Goal: Check status: Check status

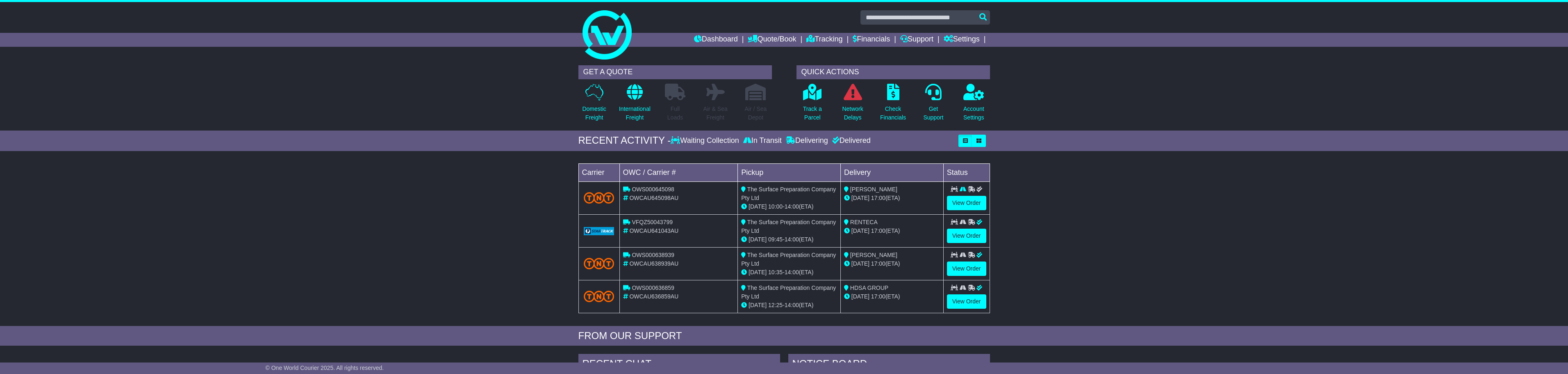
drag, startPoint x: 325, startPoint y: 0, endPoint x: 510, endPoint y: 208, distance: 278.4
click at [510, 208] on div "Loading... No bookings found Carrier OWC / Carrier # Pickup Delivery Status OWS…" at bounding box center [784, 241] width 1568 height 171
click at [967, 238] on link "View Order" at bounding box center [967, 236] width 40 height 15
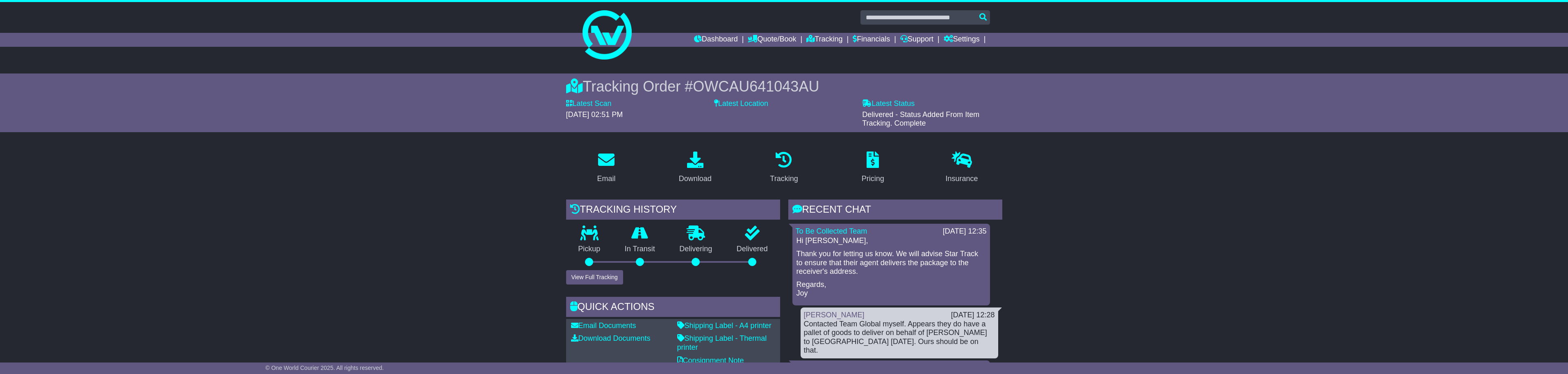
click at [926, 111] on span "Delivered - Status Added From Item Tracking. Complete" at bounding box center [920, 119] width 117 height 17
click at [887, 170] on link "Pricing" at bounding box center [873, 168] width 33 height 38
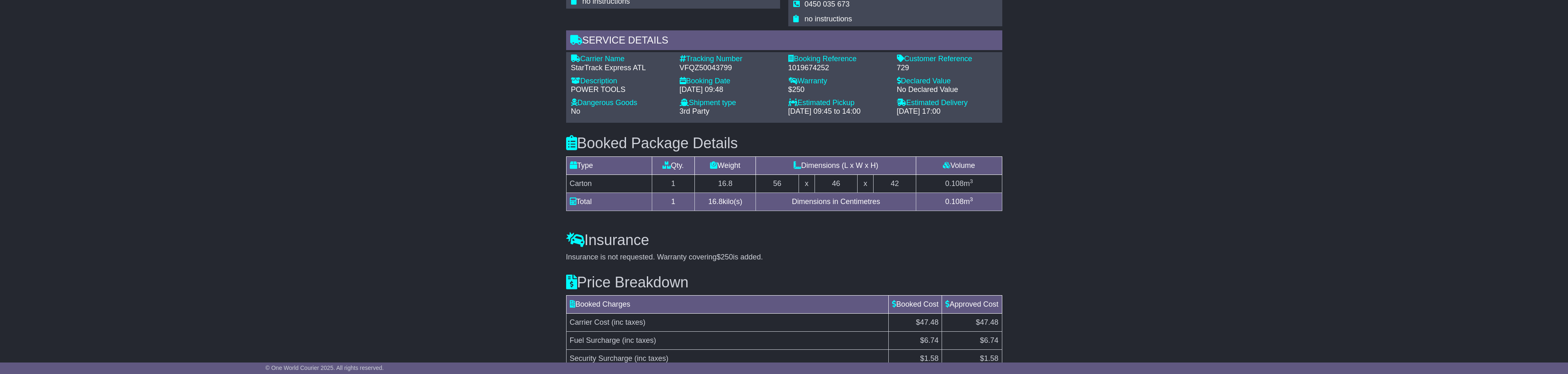
scroll to position [675, 0]
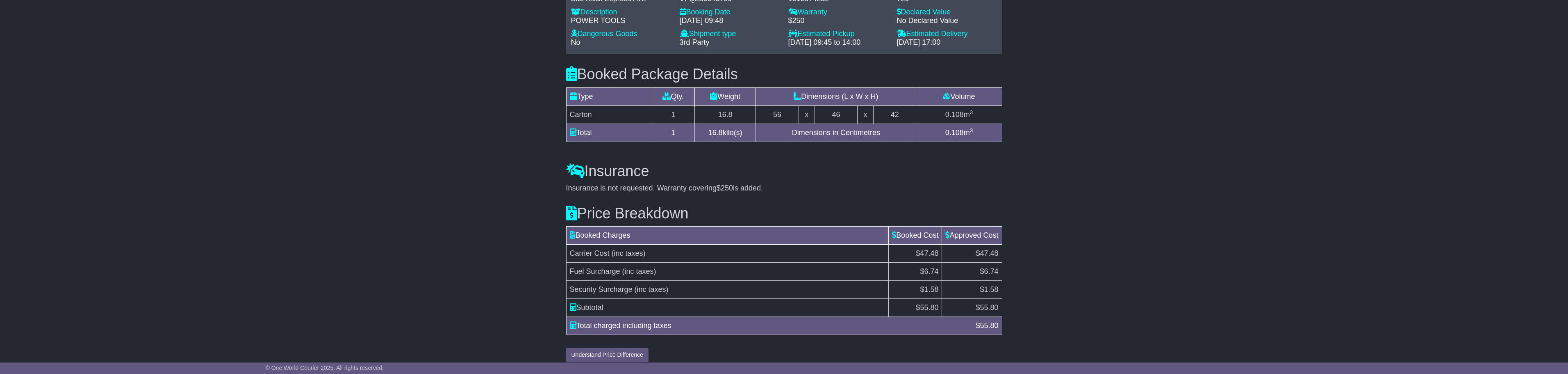
click at [757, 245] on td "Carrier Cost (inc taxes)" at bounding box center [727, 253] width 323 height 18
click at [779, 281] on td "Security Surcharge (inc taxes)" at bounding box center [727, 290] width 323 height 18
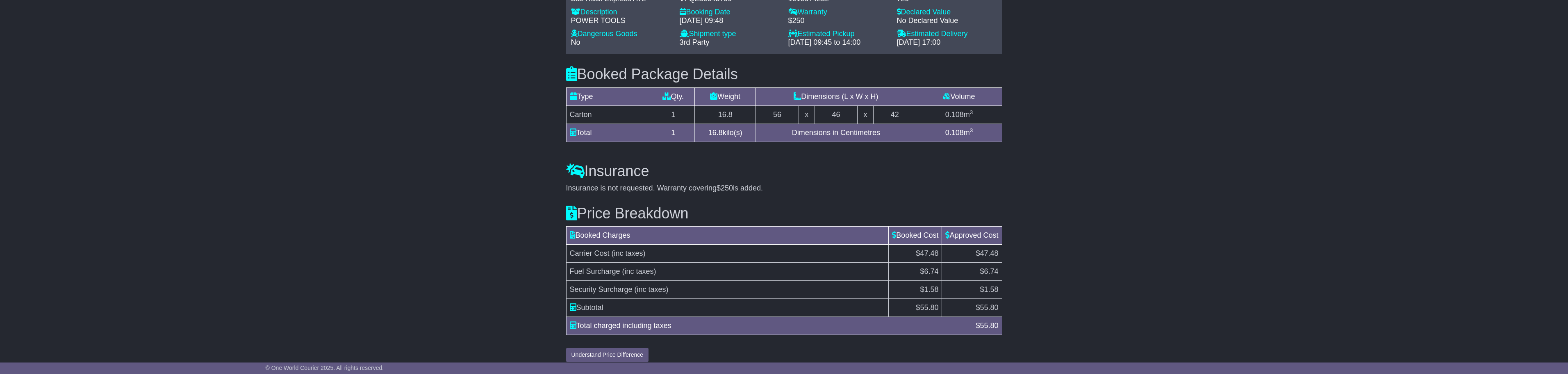
click at [778, 281] on td "Security Surcharge (inc taxes)" at bounding box center [727, 290] width 323 height 18
click at [761, 263] on td "Fuel Surcharge (inc taxes)" at bounding box center [727, 272] width 323 height 18
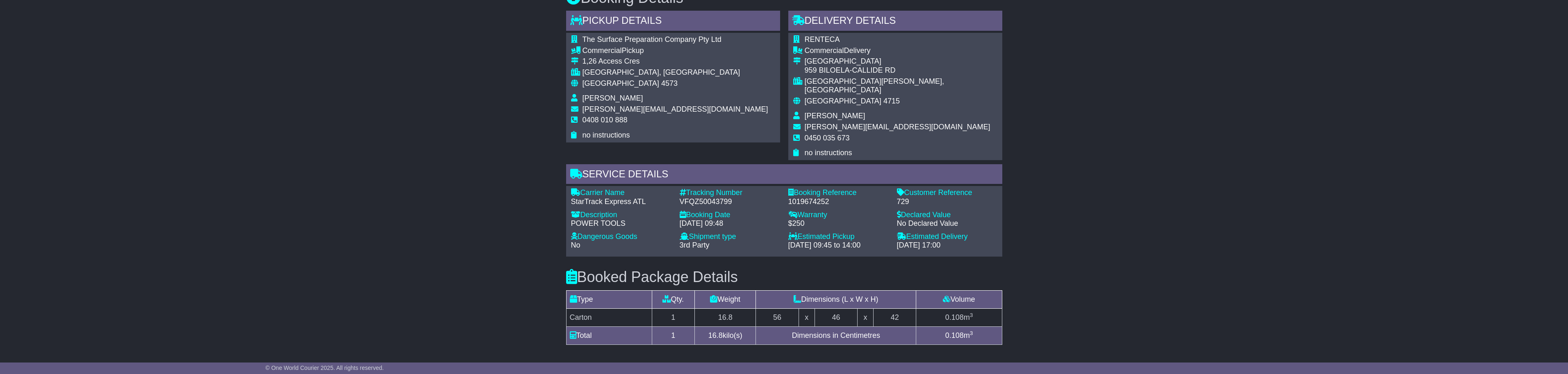
scroll to position [470, 0]
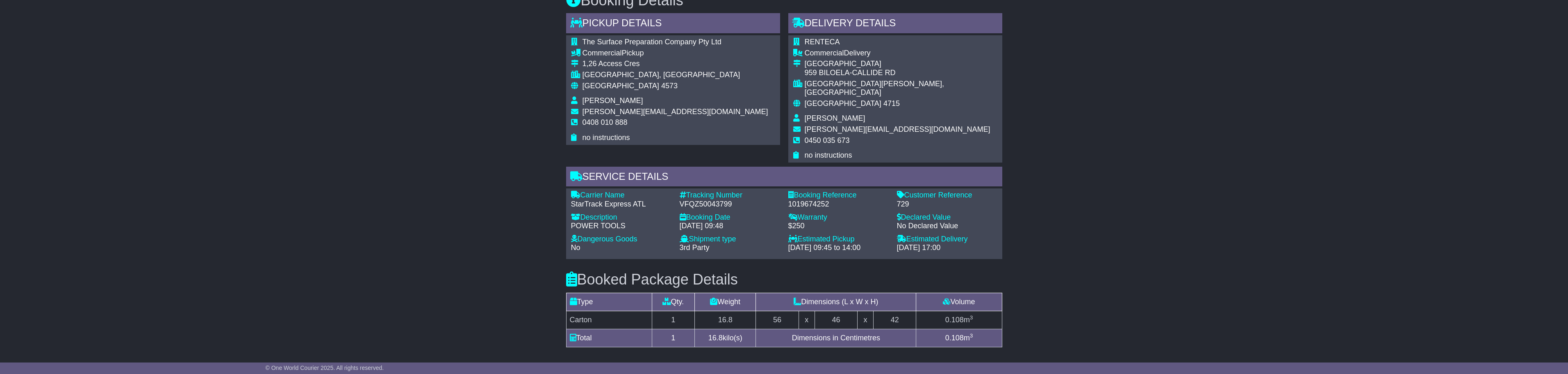
click at [858, 60] on div "[GEOGRAPHIC_DATA]" at bounding box center [901, 64] width 193 height 9
click at [827, 41] on span "RENTECA" at bounding box center [822, 41] width 35 height 8
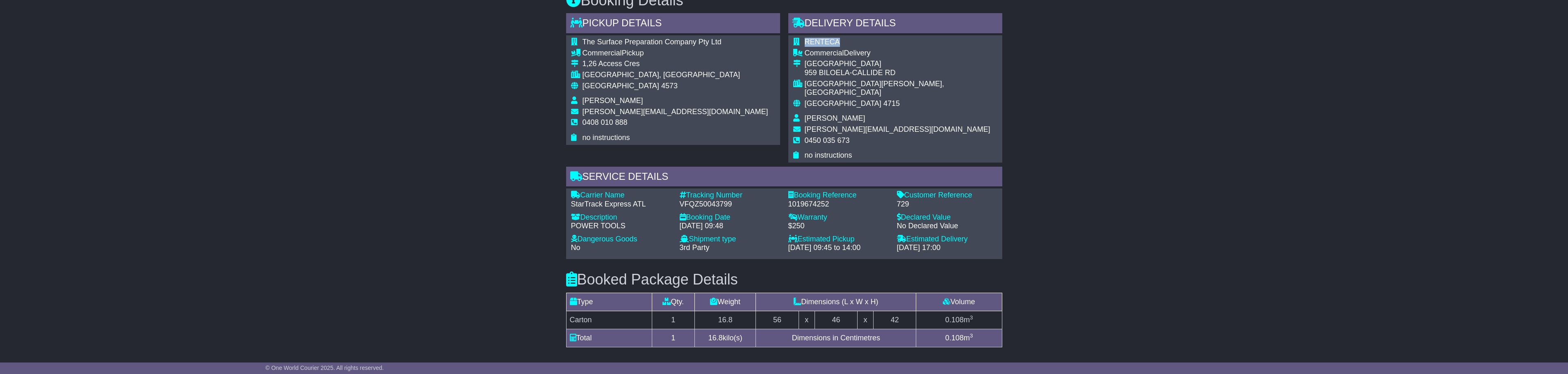
copy span "RENTECA"
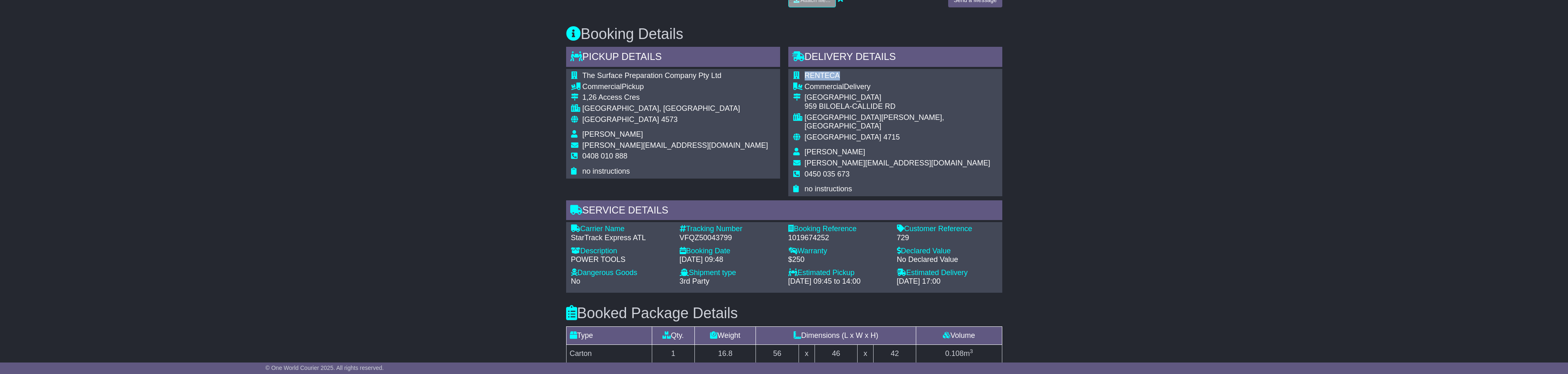
scroll to position [429, 0]
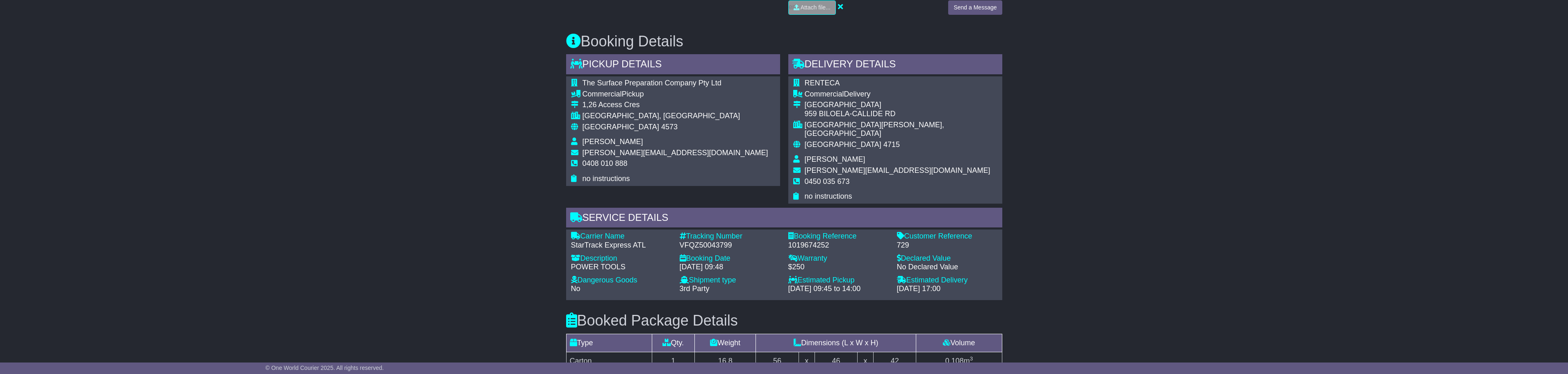
click at [948, 122] on div "RENTECA Commercial Delivery CALLIDE POWER STATION 959 BILOELA-CALLIDE RD MOUNT …" at bounding box center [895, 139] width 214 height 127
drag, startPoint x: 920, startPoint y: 130, endPoint x: 813, endPoint y: 96, distance: 112.3
click at [813, 96] on div "RENTECA Commercial Delivery CALLIDE POWER STATION 959 BILOELA-CALLIDE RD MOUNT …" at bounding box center [895, 139] width 214 height 127
click at [818, 97] on span "Commercial" at bounding box center [824, 93] width 40 height 8
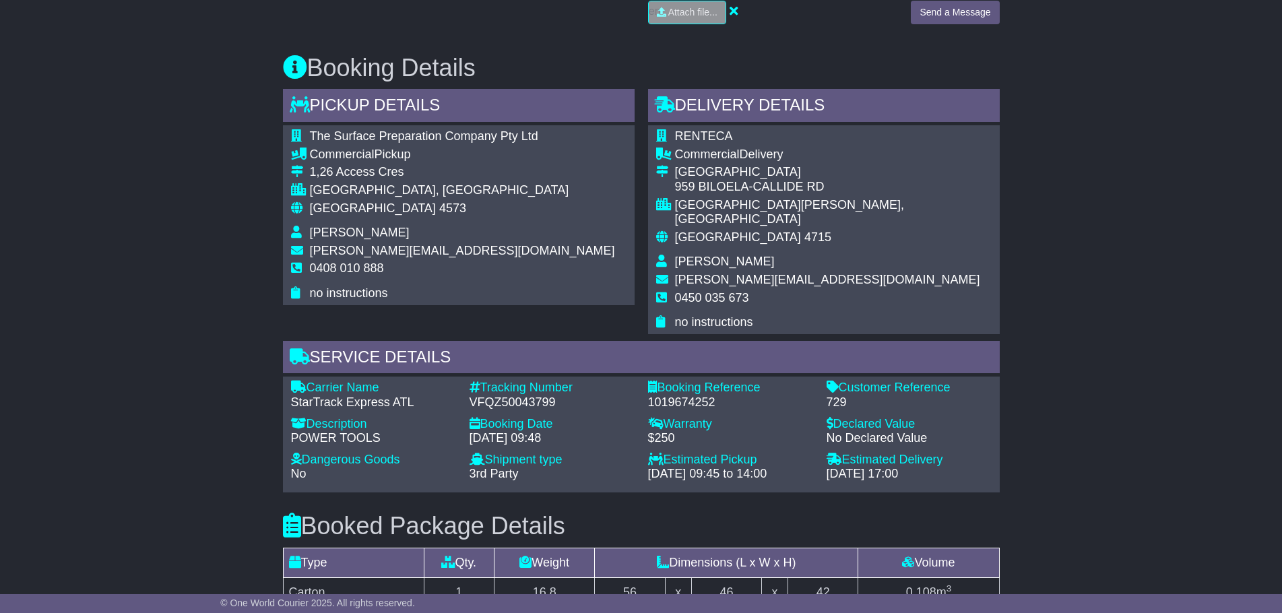
click at [197, 512] on div "Email Download Tracking Pricing Insurance" at bounding box center [641, 269] width 1282 height 1472
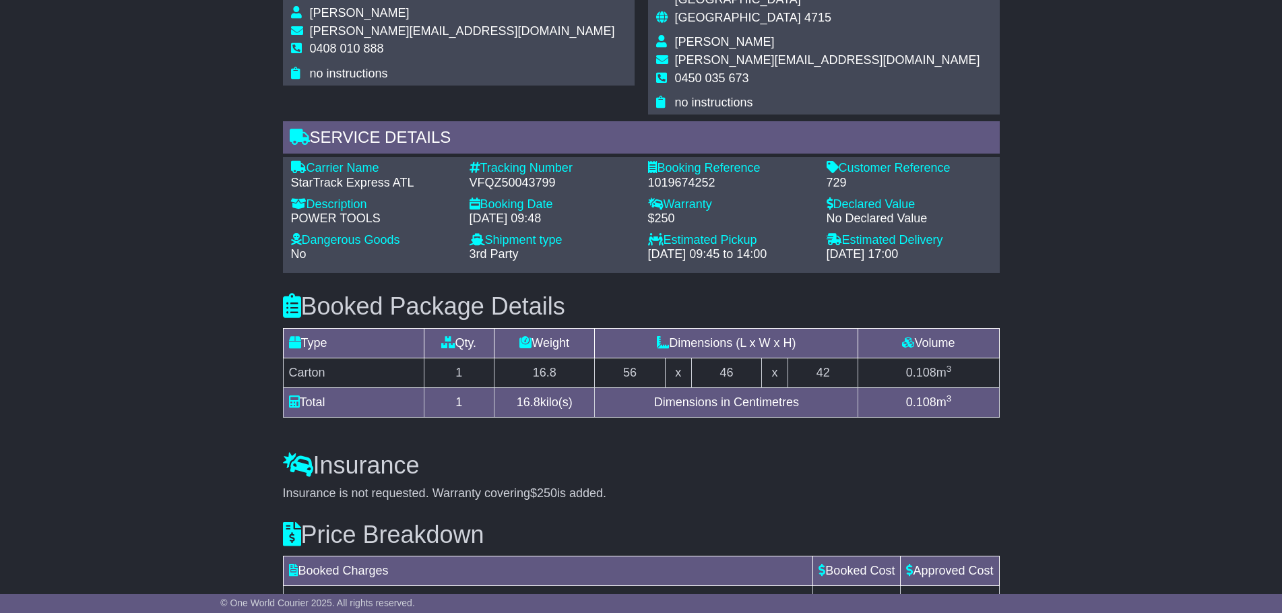
scroll to position [973, 0]
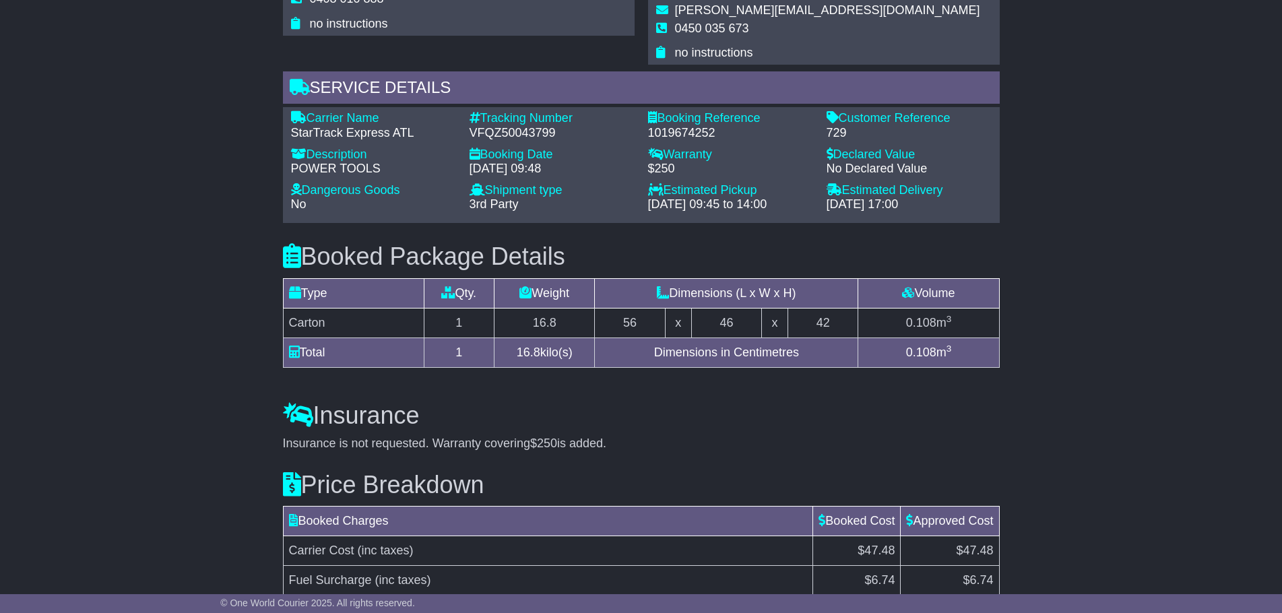
click at [266, 446] on div "Email Download Tracking Pricing Insurance" at bounding box center [641, 0] width 1282 height 1472
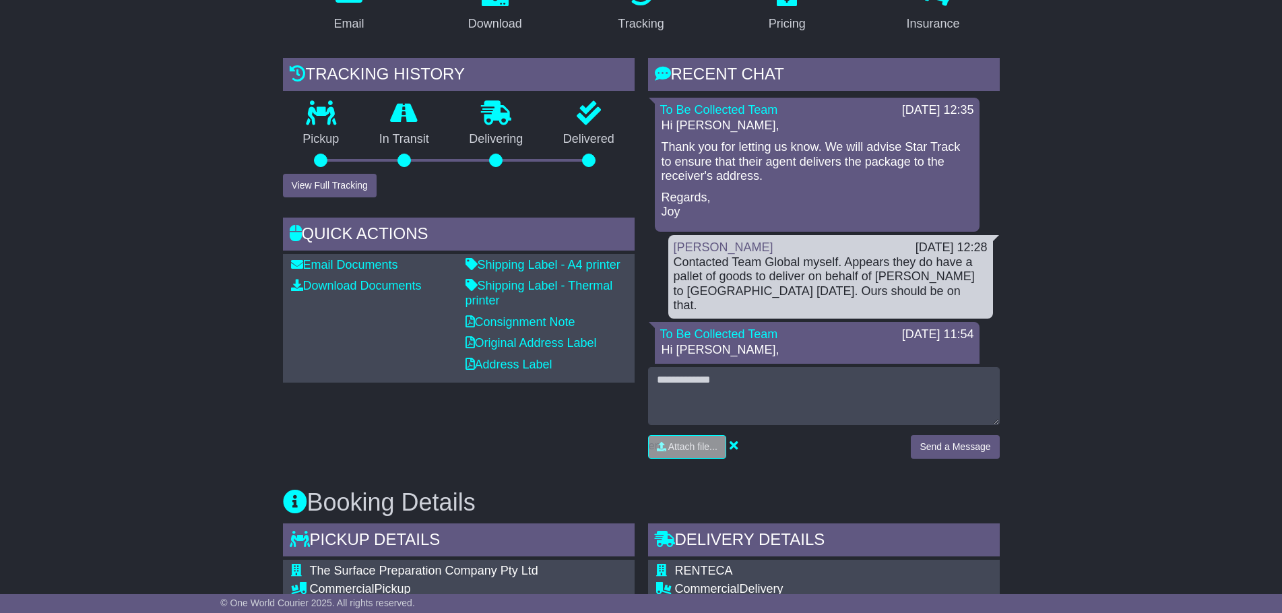
scroll to position [606, 0]
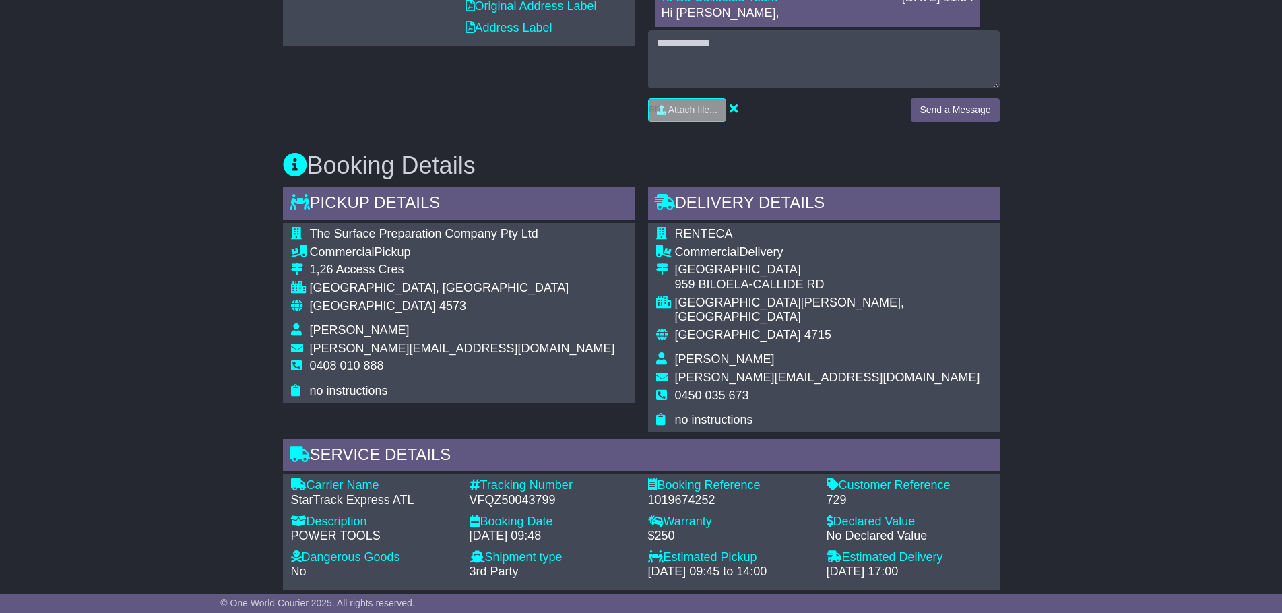
click at [511, 493] on div "VFQZ50043799" at bounding box center [551, 500] width 165 height 15
click at [507, 493] on div "VFQZ50043799" at bounding box center [551, 500] width 165 height 15
copy div "VFQZ50043799"
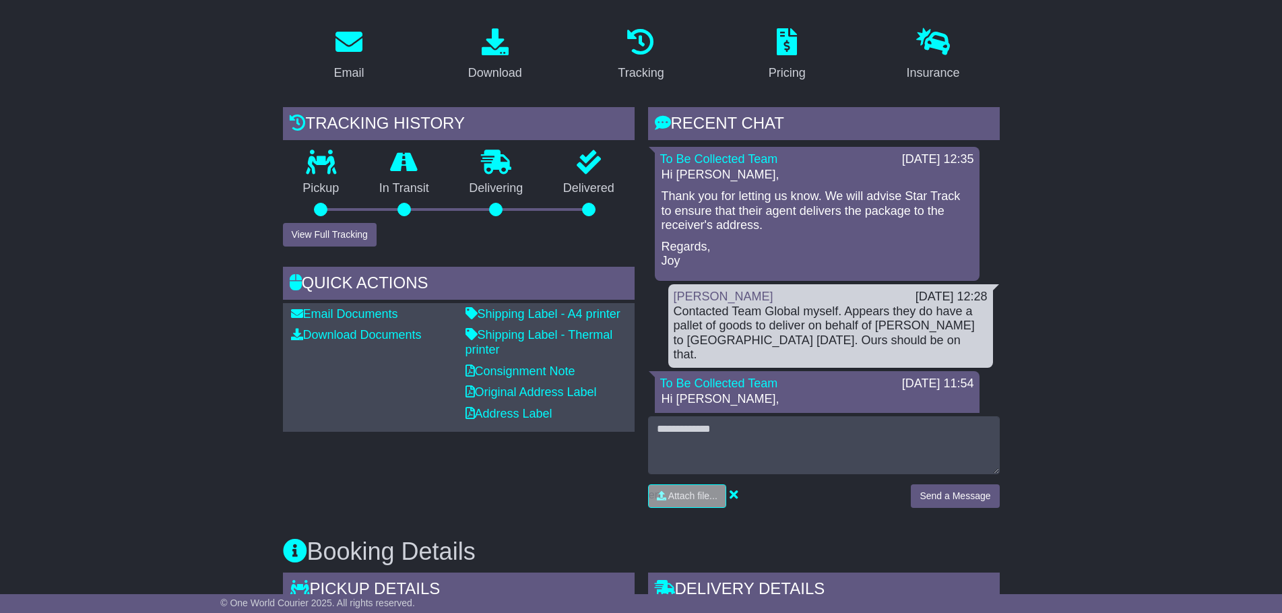
scroll to position [0, 0]
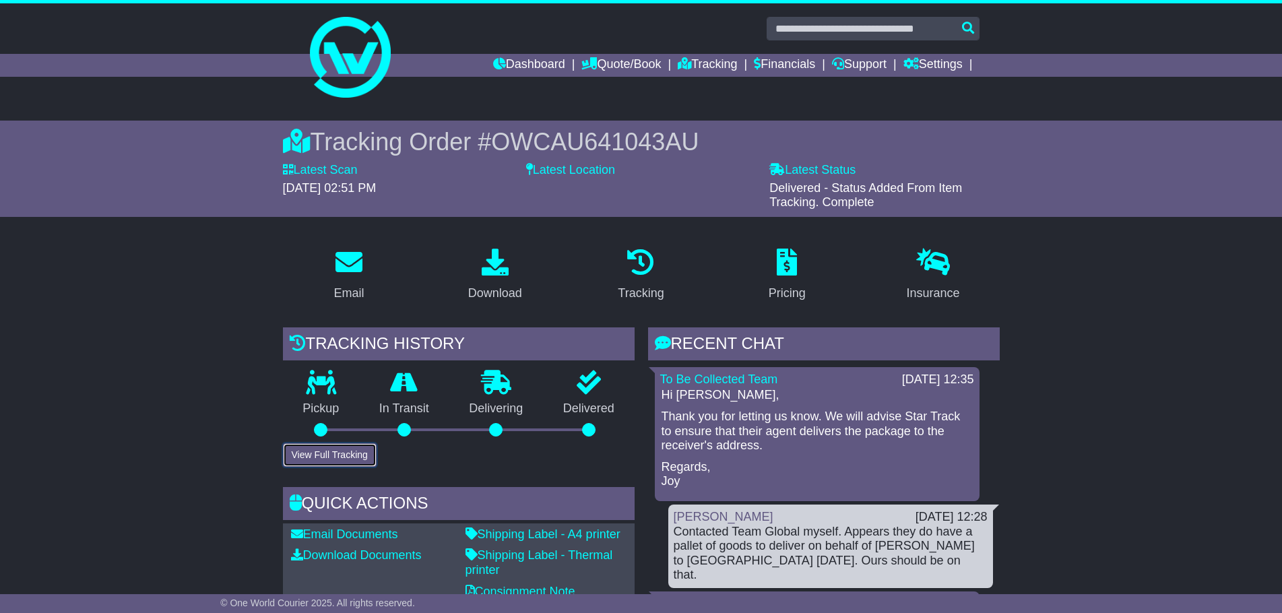
click at [344, 452] on button "View Full Tracking" at bounding box center [330, 455] width 94 height 24
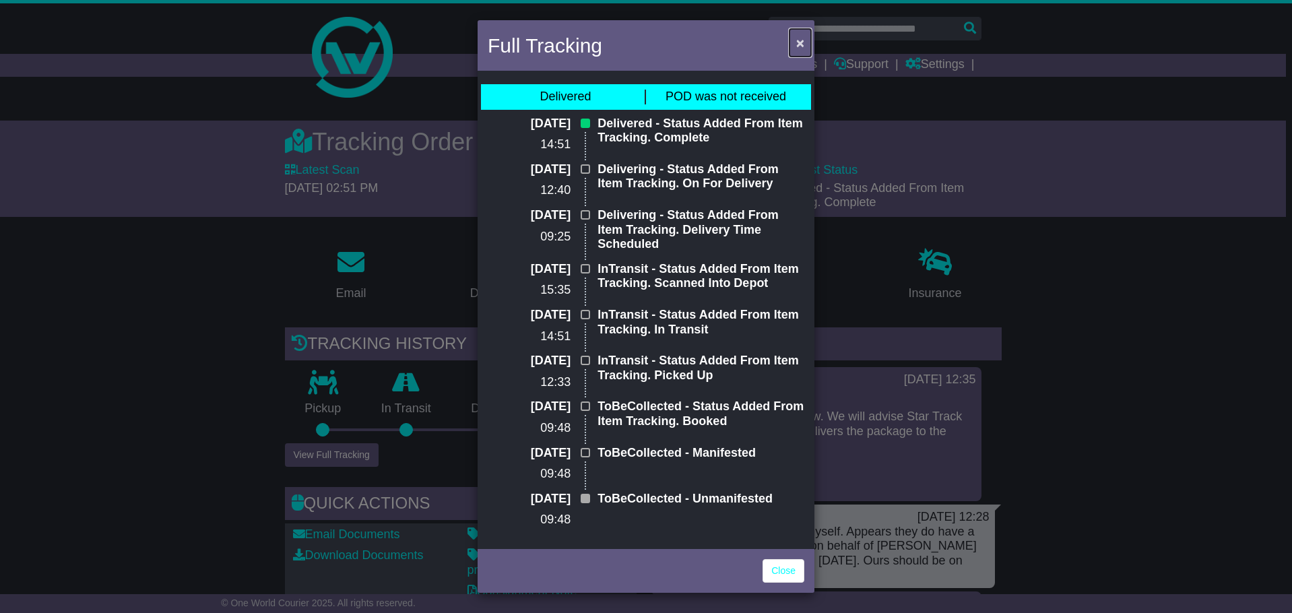
click at [797, 36] on span "×" at bounding box center [800, 42] width 8 height 15
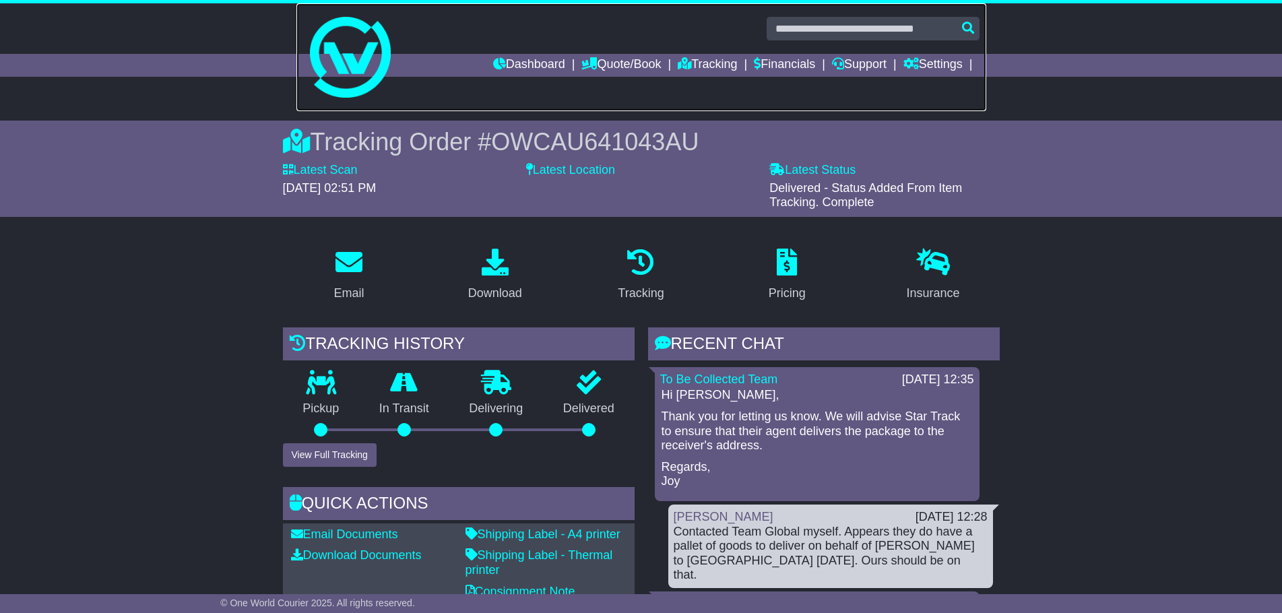
click at [499, 53] on link at bounding box center [641, 57] width 690 height 108
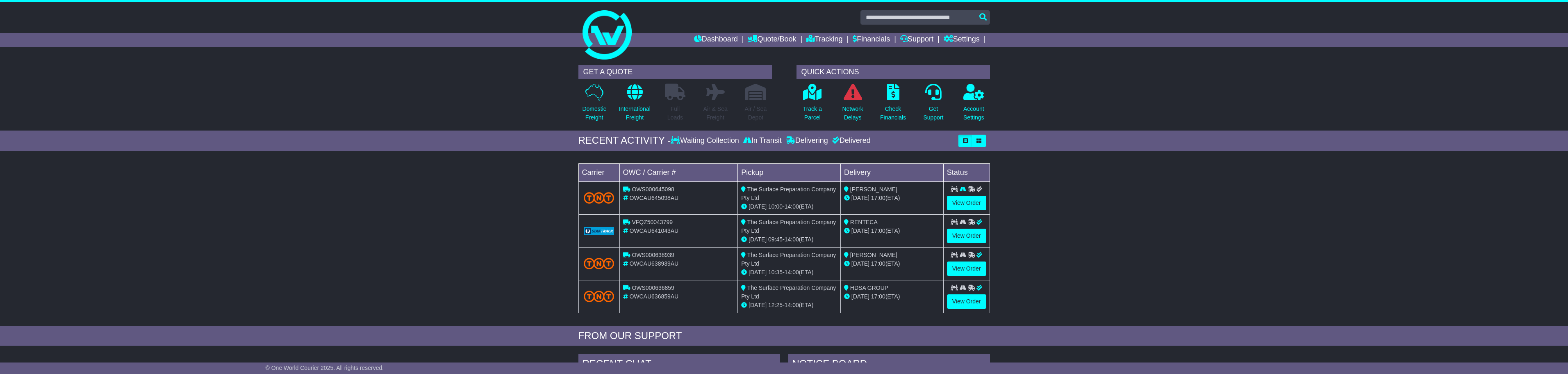
click at [581, 107] on div "Domestic Freight" at bounding box center [595, 105] width 40 height 43
click at [590, 116] on p "Domestic Freight" at bounding box center [593, 113] width 24 height 17
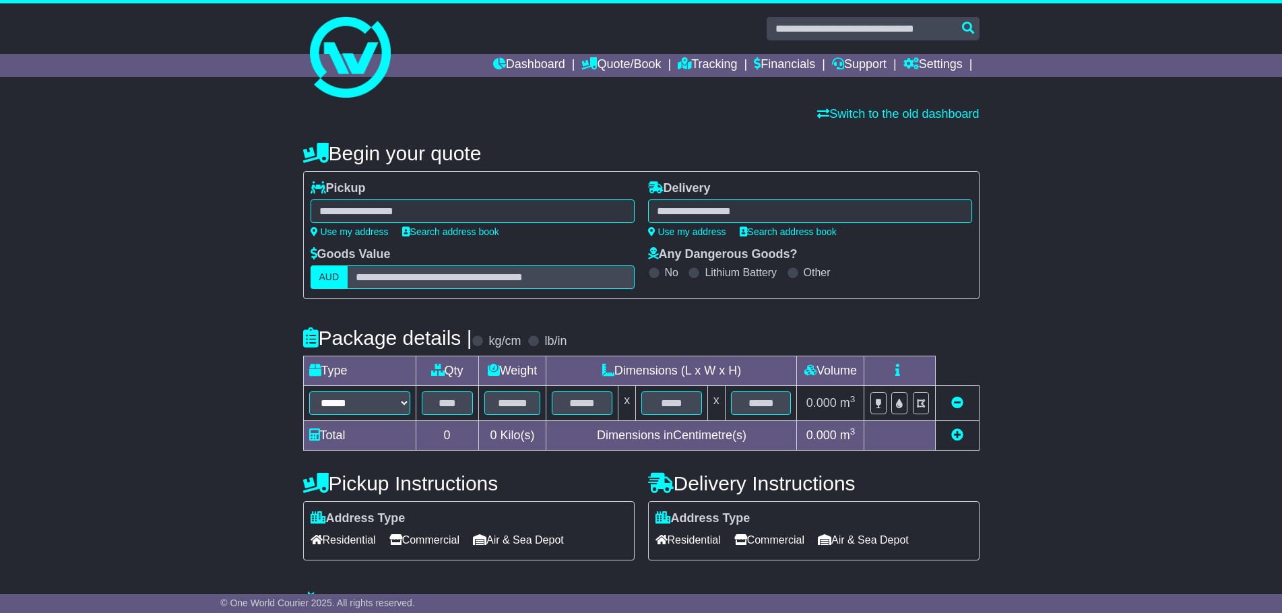
click at [1250, 382] on div "**********" at bounding box center [641, 407] width 1282 height 556
click at [471, 190] on div "**********" at bounding box center [472, 209] width 324 height 56
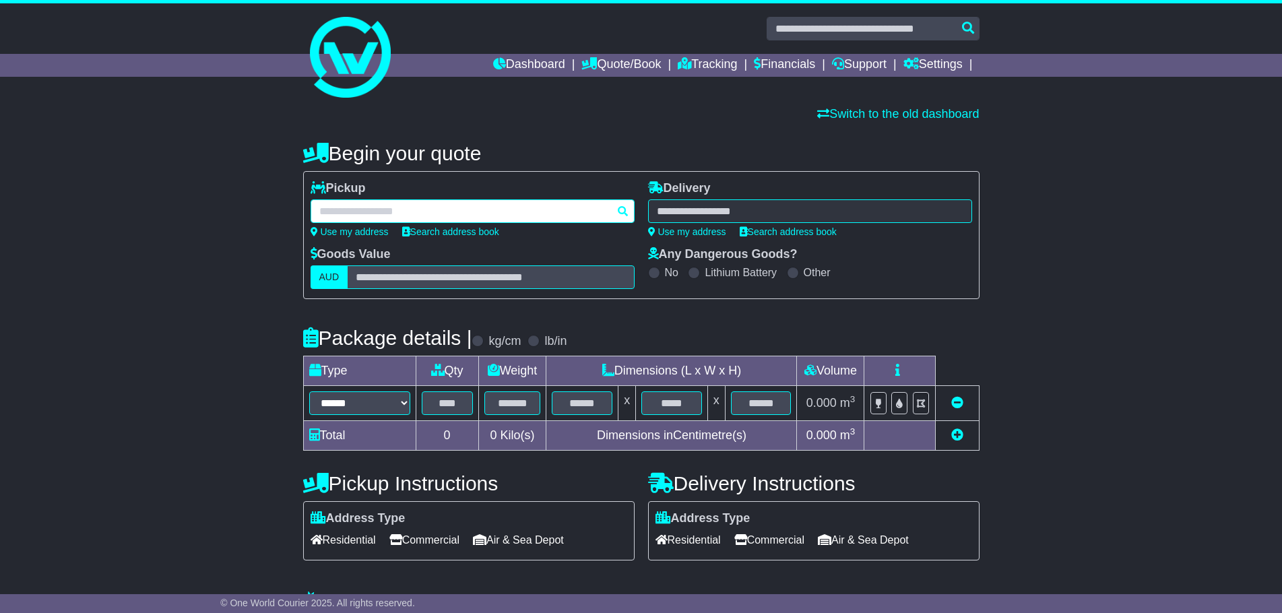
click at [476, 203] on div at bounding box center [472, 211] width 324 height 24
type input "****"
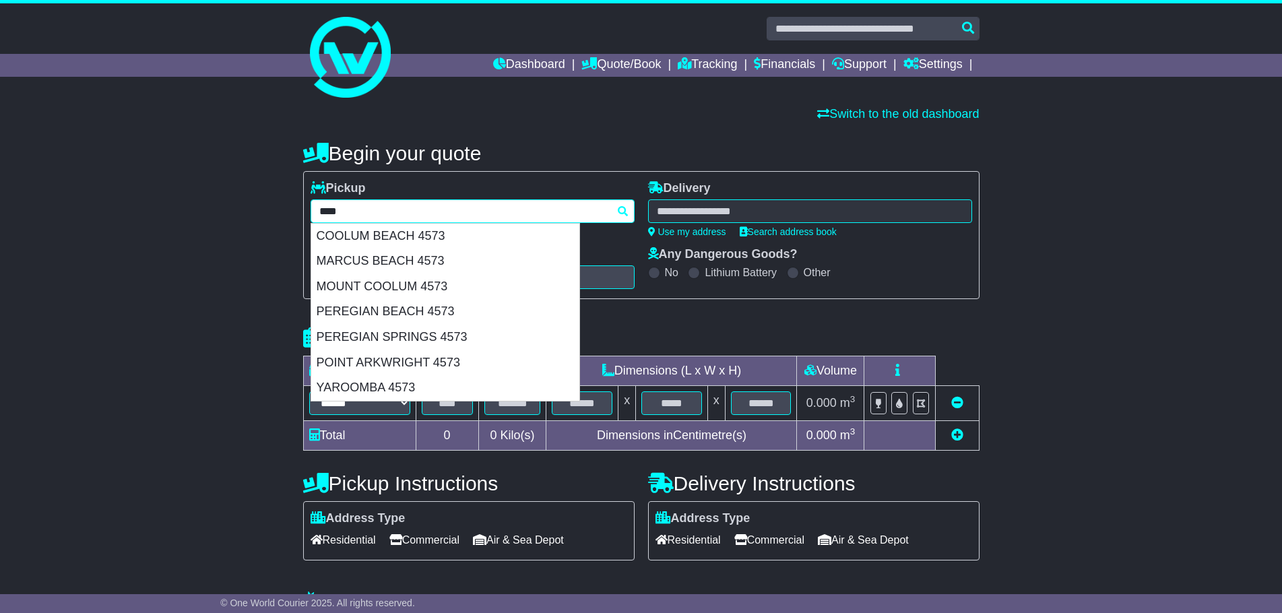
click at [481, 241] on div "COOLUM BEACH 4573" at bounding box center [445, 237] width 268 height 26
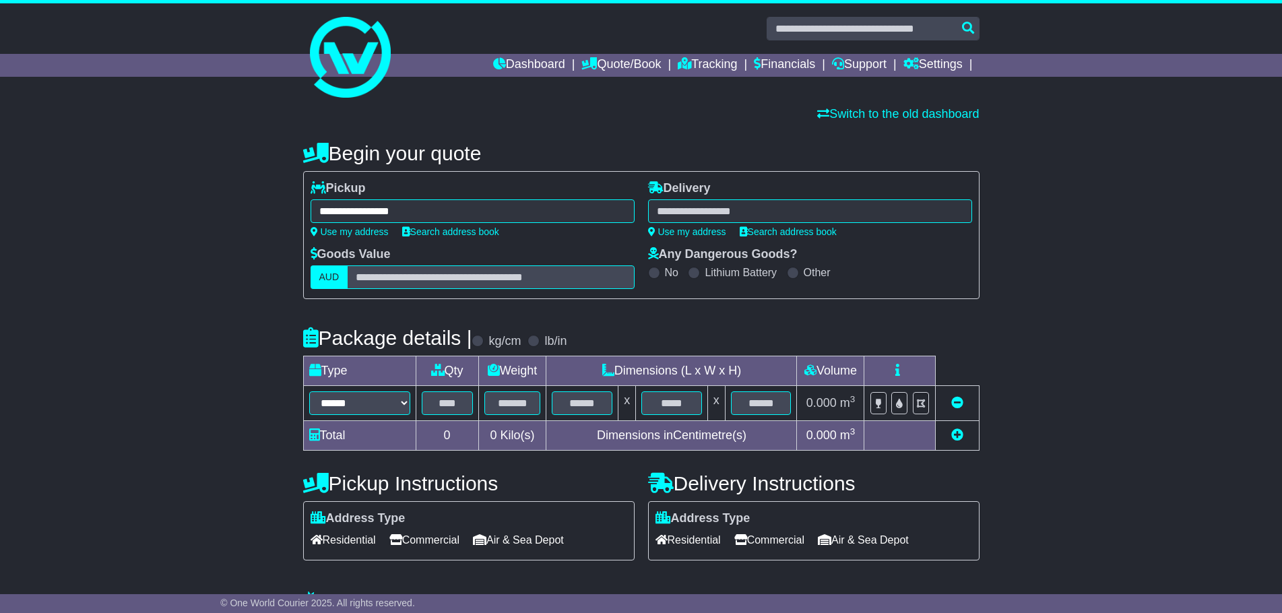
type input "**********"
click at [730, 200] on div at bounding box center [810, 211] width 324 height 24
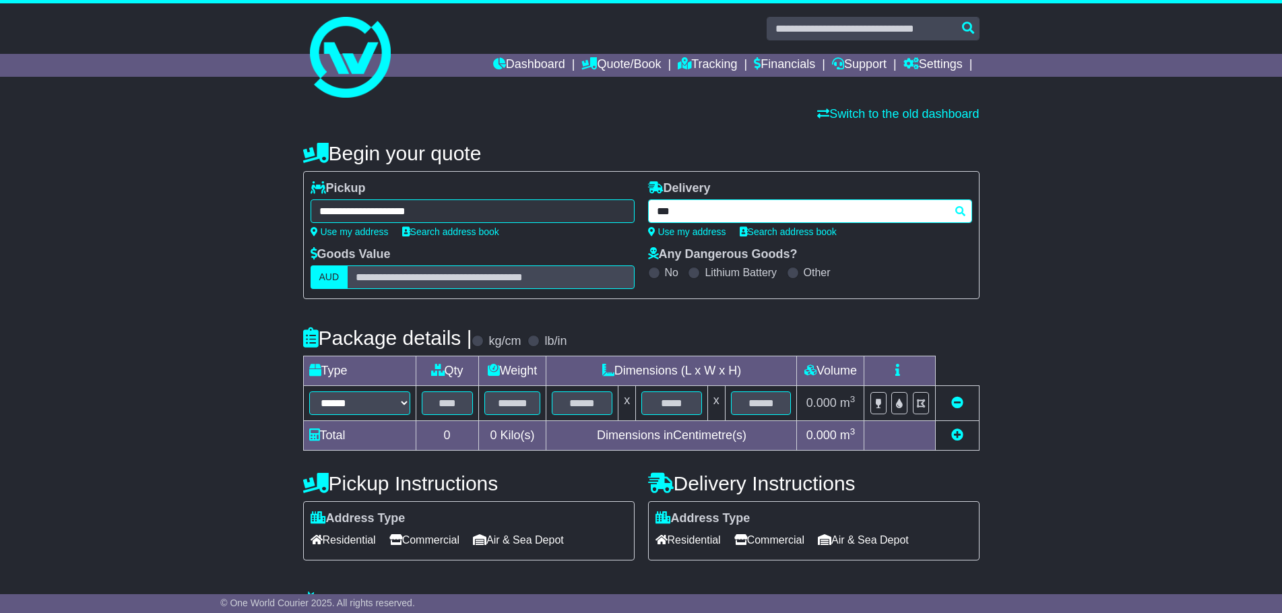
type input "****"
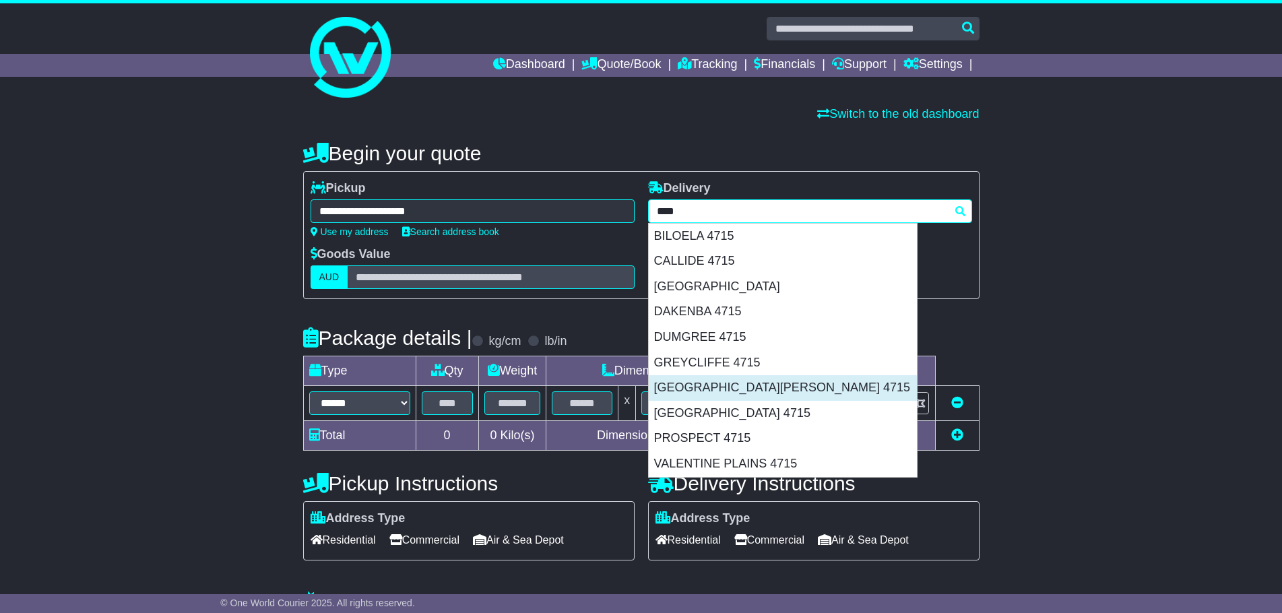
click at [791, 391] on div "MOUNT MURCHISON 4715" at bounding box center [783, 388] width 268 height 26
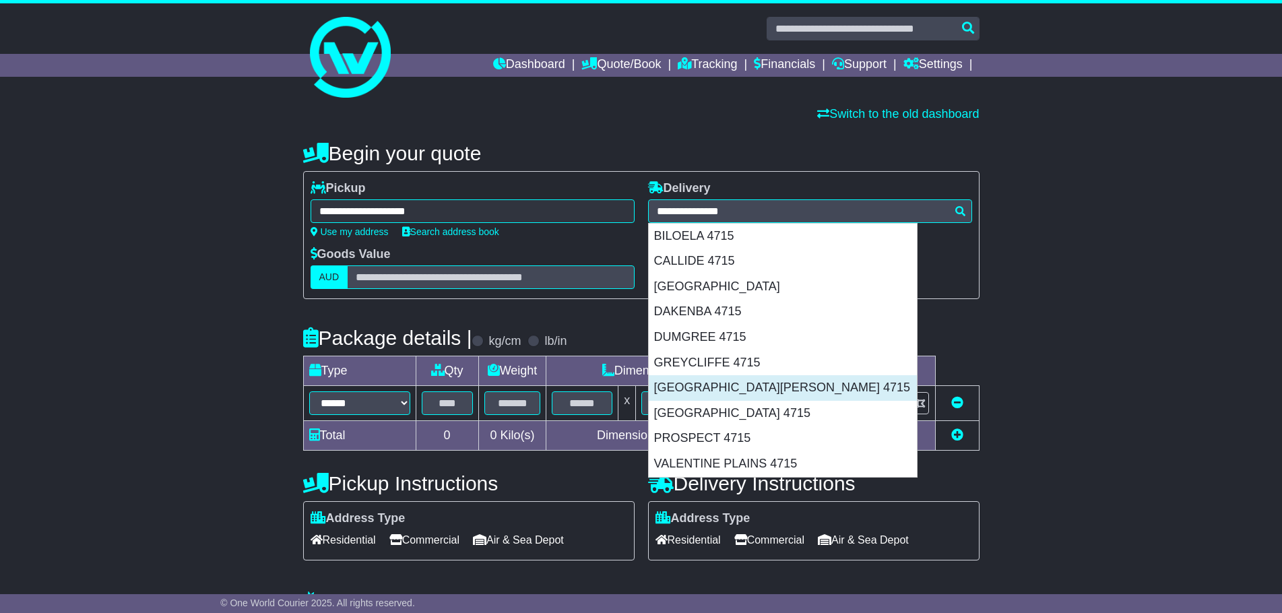
type input "**********"
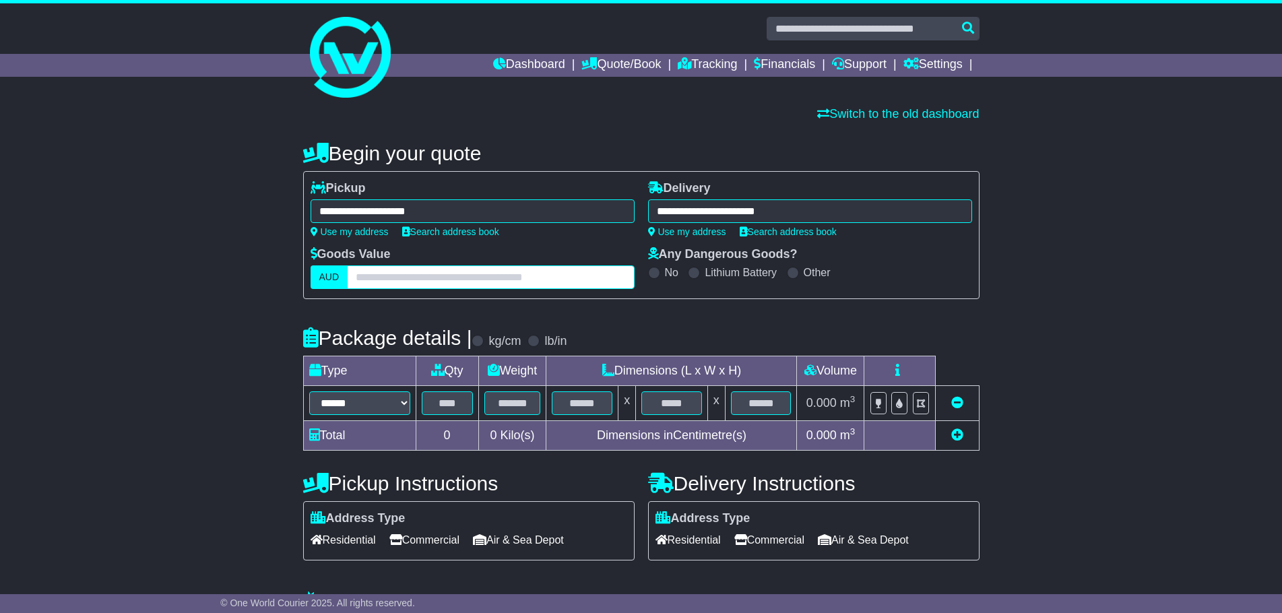
click at [517, 281] on input "text" at bounding box center [490, 277] width 287 height 24
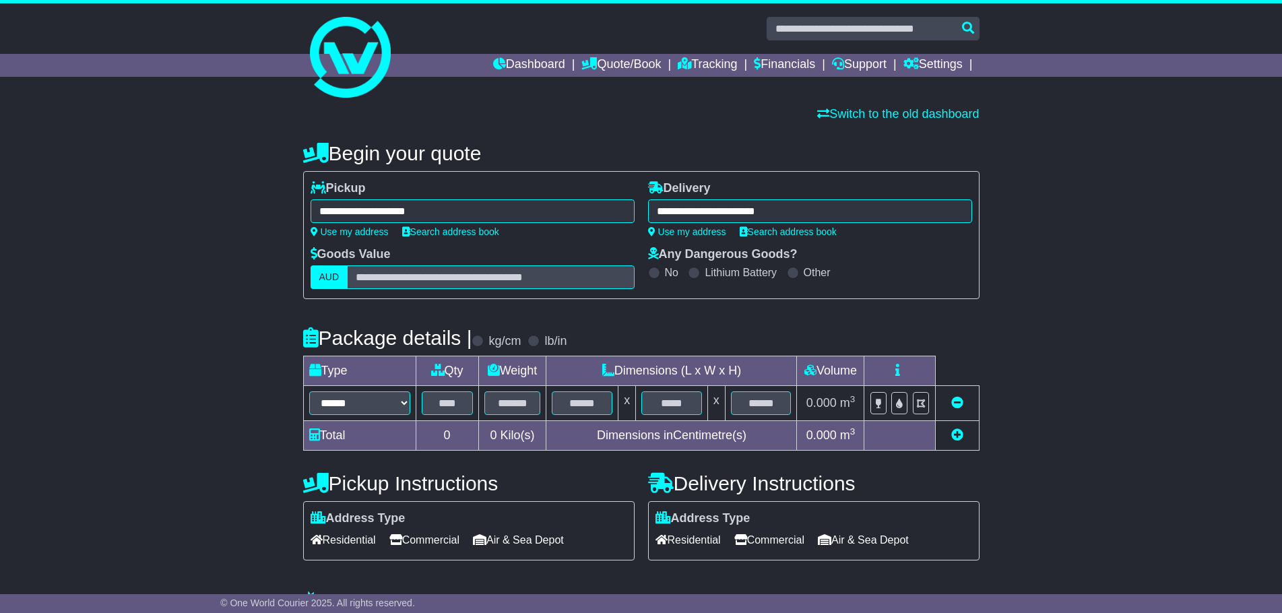
click at [973, 278] on div "Any Dangerous Goods? No Lithium Battery Other" at bounding box center [809, 268] width 337 height 42
click at [345, 403] on select "****** ****** *** ******** ***** **** **** ****** *** *******" at bounding box center [359, 403] width 101 height 24
click at [228, 461] on div "**********" at bounding box center [641, 407] width 1282 height 556
click at [332, 417] on td "****** ****** *** ******** ***** **** **** ****** *** *******" at bounding box center [359, 403] width 112 height 35
click at [360, 401] on select "****** ****** *** ******** ***** **** **** ****** *** *******" at bounding box center [359, 403] width 101 height 24
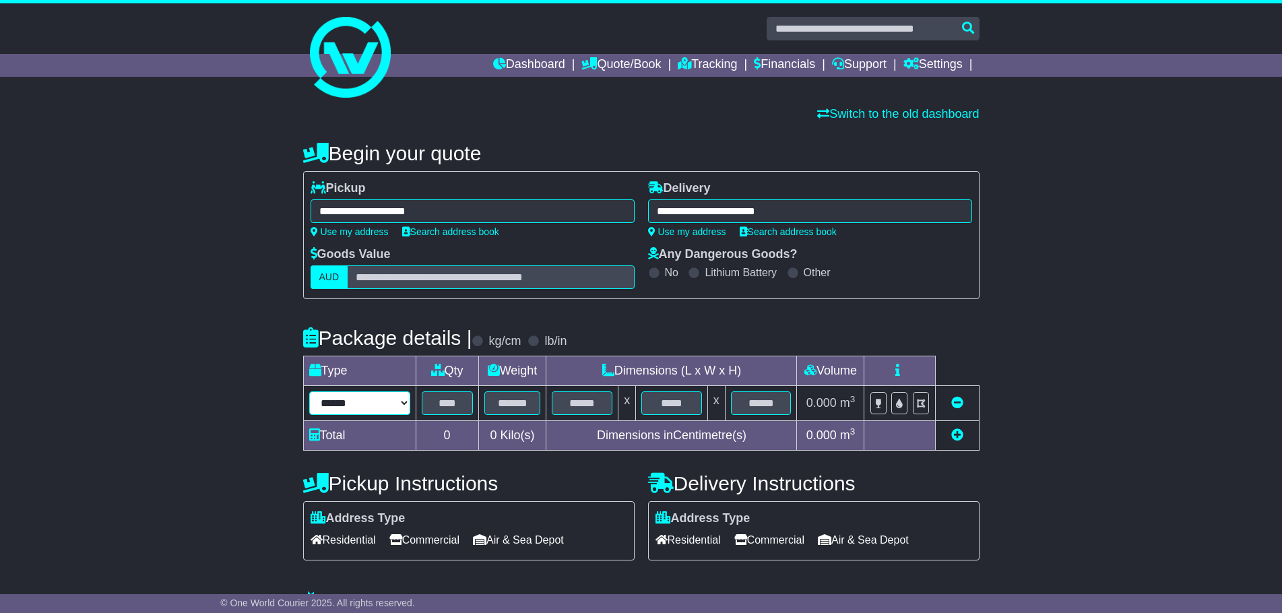
select select "*****"
click at [309, 391] on select "****** ****** *** ******** ***** **** **** ****** *** *******" at bounding box center [359, 403] width 101 height 24
click at [473, 400] on td at bounding box center [447, 403] width 63 height 35
click at [468, 399] on input "text" at bounding box center [447, 403] width 51 height 24
type input "*"
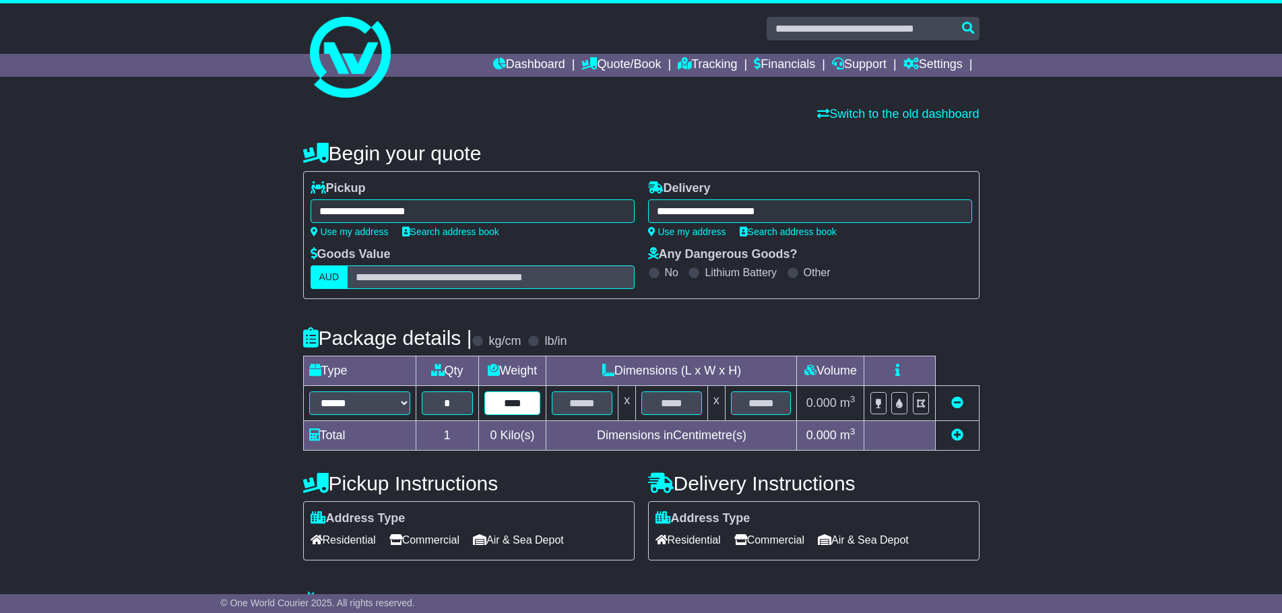
type input "****"
type input "**"
click at [1131, 395] on div "**********" at bounding box center [641, 407] width 1282 height 556
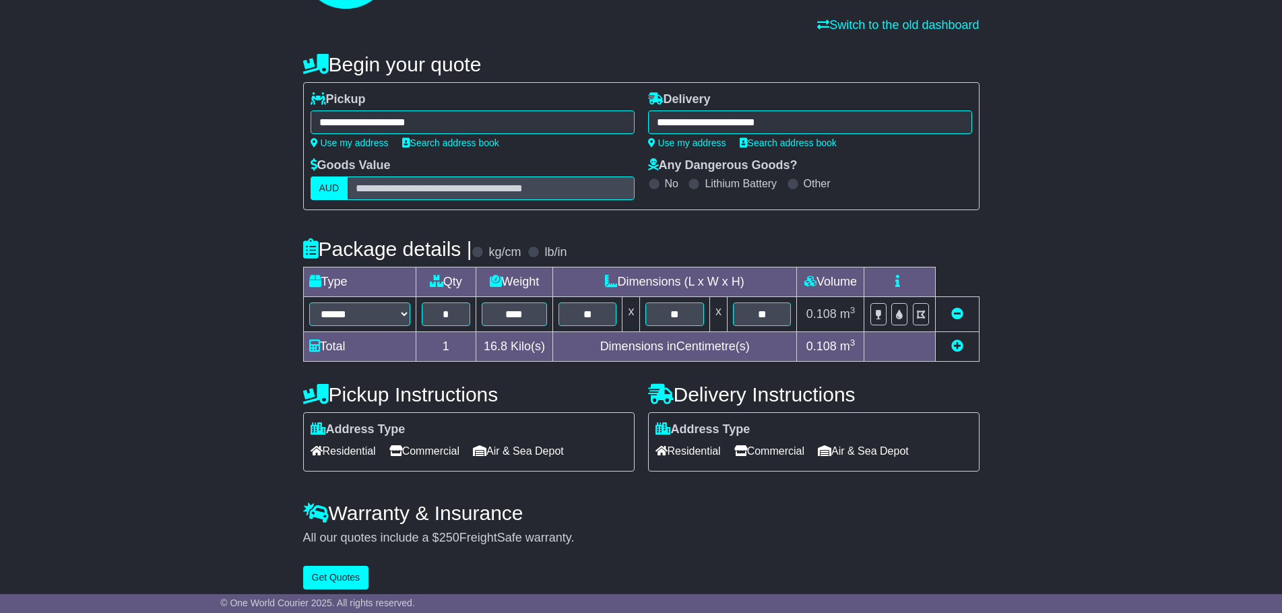
scroll to position [99, 0]
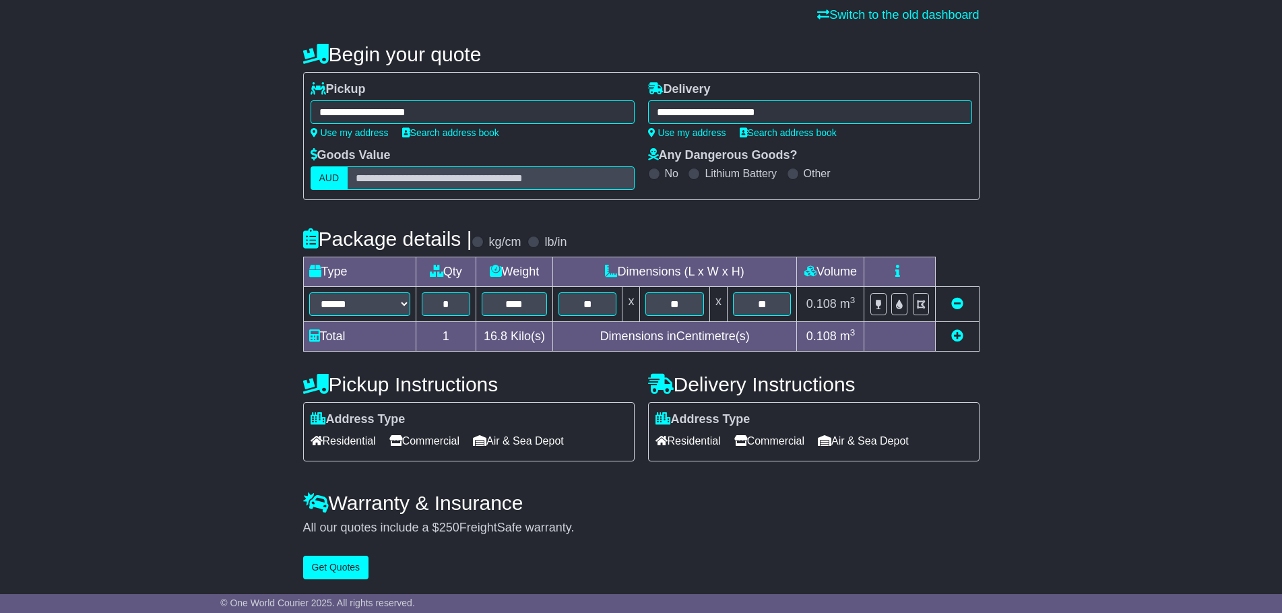
drag, startPoint x: 403, startPoint y: 451, endPoint x: 411, endPoint y: 446, distance: 9.2
click at [403, 451] on div "Address Type Residential Commercial Air & Sea Depot Loading Forklift Tail Lift" at bounding box center [468, 431] width 331 height 59
click at [423, 436] on span "Commercial" at bounding box center [424, 440] width 70 height 21
click at [764, 434] on span "Commercial" at bounding box center [769, 440] width 70 height 21
click at [789, 449] on span "Commercial" at bounding box center [769, 440] width 70 height 21
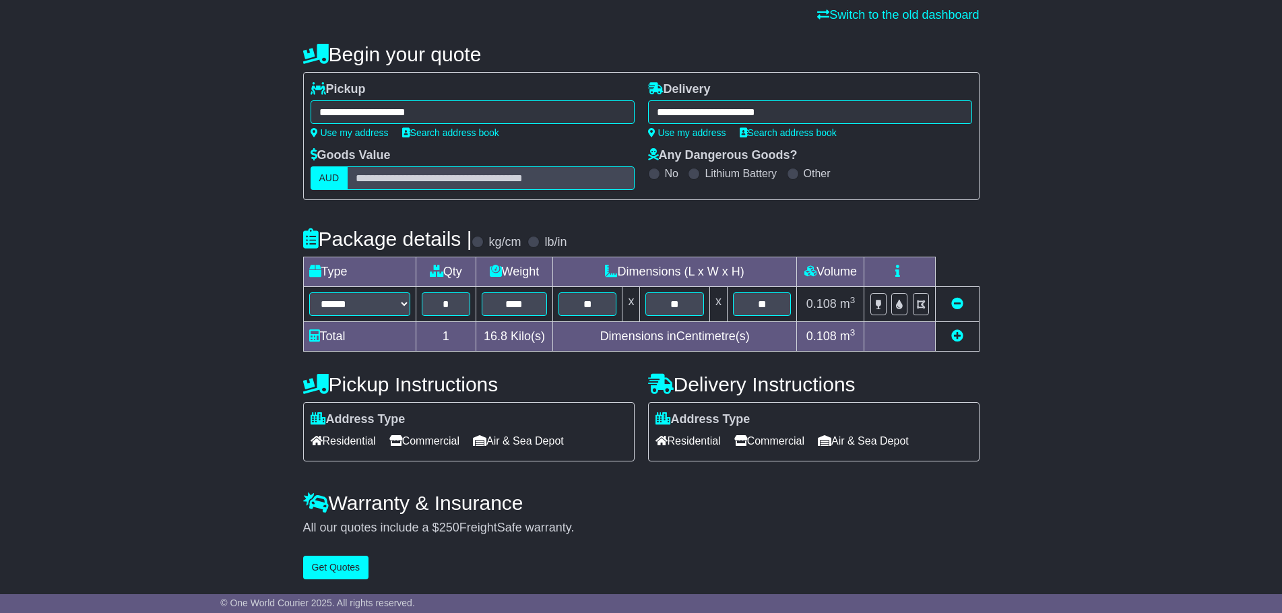
scroll to position [100, 0]
click at [299, 589] on div "Dashboard Quote/Book Domestic International Saved Quotes" at bounding box center [641, 258] width 1282 height 708
click at [329, 570] on button "Get Quotes" at bounding box center [336, 568] width 66 height 24
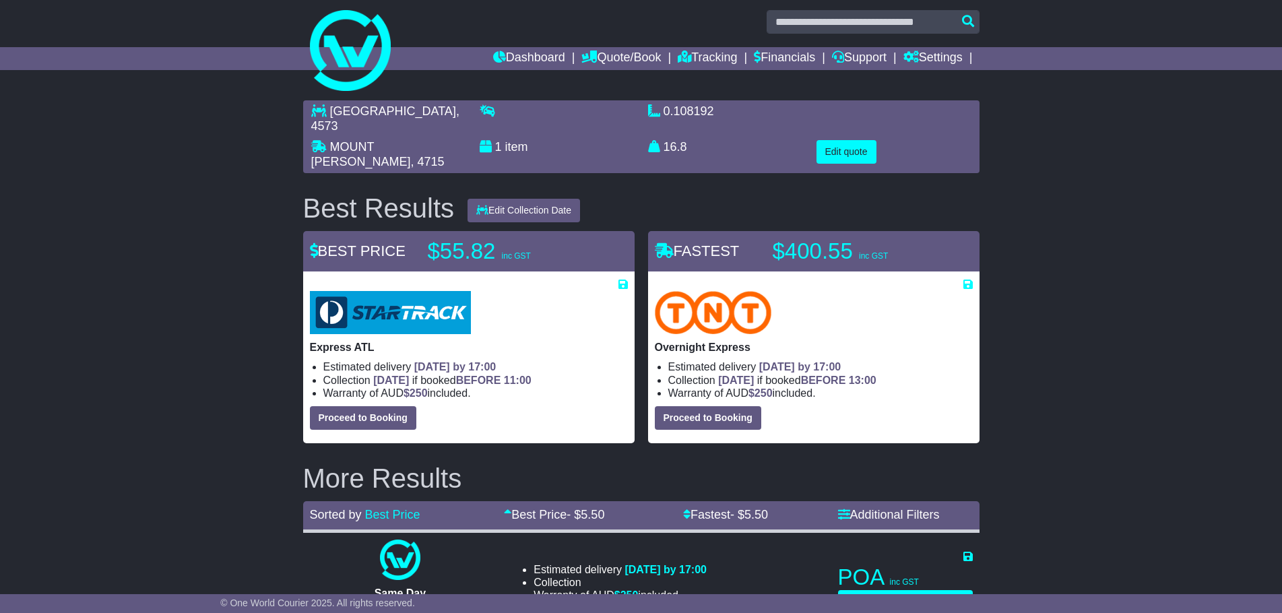
scroll to position [0, 0]
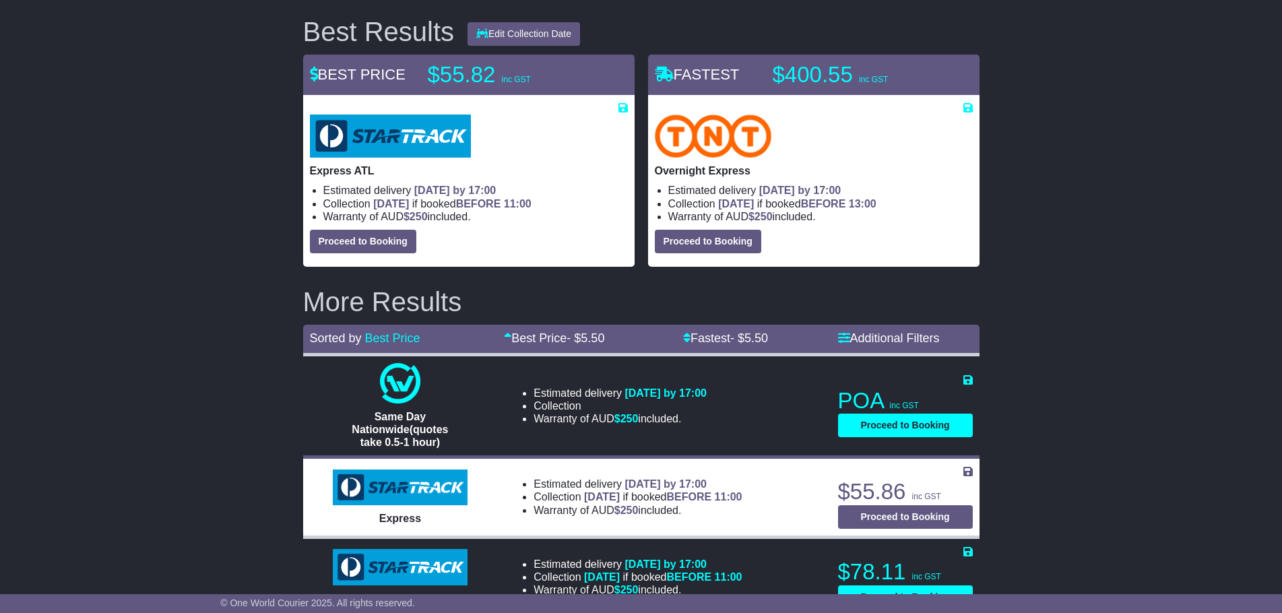
scroll to position [135, 0]
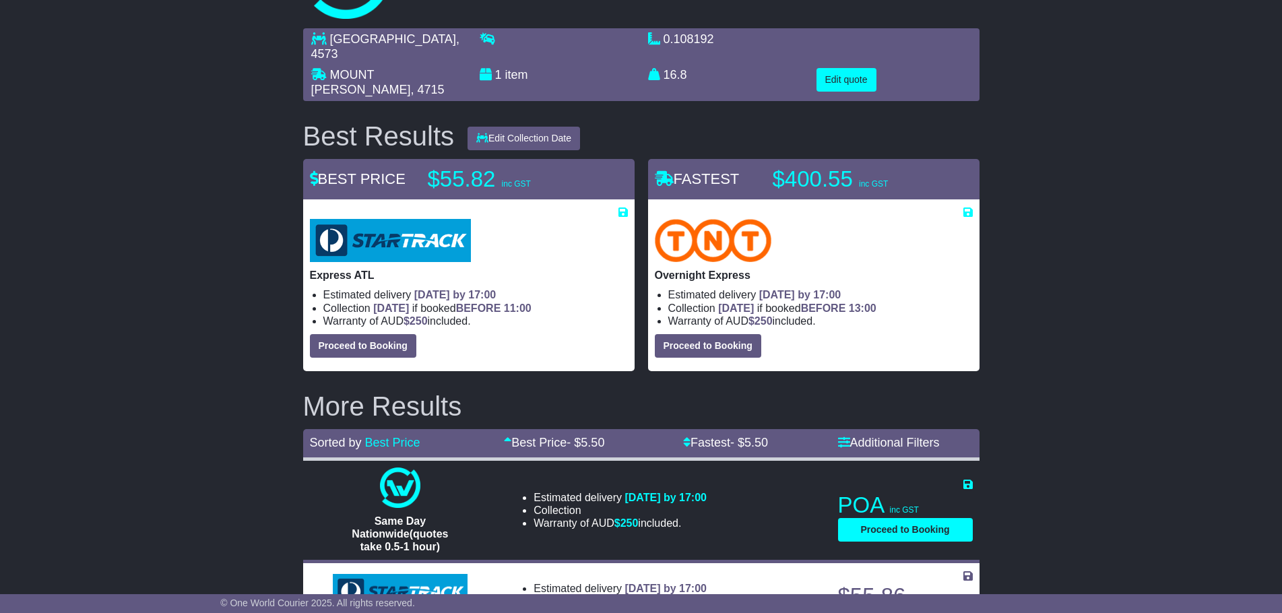
scroll to position [0, 0]
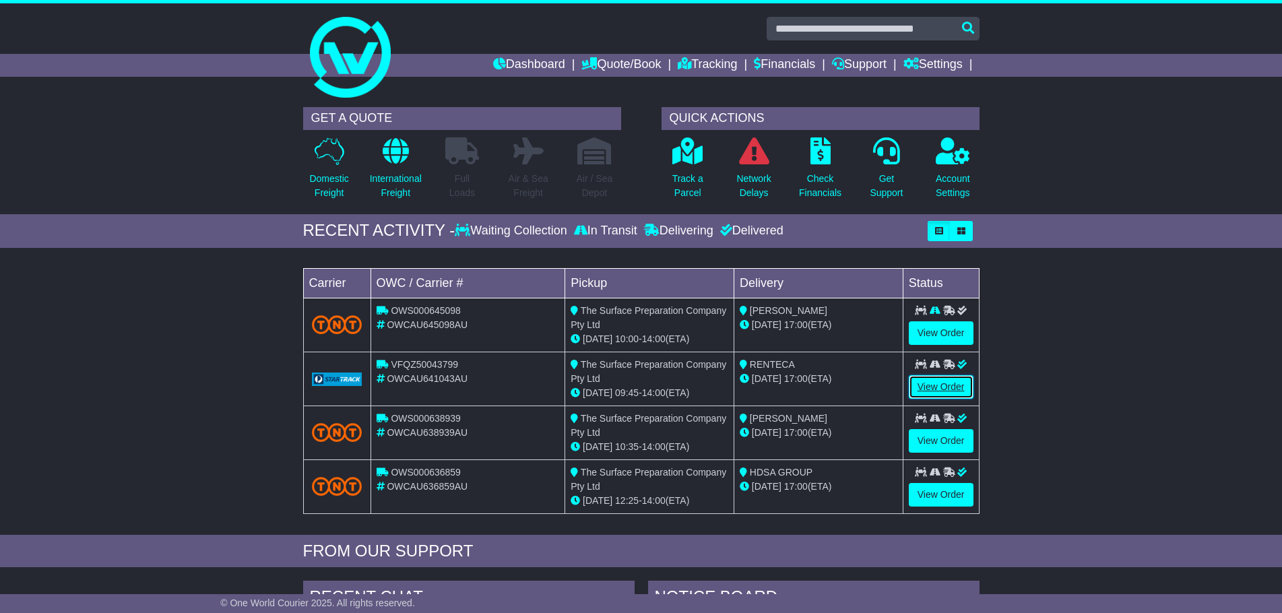
click at [945, 382] on link "View Order" at bounding box center [941, 387] width 65 height 24
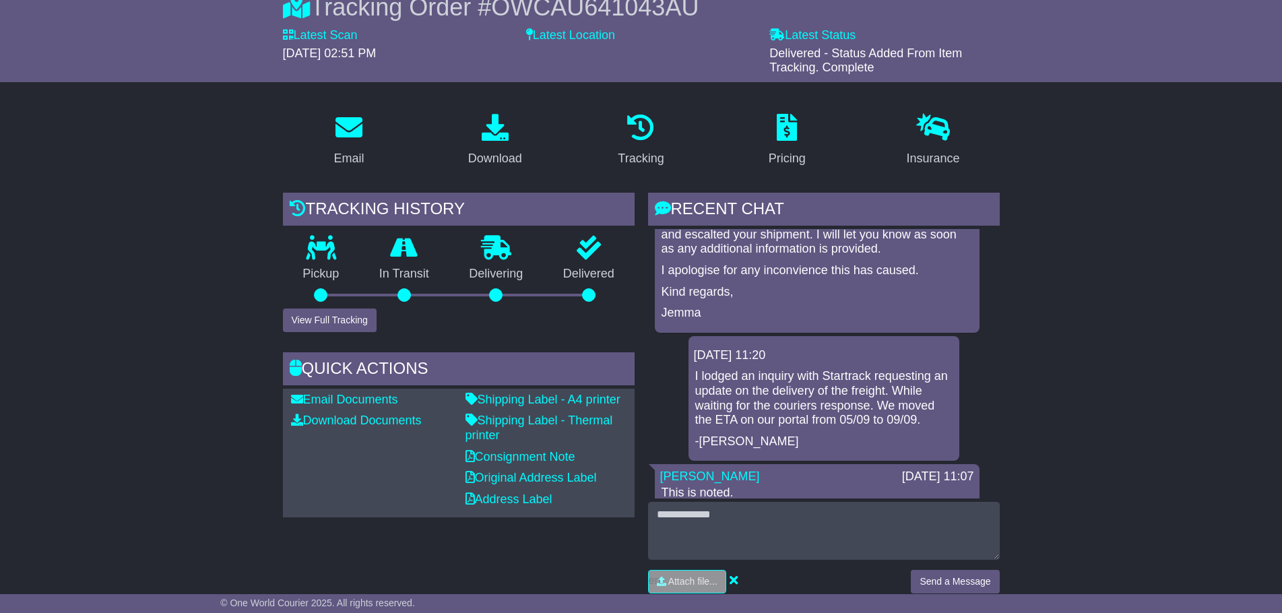
scroll to position [4672, 0]
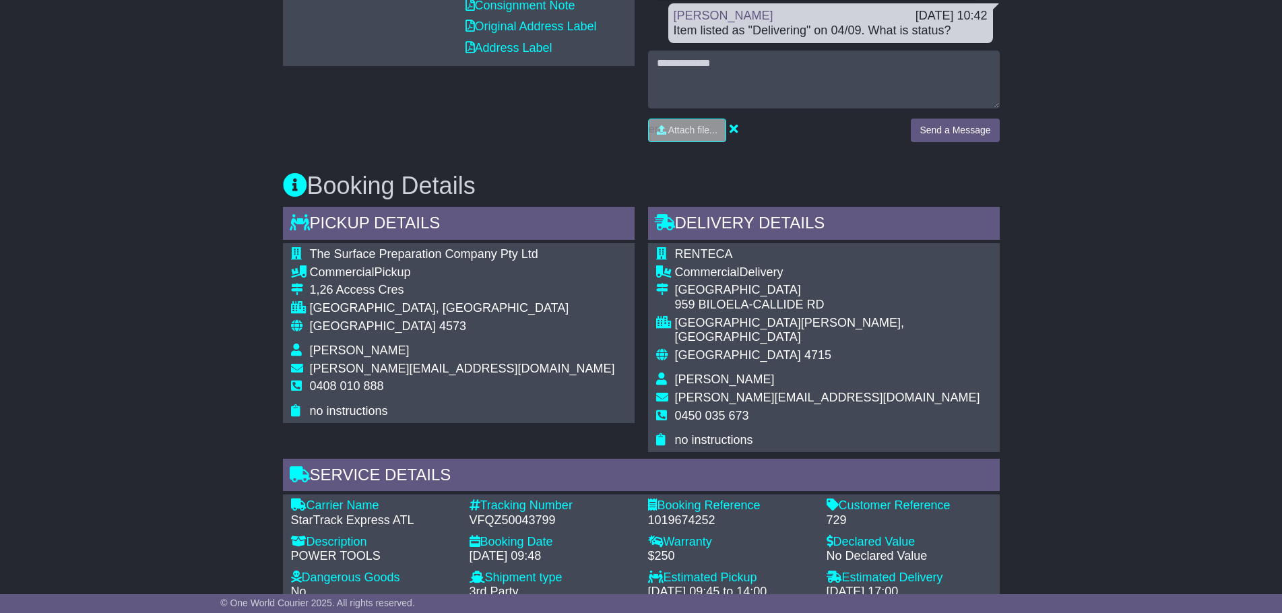
scroll to position [606, 0]
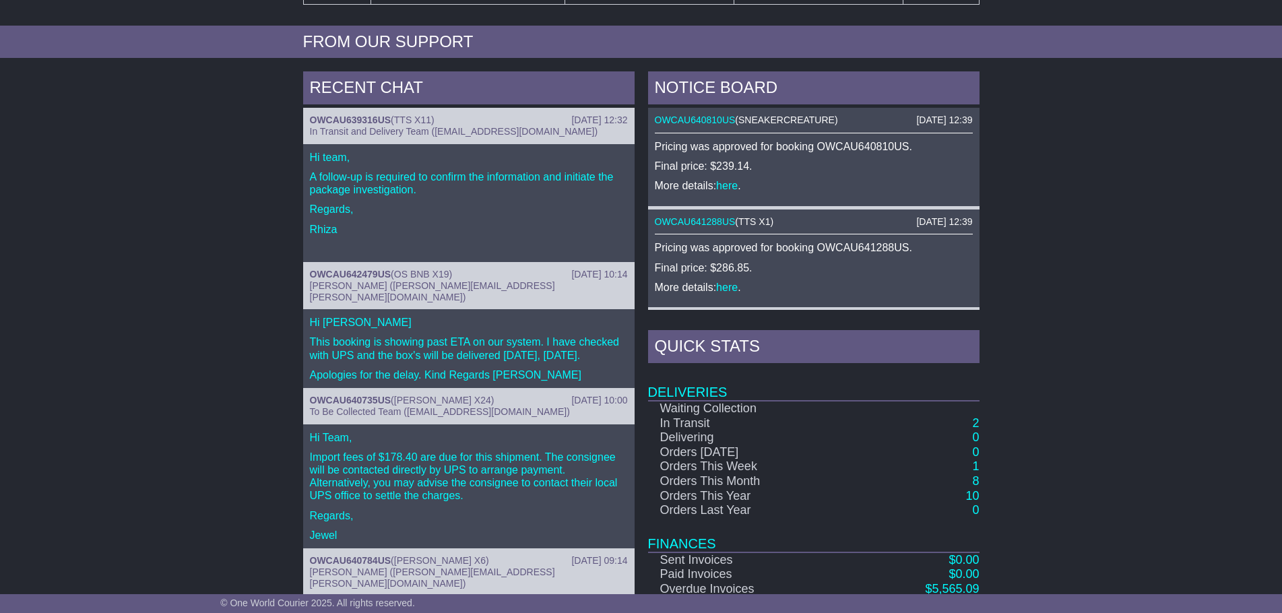
scroll to position [539, 0]
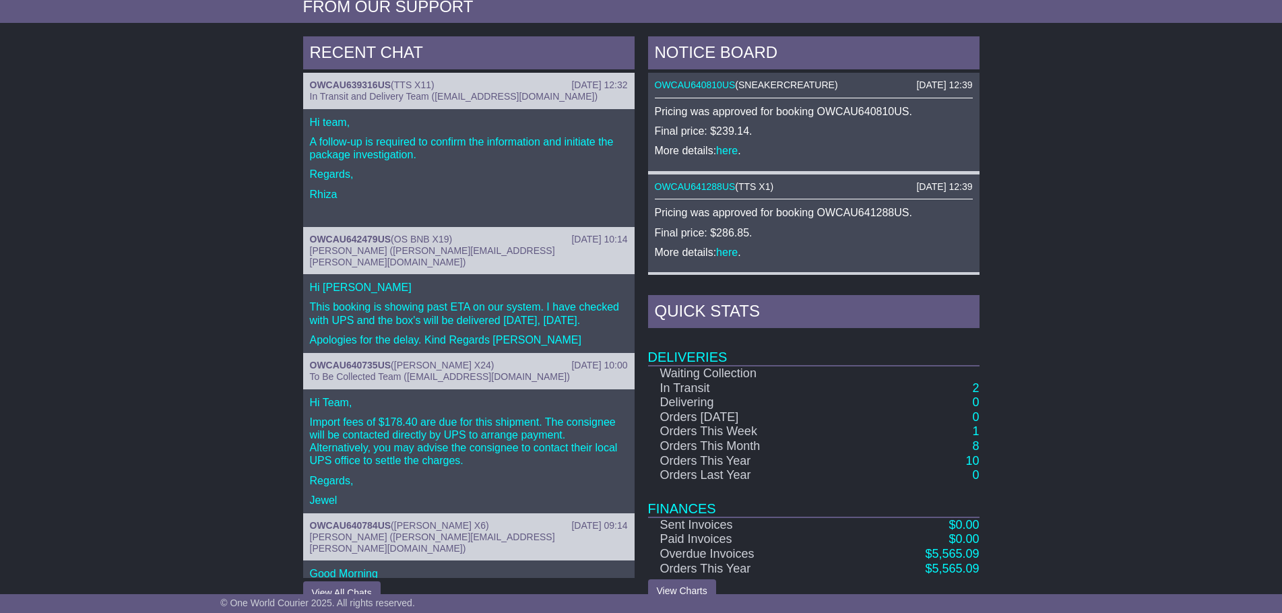
click at [968, 381] on td "2" at bounding box center [917, 388] width 123 height 15
click at [977, 388] on link "2" at bounding box center [975, 387] width 7 height 13
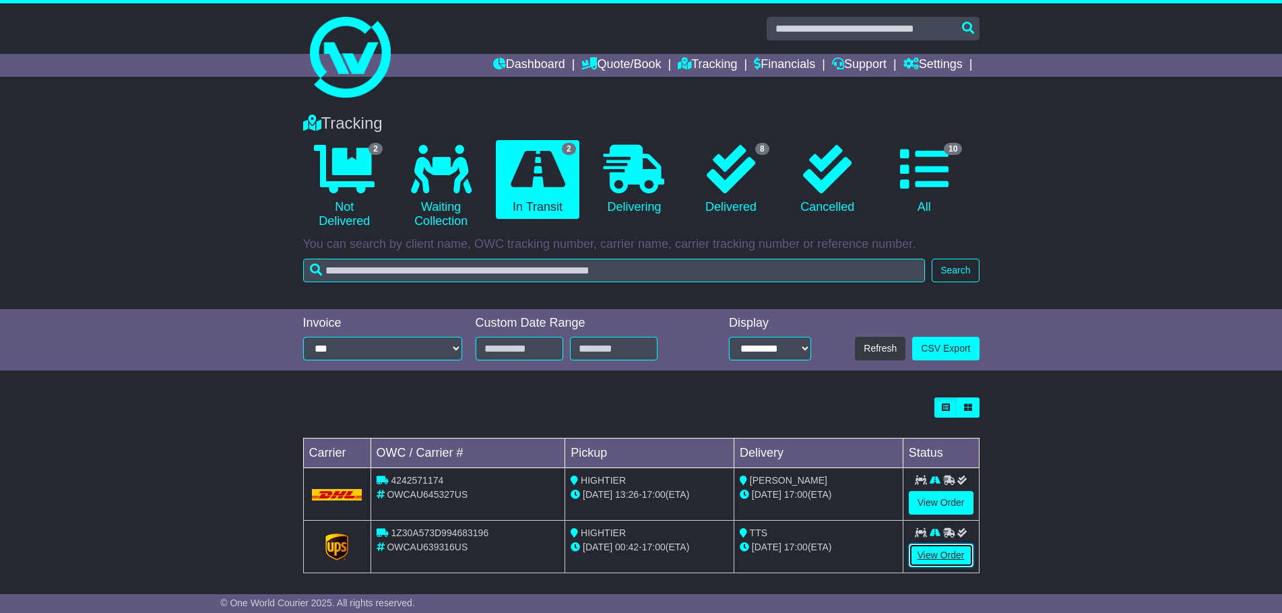
click at [927, 544] on link "View Order" at bounding box center [941, 555] width 65 height 24
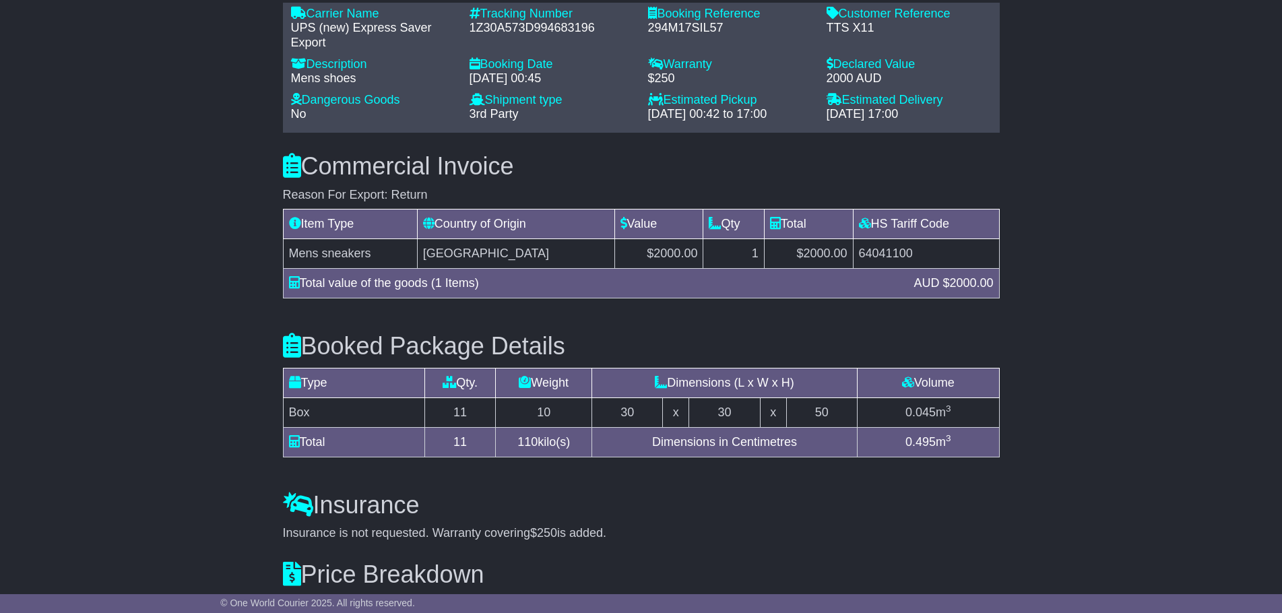
scroll to position [1351, 0]
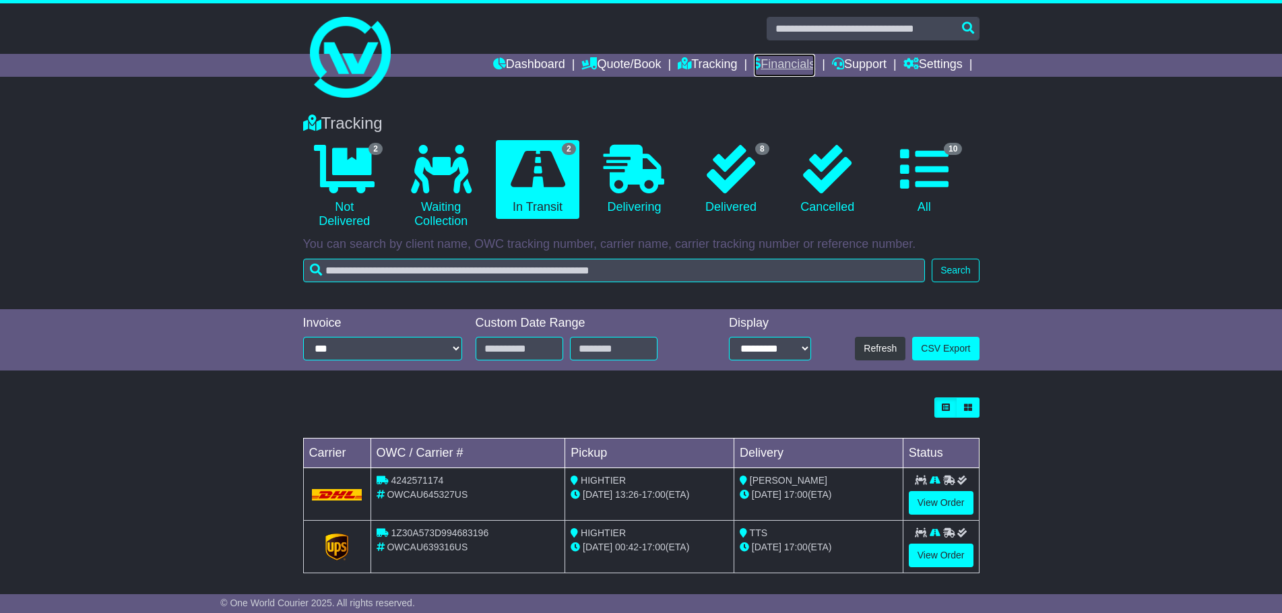
click at [766, 59] on link "Financials" at bounding box center [784, 65] width 61 height 23
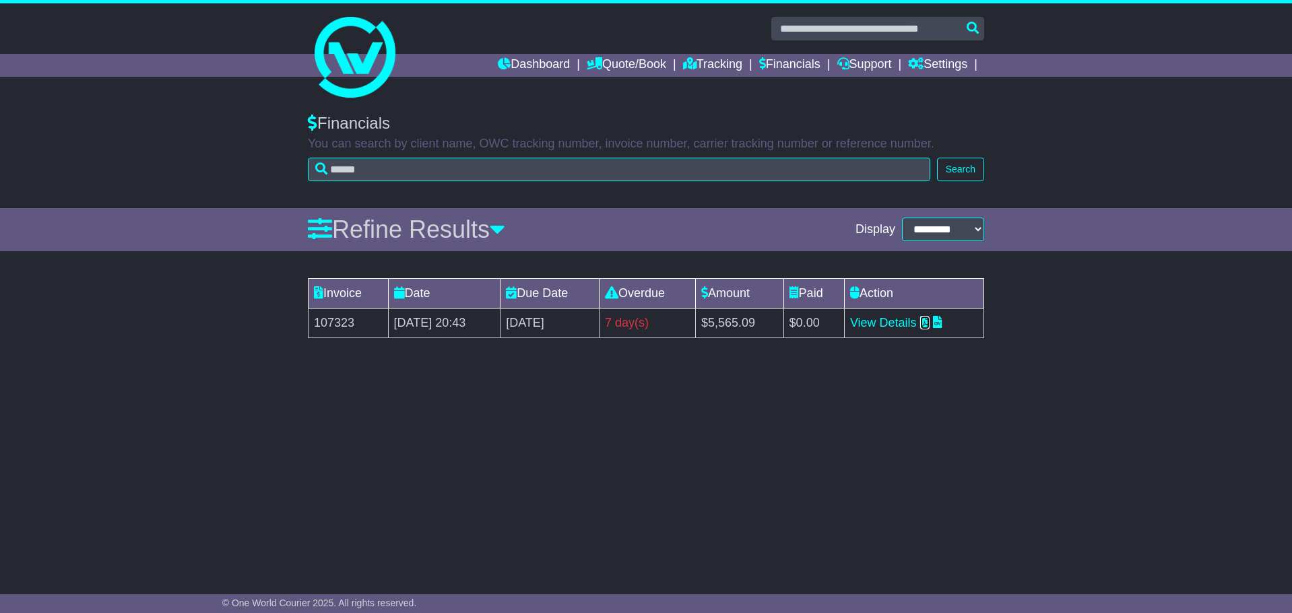
click at [929, 323] on icon at bounding box center [924, 322] width 9 height 12
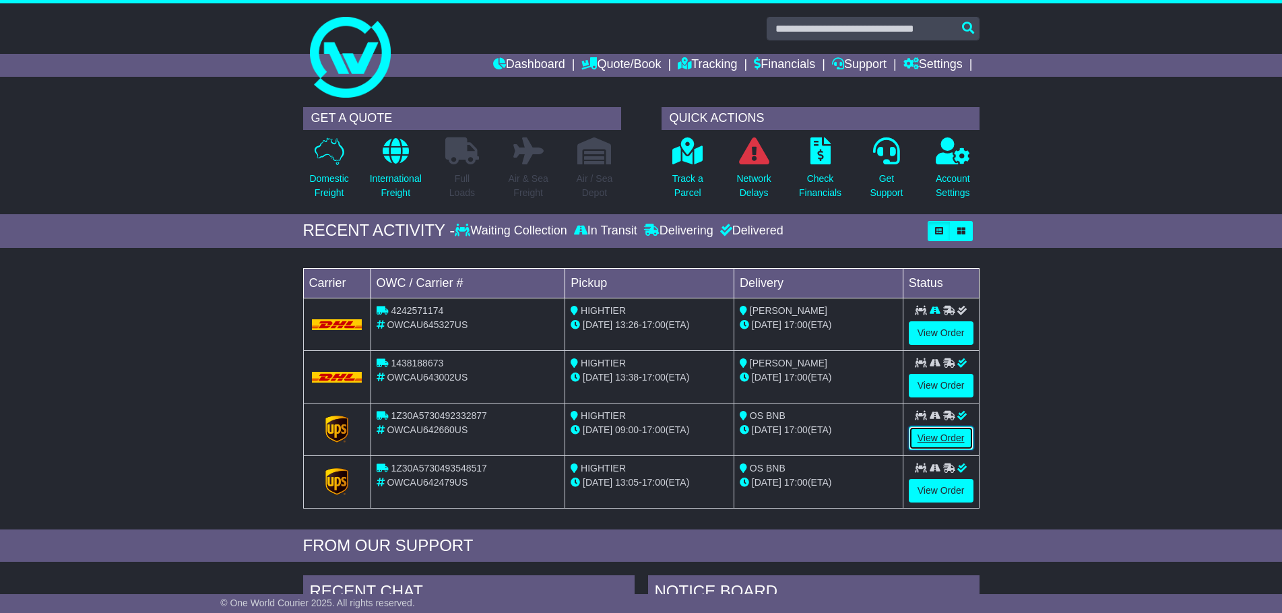
click at [923, 440] on link "View Order" at bounding box center [941, 438] width 65 height 24
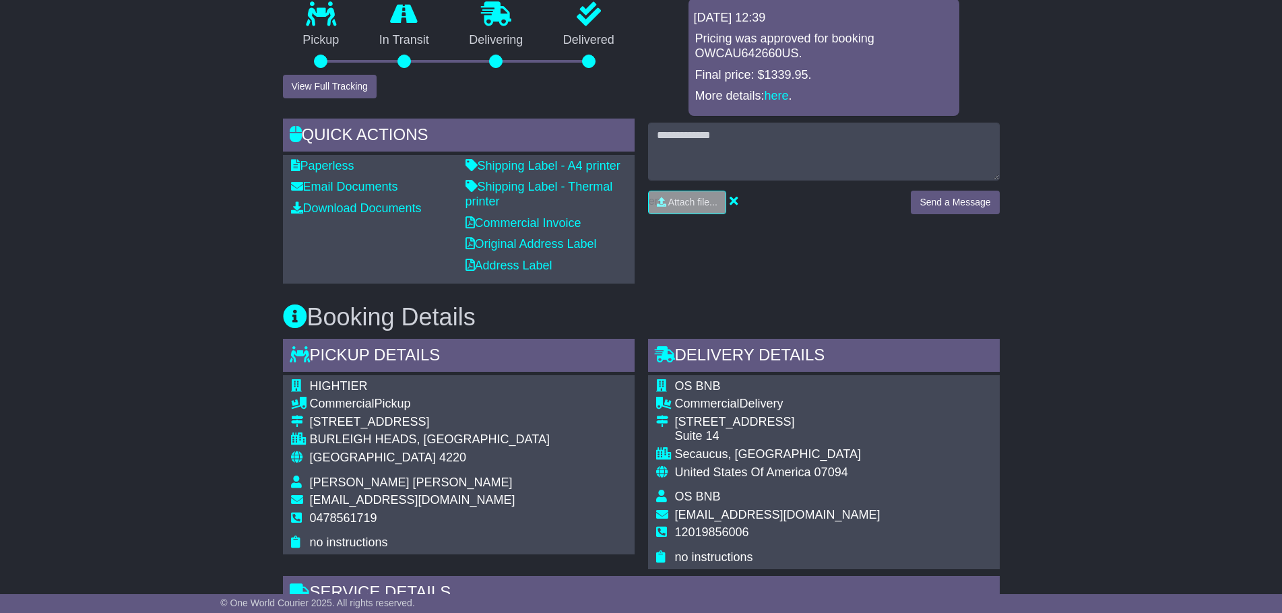
scroll to position [397, 0]
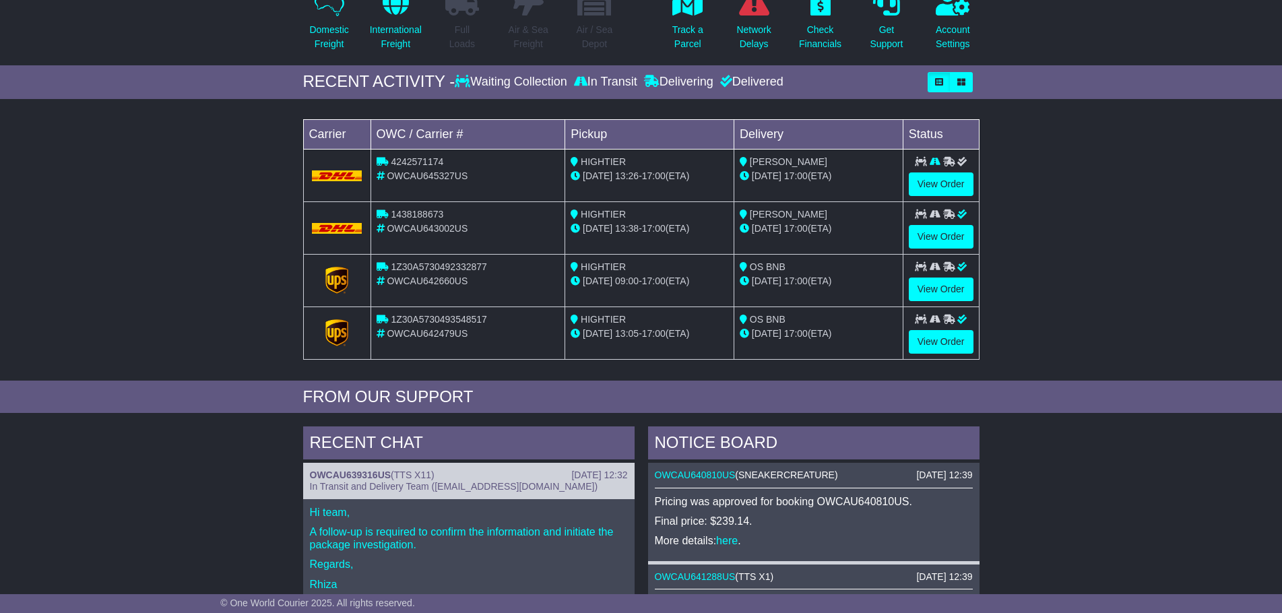
scroll to position [135, 0]
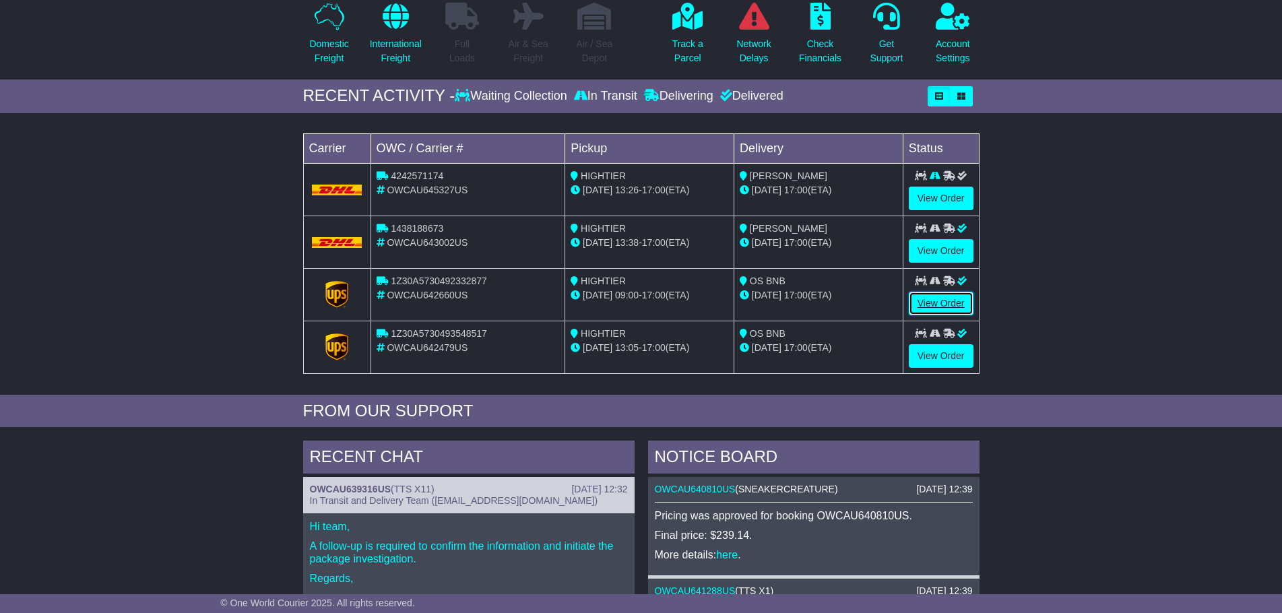
click at [940, 296] on link "View Order" at bounding box center [941, 304] width 65 height 24
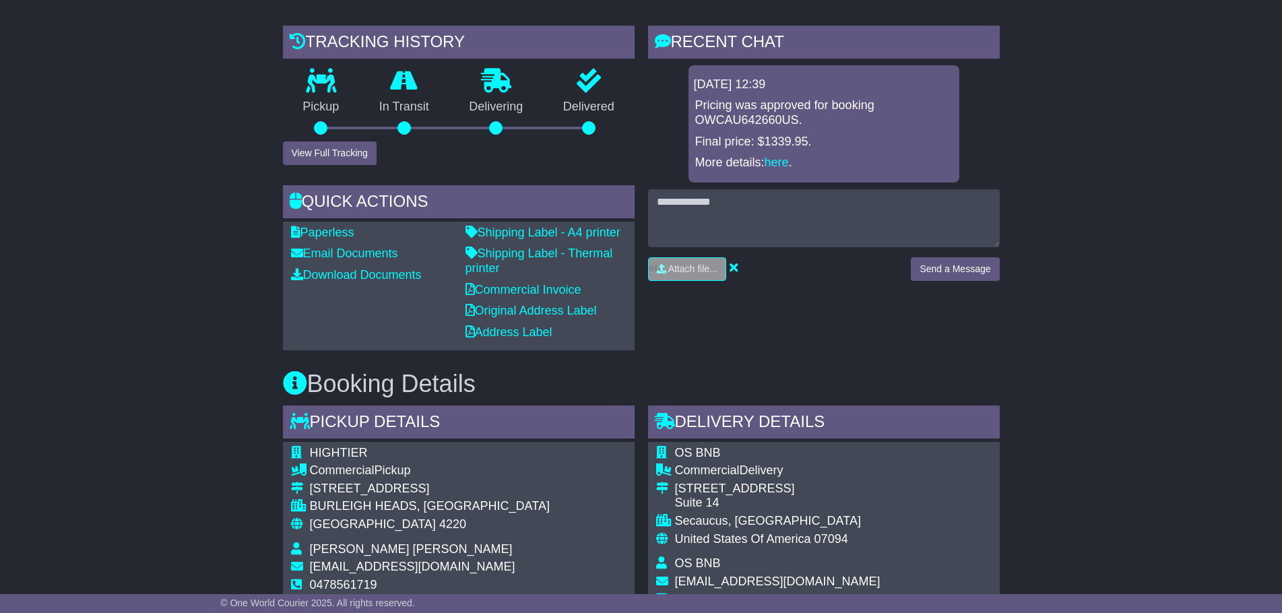
scroll to position [337, 0]
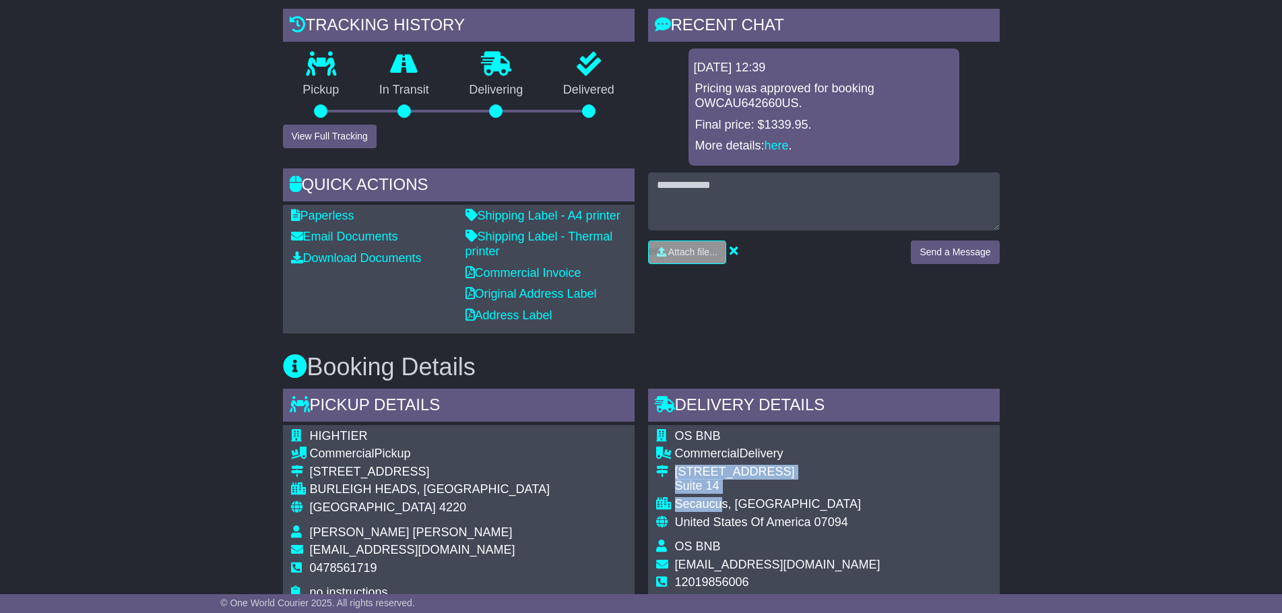
drag, startPoint x: 724, startPoint y: 499, endPoint x: 676, endPoint y: 473, distance: 54.6
click at [676, 473] on tbody "OS BNB Commercial Delivery [STREET_ADDRESS] [GEOGRAPHIC_DATA], [GEOGRAPHIC_DATA…" at bounding box center [768, 522] width 224 height 186
click at [690, 479] on div "Suite 14" at bounding box center [777, 486] width 205 height 15
click at [722, 479] on div "[STREET_ADDRESS]" at bounding box center [777, 472] width 205 height 15
drag, startPoint x: 722, startPoint y: 484, endPoint x: 677, endPoint y: 471, distance: 46.9
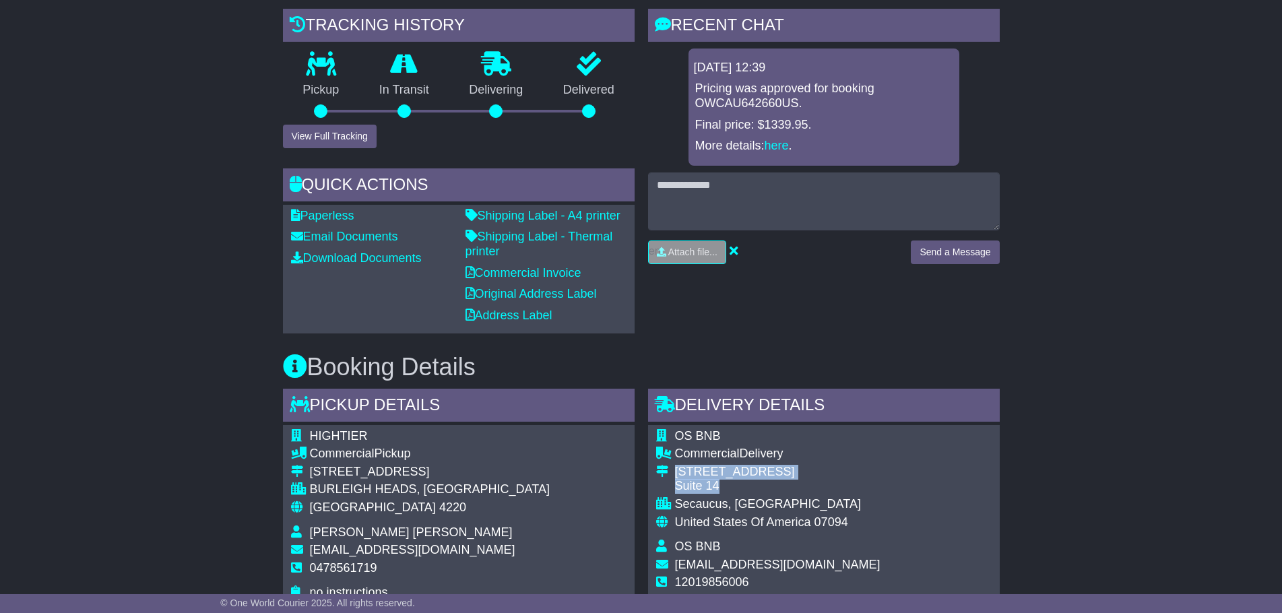
click at [677, 471] on td "[STREET_ADDRESS]" at bounding box center [777, 481] width 205 height 32
copy td "[STREET_ADDRESS]"
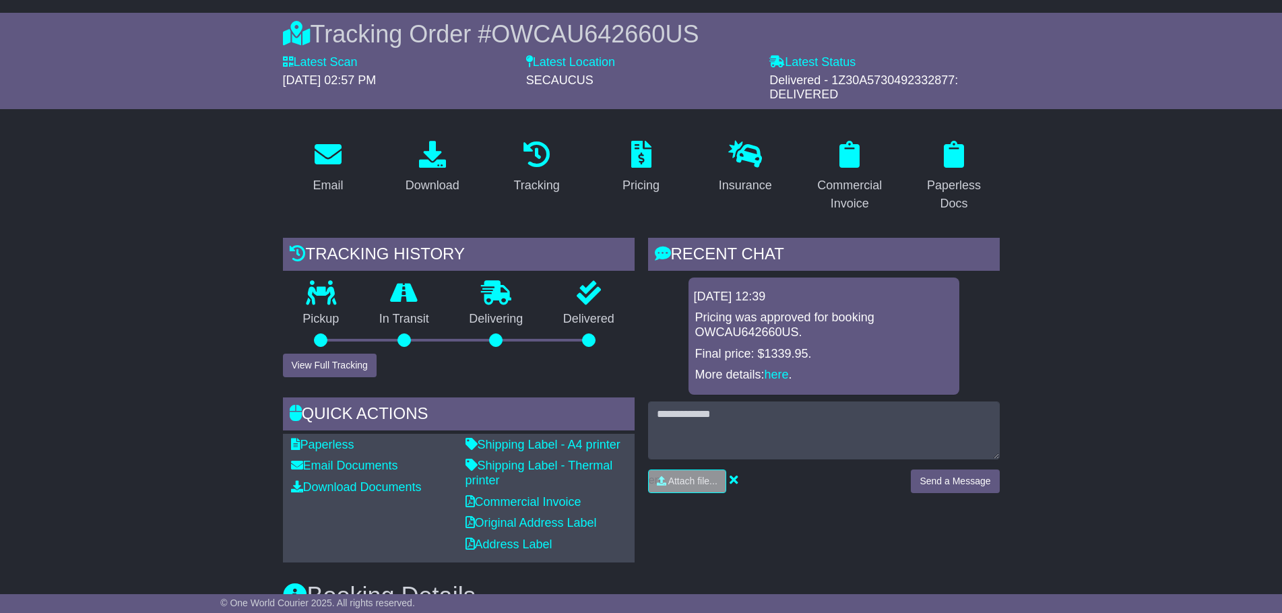
scroll to position [66, 0]
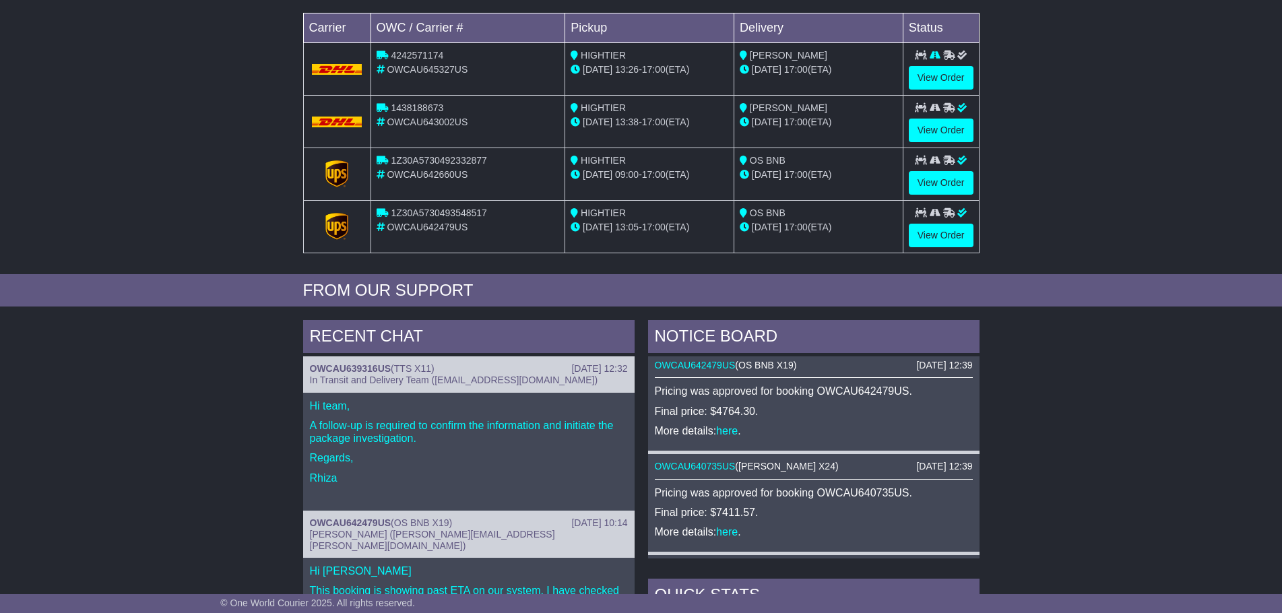
scroll to position [404, 0]
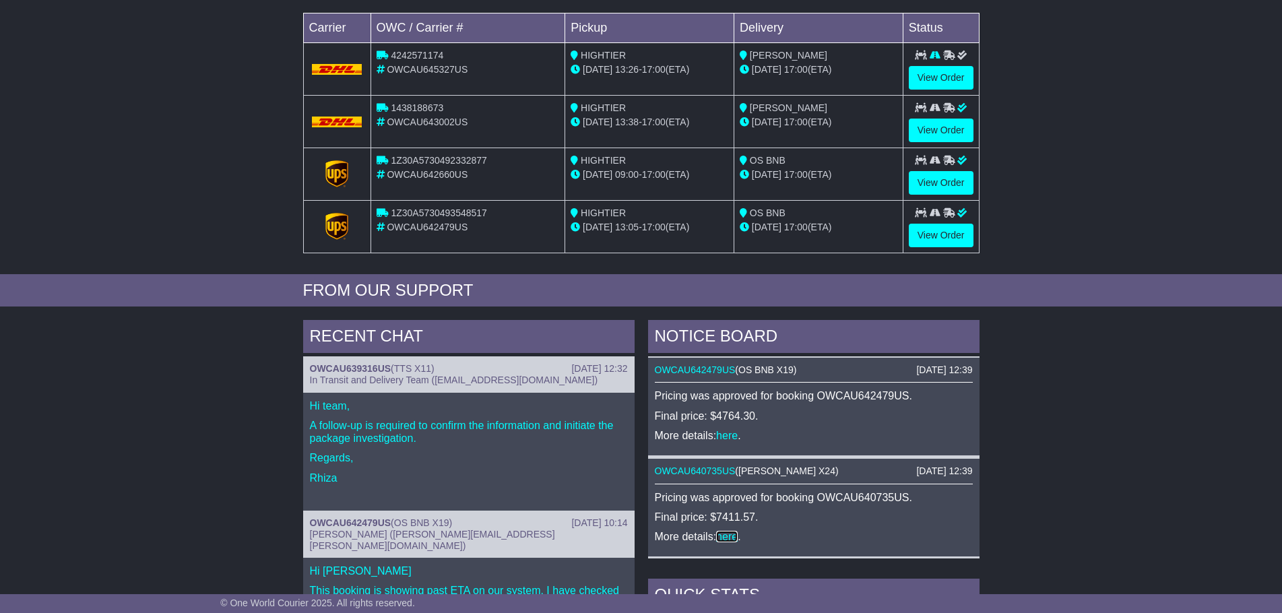
click at [735, 534] on link "here" at bounding box center [727, 536] width 22 height 11
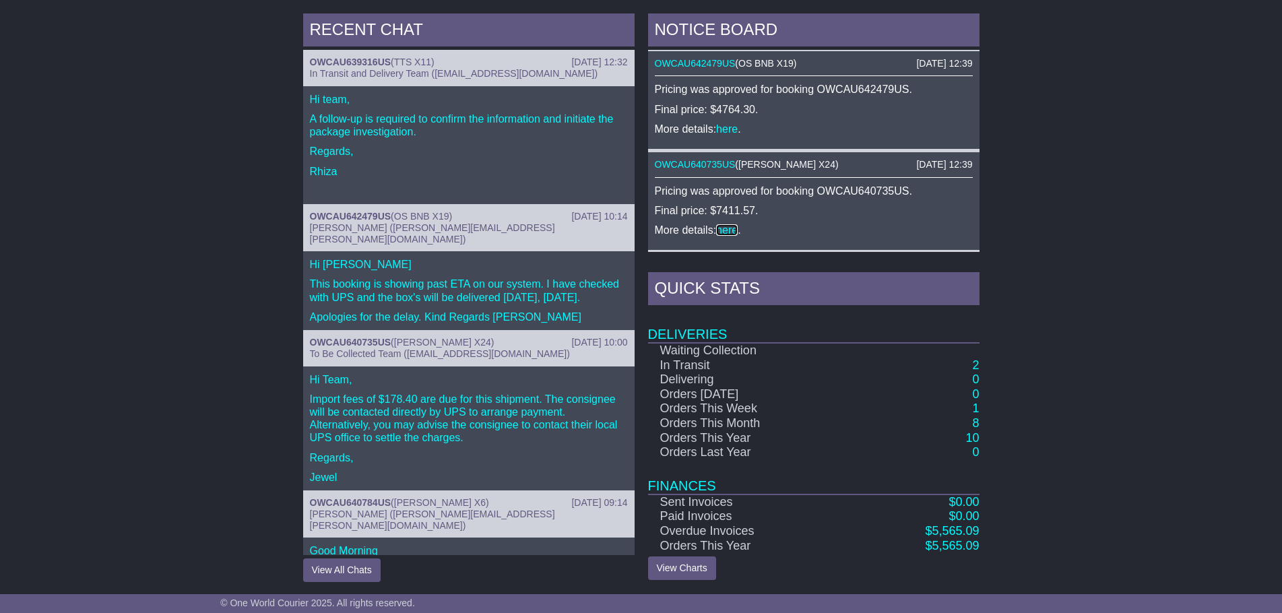
scroll to position [564, 0]
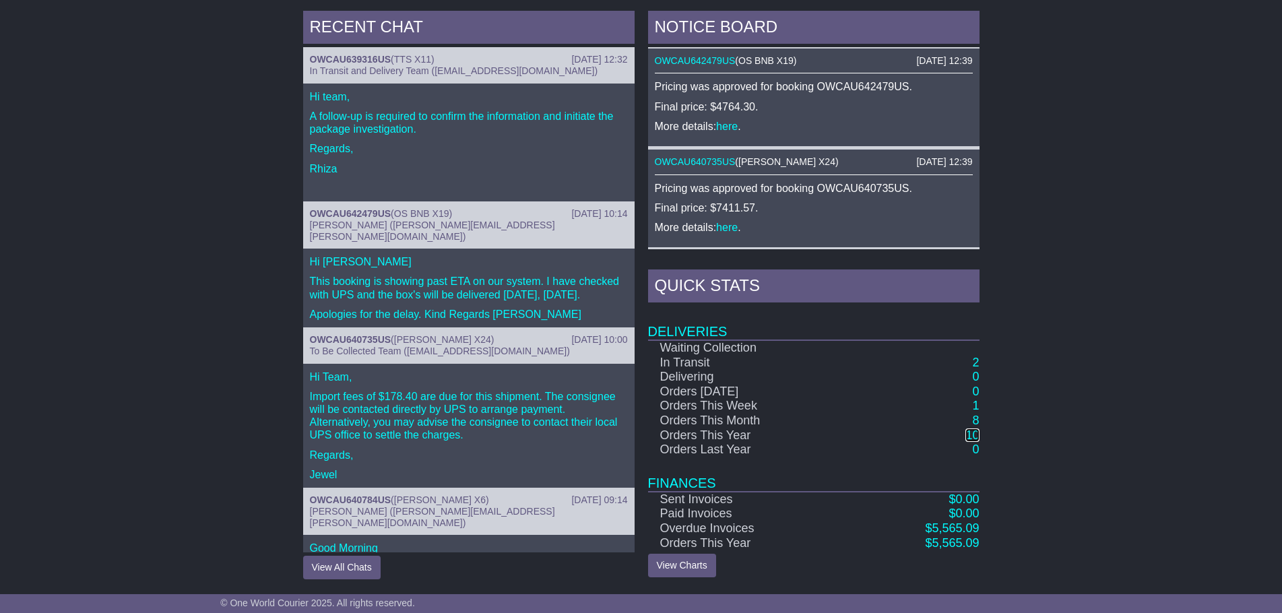
click at [970, 433] on link "10" at bounding box center [971, 434] width 13 height 13
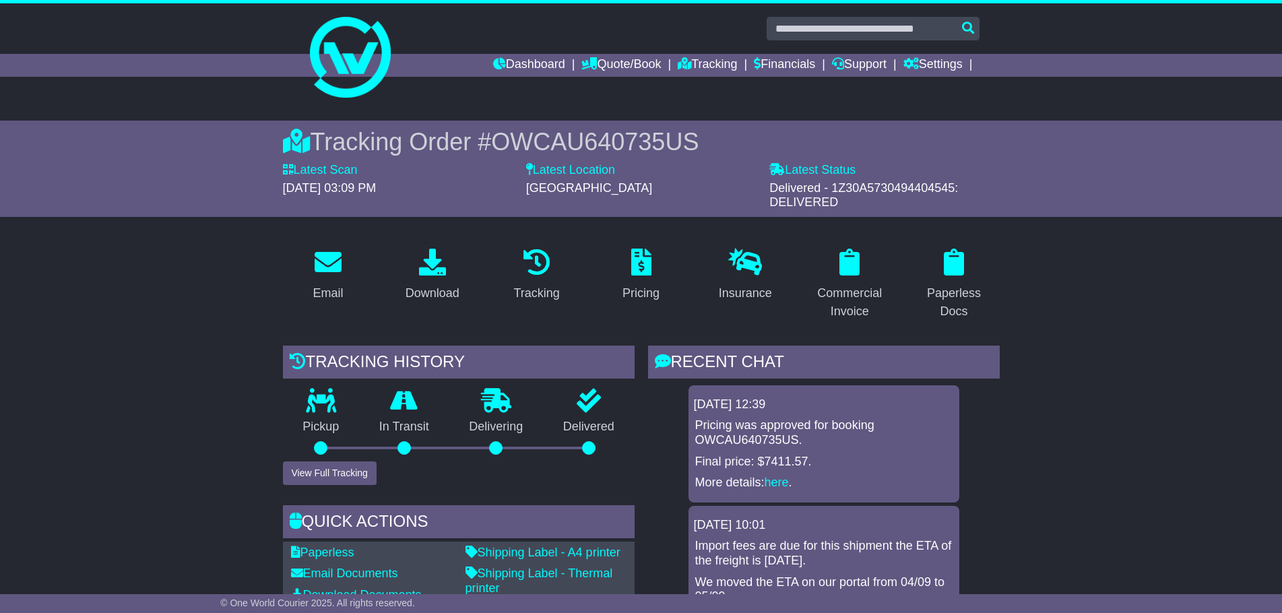
click at [561, 151] on span "OWCAU640735US" at bounding box center [594, 142] width 207 height 28
drag, startPoint x: 561, startPoint y: 151, endPoint x: 554, endPoint y: 145, distance: 9.6
click at [554, 145] on span "OWCAU640735US" at bounding box center [594, 142] width 207 height 28
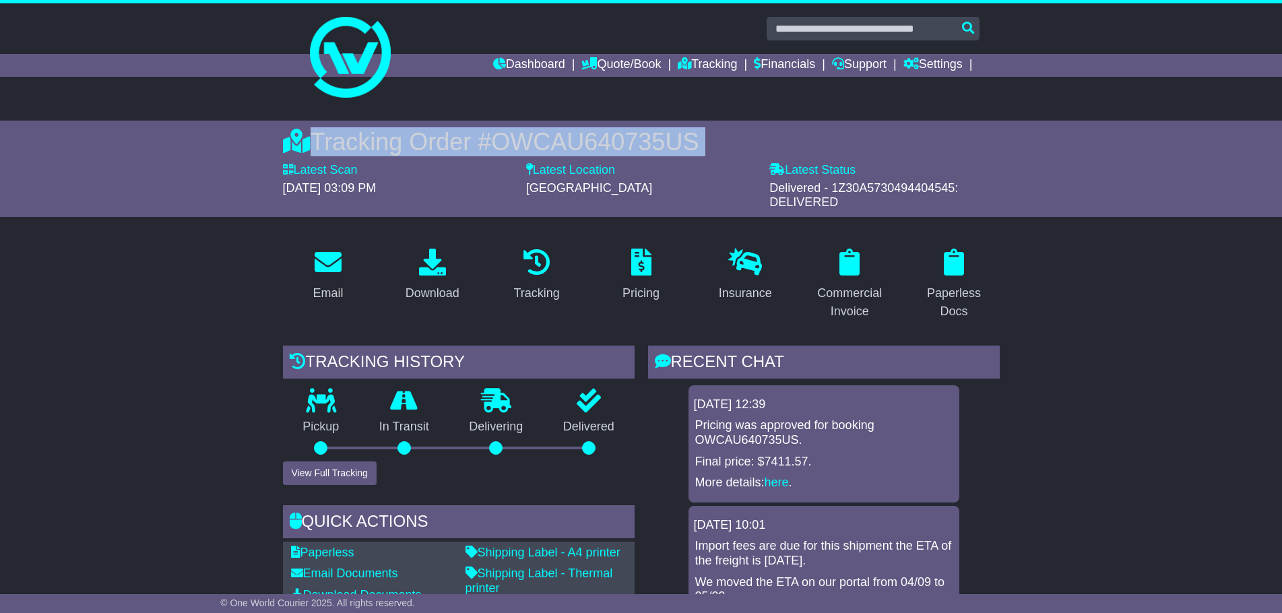
click at [554, 145] on span "OWCAU640735US" at bounding box center [594, 142] width 207 height 28
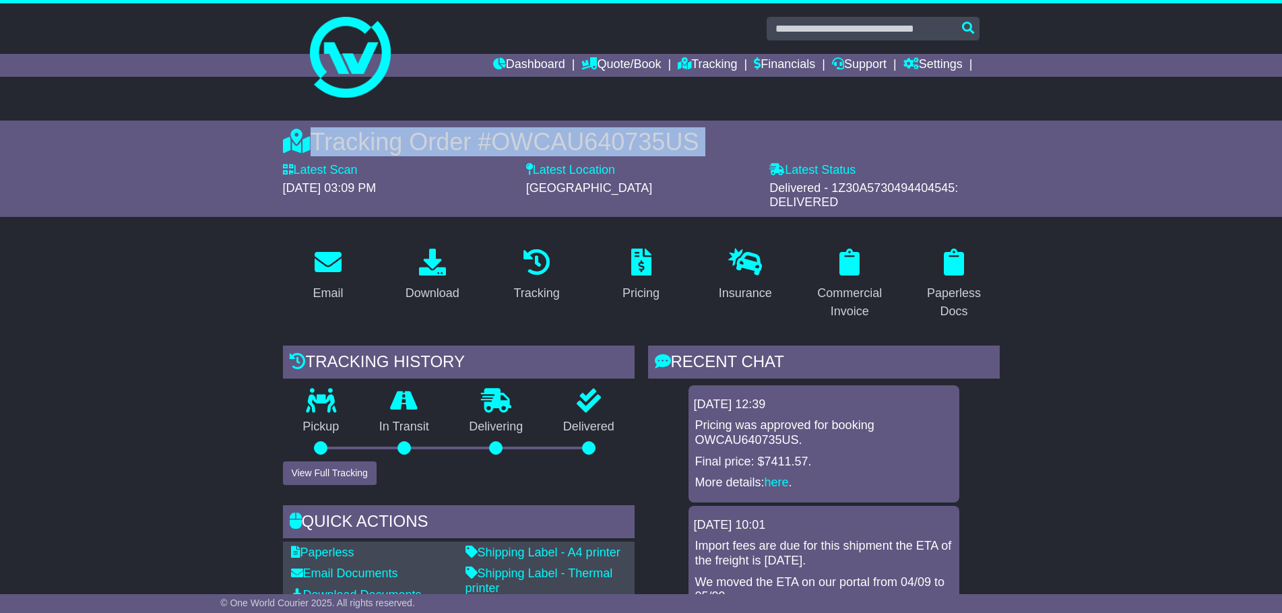
click at [554, 145] on span "OWCAU640735US" at bounding box center [594, 142] width 207 height 28
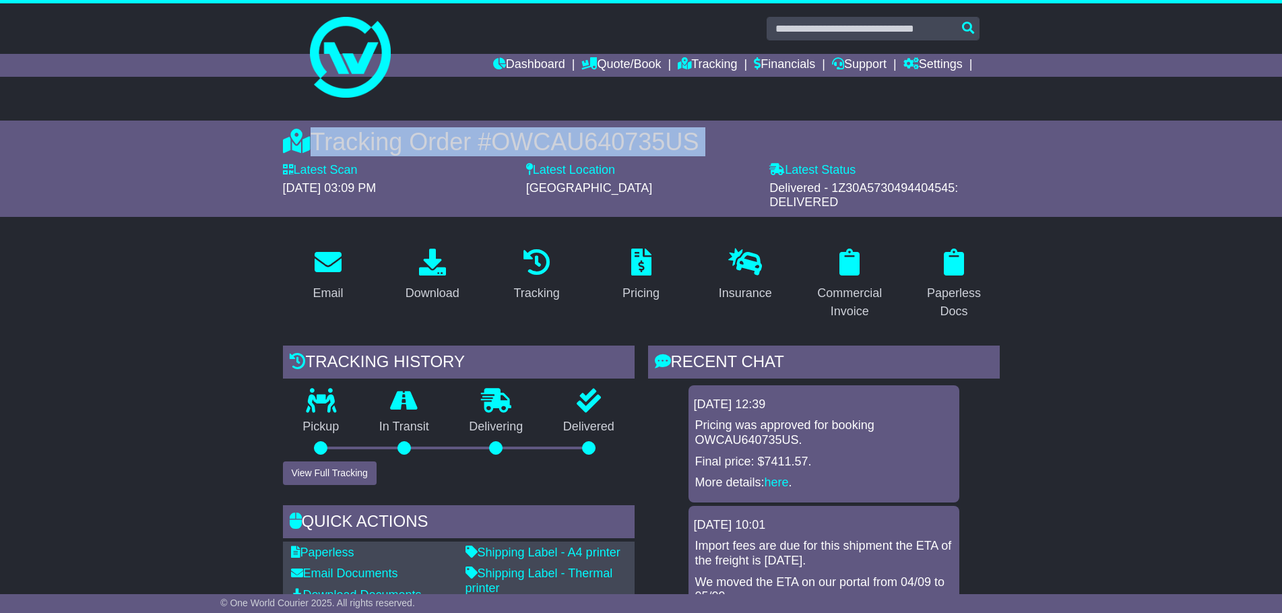
click at [554, 145] on span "OWCAU640735US" at bounding box center [594, 142] width 207 height 28
click at [766, 138] on div "Tracking Order # OWCAU640735US" at bounding box center [641, 141] width 717 height 29
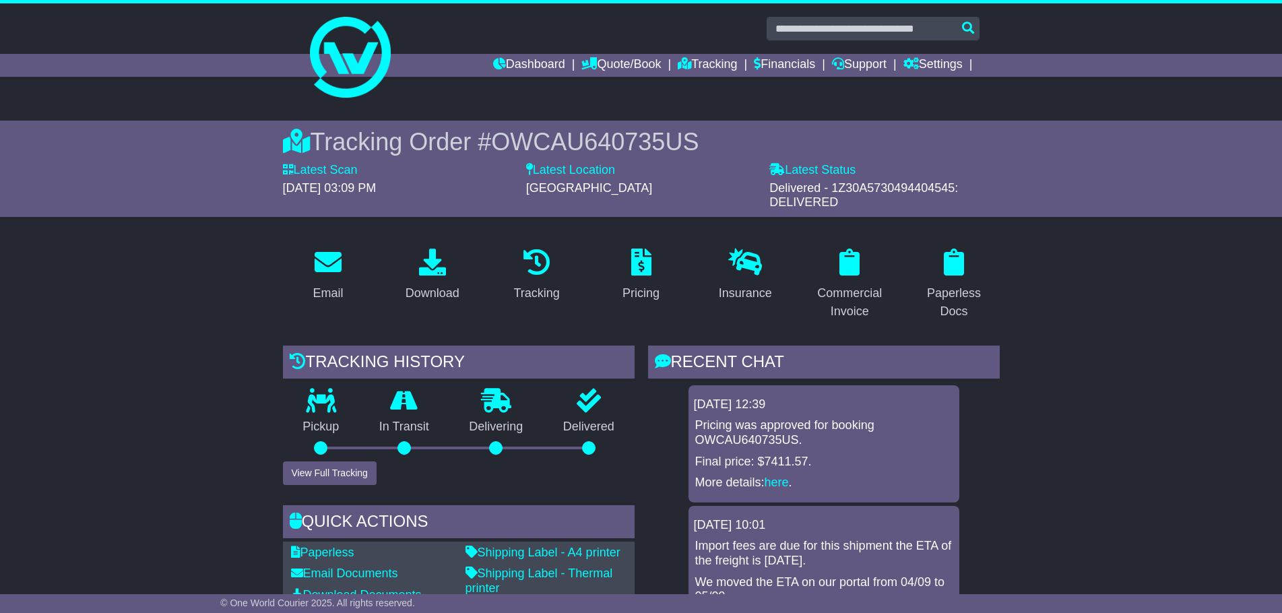
click at [681, 138] on span "OWCAU640735US" at bounding box center [594, 142] width 207 height 28
copy span "OWCAU640735US"
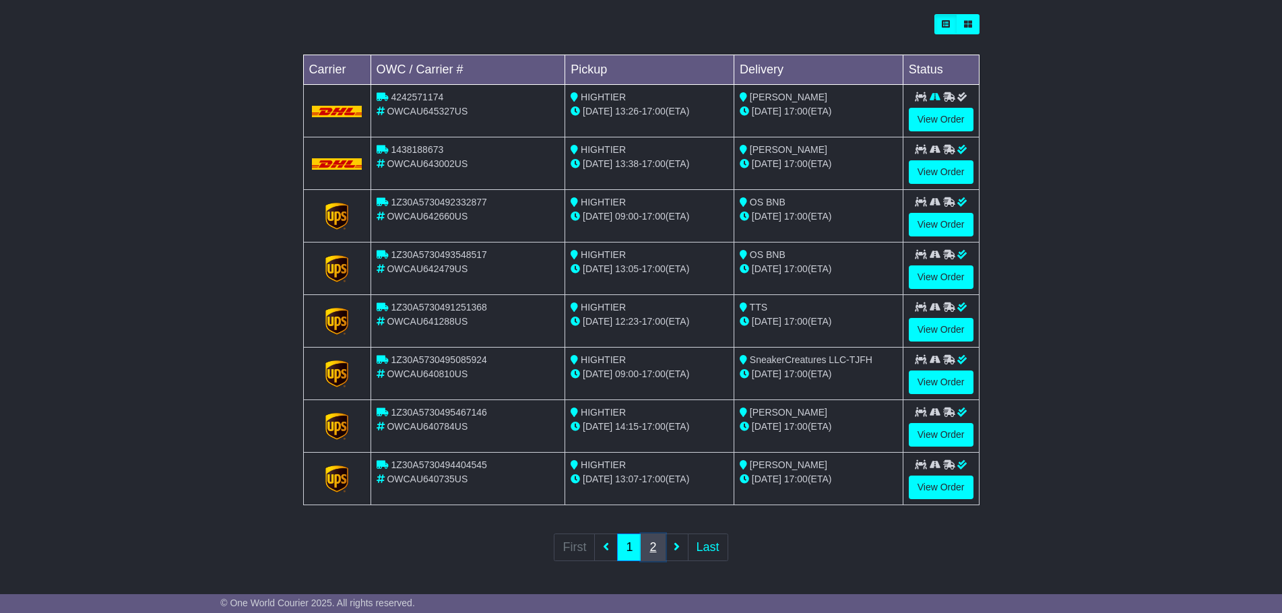
click at [654, 551] on link "2" at bounding box center [652, 547] width 24 height 28
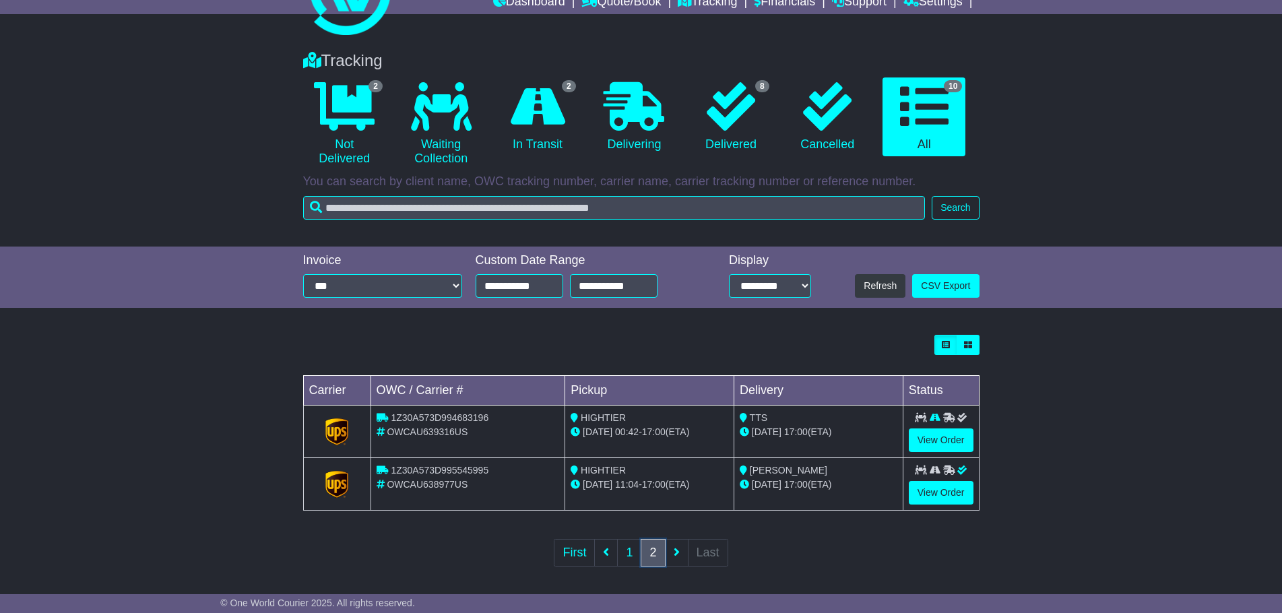
scroll to position [68, 0]
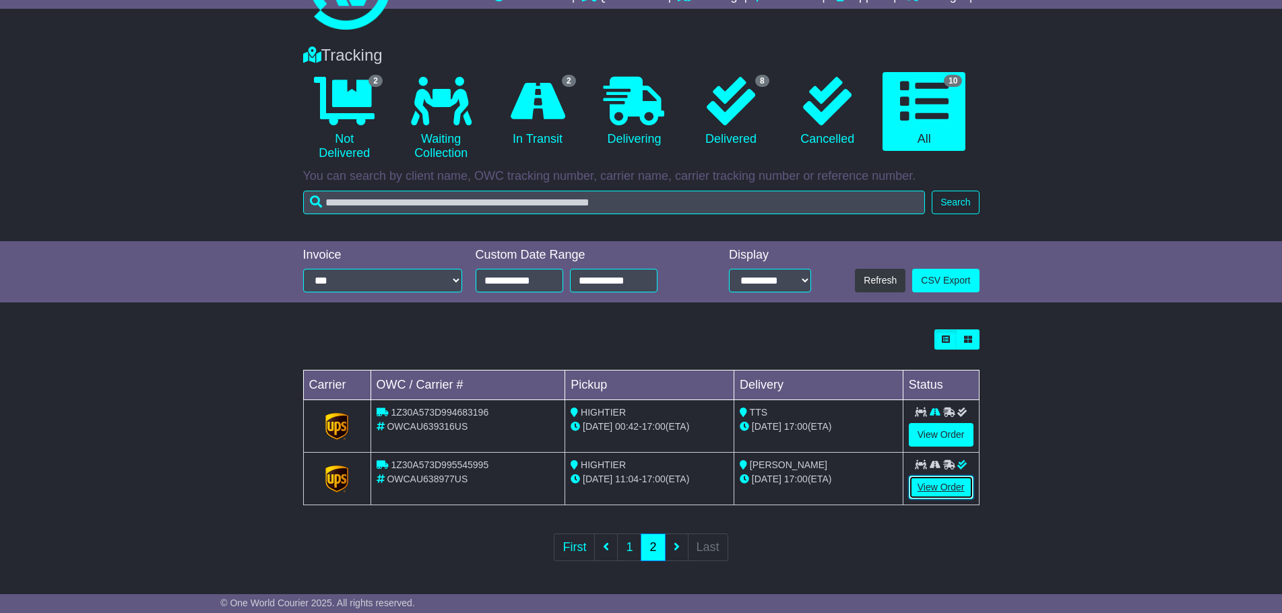
click at [934, 490] on link "View Order" at bounding box center [941, 487] width 65 height 24
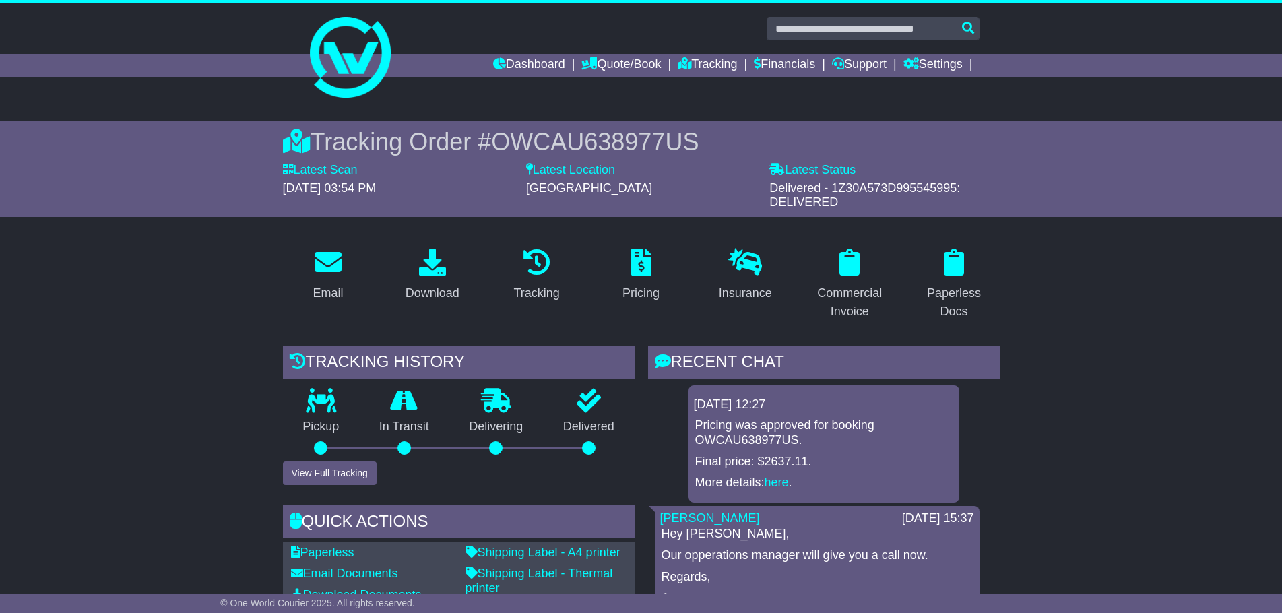
click at [616, 137] on span "OWCAU638977US" at bounding box center [594, 142] width 207 height 28
copy span "OWCAU638977US"
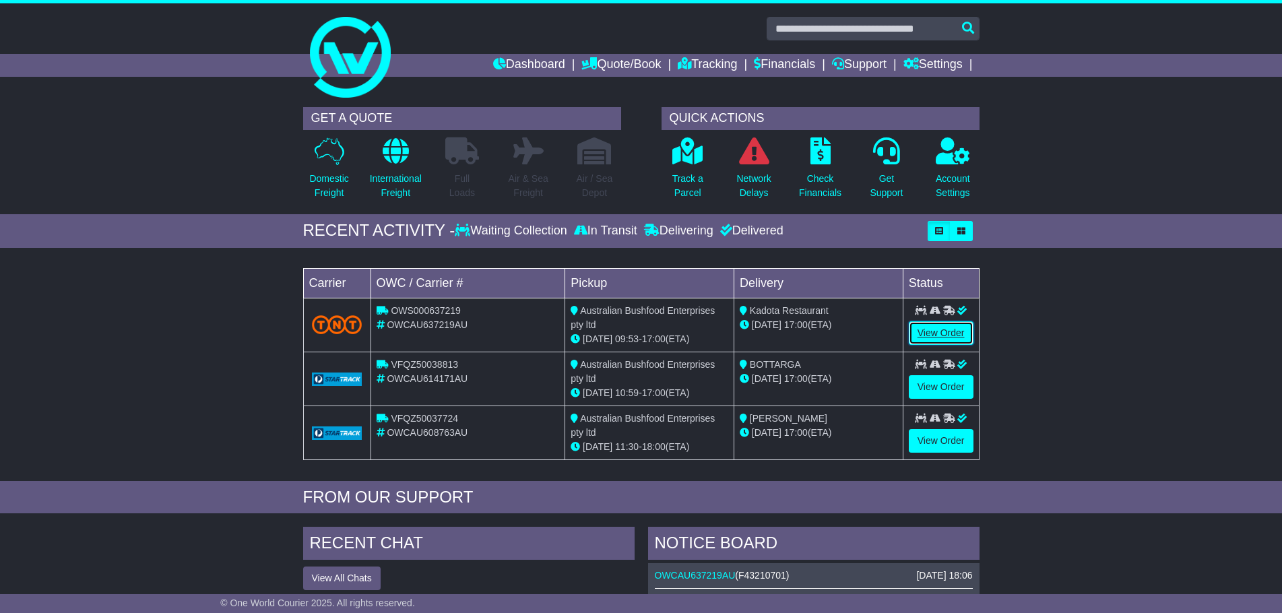
click at [929, 333] on link "View Order" at bounding box center [941, 333] width 65 height 24
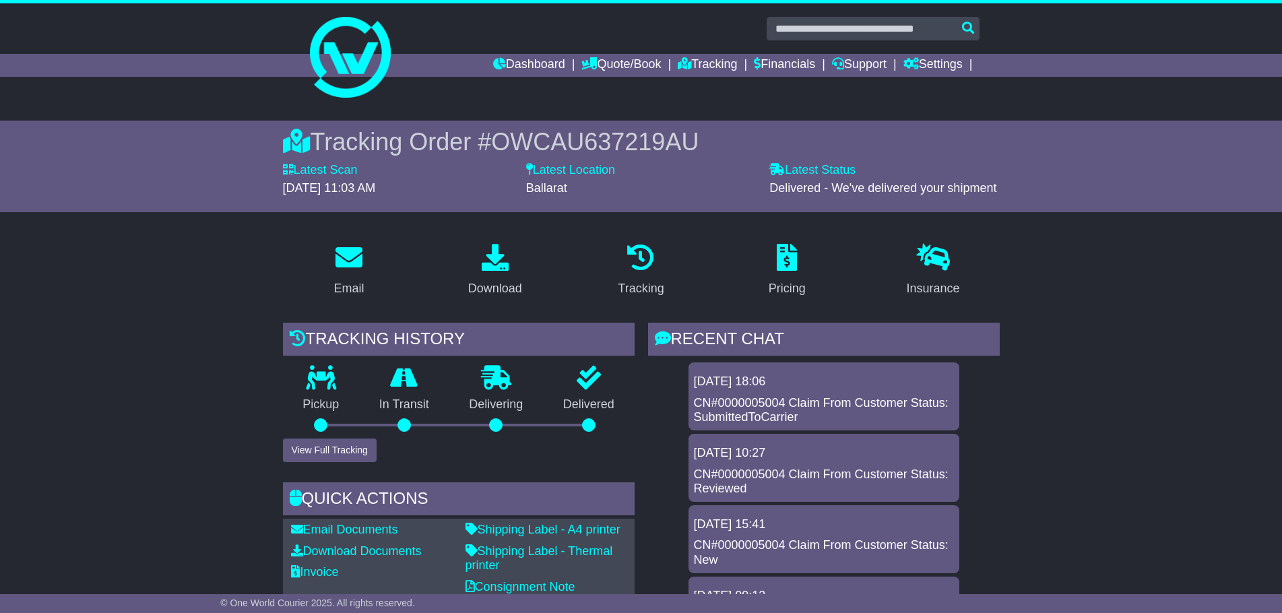
click at [562, 139] on span "OWCAU637219AU" at bounding box center [594, 142] width 207 height 28
copy span "OWCAU637219AU"
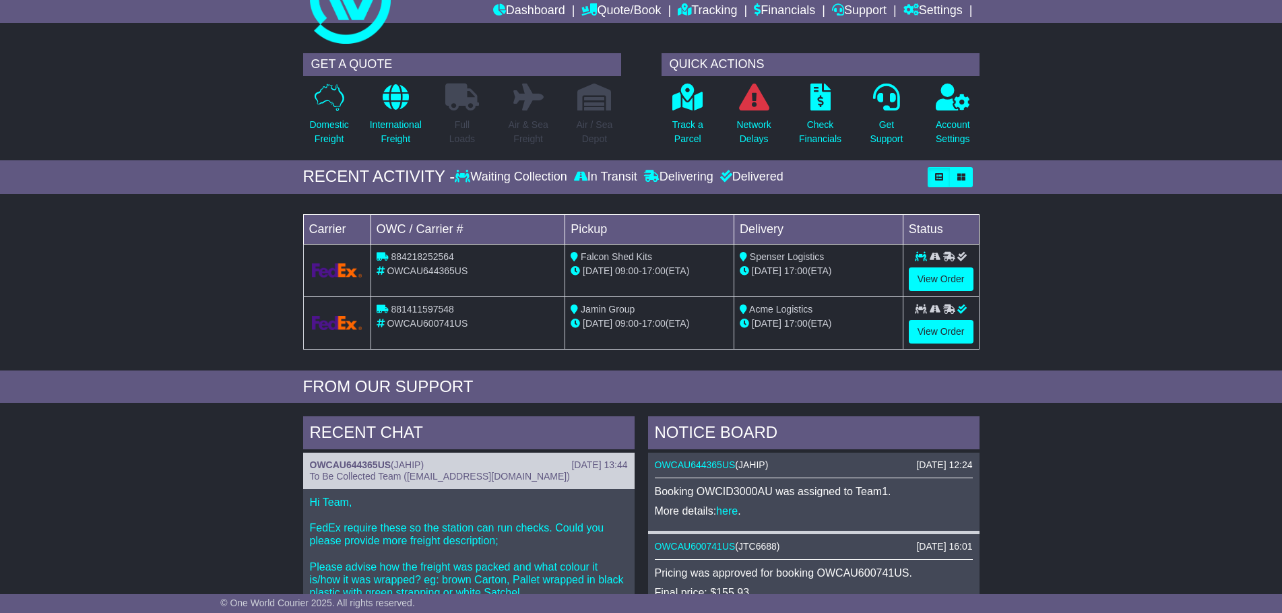
scroll to position [53, 0]
click at [924, 334] on link "View Order" at bounding box center [941, 333] width 65 height 24
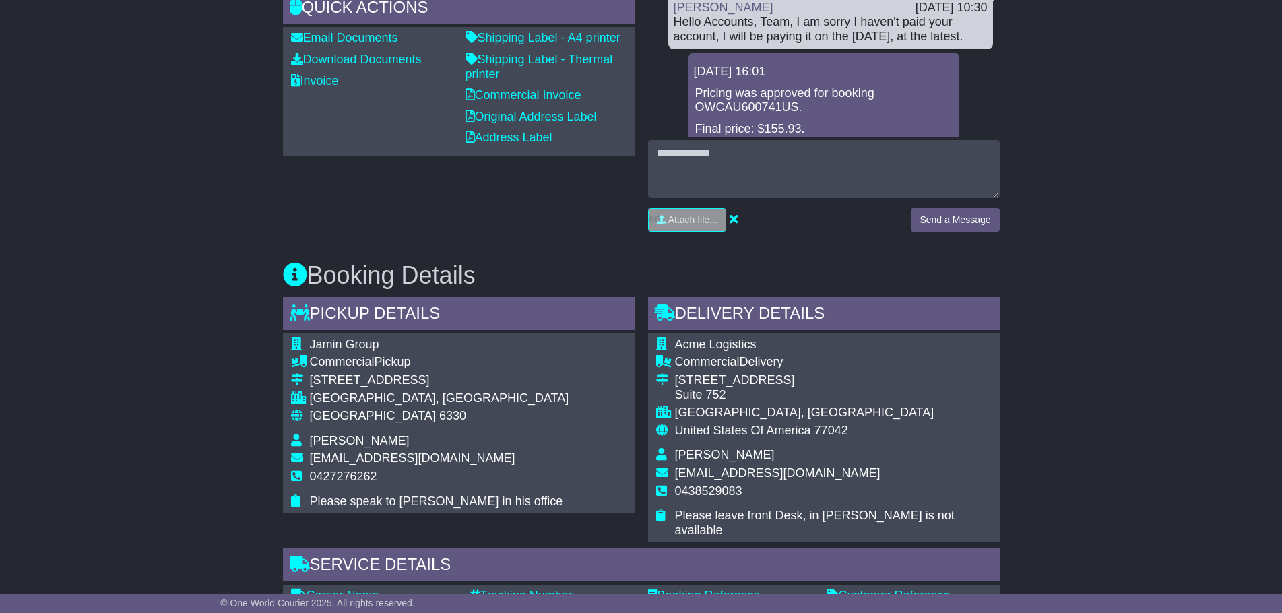
drag, startPoint x: 447, startPoint y: 356, endPoint x: 302, endPoint y: 353, distance: 145.5
click at [302, 373] on tr "[STREET_ADDRESS]" at bounding box center [430, 382] width 278 height 18
click at [390, 391] on div "[GEOGRAPHIC_DATA], [GEOGRAPHIC_DATA]" at bounding box center [439, 398] width 259 height 15
drag, startPoint x: 387, startPoint y: 374, endPoint x: 302, endPoint y: 359, distance: 86.8
click at [302, 359] on tbody "Jamin Group Commercial Pickup [STREET_ADDRESS] [GEOGRAPHIC_DATA], [GEOGRAPHIC_D…" at bounding box center [430, 422] width 278 height 171
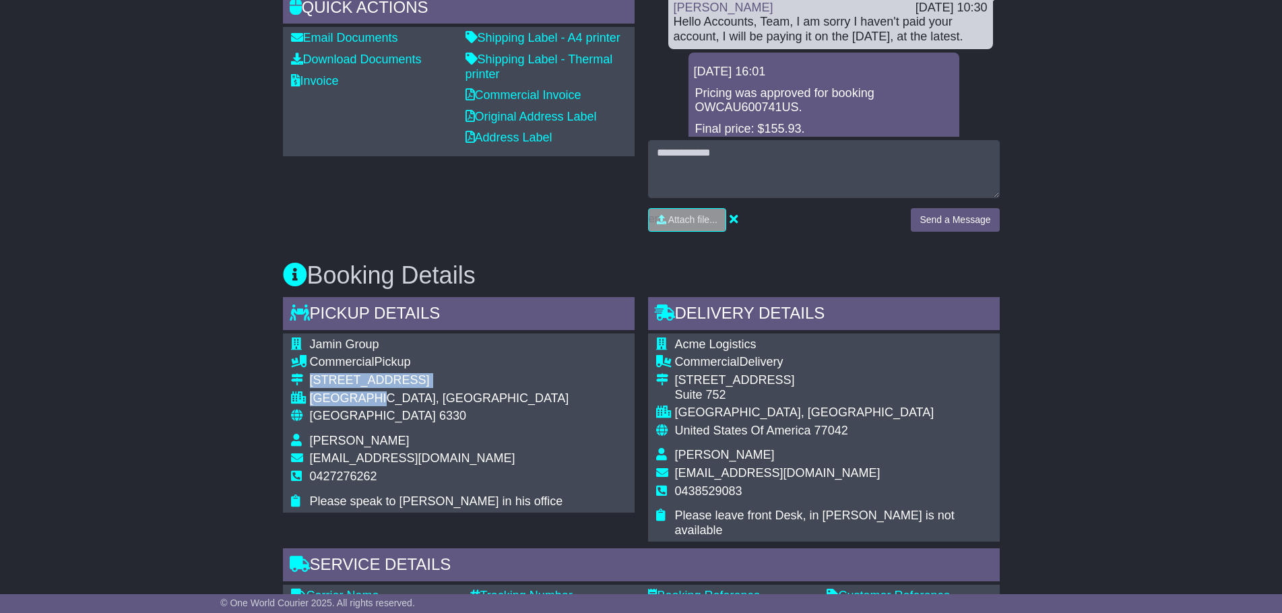
copy tbody "[STREET_ADDRESS]"
click at [989, 338] on div "Acme Logistics Commercial Delivery [STREET_ADDRESS] [GEOGRAPHIC_DATA], [GEOGRAP…" at bounding box center [824, 437] width 352 height 209
click at [735, 337] on span "Acme Logistics" at bounding box center [715, 343] width 81 height 13
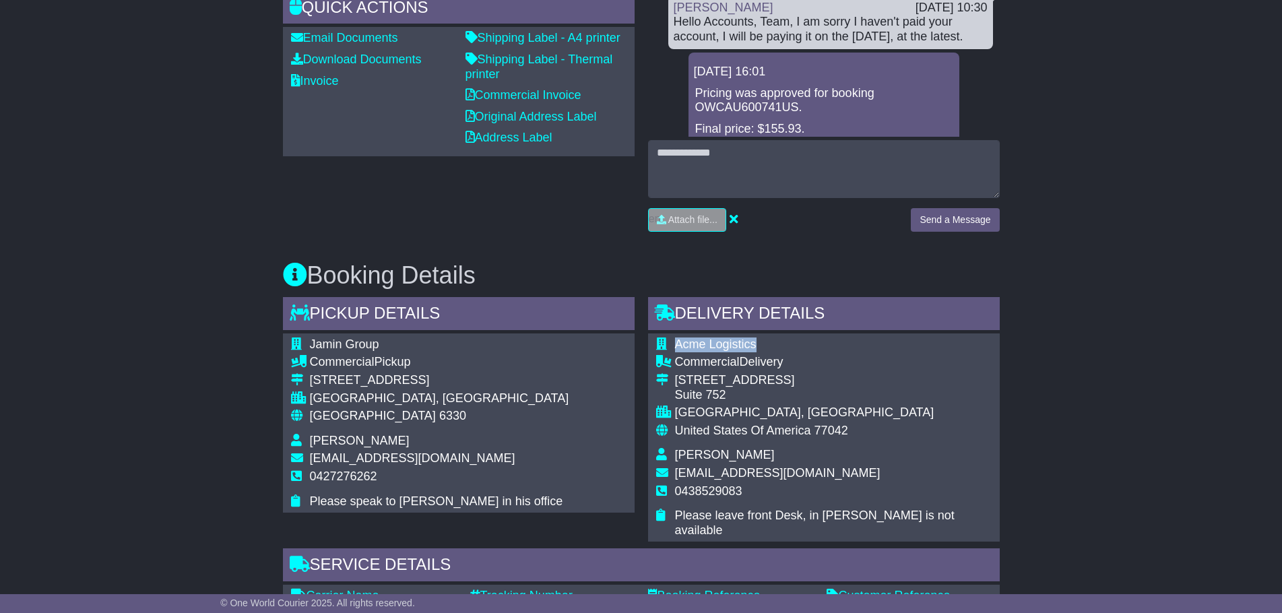
copy tbody "Acme Logistics"
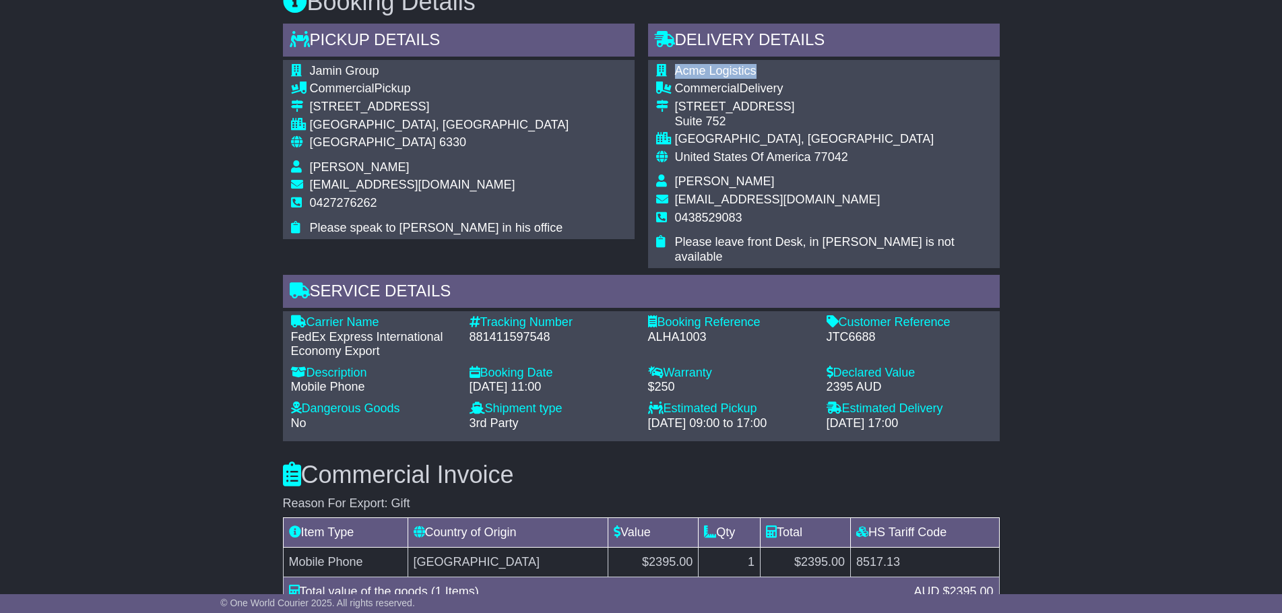
scroll to position [808, 0]
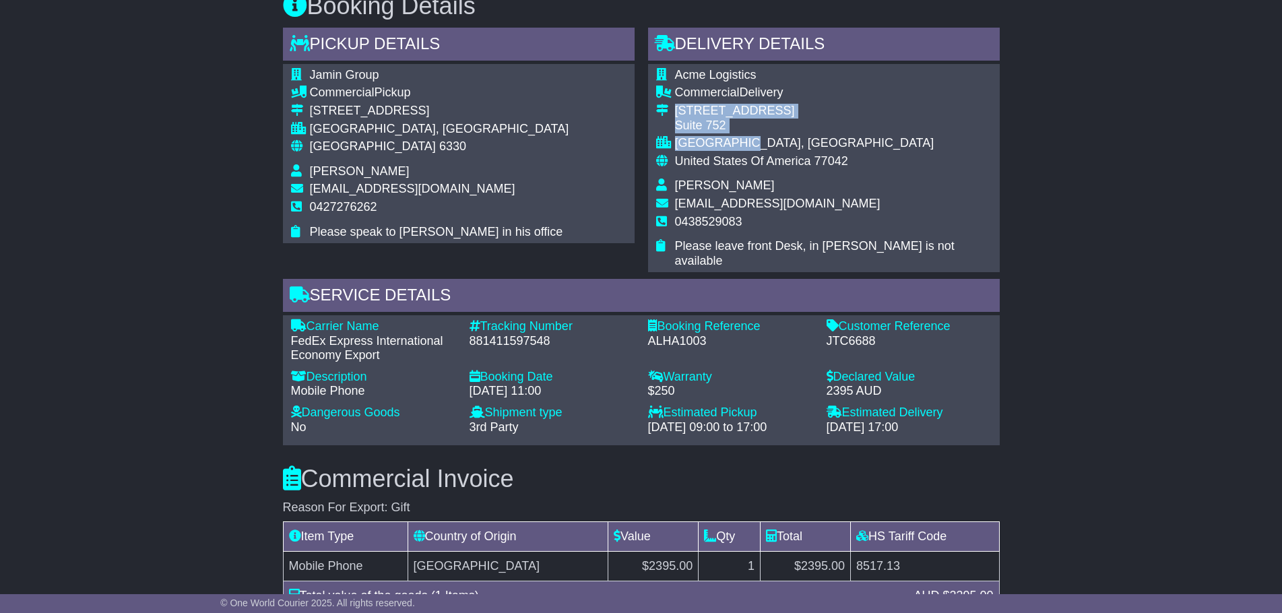
drag, startPoint x: 767, startPoint y: 117, endPoint x: 675, endPoint y: 90, distance: 96.1
click at [675, 90] on tbody "Acme Logistics Commercial Delivery [STREET_ADDRESS] [GEOGRAPHIC_DATA], [GEOGRAP…" at bounding box center [823, 168] width 335 height 201
copy tbody "[STREET_ADDRESS]"
click at [1012, 294] on div "Email Download Tracking Pricing Insurance" at bounding box center [641, 281] width 1282 height 1655
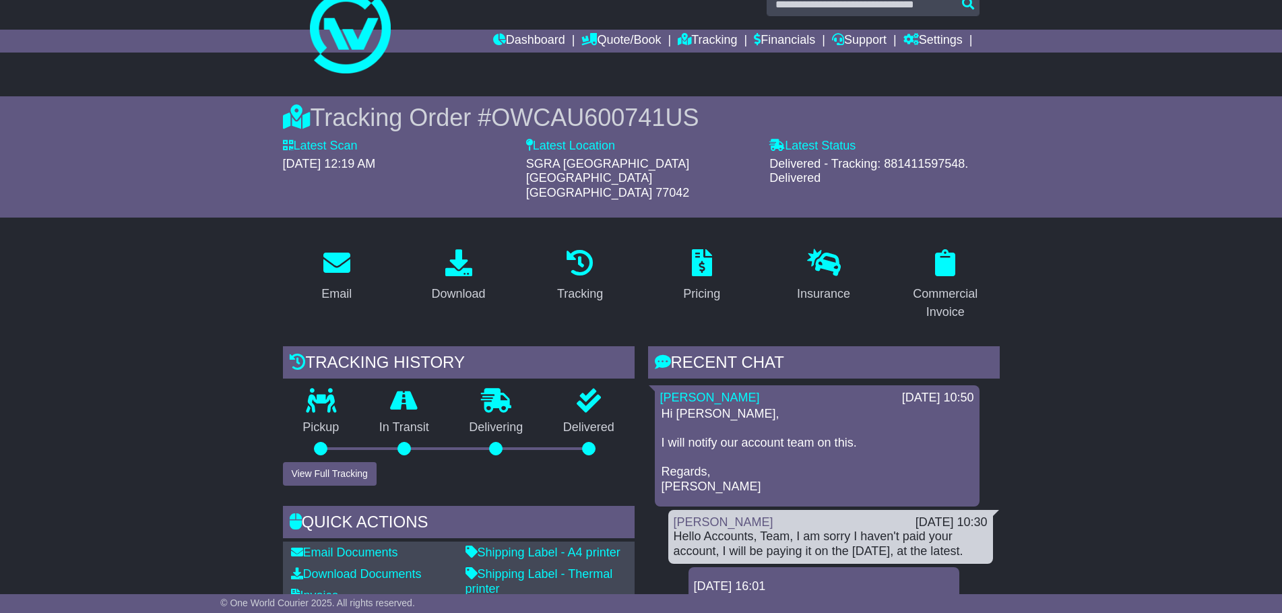
scroll to position [0, 0]
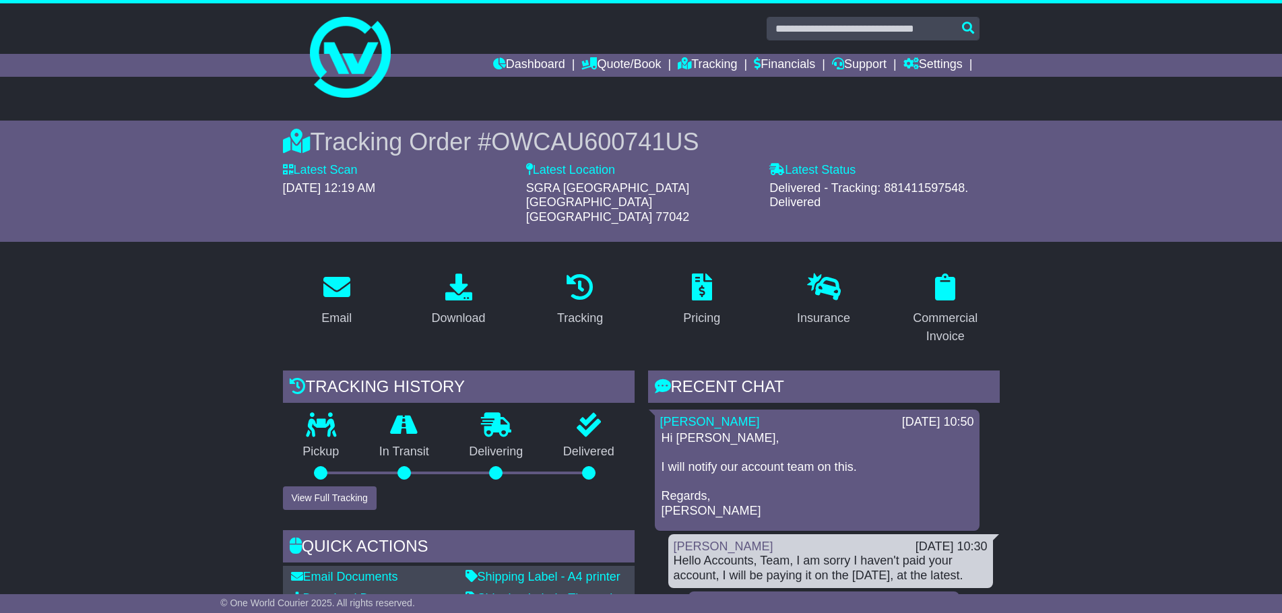
click at [914, 415] on div "[DATE] 10:50" at bounding box center [938, 422] width 72 height 15
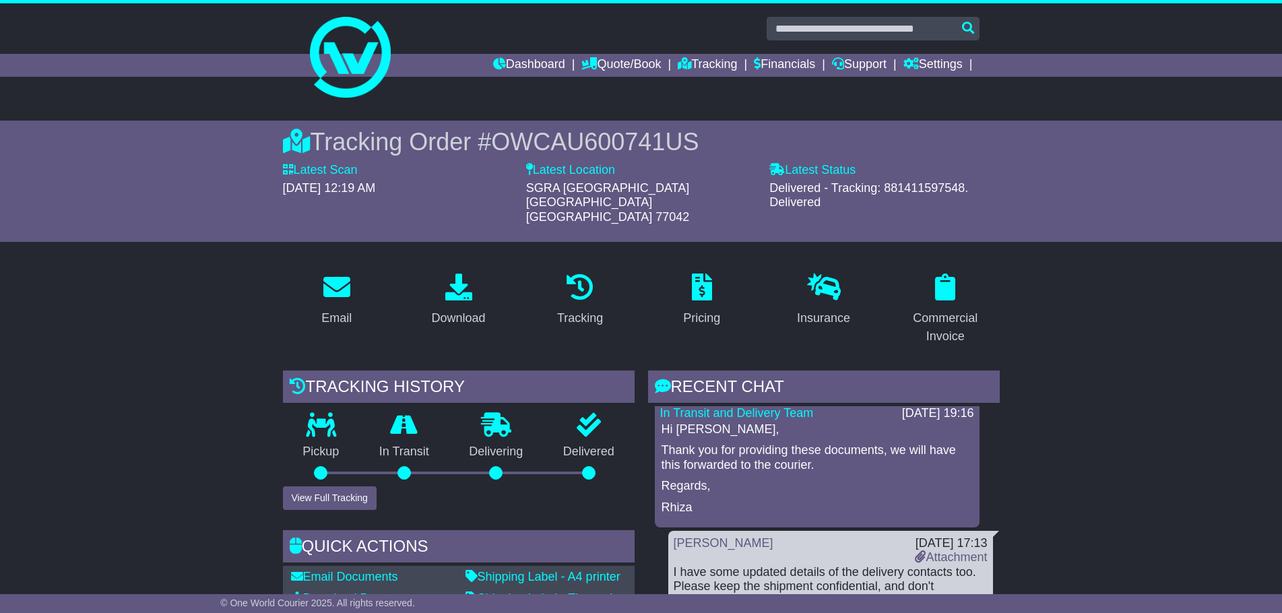
scroll to position [1953, 0]
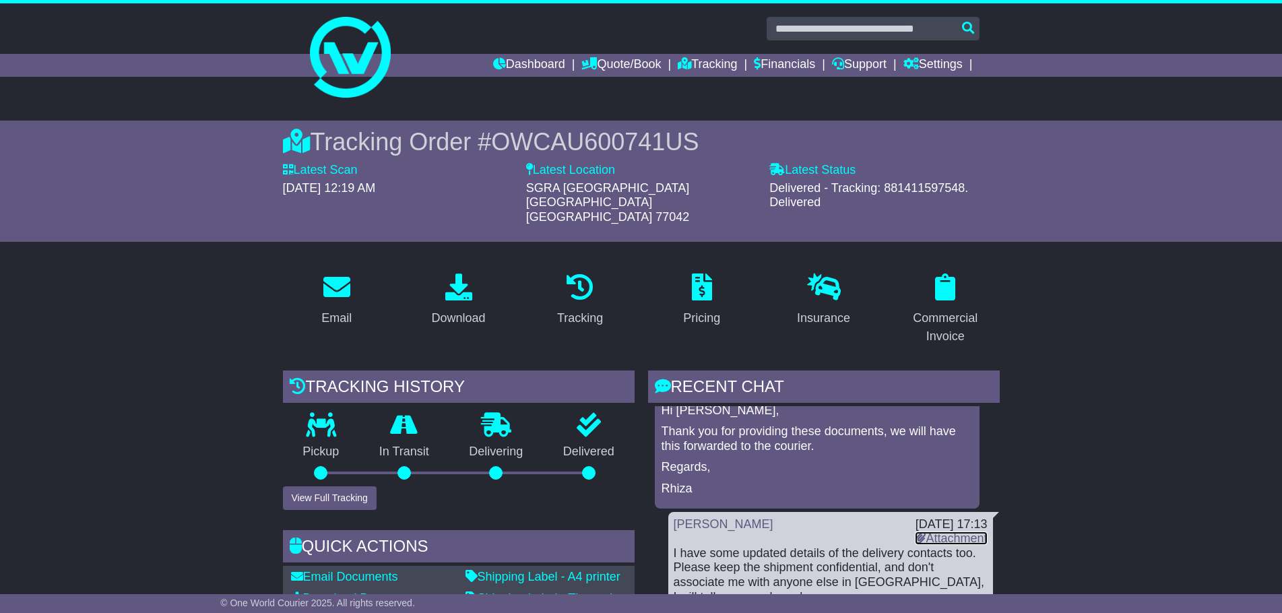
click at [926, 531] on link "Attachment" at bounding box center [951, 537] width 72 height 13
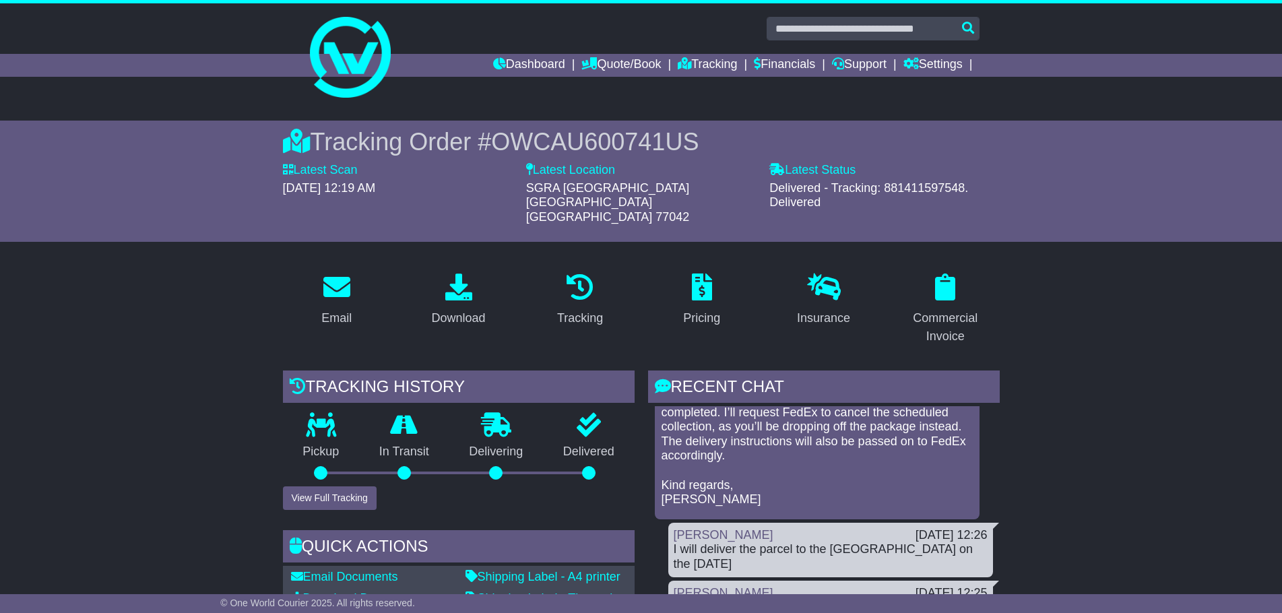
scroll to position [3233, 0]
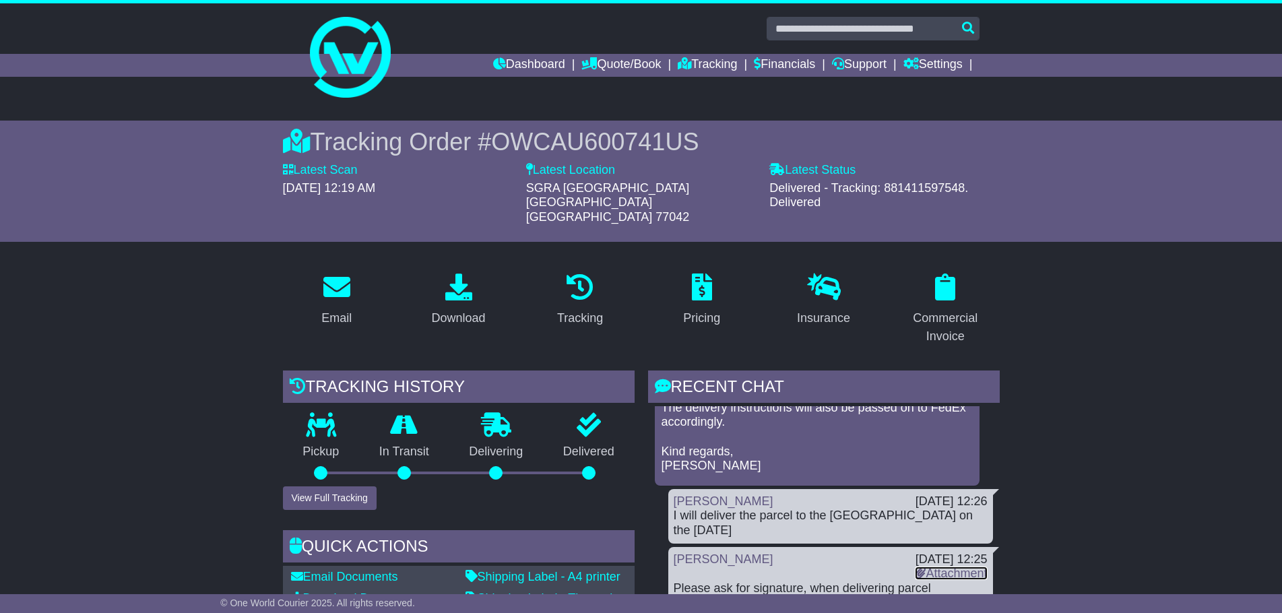
click at [915, 566] on icon at bounding box center [920, 572] width 11 height 12
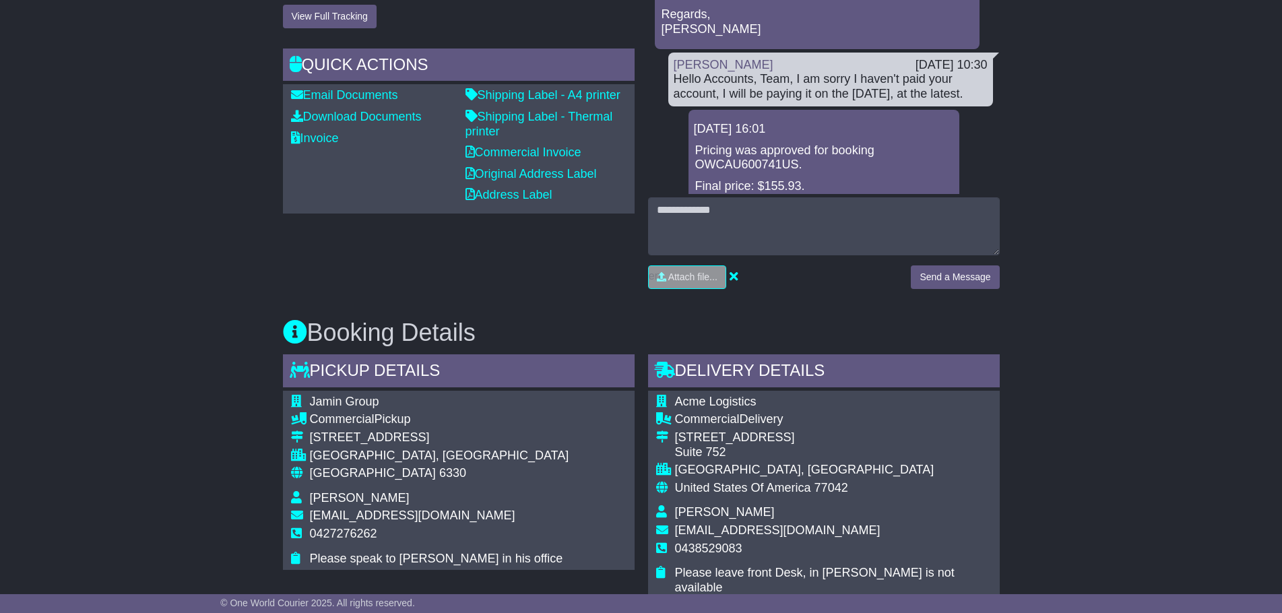
scroll to position [484, 0]
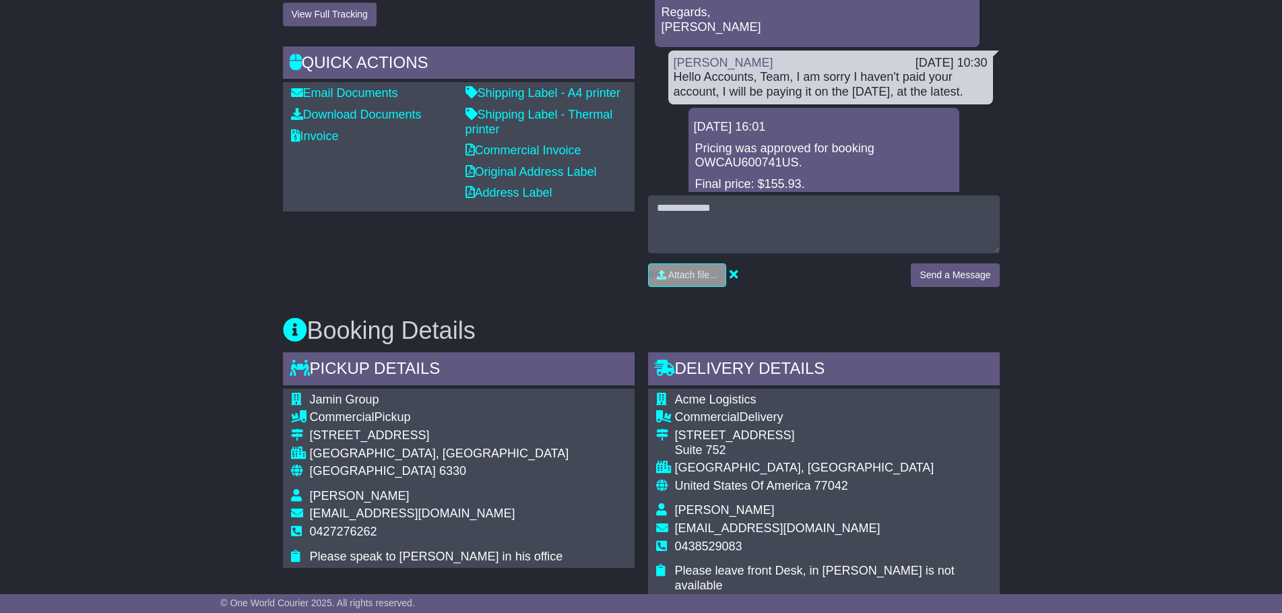
click at [374, 393] on td "Jamin Group" at bounding box center [439, 402] width 259 height 18
click at [368, 393] on td "Jamin Group" at bounding box center [439, 402] width 259 height 18
click at [362, 393] on span "Jamin Group" at bounding box center [344, 399] width 69 height 13
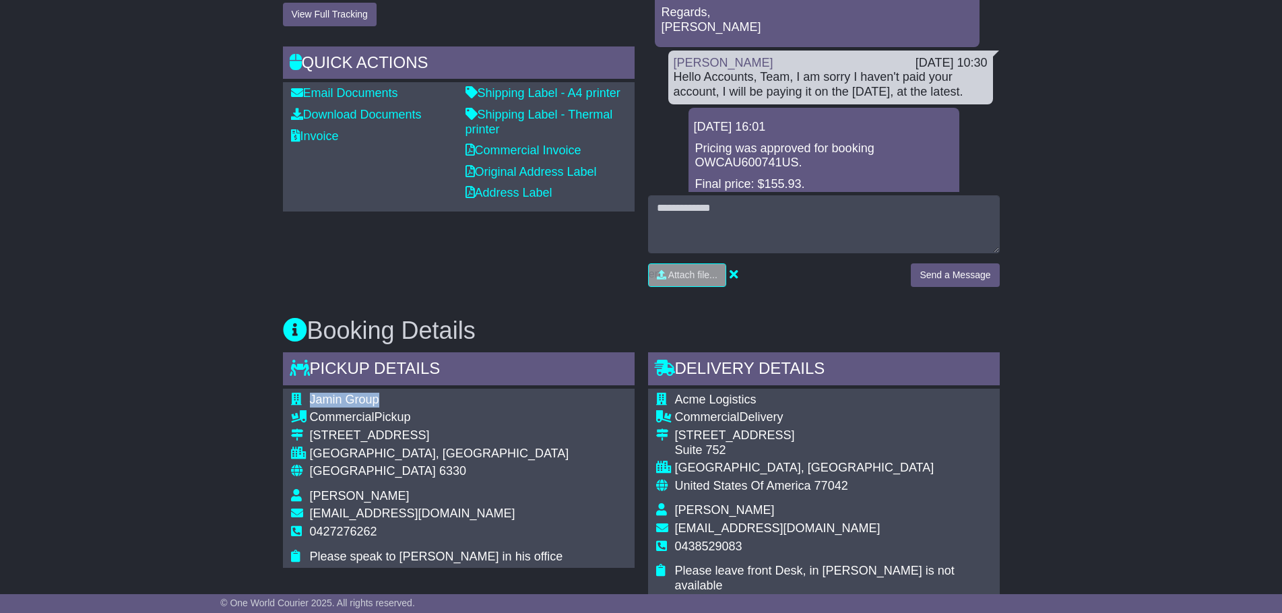
copy tbody "Jamin Group"
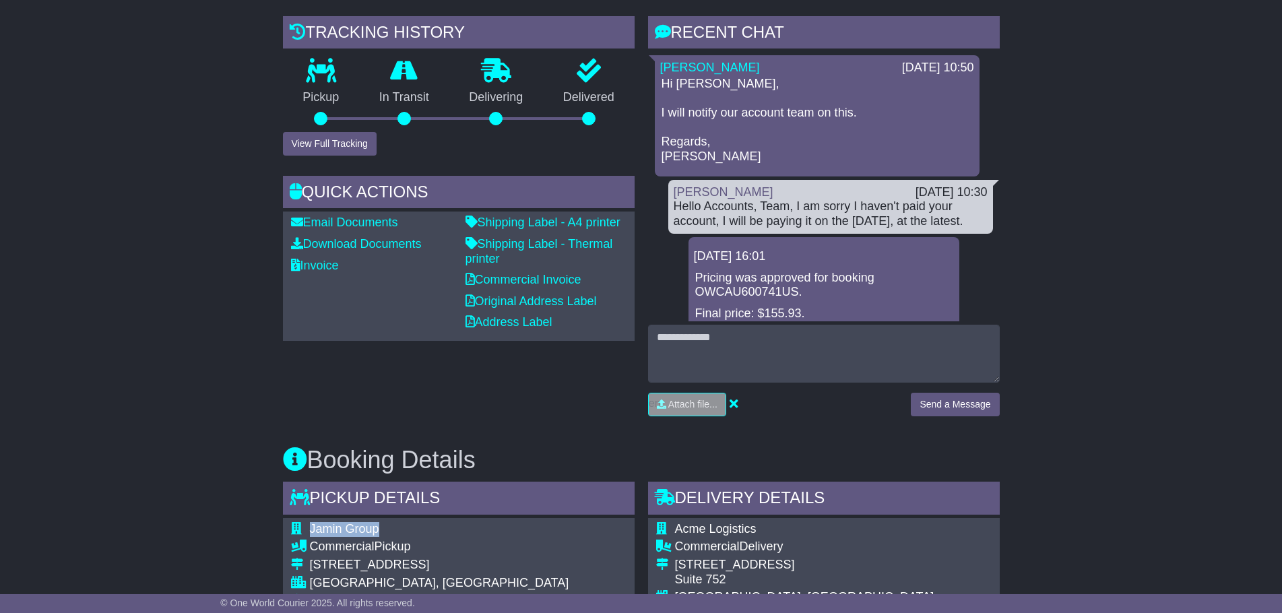
scroll to position [349, 0]
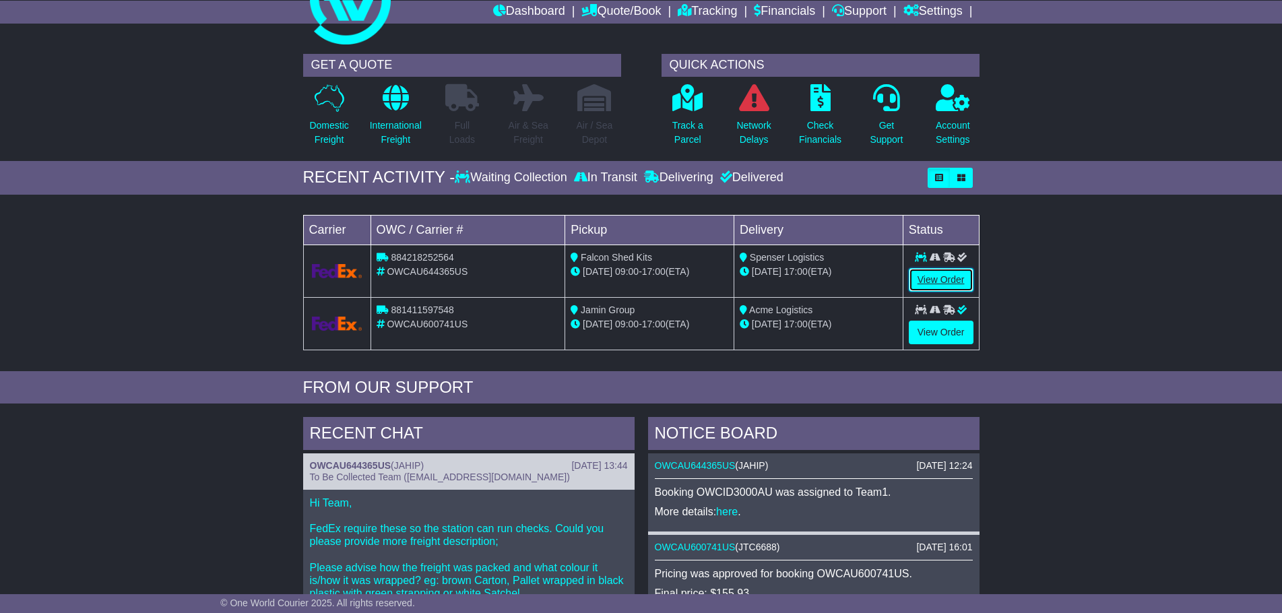
click at [909, 270] on link "View Order" at bounding box center [941, 280] width 65 height 24
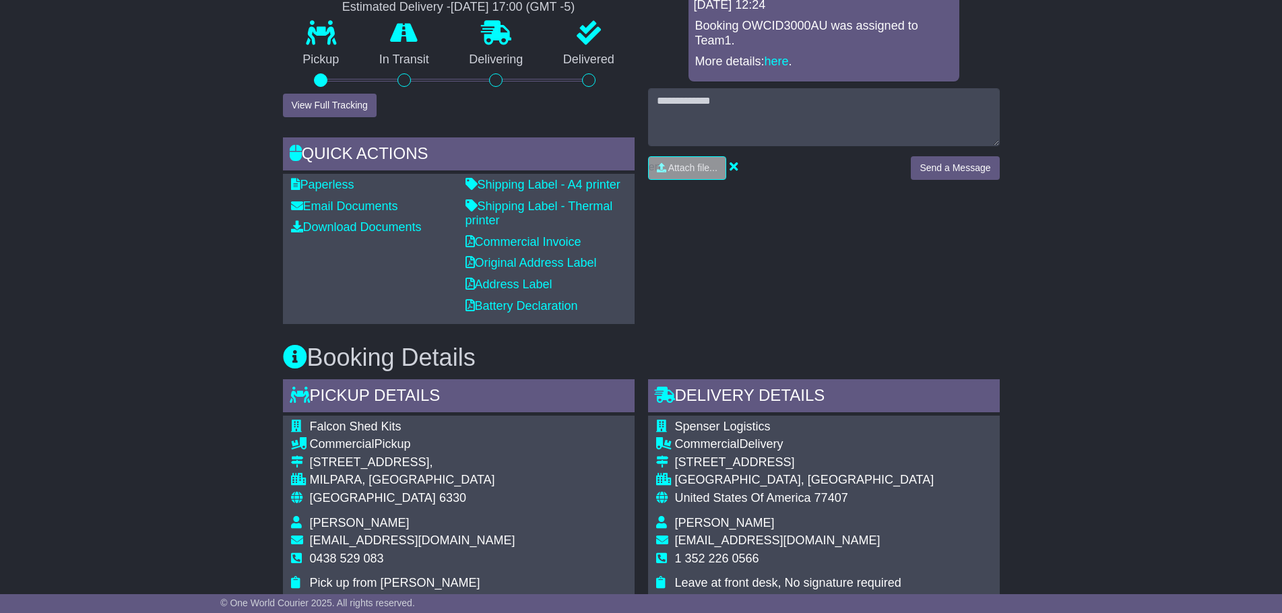
scroll to position [606, 0]
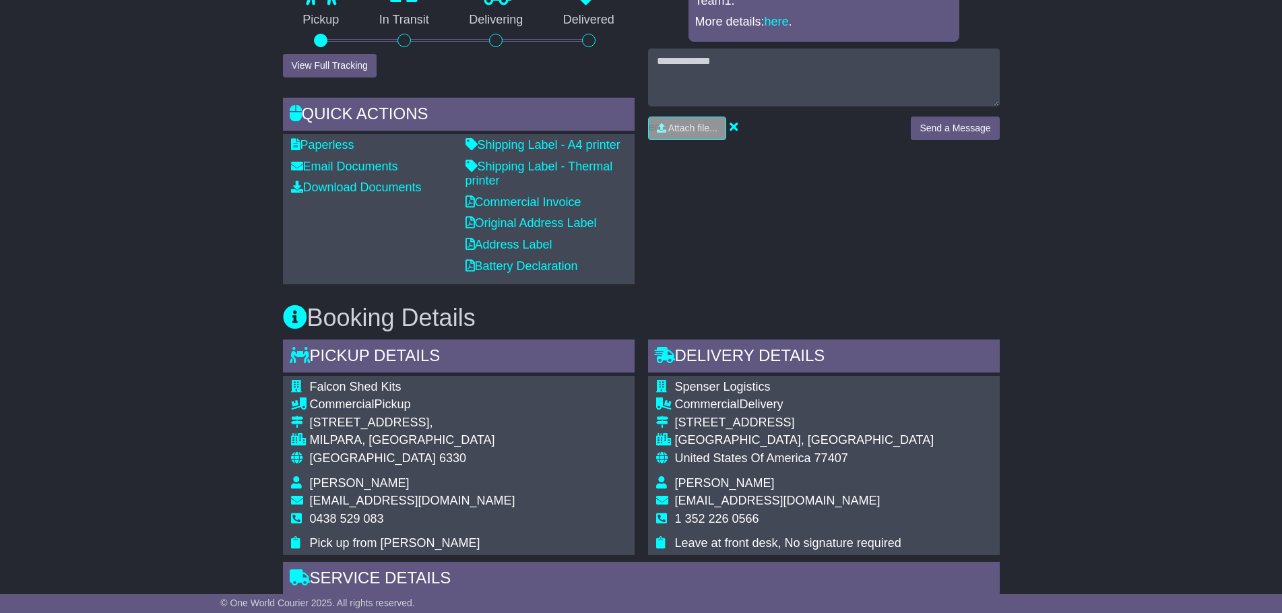
click at [722, 478] on span "[PERSON_NAME]" at bounding box center [725, 482] width 100 height 13
copy tbody "Jules Hough"
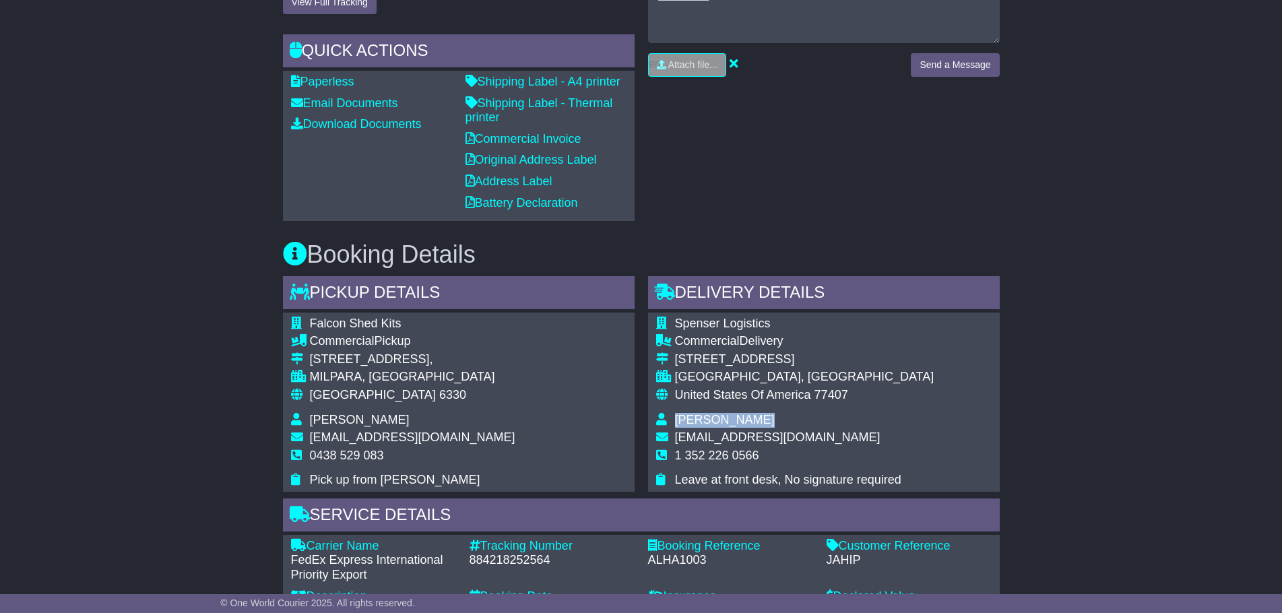
scroll to position [673, 0]
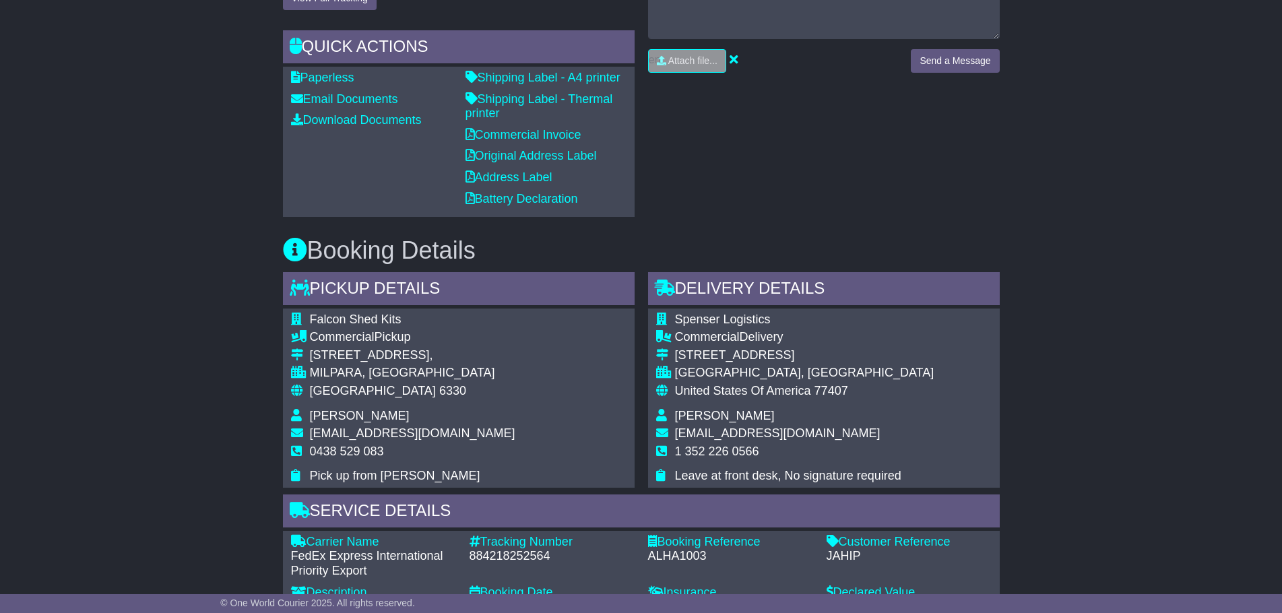
click at [702, 458] on td "1 352 226 0566" at bounding box center [804, 456] width 259 height 25
click at [702, 456] on span "1 352 226 0566" at bounding box center [717, 450] width 84 height 13
click at [706, 455] on span "1 352 226 0566" at bounding box center [717, 450] width 84 height 13
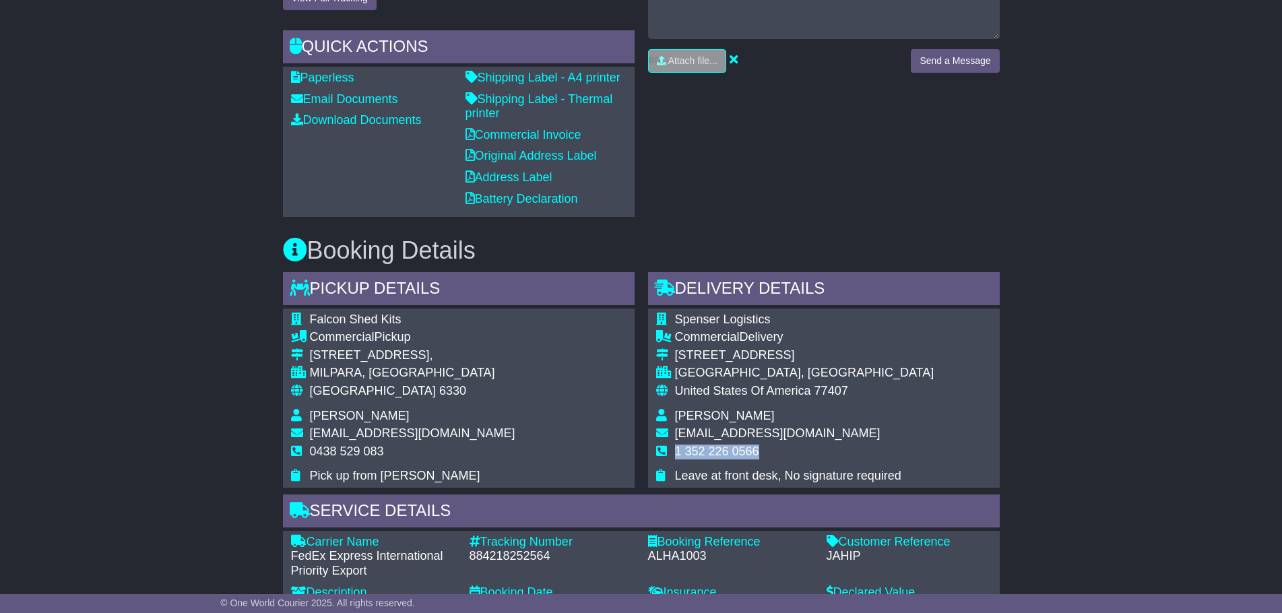
copy tbody "1 352 226 0566"
click at [1112, 285] on div "Email Download Tracking Pricing Insurance" at bounding box center [641, 542] width 1282 height 1956
click at [719, 324] on span "Spenser Logistics" at bounding box center [723, 318] width 96 height 13
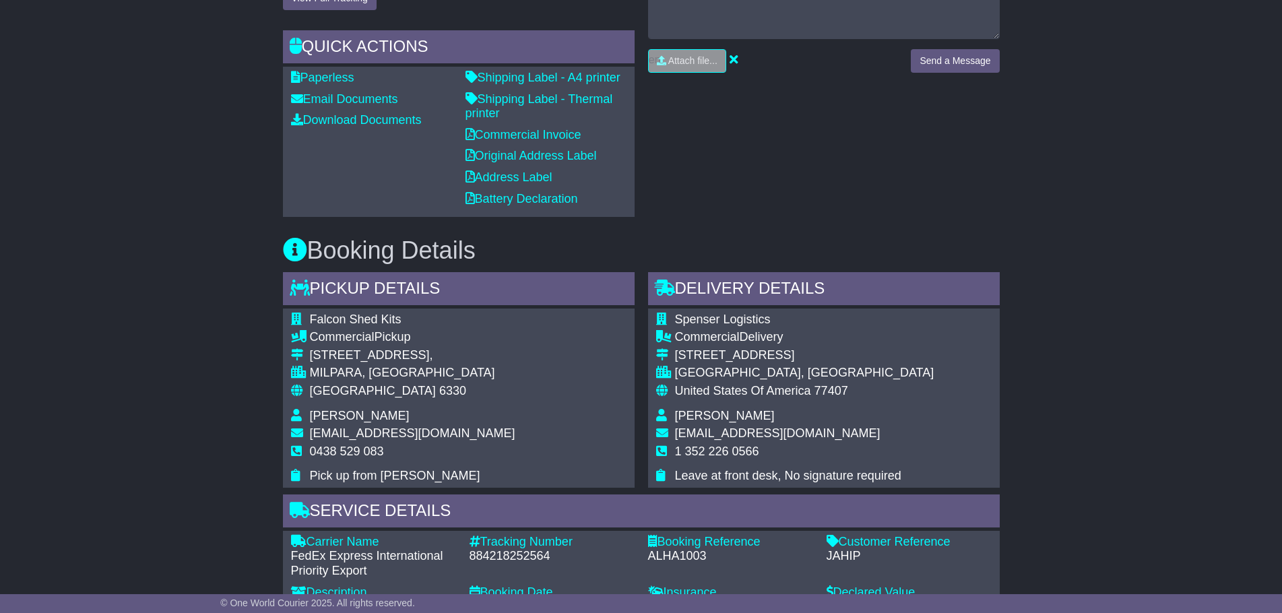
click at [758, 377] on div "RICHMOND, TX" at bounding box center [804, 373] width 259 height 15
click at [724, 304] on div "Delivery Details - Tail Lift" at bounding box center [824, 290] width 352 height 36
click at [731, 322] on span "Spenser Logistics" at bounding box center [723, 318] width 96 height 13
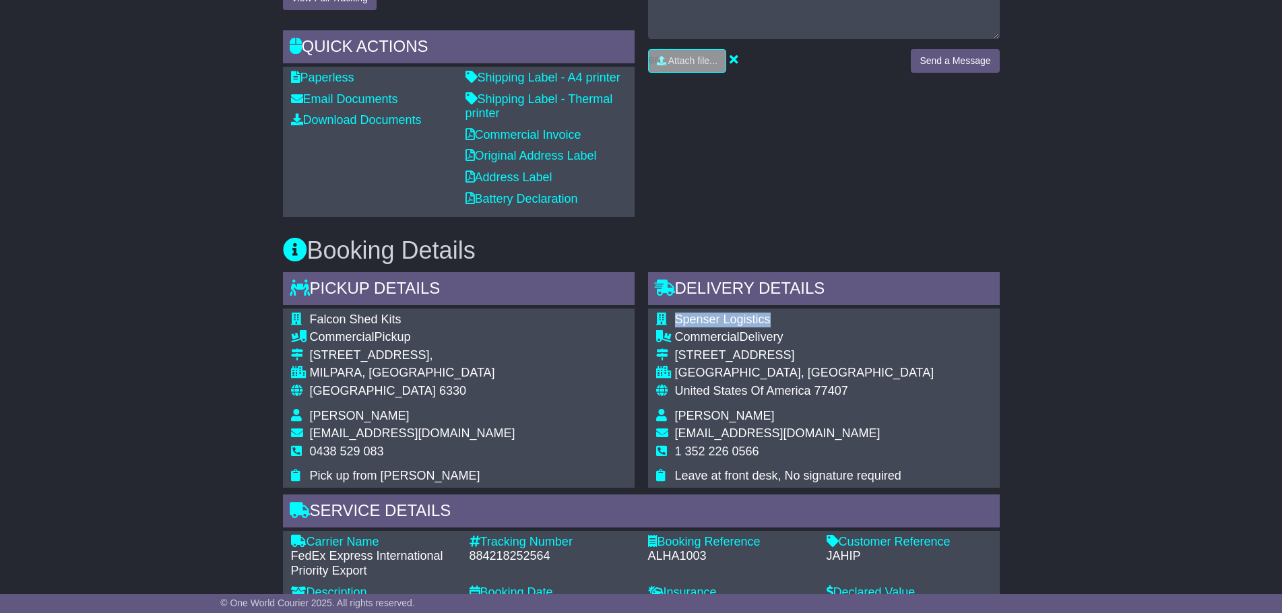
copy tbody "Spenser Logistics"
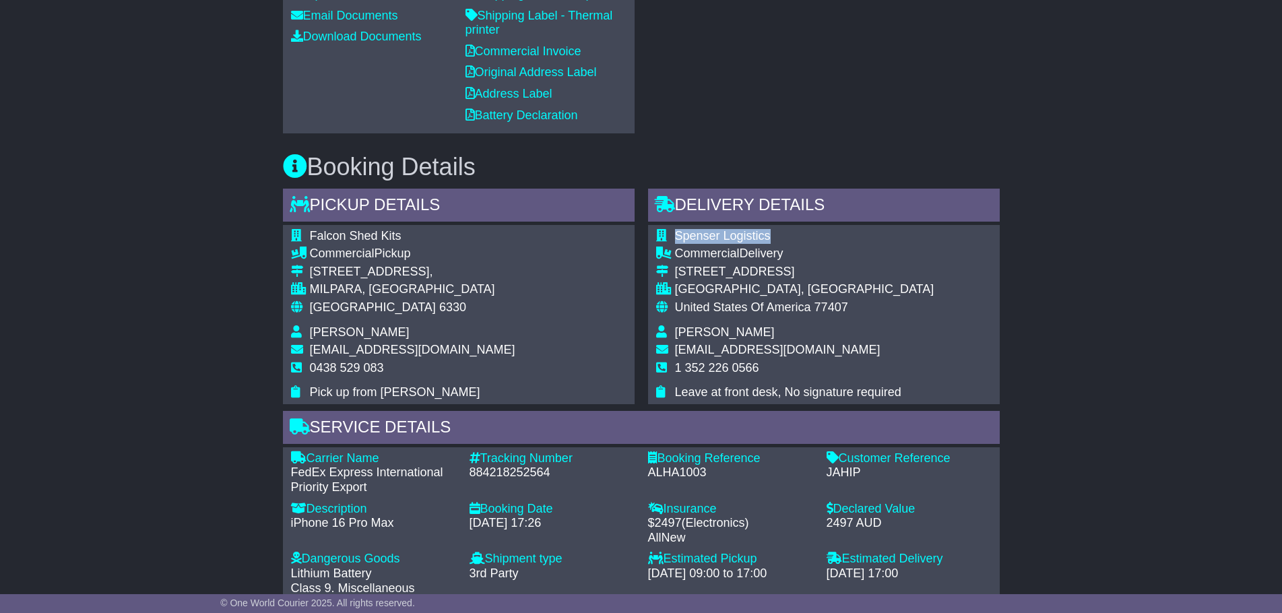
scroll to position [597, 0]
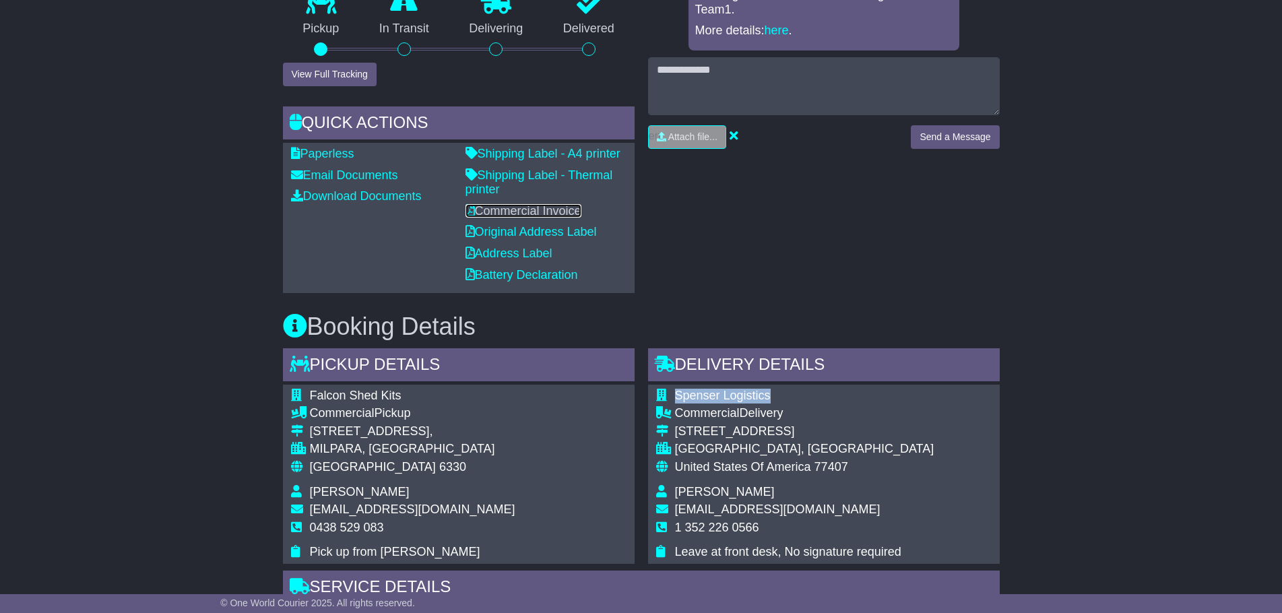
click at [560, 207] on link "Commercial Invoice" at bounding box center [523, 210] width 116 height 13
click at [908, 455] on div "Spenser Logistics Commercial Delivery 7120 FM 1464 Road, Suite A-1 RICHMOND, TX…" at bounding box center [824, 474] width 352 height 179
click at [733, 508] on span "officialjuliannehough12@gmail.com" at bounding box center [777, 508] width 205 height 13
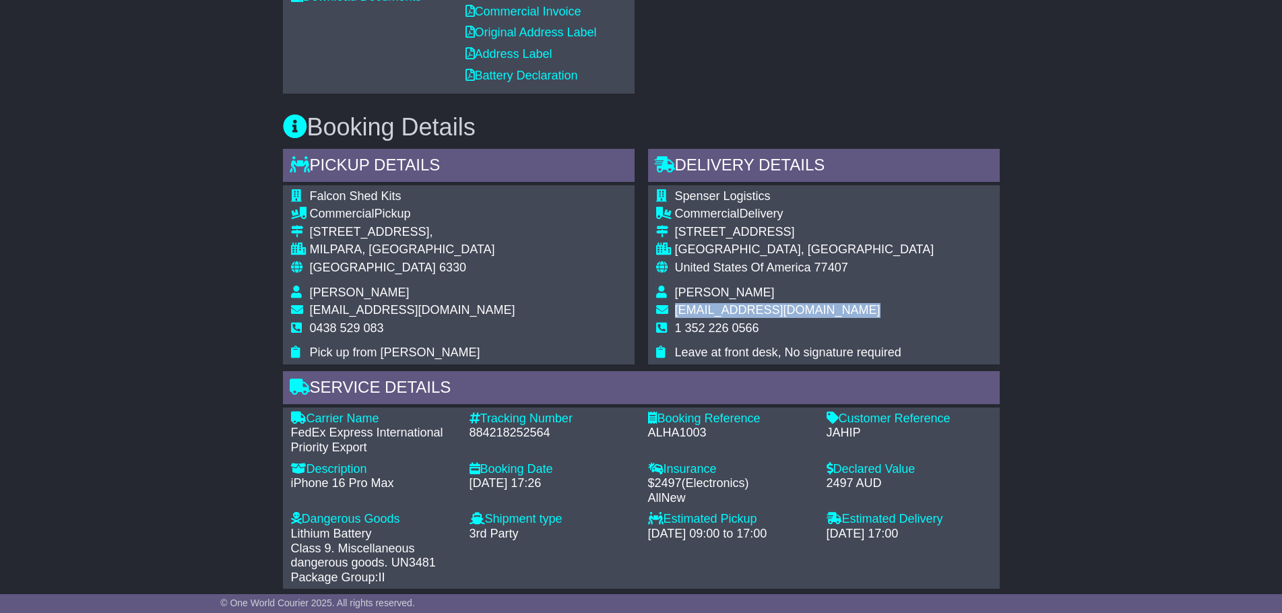
scroll to position [799, 0]
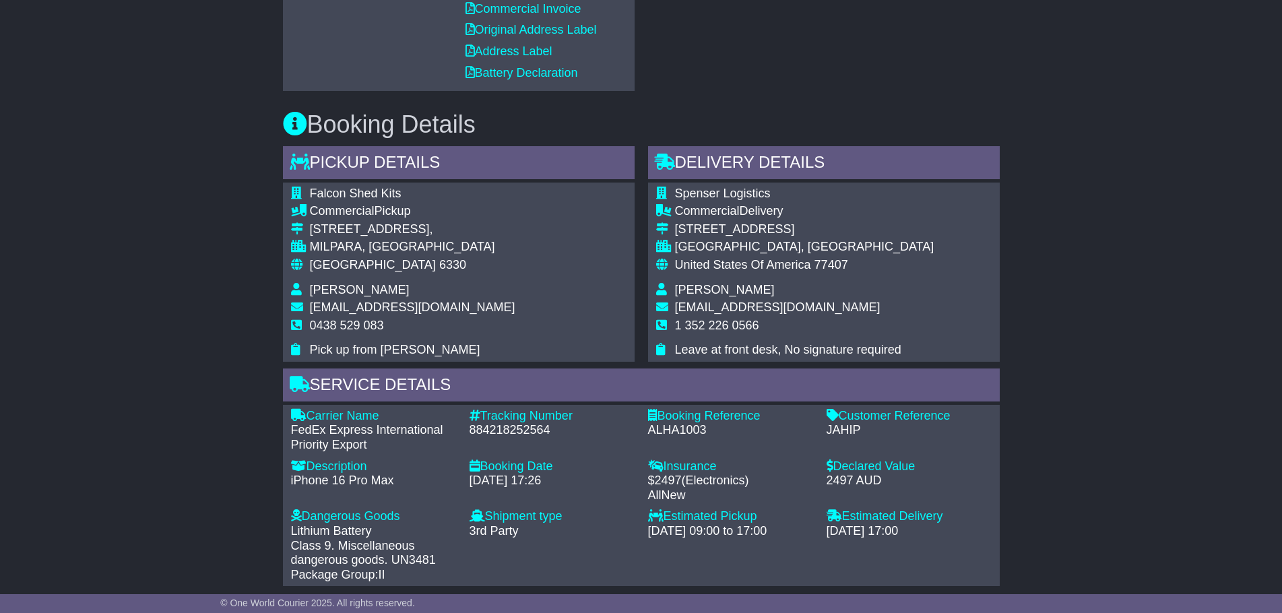
click at [747, 201] on td "Spenser Logistics" at bounding box center [804, 196] width 259 height 18
drag, startPoint x: 779, startPoint y: 244, endPoint x: 676, endPoint y: 228, distance: 103.6
click at [676, 228] on tbody "Spenser Logistics Commercial Delivery 7120 FM 1464 Road, Suite A-1 RICHMOND, TX…" at bounding box center [795, 272] width 278 height 171
copy tbody "7120 FM 1464 Road, Suite A-1 RICHMOND, TX"
click at [727, 305] on span "officialjuliannehough12@gmail.com" at bounding box center [777, 306] width 205 height 13
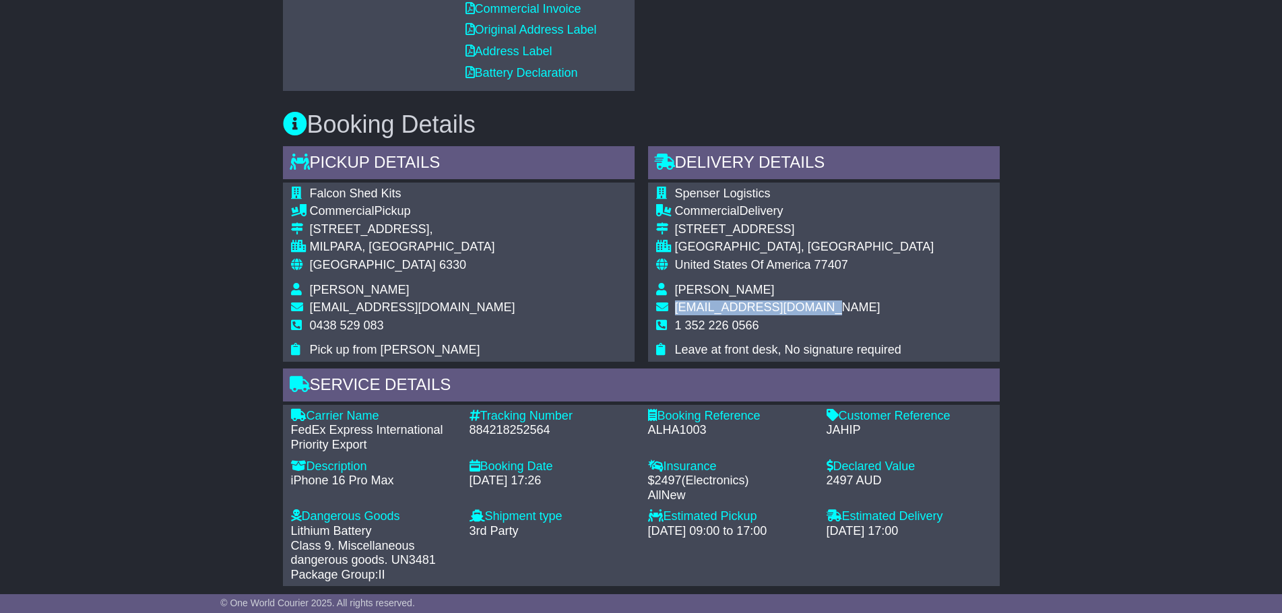
click at [727, 305] on span "officialjuliannehough12@gmail.com" at bounding box center [777, 306] width 205 height 13
drag, startPoint x: 727, startPoint y: 305, endPoint x: 704, endPoint y: 301, distance: 23.3
click at [704, 301] on span "officialjuliannehough12@gmail.com" at bounding box center [777, 306] width 205 height 13
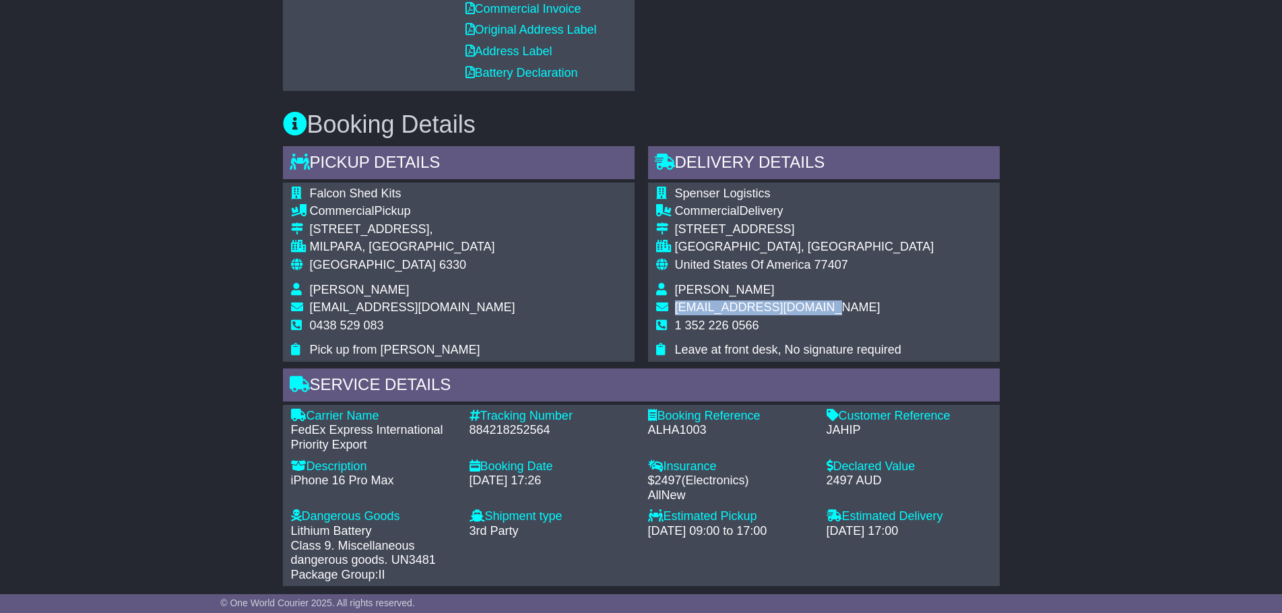
click at [704, 301] on span "officialjuliannehough12@gmail.com" at bounding box center [777, 306] width 205 height 13
copy tbody "officialjuliannehough12@gmail.com"
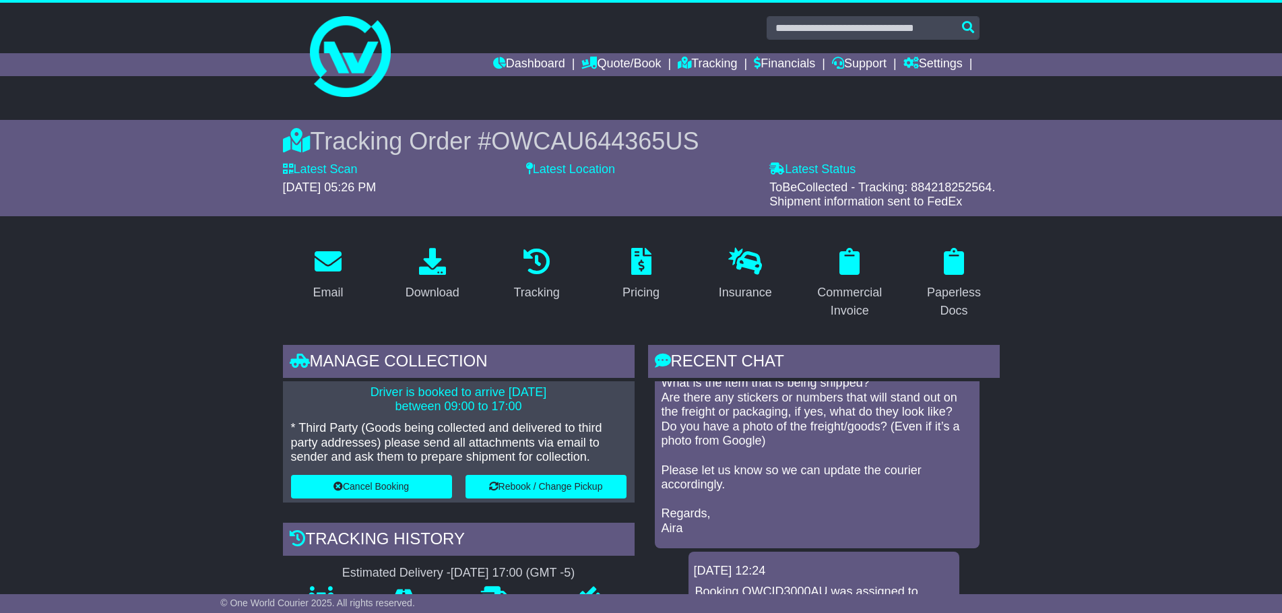
scroll to position [0, 0]
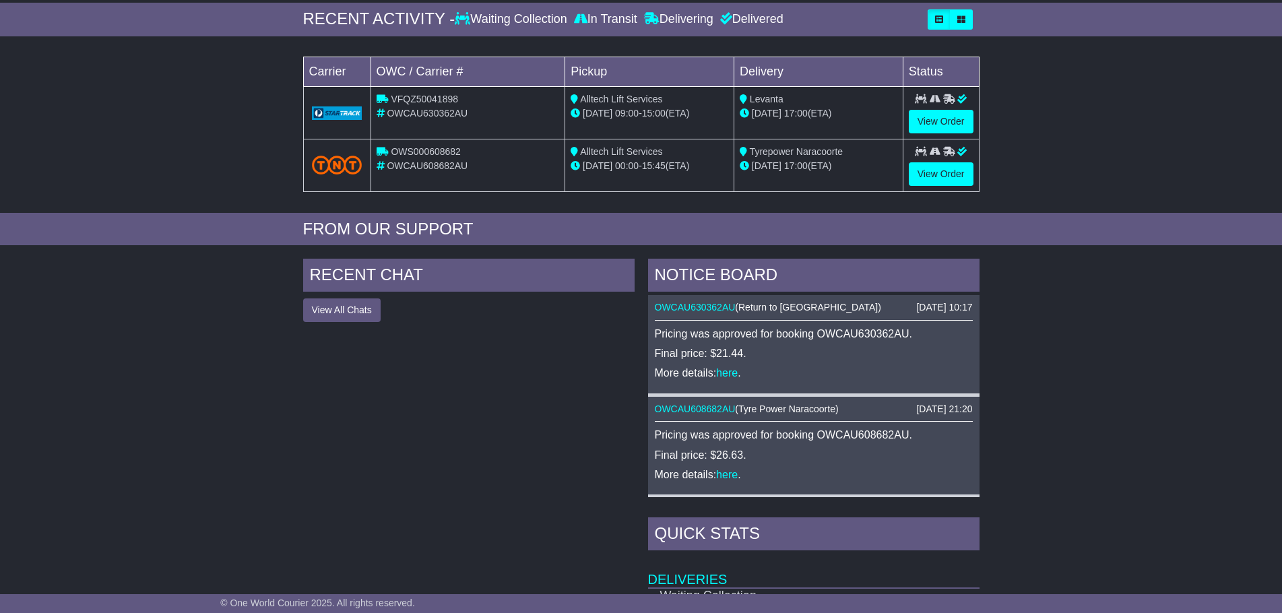
scroll to position [202, 0]
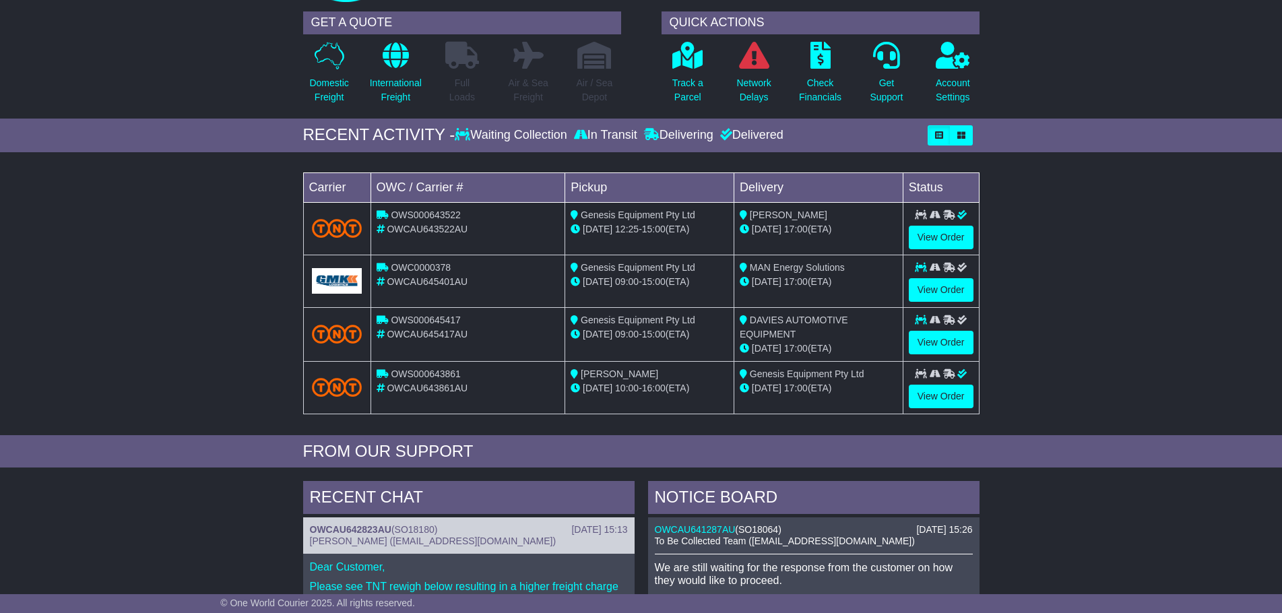
scroll to position [337, 0]
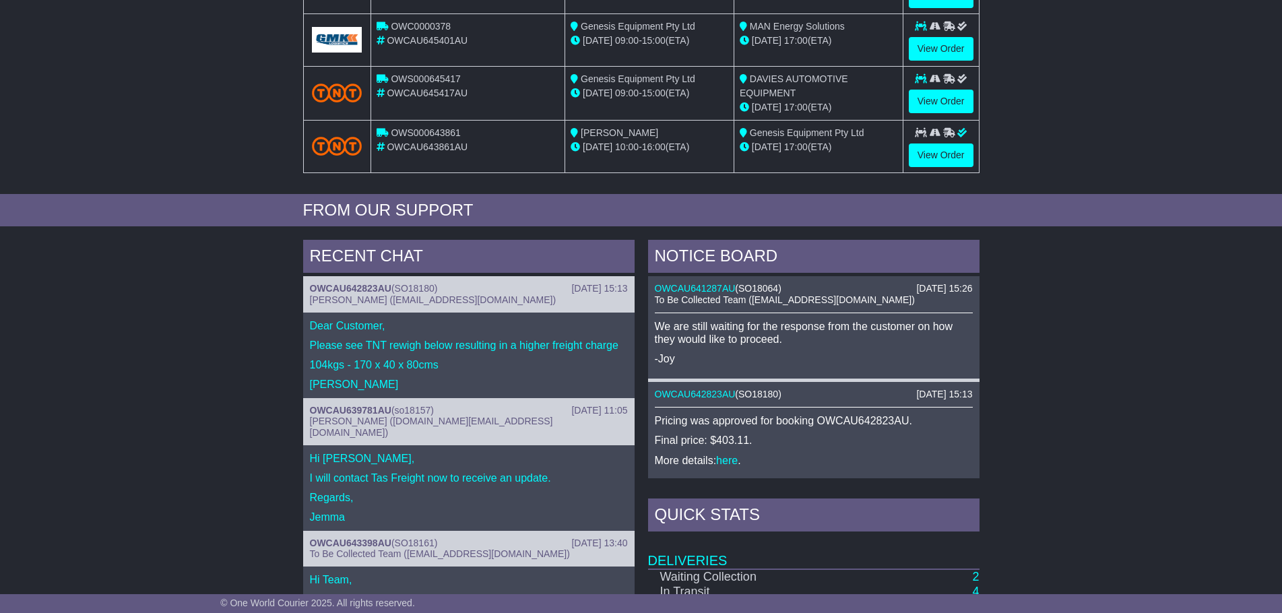
click at [511, 345] on p "Please see TNT rewigh below resulting in a higher freight charge" at bounding box center [469, 345] width 318 height 13
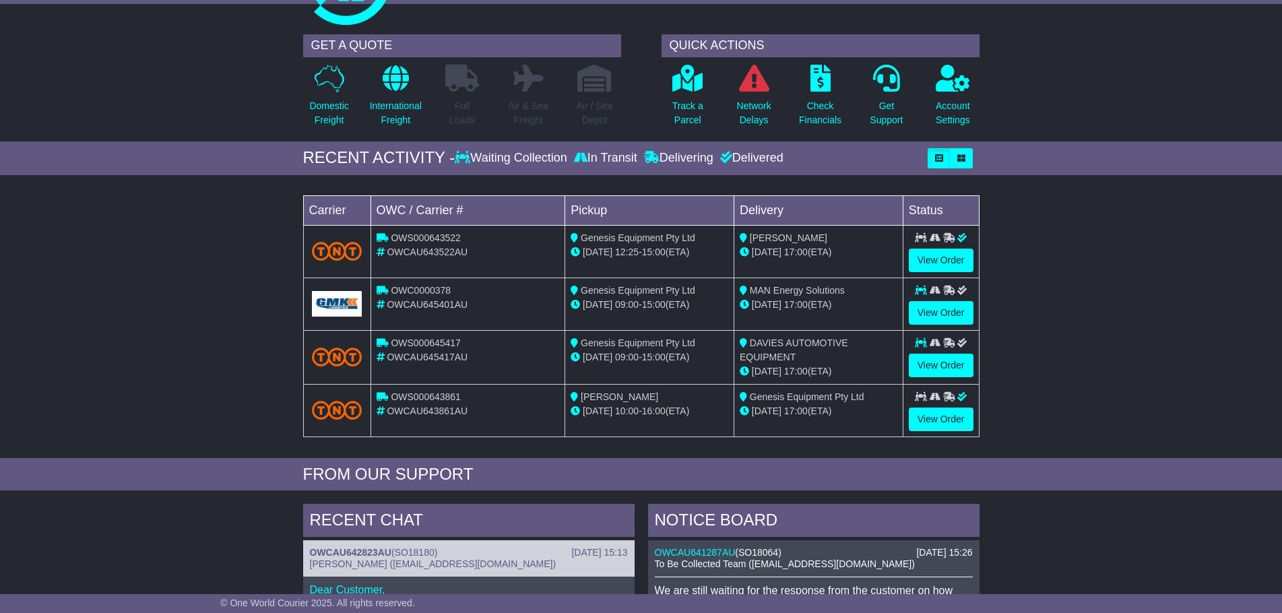
scroll to position [67, 0]
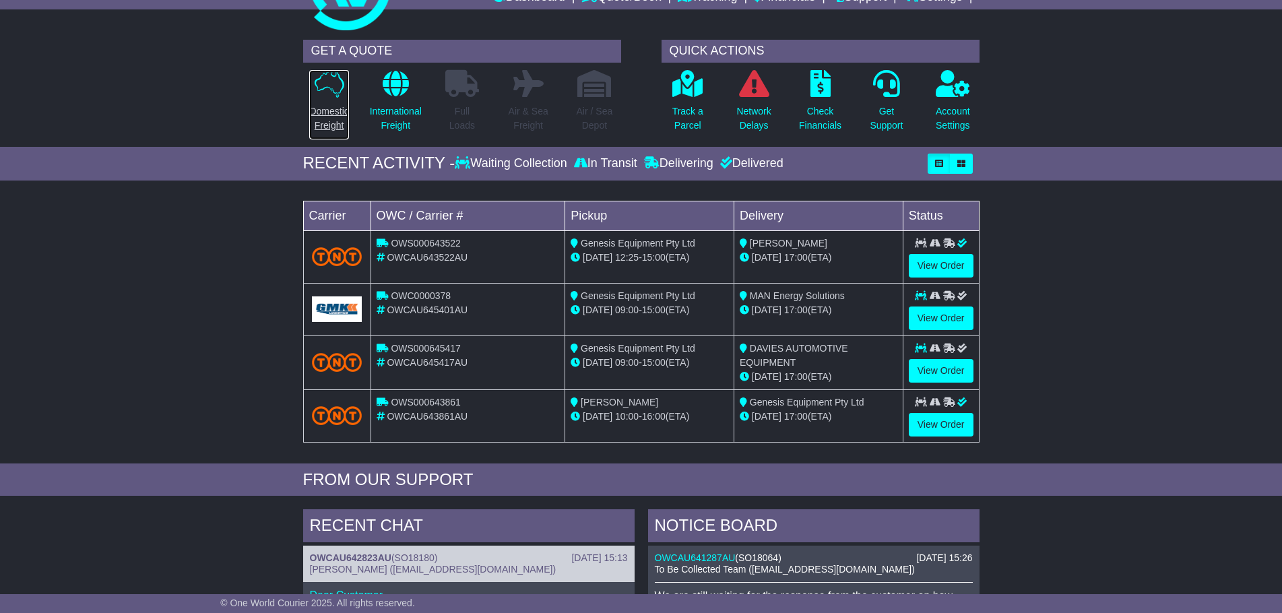
click at [335, 100] on link "Domestic Freight" at bounding box center [328, 104] width 40 height 71
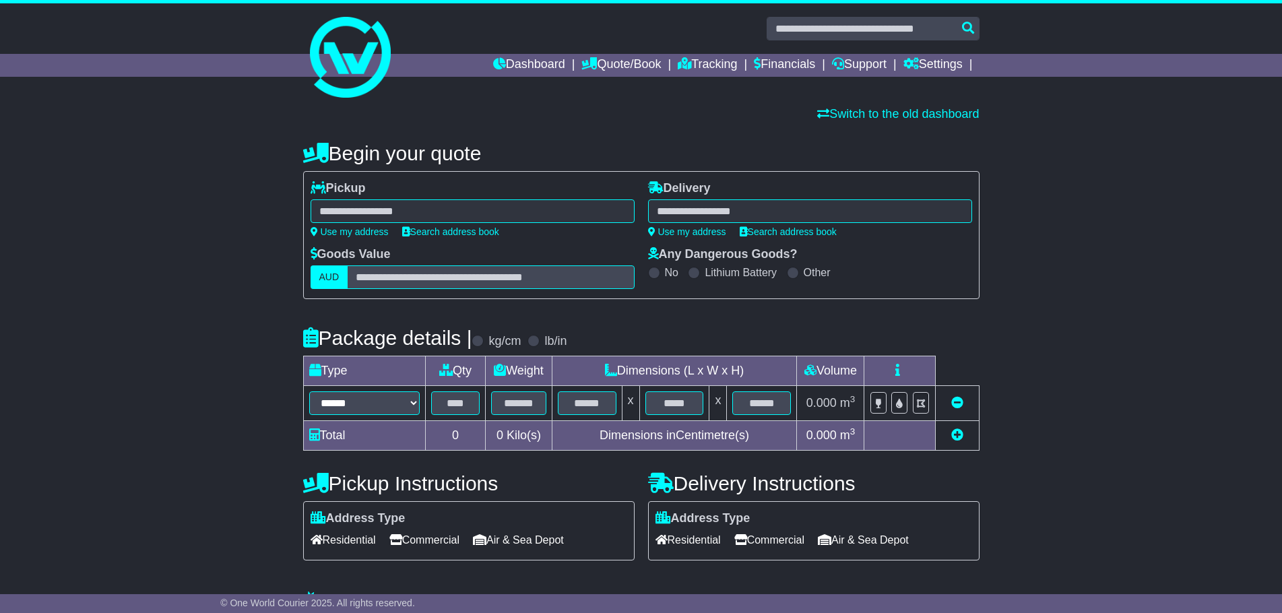
click at [358, 178] on div "**********" at bounding box center [641, 235] width 676 height 128
click at [393, 294] on div "**********" at bounding box center [641, 235] width 676 height 128
click at [376, 211] on div at bounding box center [472, 211] width 324 height 24
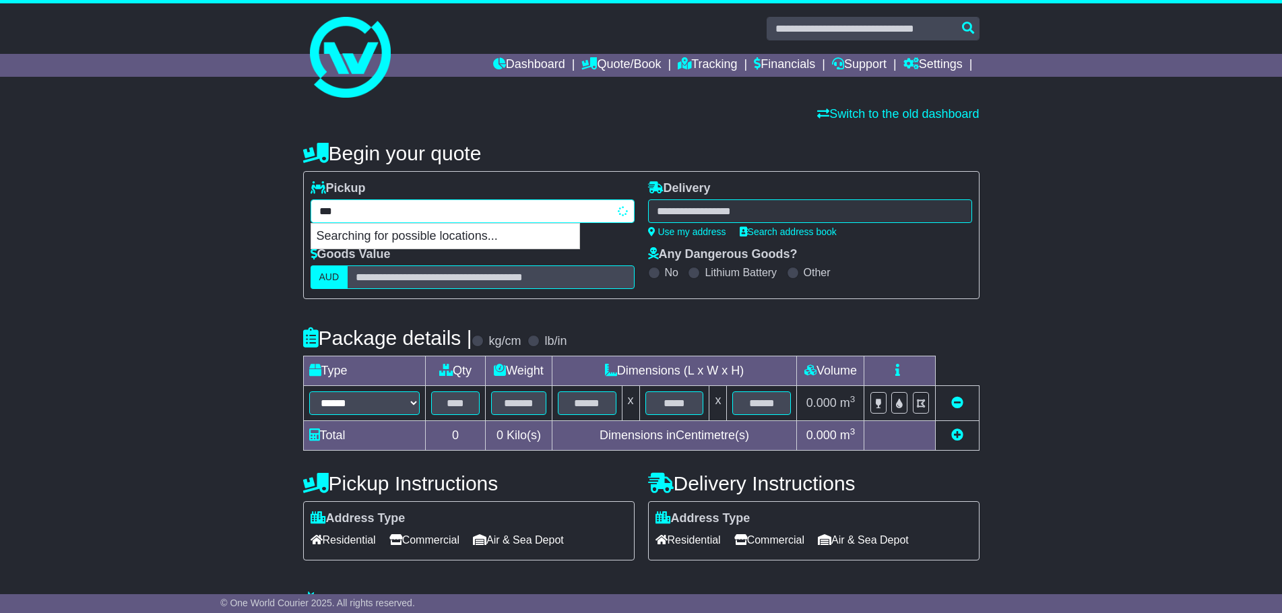
type input "****"
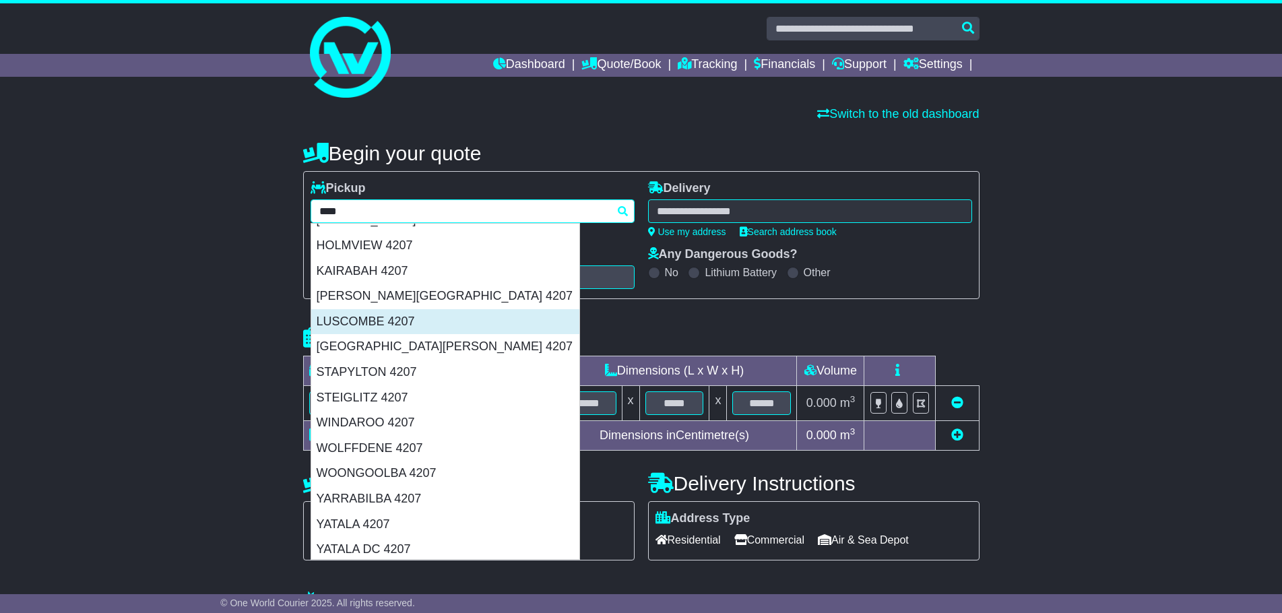
scroll to position [222, 0]
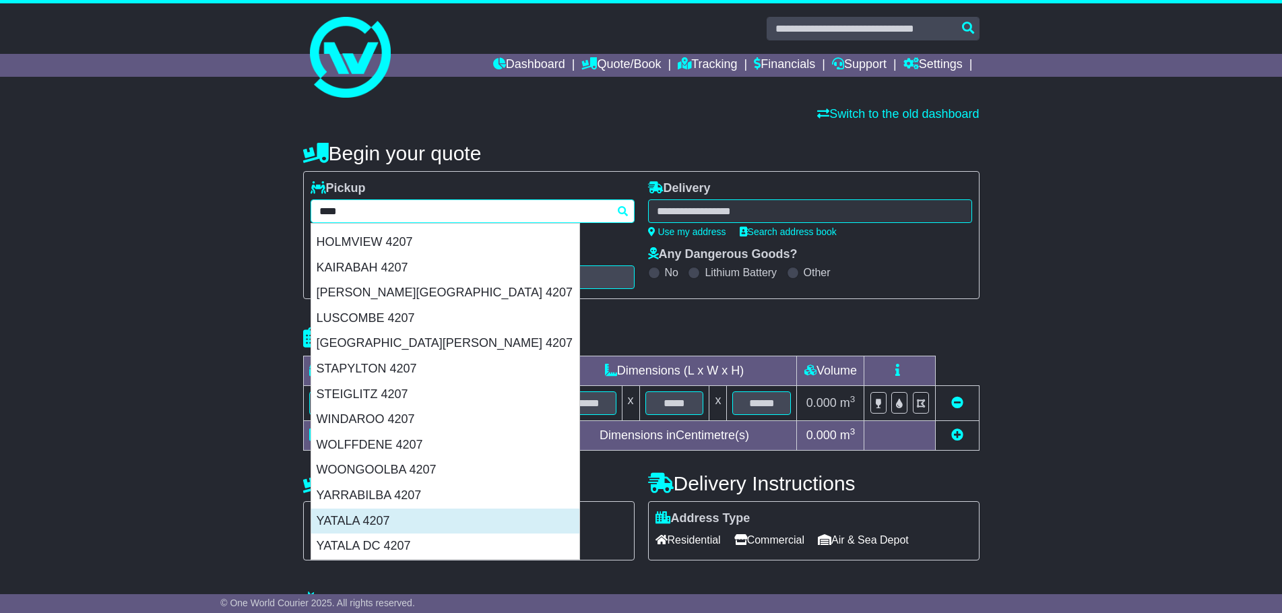
click at [407, 521] on div "YATALA 4207" at bounding box center [445, 521] width 268 height 26
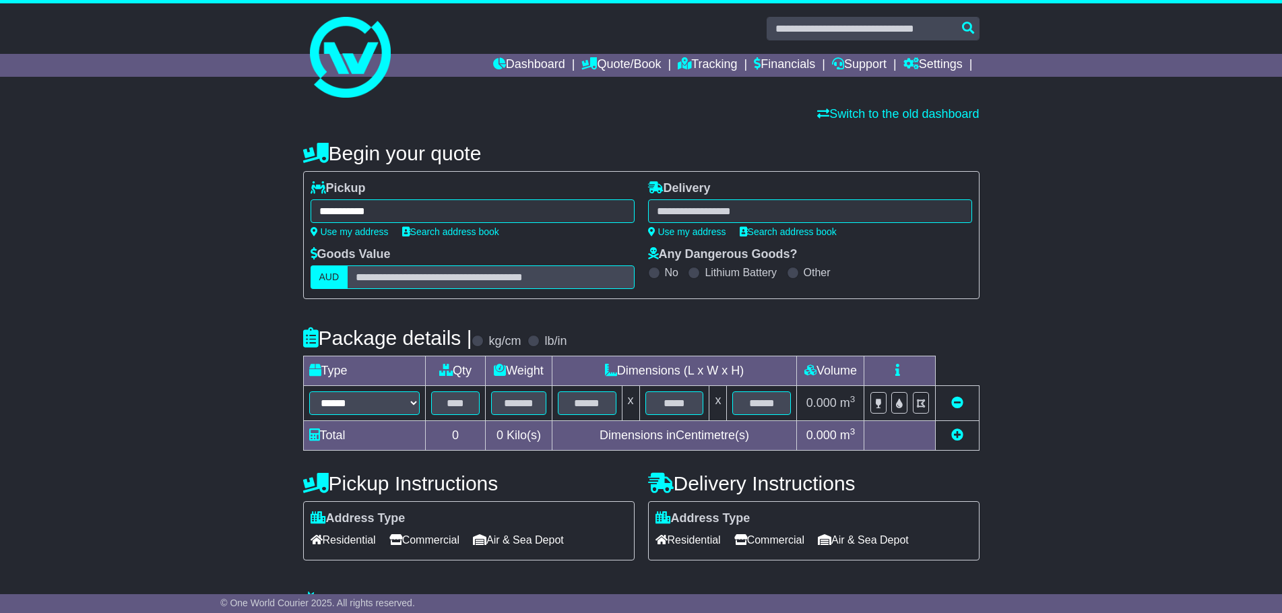
type input "**********"
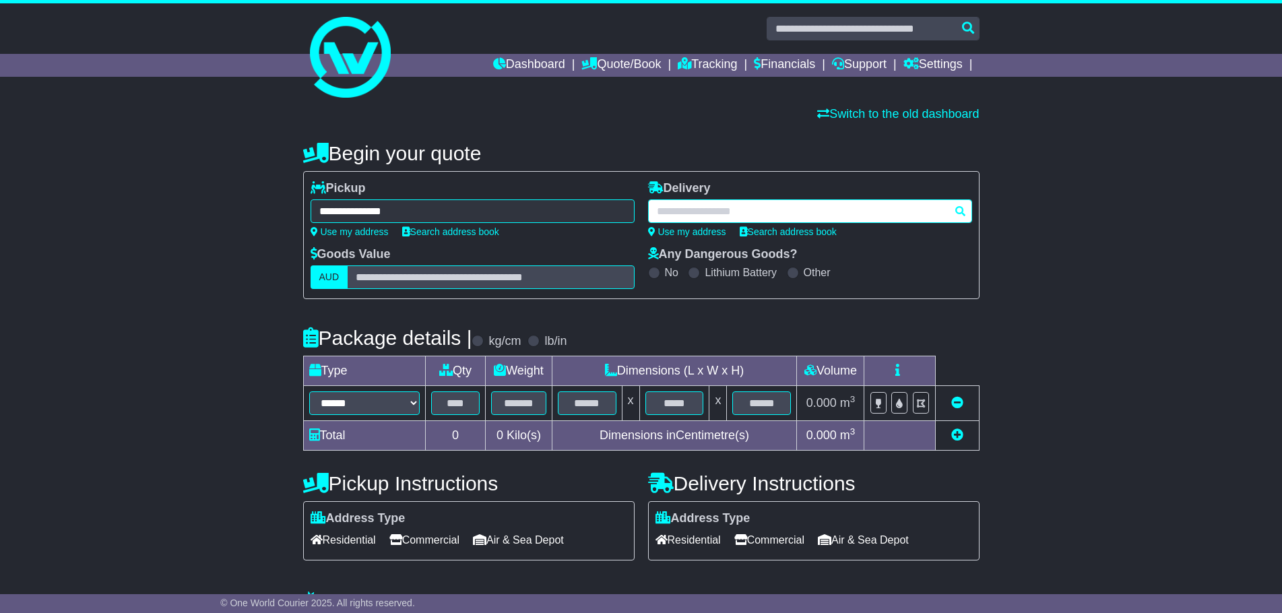
click at [722, 211] on div at bounding box center [810, 211] width 324 height 24
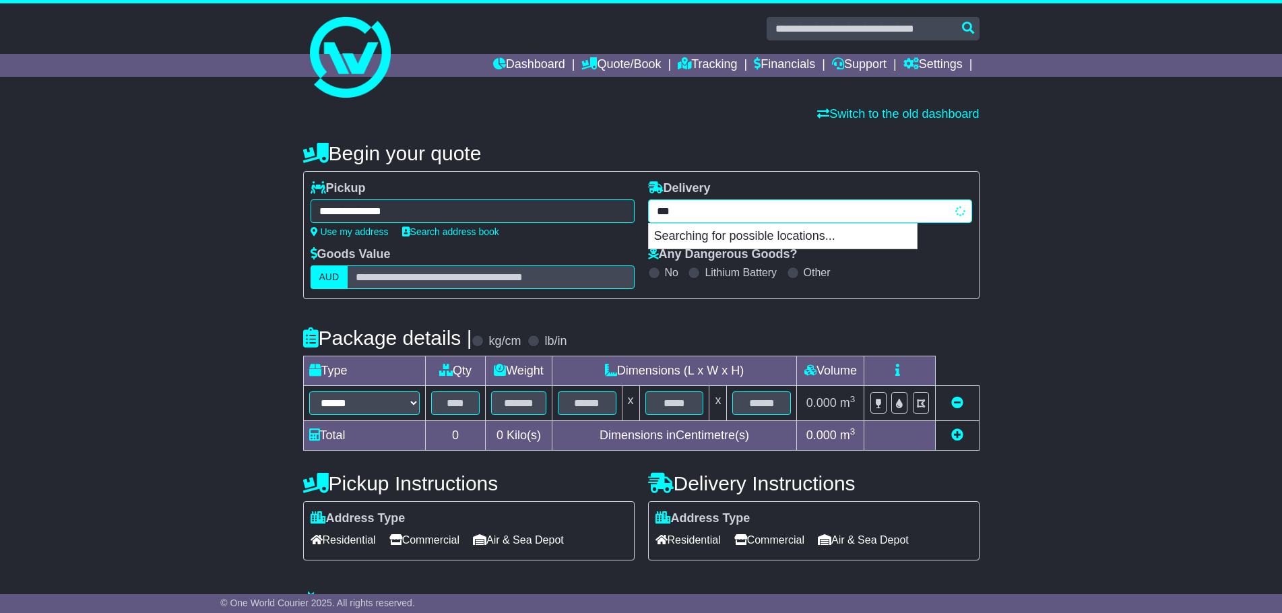
type input "****"
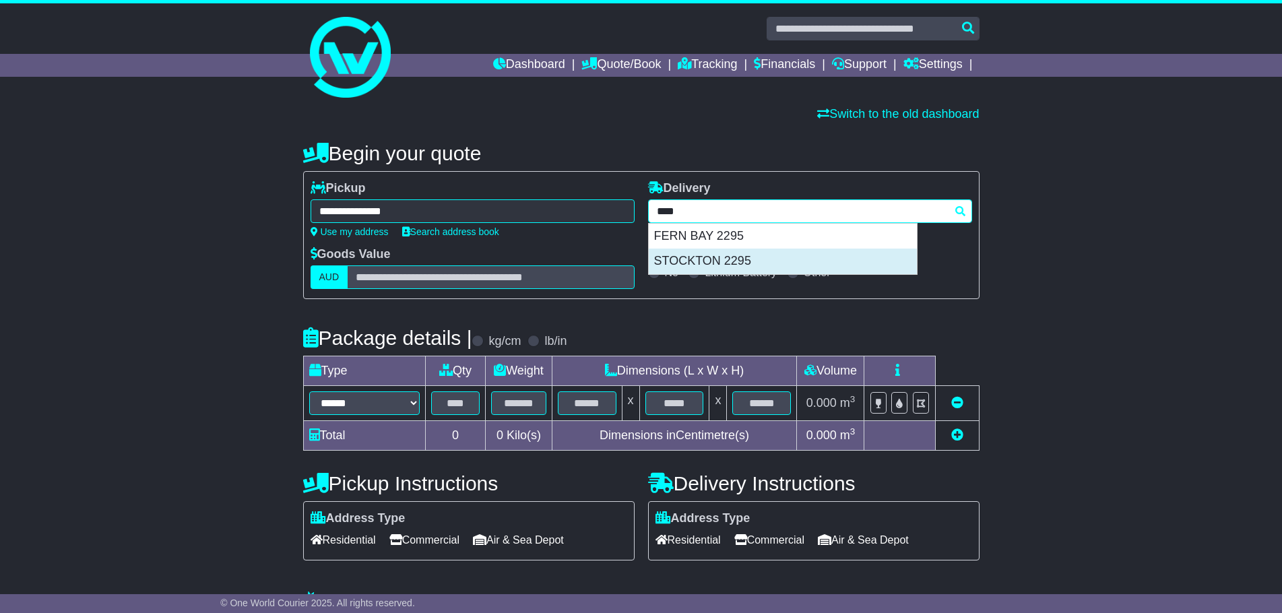
click at [764, 257] on div "STOCKTON 2295" at bounding box center [783, 262] width 268 height 26
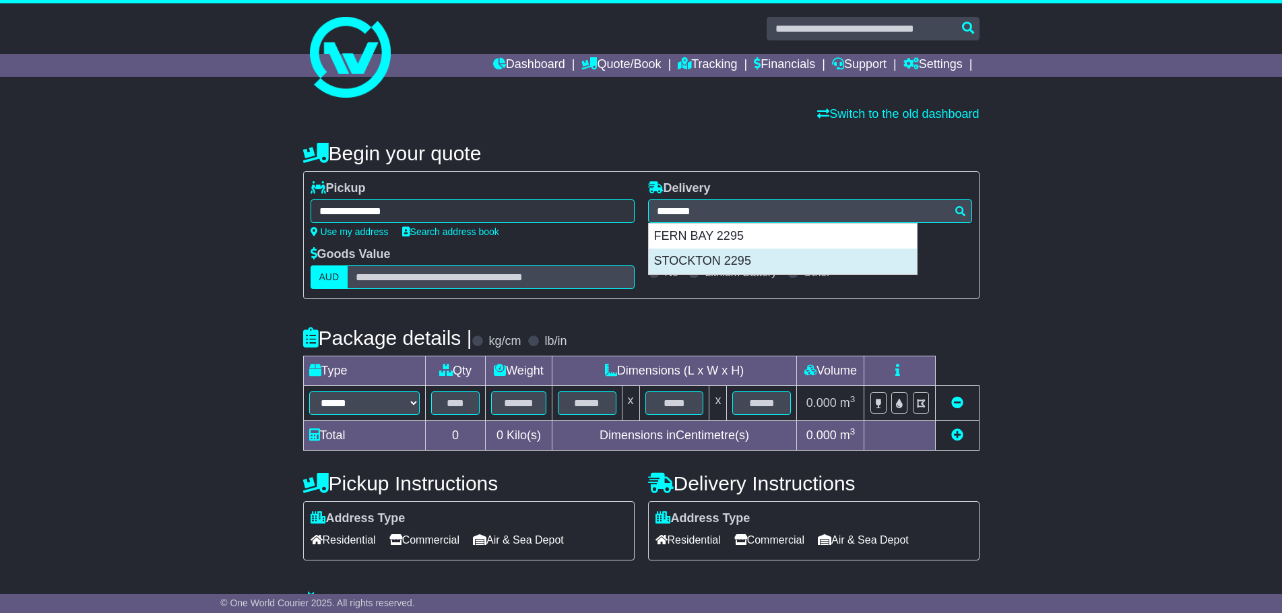
type input "**********"
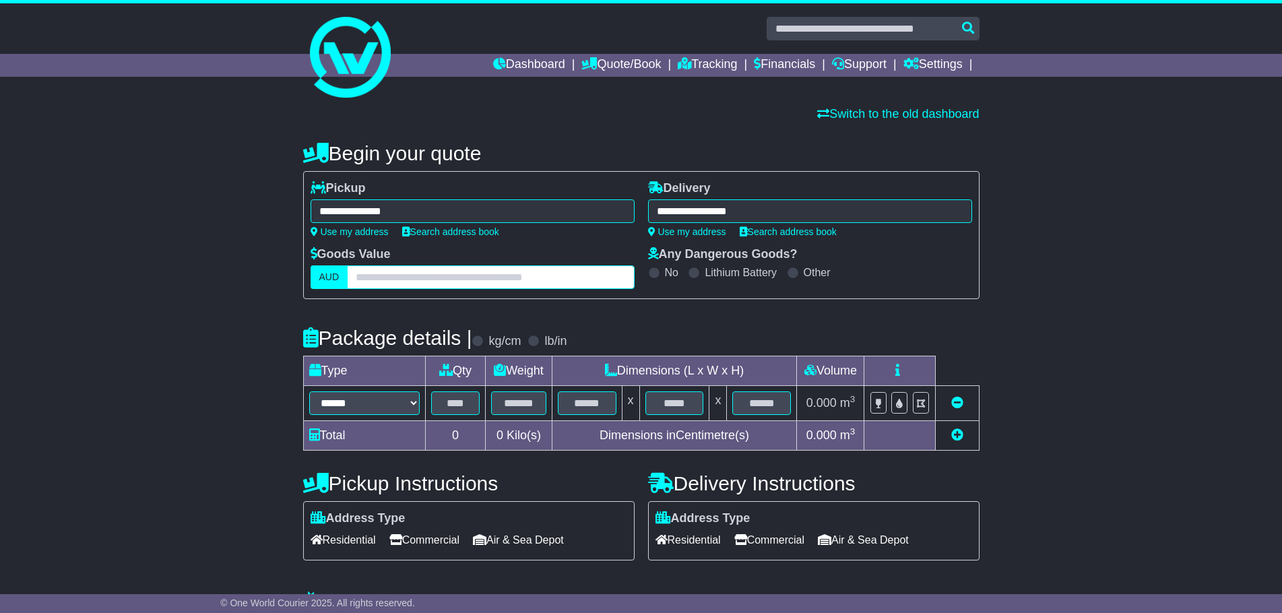
click at [525, 287] on input "text" at bounding box center [490, 277] width 287 height 24
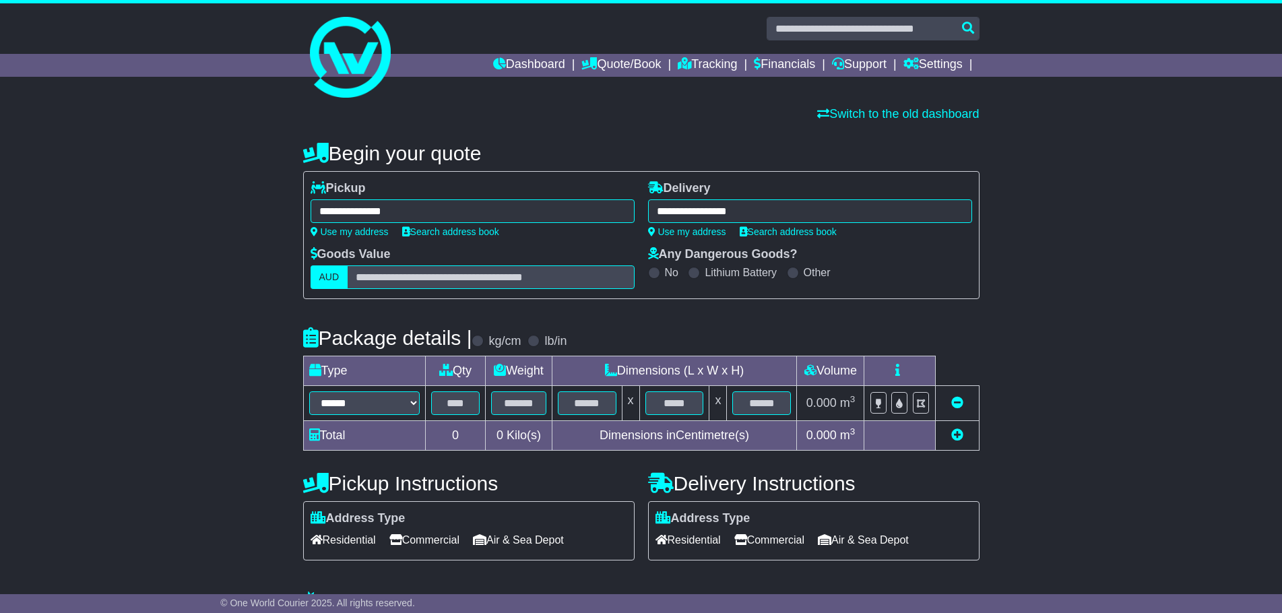
click at [286, 424] on div "**********" at bounding box center [641, 407] width 1282 height 556
click at [388, 398] on select "**********" at bounding box center [364, 403] width 110 height 24
click at [225, 412] on div "**********" at bounding box center [641, 407] width 1282 height 556
click at [356, 403] on select "**********" at bounding box center [364, 403] width 110 height 24
select select "****"
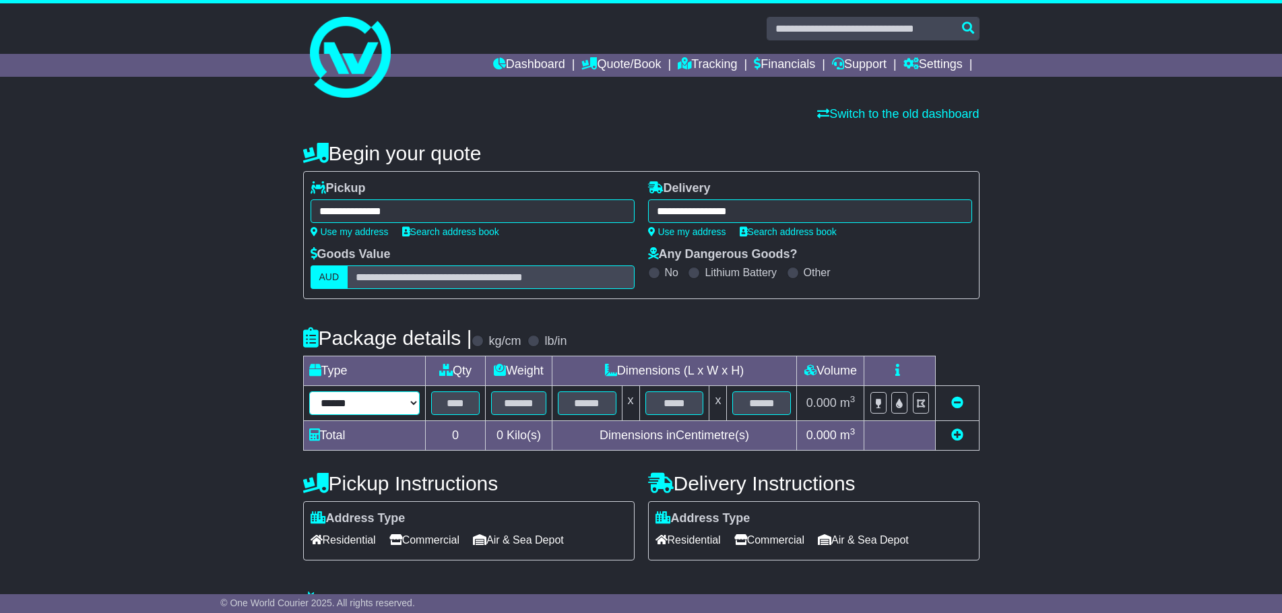
click at [309, 391] on select "**********" at bounding box center [364, 403] width 110 height 24
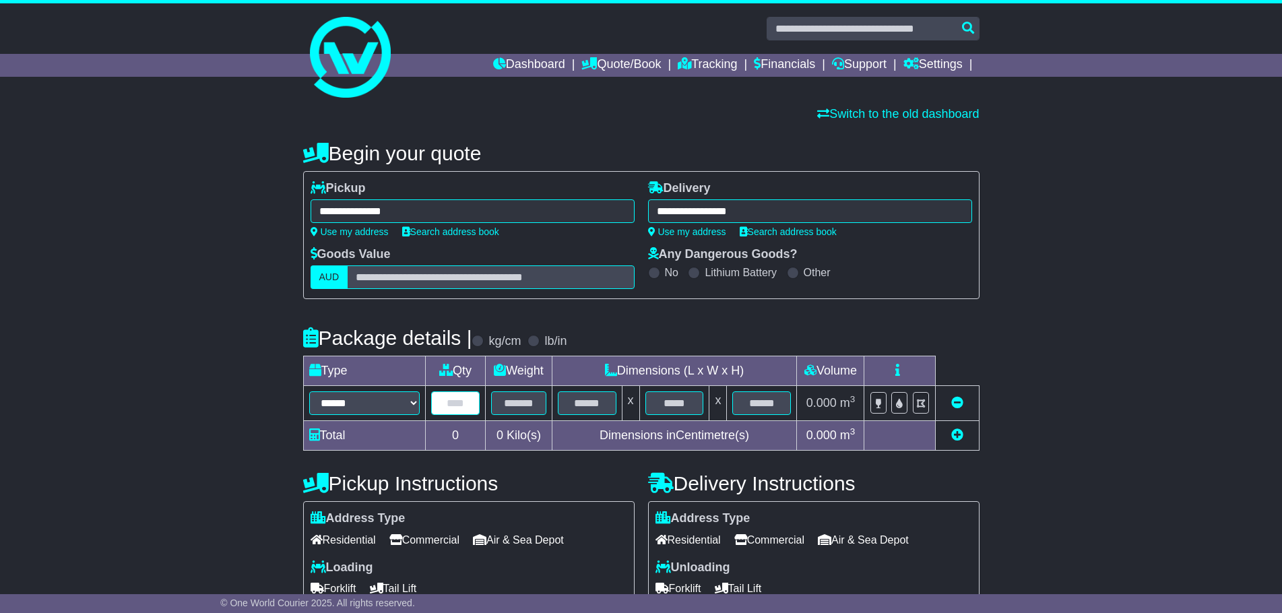
click at [453, 412] on input "text" at bounding box center [455, 403] width 49 height 24
type input "*"
type input "***"
type input "**"
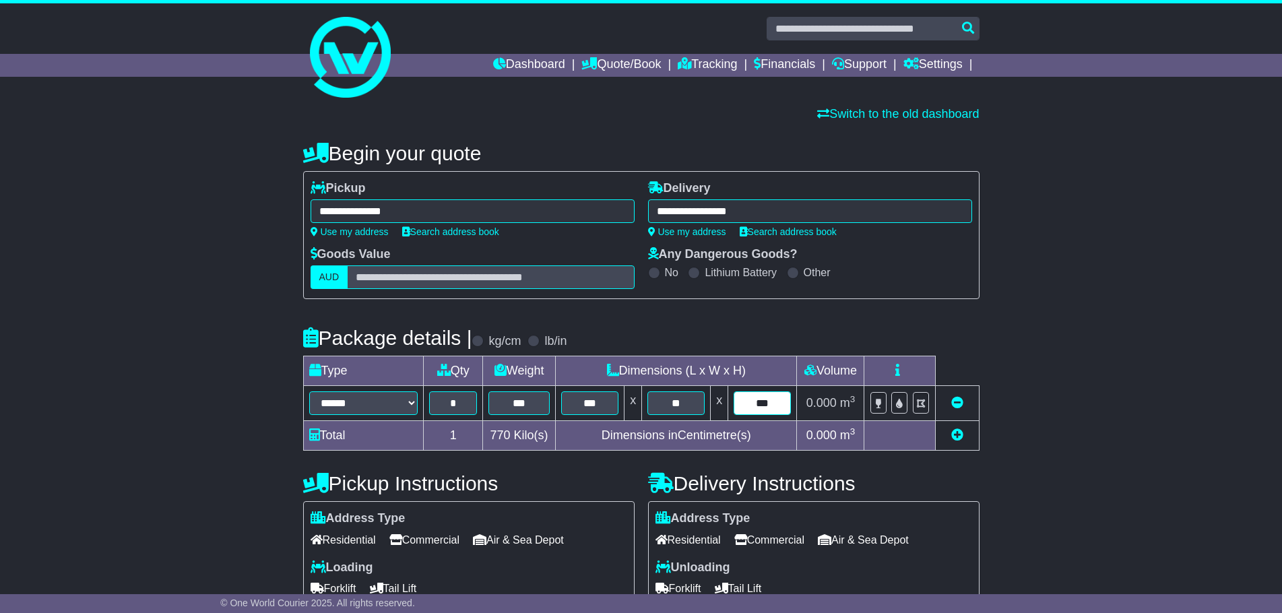
type input "***"
click at [1194, 423] on div "**********" at bounding box center [641, 466] width 1282 height 675
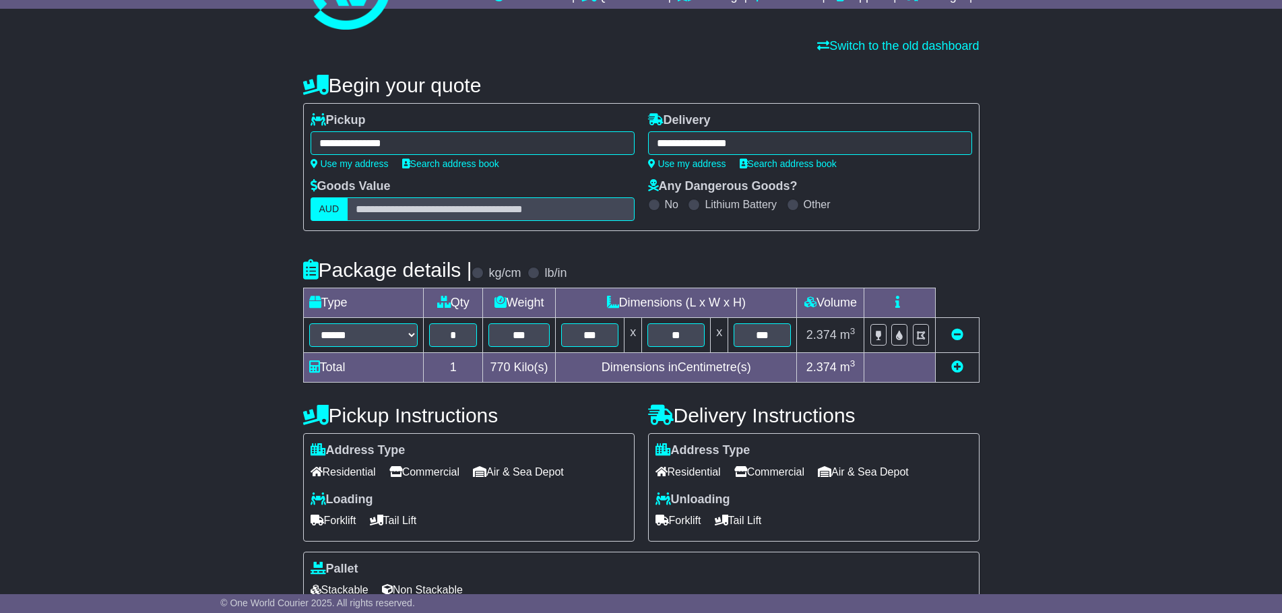
scroll to position [135, 0]
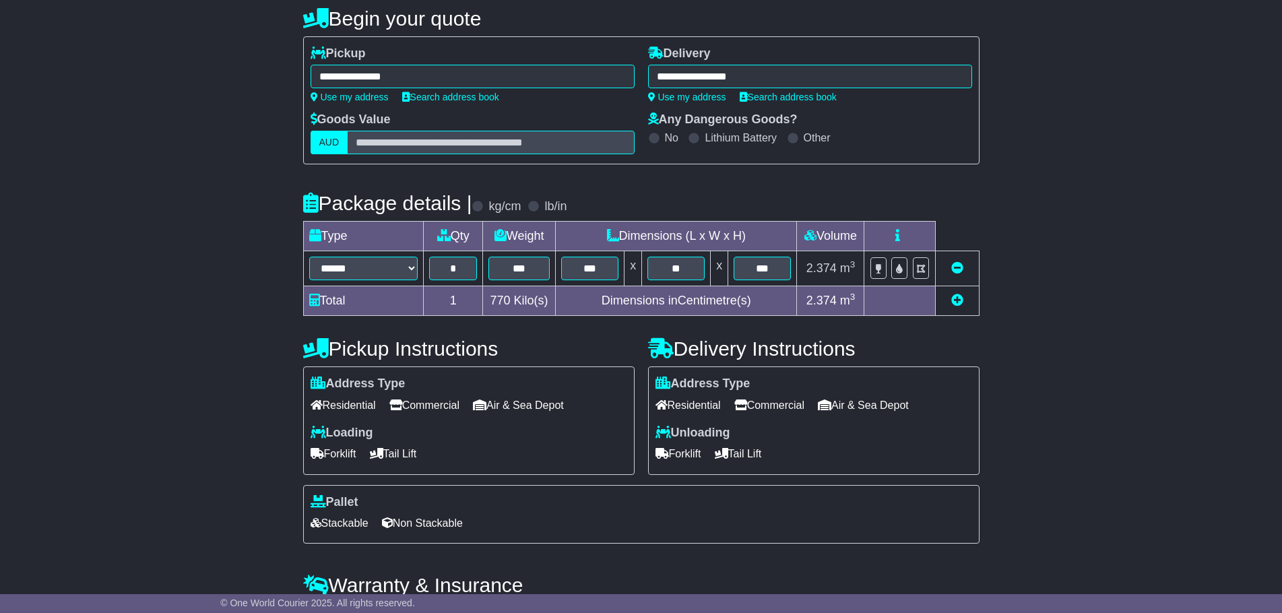
click at [423, 408] on span "Commercial" at bounding box center [424, 405] width 70 height 21
click at [726, 399] on label "Residential" at bounding box center [688, 405] width 79 height 21
click at [356, 459] on span "Forklift" at bounding box center [333, 453] width 46 height 21
click at [414, 461] on span "Tail Lift" at bounding box center [393, 453] width 47 height 21
click at [746, 460] on span "Tail Lift" at bounding box center [738, 453] width 47 height 21
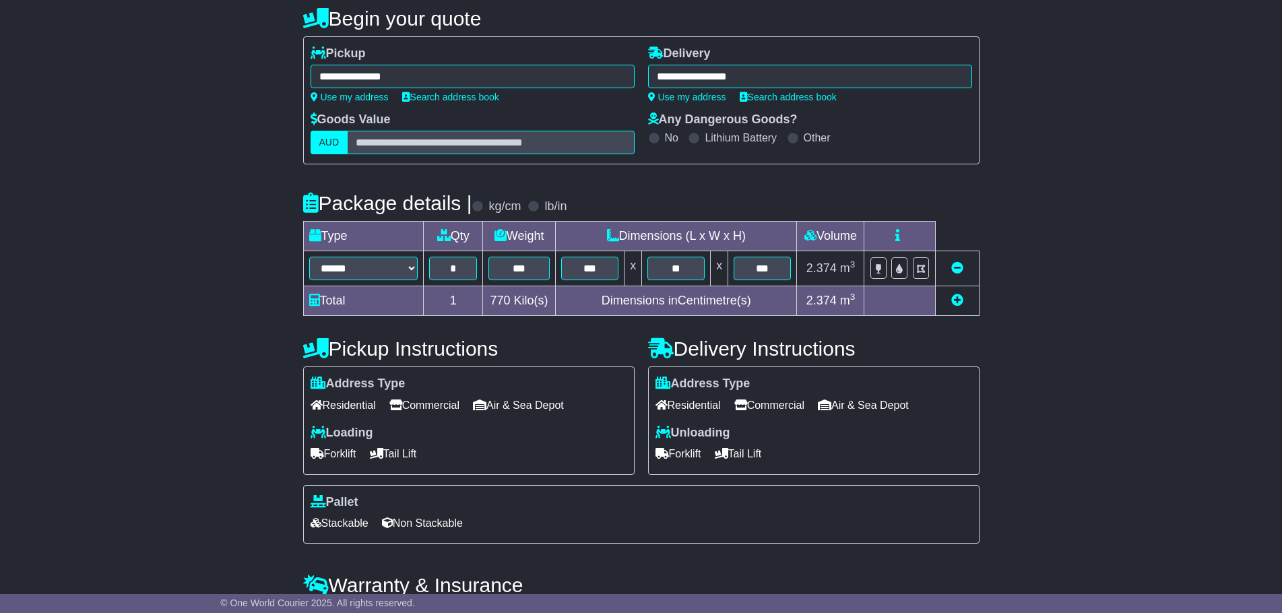
click at [72, 492] on div "**********" at bounding box center [641, 331] width 1282 height 675
click at [342, 452] on span "Forklift" at bounding box center [333, 453] width 46 height 21
click at [279, 469] on div "**********" at bounding box center [641, 331] width 1282 height 675
click at [327, 447] on span "Forklift" at bounding box center [333, 453] width 46 height 21
click at [189, 472] on div "**********" at bounding box center [641, 331] width 1282 height 675
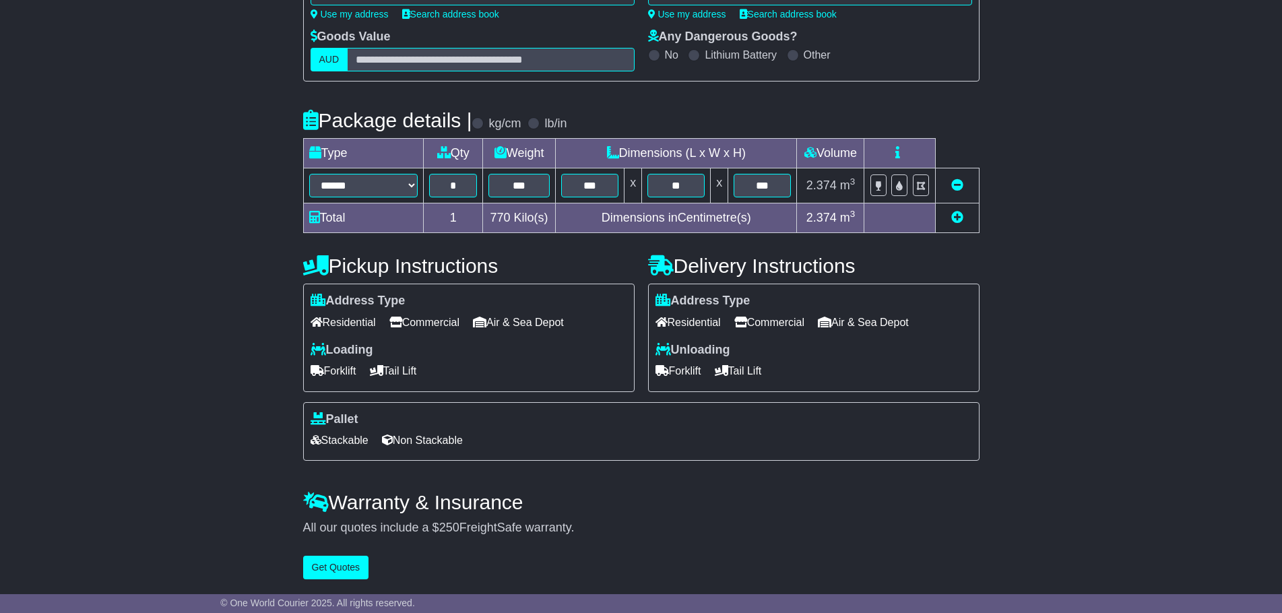
scroll to position [220, 0]
click at [453, 446] on span "Non Stackable" at bounding box center [422, 440] width 81 height 21
click at [361, 578] on button "Get Quotes" at bounding box center [336, 568] width 66 height 24
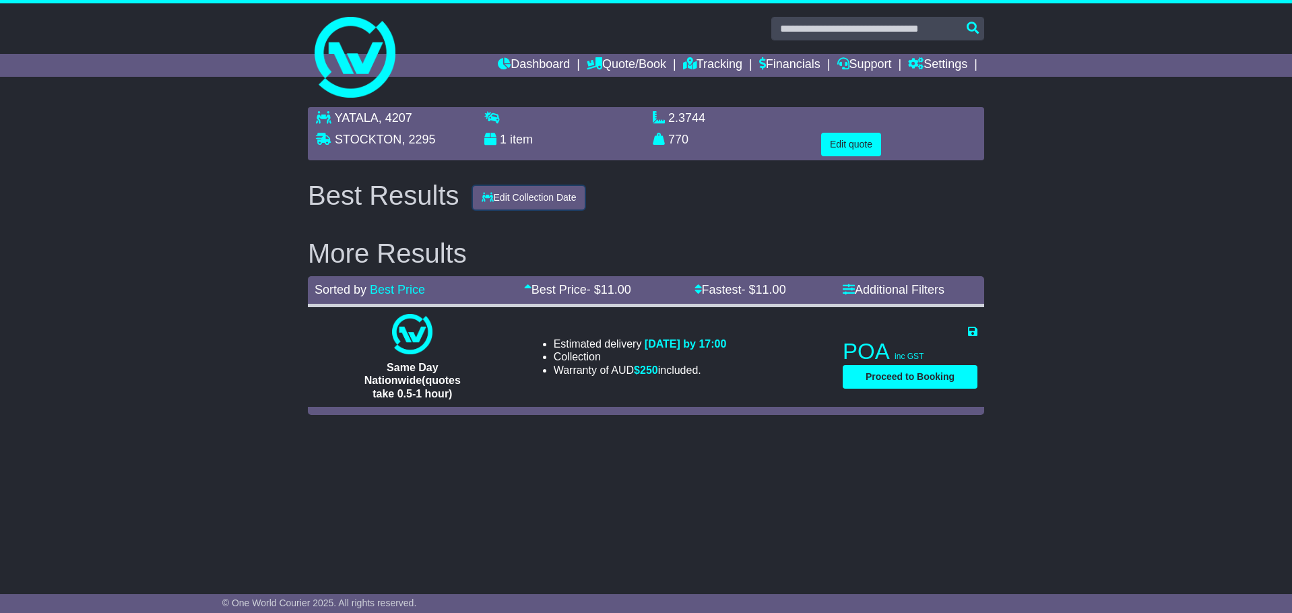
click at [503, 196] on button "Edit Collection Date" at bounding box center [529, 198] width 112 height 24
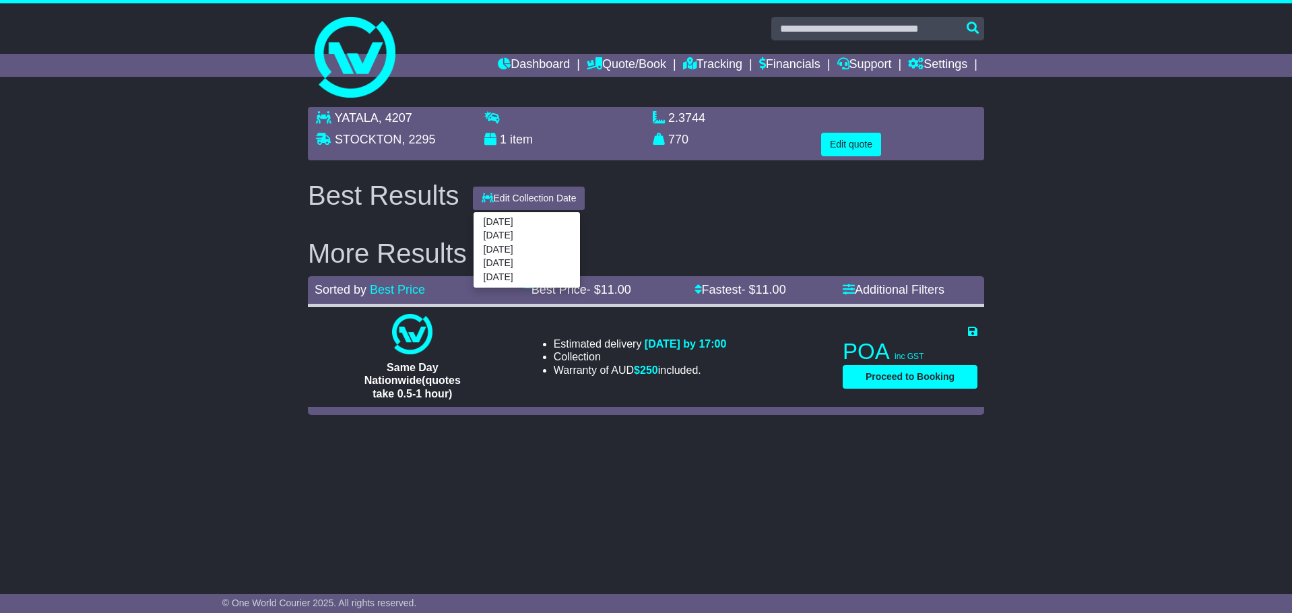
click at [640, 165] on div "YATALA , 4207 STOCKTON , 2295 1 item 2.3744 m 3 in 3 770 kg(s)" at bounding box center [646, 260] width 690 height 321
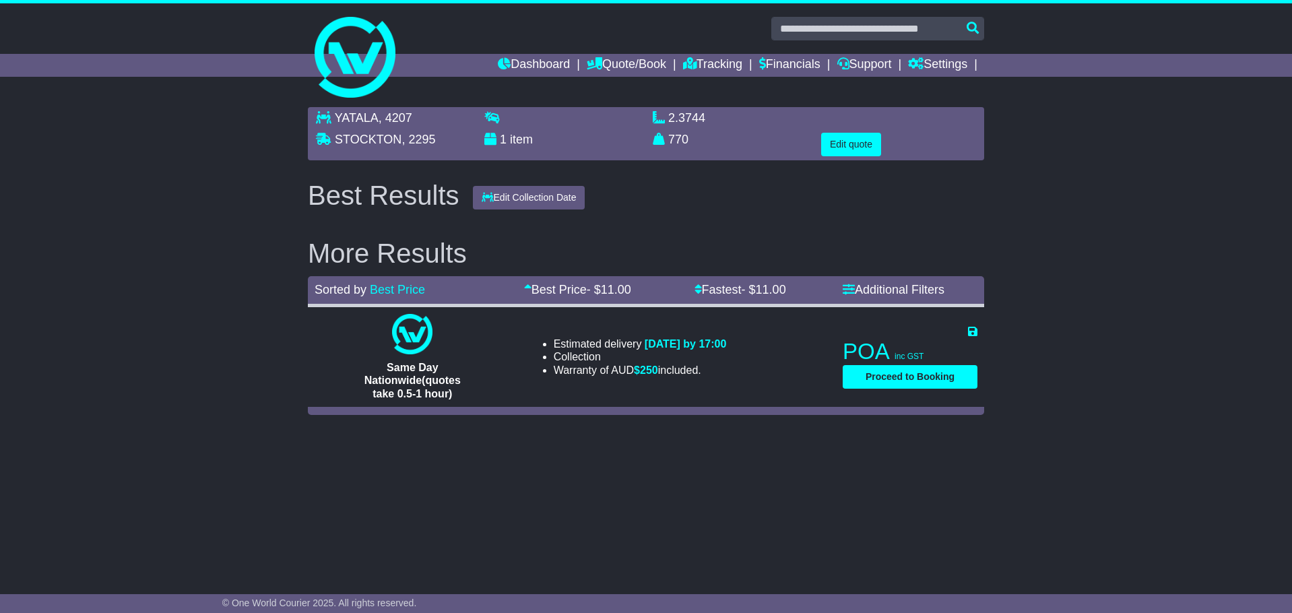
click at [850, 156] on div "YATALA , 4207 STOCKTON , 2295 1 item 2.3744 m 3 in 3" at bounding box center [646, 133] width 676 height 53
click at [848, 148] on button "Edit quote" at bounding box center [851, 145] width 60 height 24
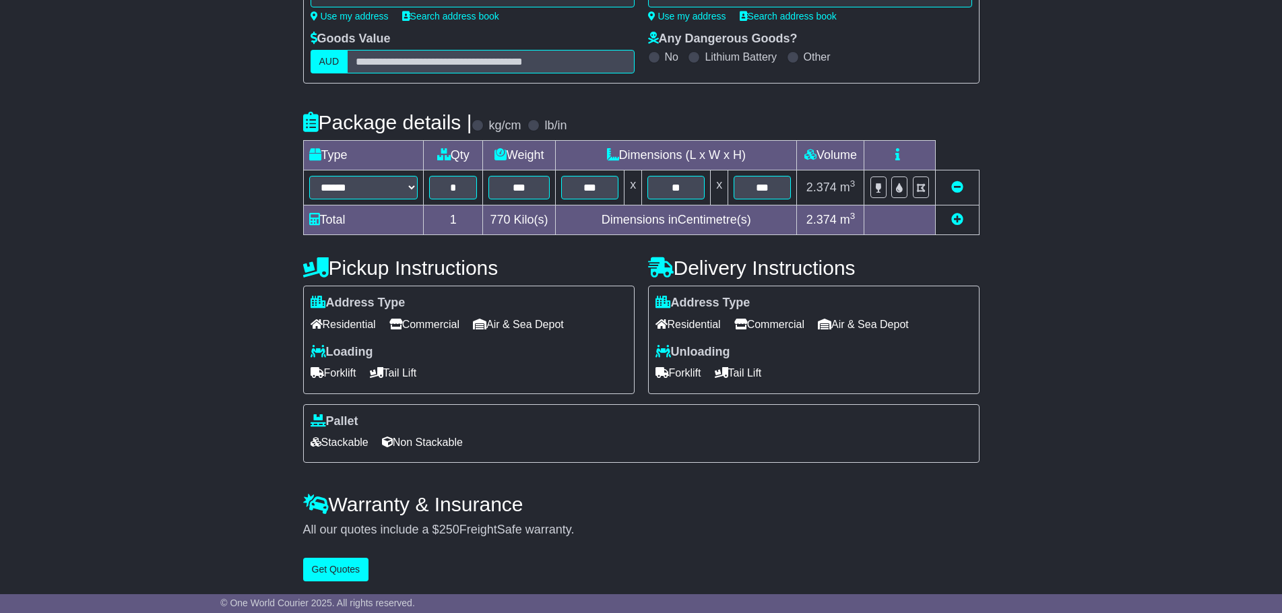
scroll to position [222, 0]
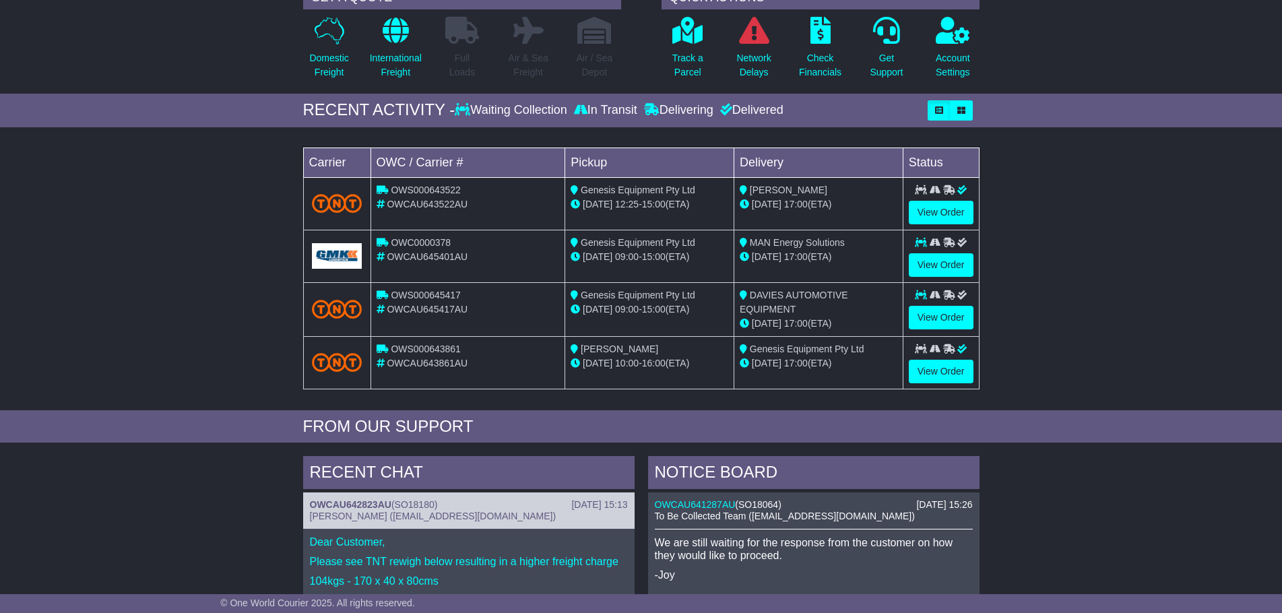
scroll to position [202, 0]
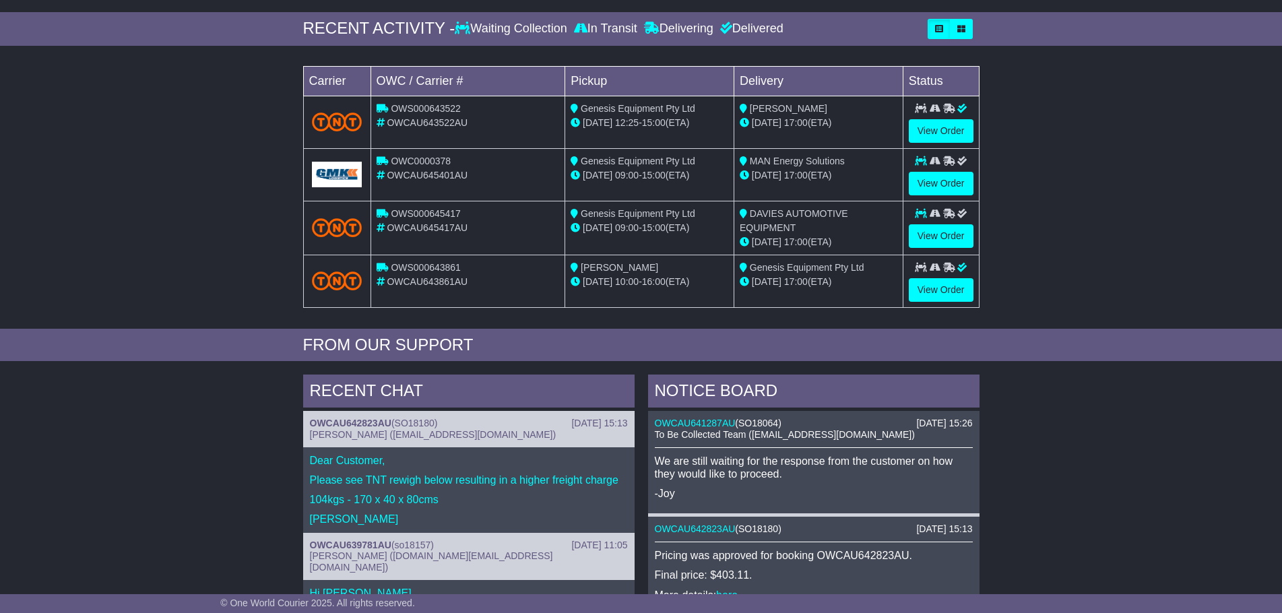
click at [1148, 187] on div "Loading... No bookings found Carrier OWC / Carrier # Pickup Delivery Status OWS…" at bounding box center [641, 191] width 1282 height 276
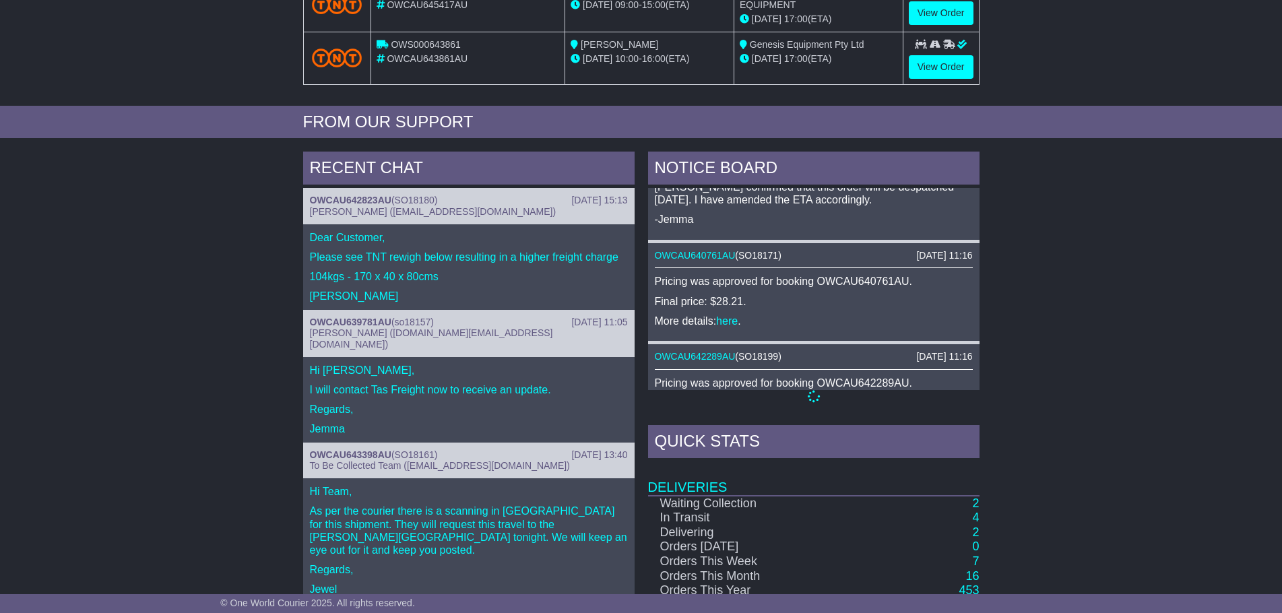
scroll to position [566, 0]
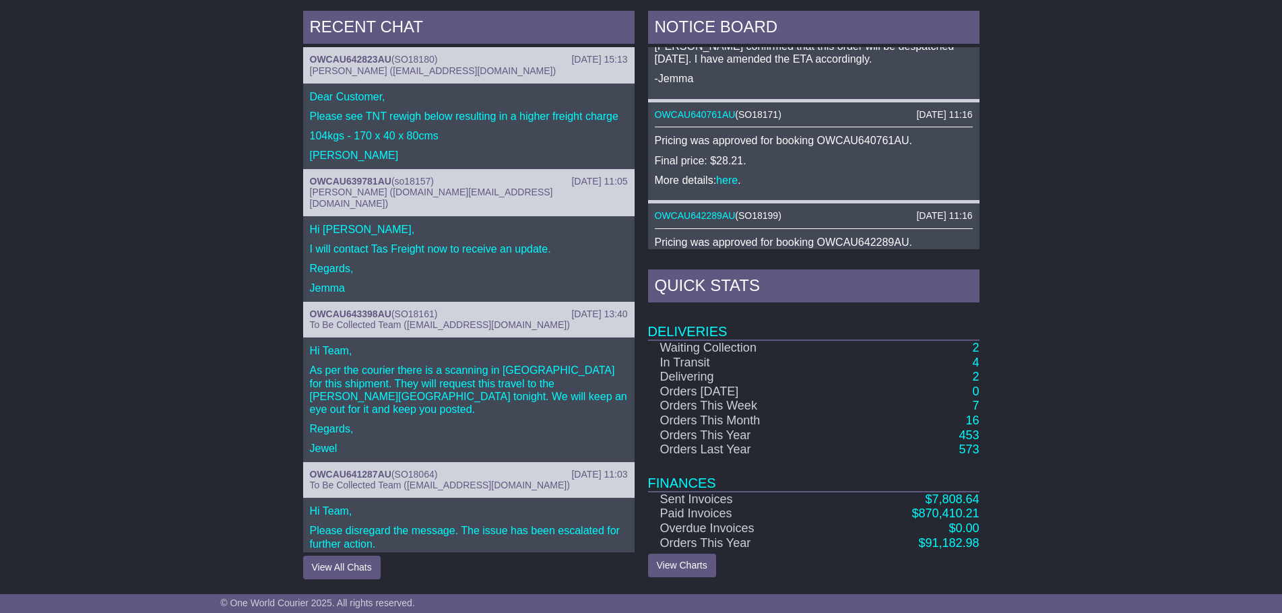
click at [971, 365] on td "4" at bounding box center [909, 363] width 137 height 15
click at [979, 368] on div "NOTICE BOARD [DATE] 15:26 OWCAU641287AU ( SO18064 ) To Be Collected Team ([EMAI…" at bounding box center [813, 295] width 345 height 568
click at [974, 365] on link "4" at bounding box center [975, 362] width 7 height 13
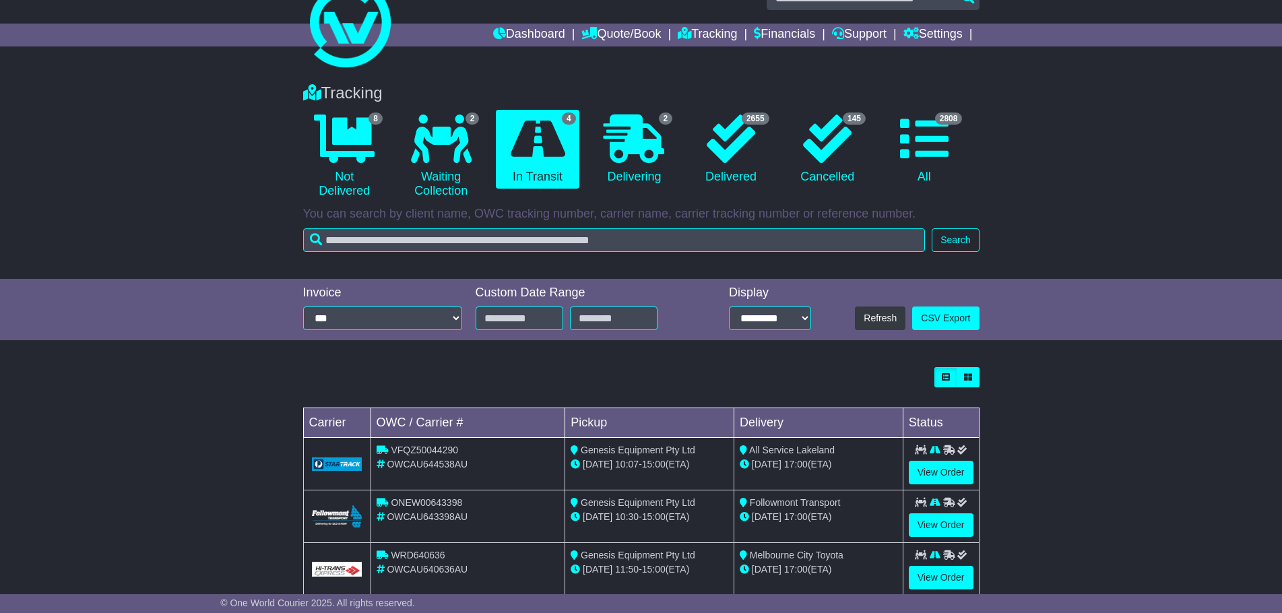
scroll to position [113, 0]
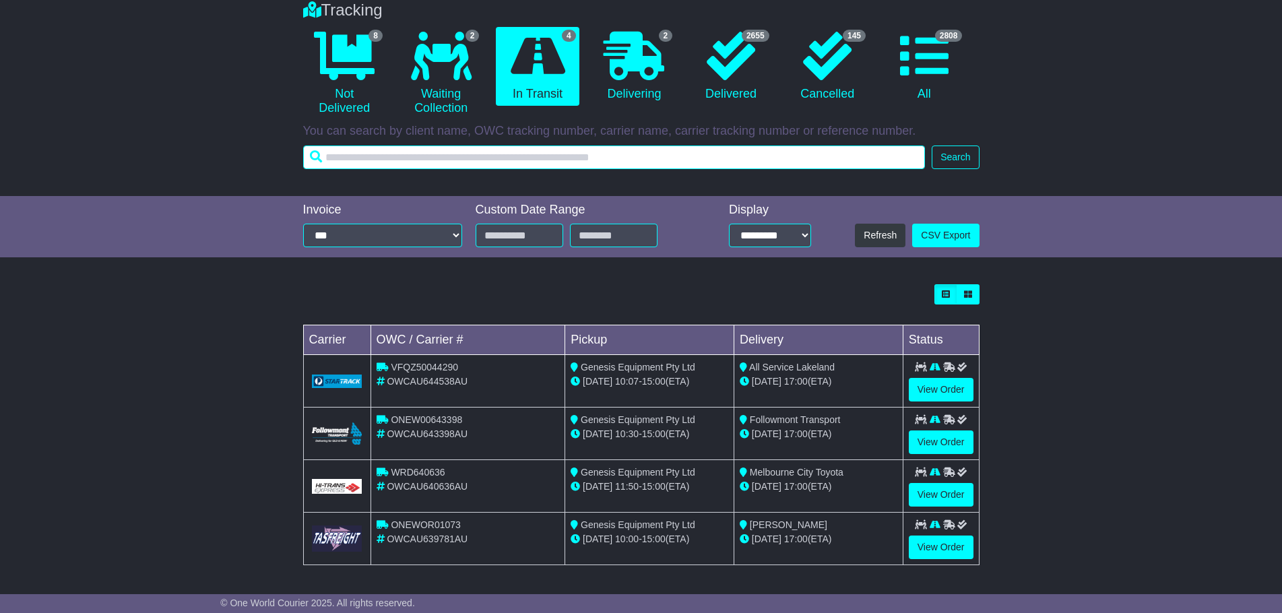
click at [426, 166] on input "text" at bounding box center [614, 157] width 622 height 24
paste input "**********"
type input "**********"
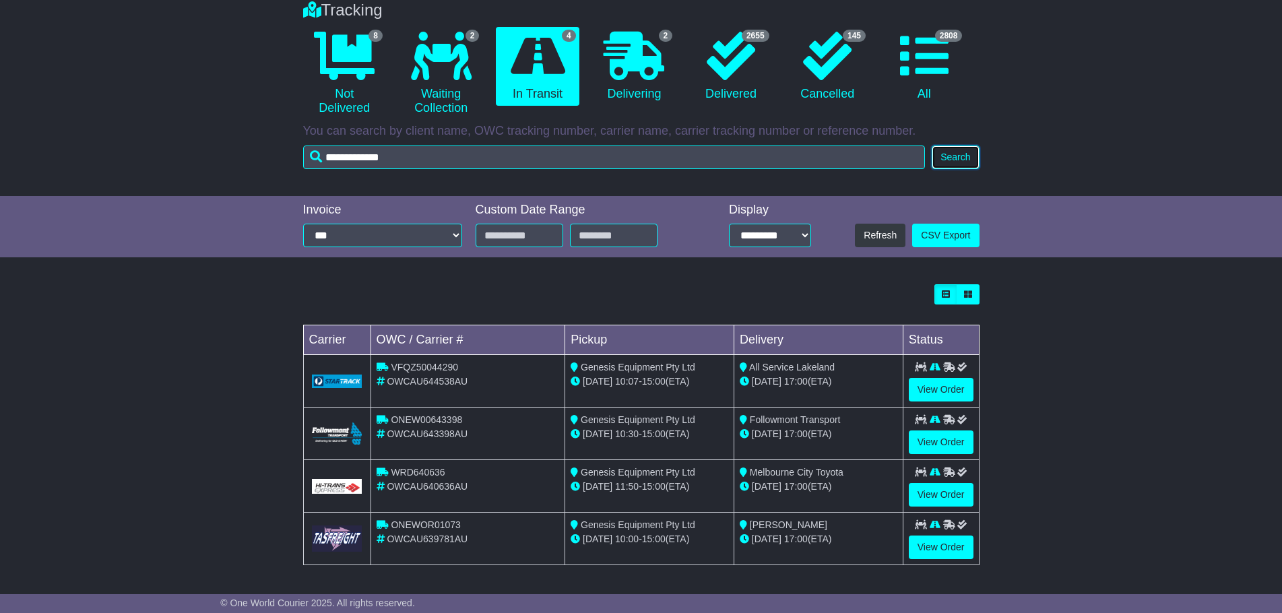
click at [979, 146] on button "Search" at bounding box center [954, 157] width 47 height 24
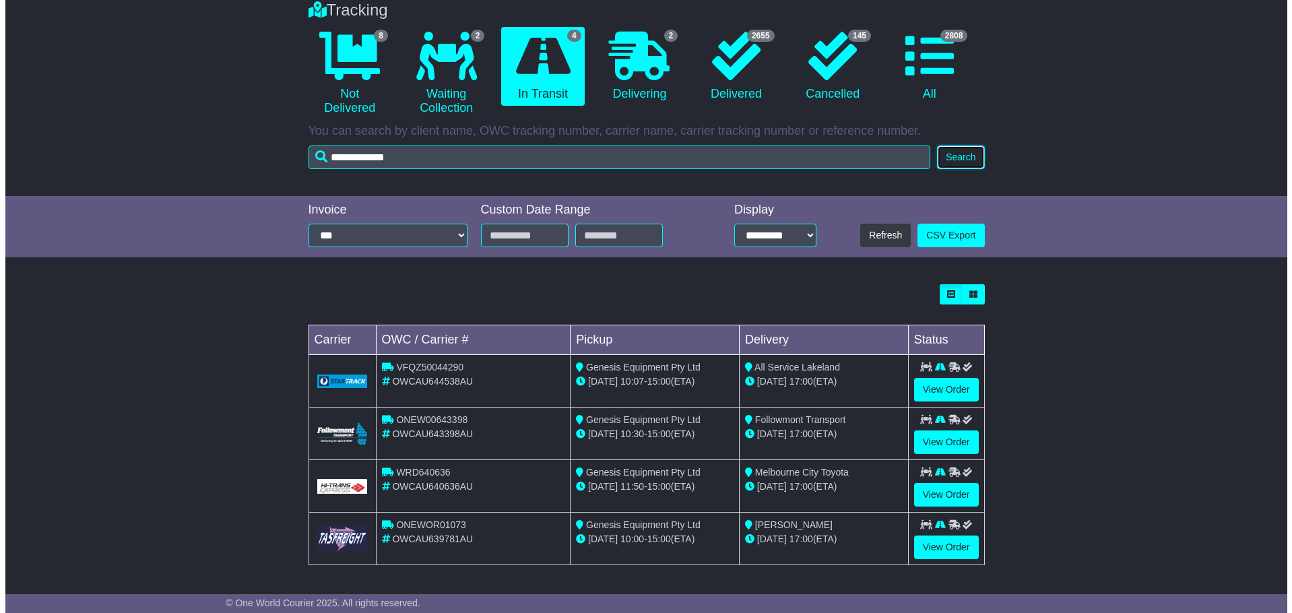
scroll to position [0, 0]
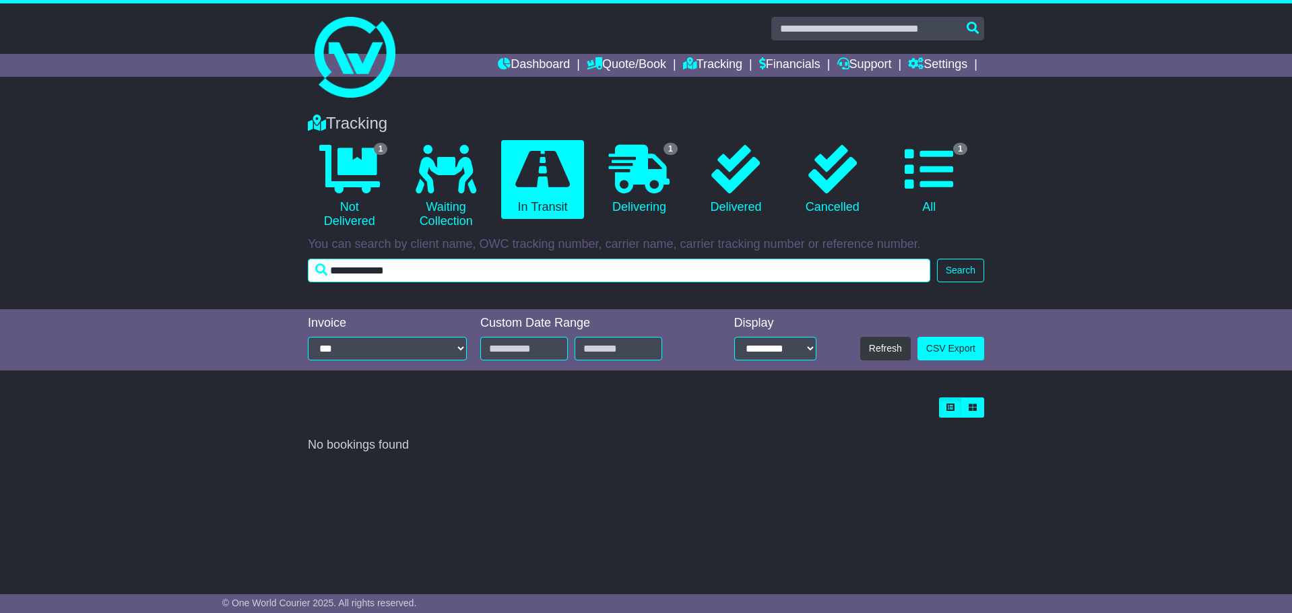
click at [642, 275] on input "**********" at bounding box center [619, 271] width 622 height 24
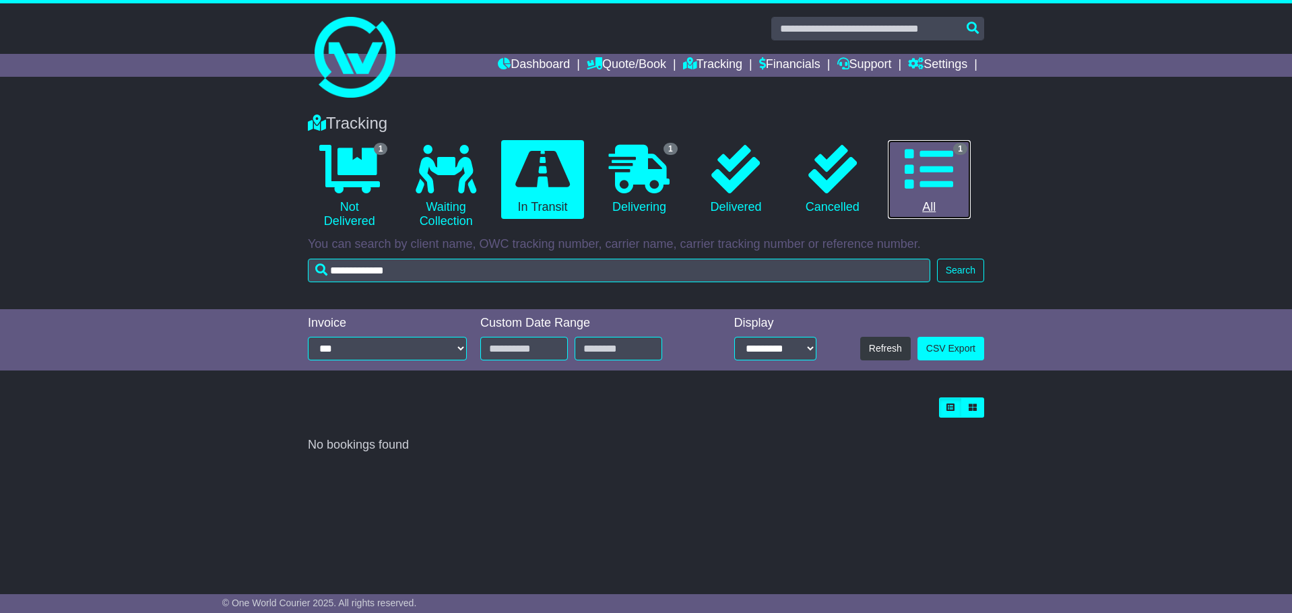
click at [946, 157] on icon at bounding box center [928, 169] width 48 height 48
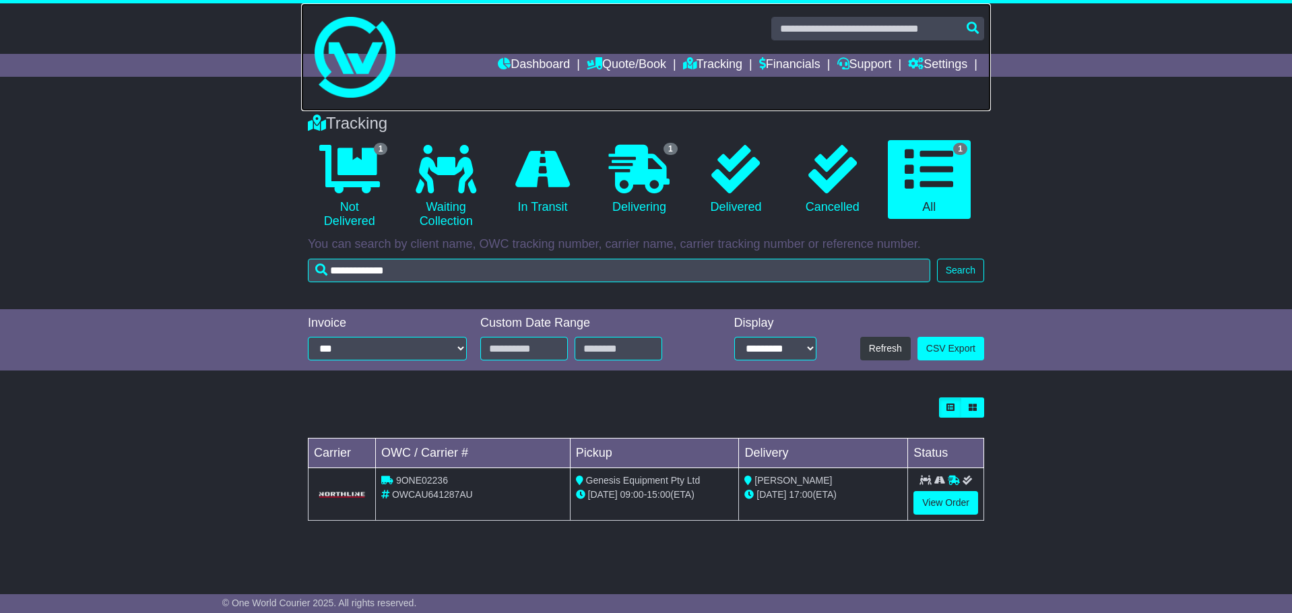
click at [393, 84] on img at bounding box center [355, 57] width 81 height 81
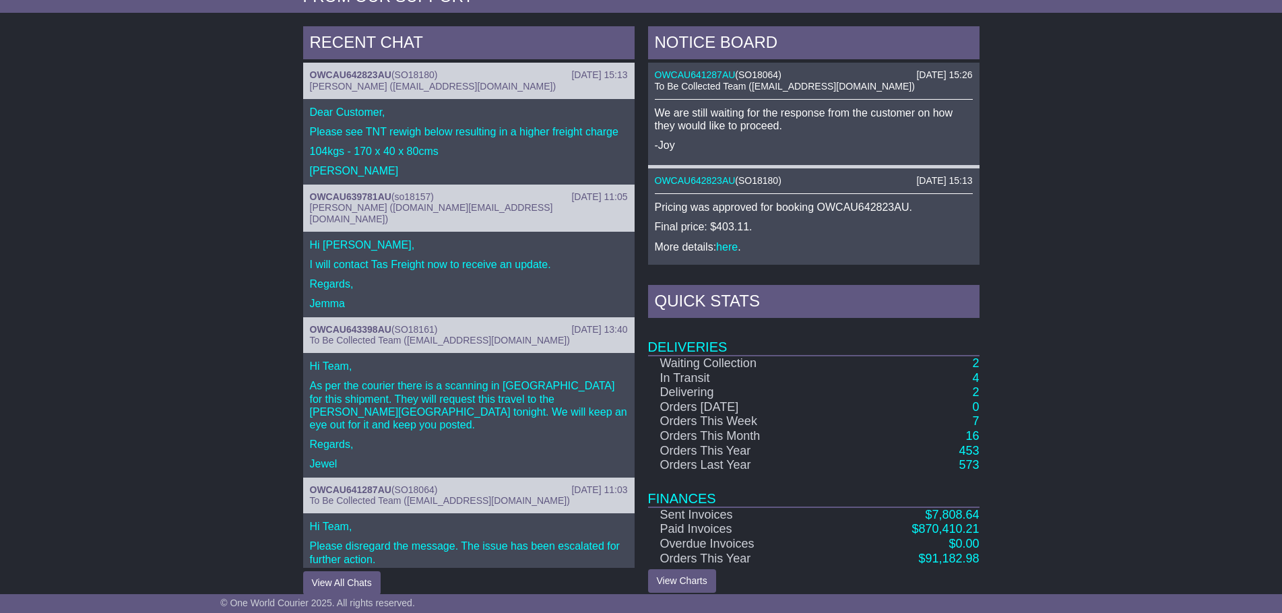
scroll to position [566, 0]
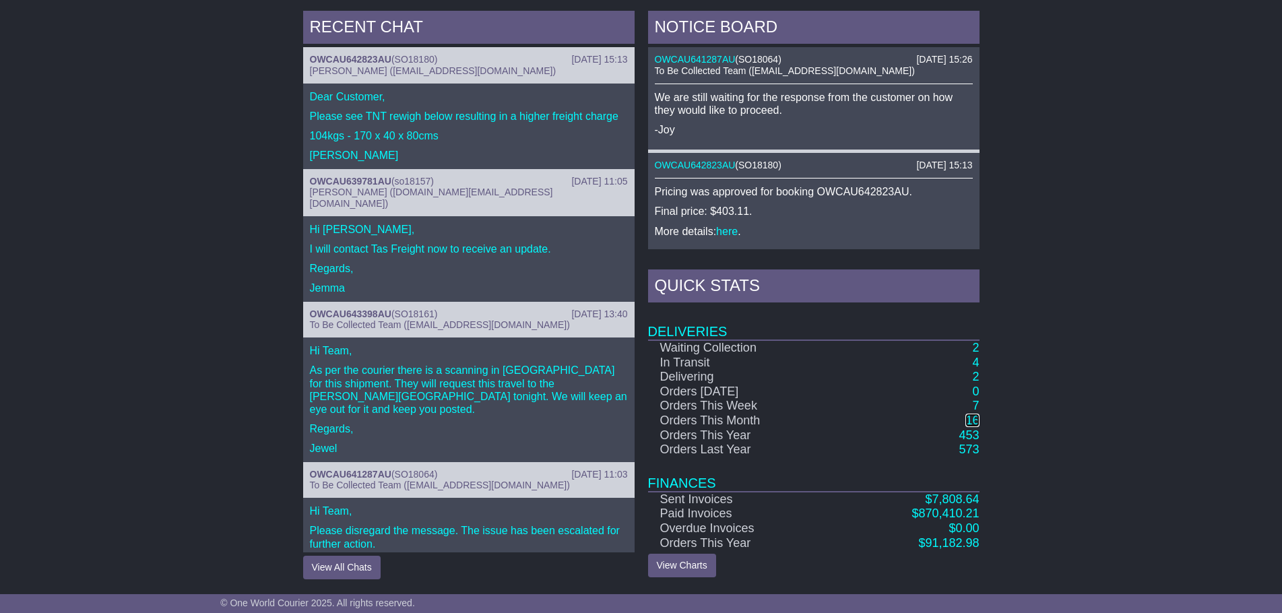
click at [971, 419] on link "16" at bounding box center [971, 420] width 13 height 13
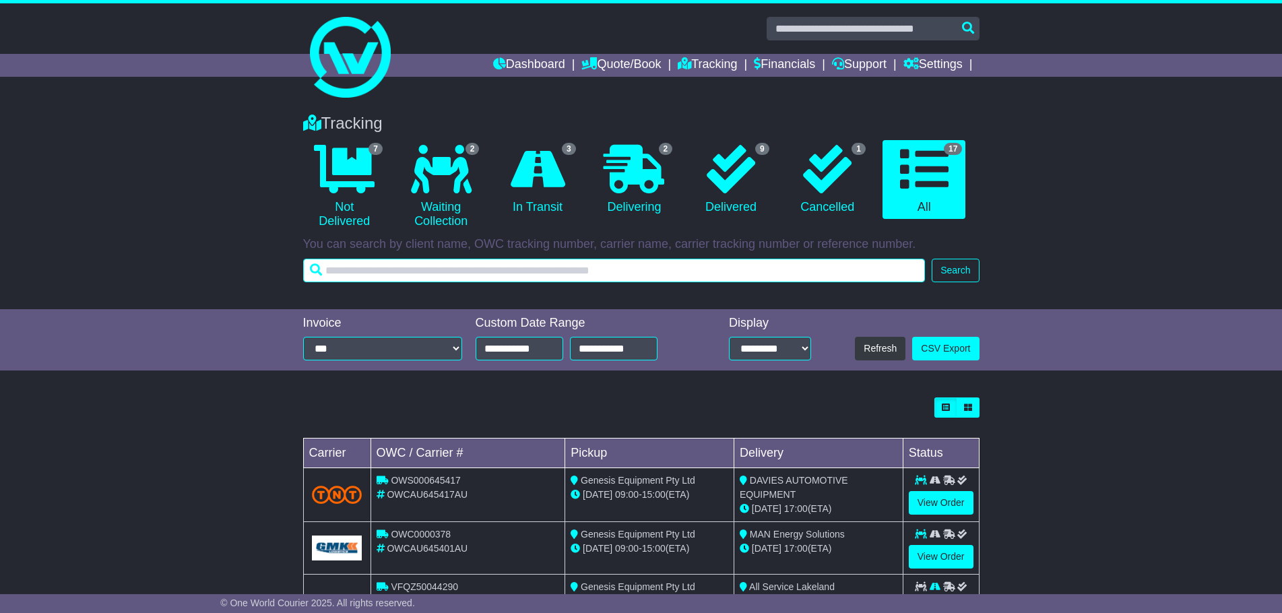
click at [733, 268] on input "text" at bounding box center [614, 271] width 622 height 24
paste input "**********"
type input "**********"
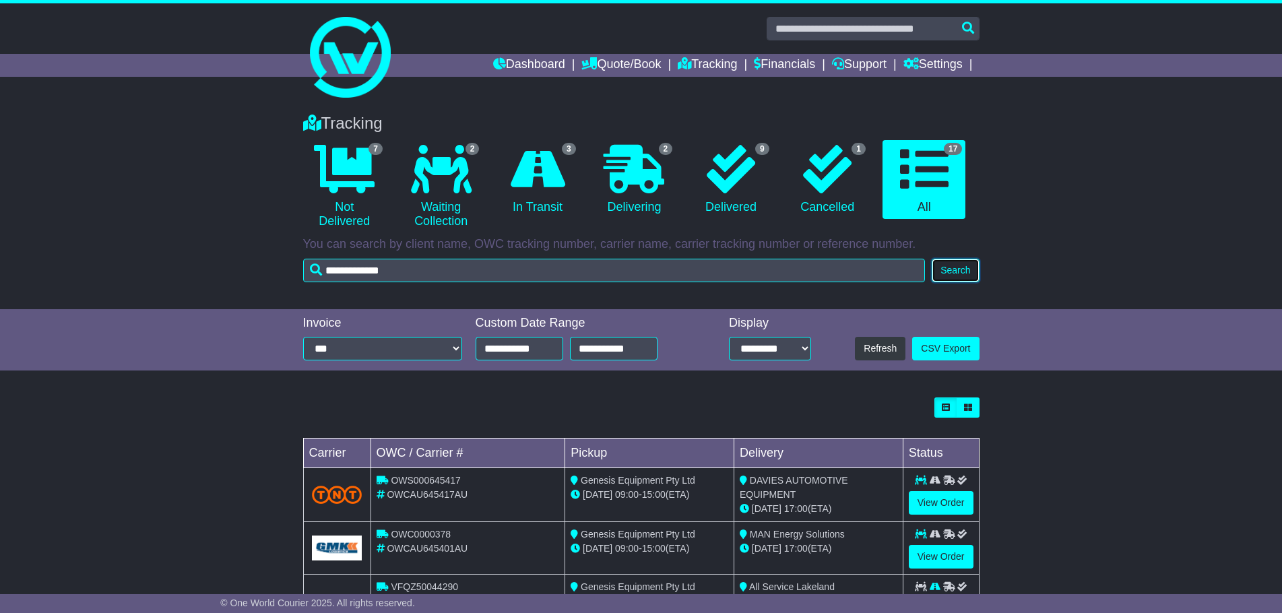
click at [962, 267] on button "Search" at bounding box center [954, 271] width 47 height 24
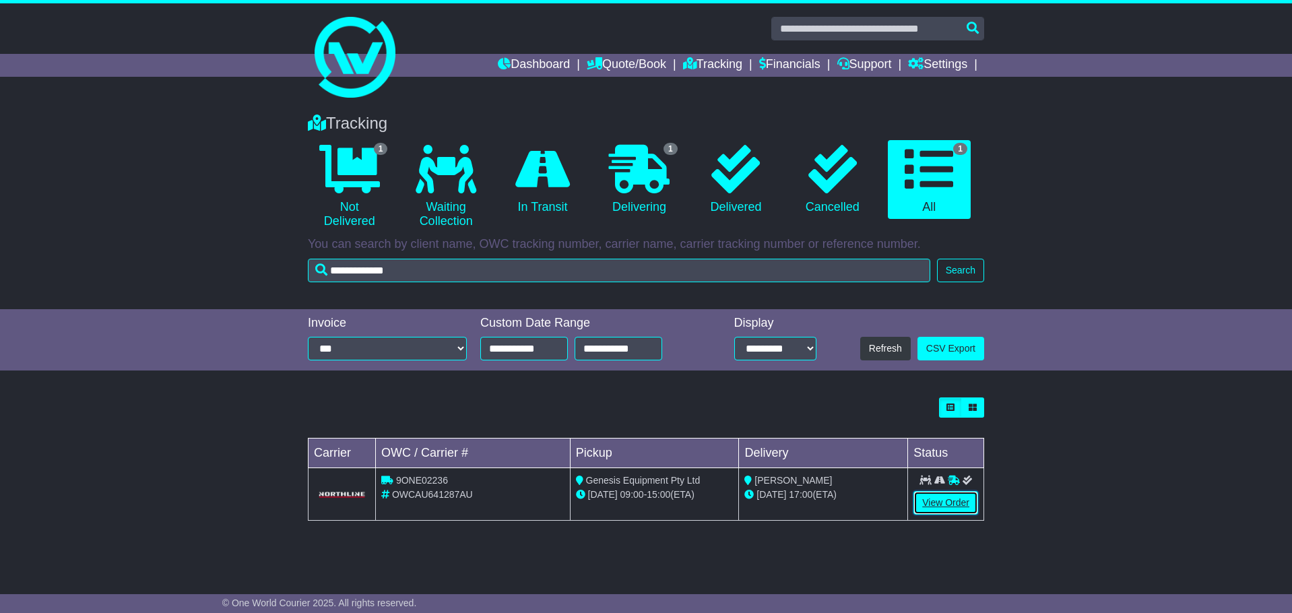
click at [944, 502] on link "View Order" at bounding box center [945, 503] width 65 height 24
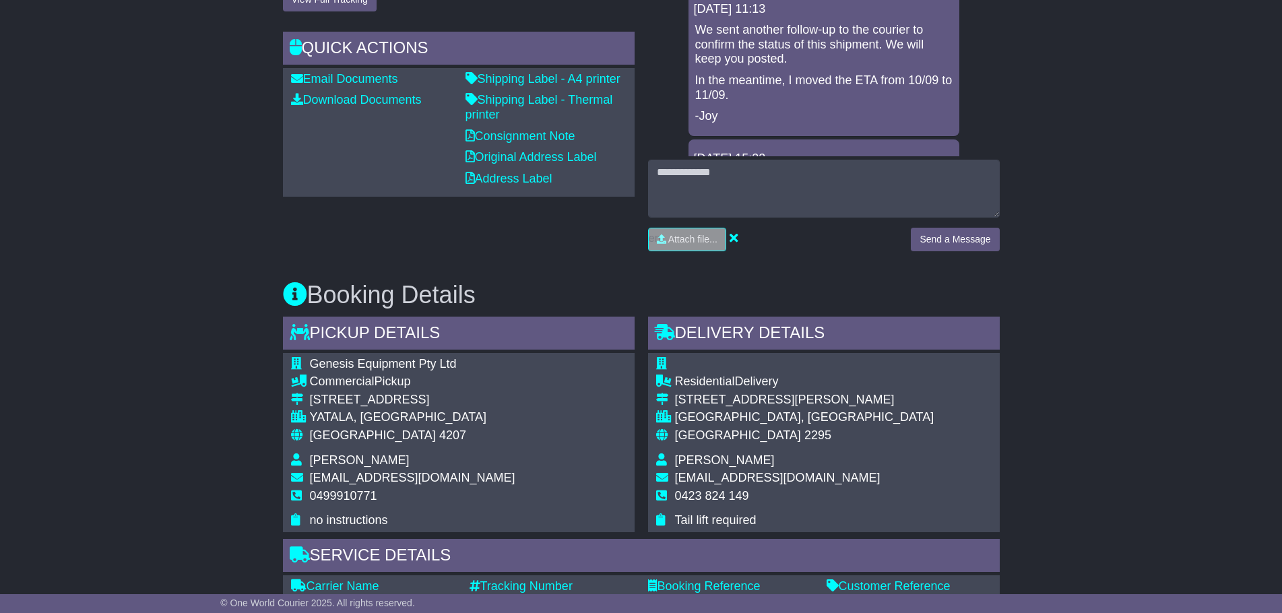
scroll to position [741, 0]
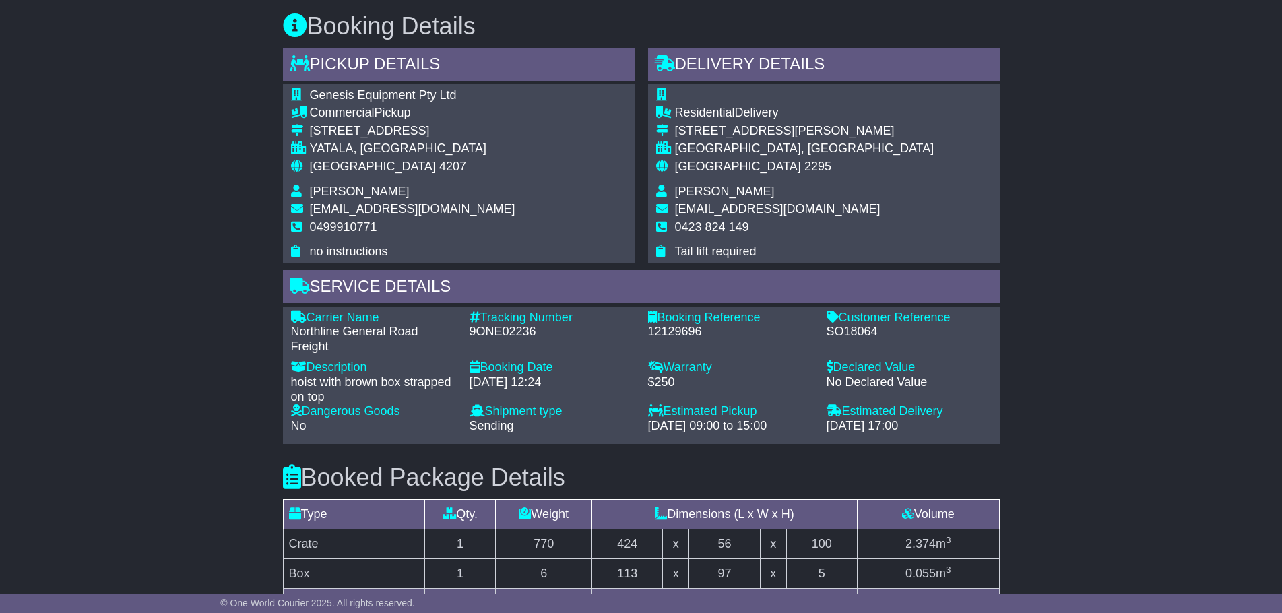
click at [1154, 434] on div "Email Download Tracking Pricing Insurance" at bounding box center [641, 209] width 1282 height 1435
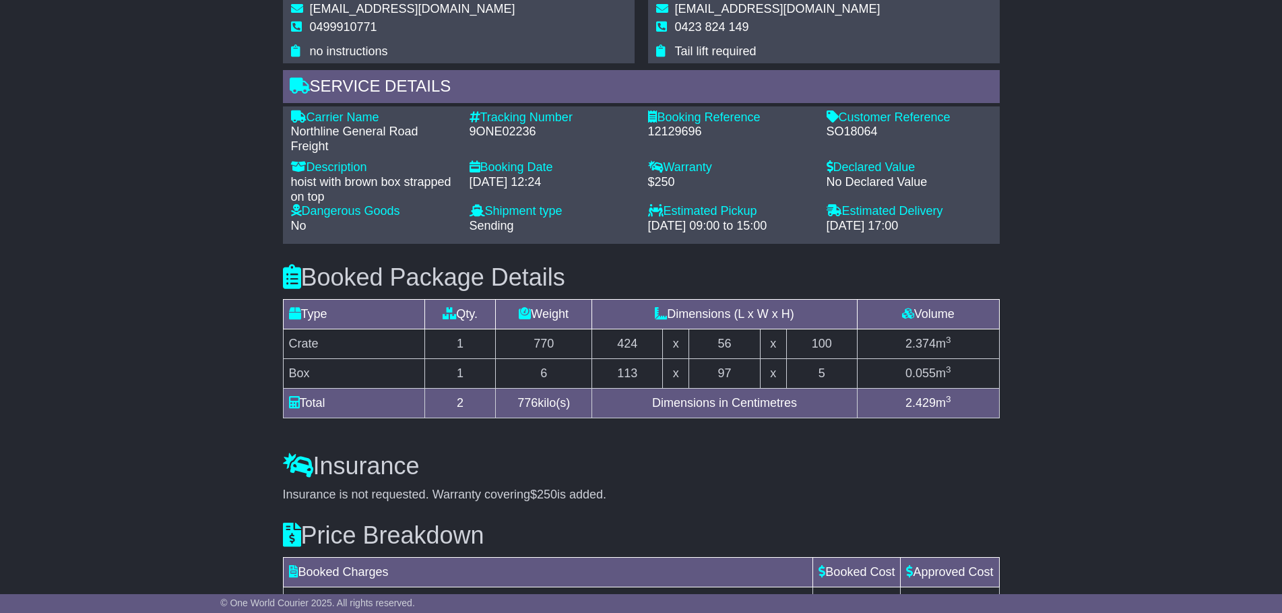
scroll to position [1010, 0]
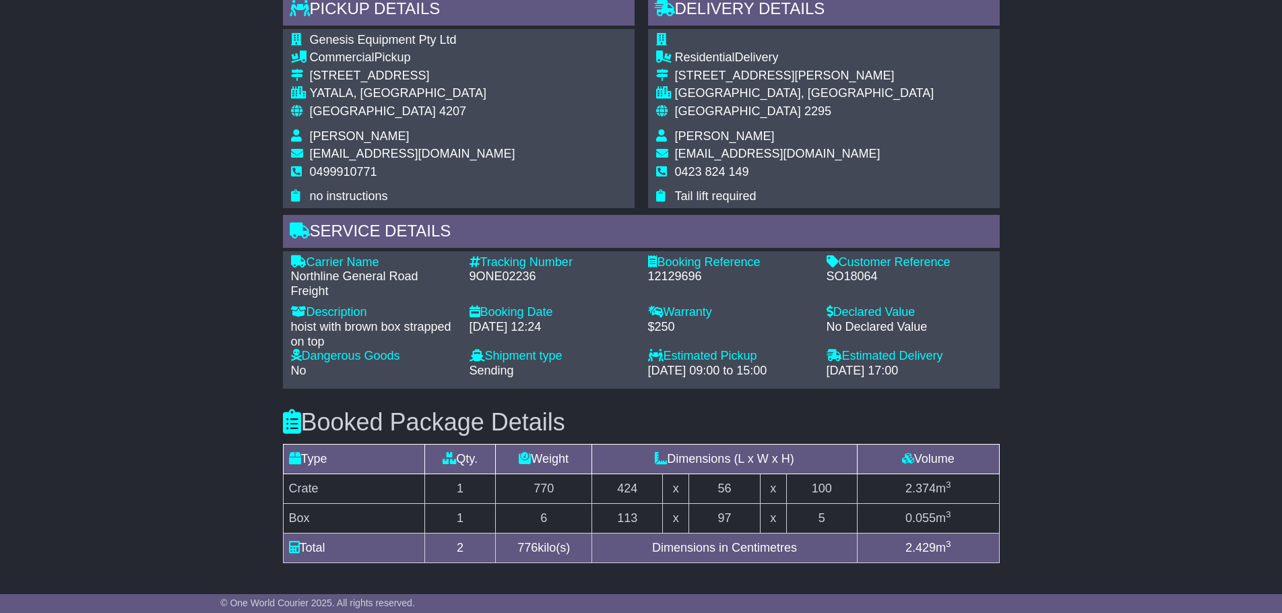
scroll to position [741, 0]
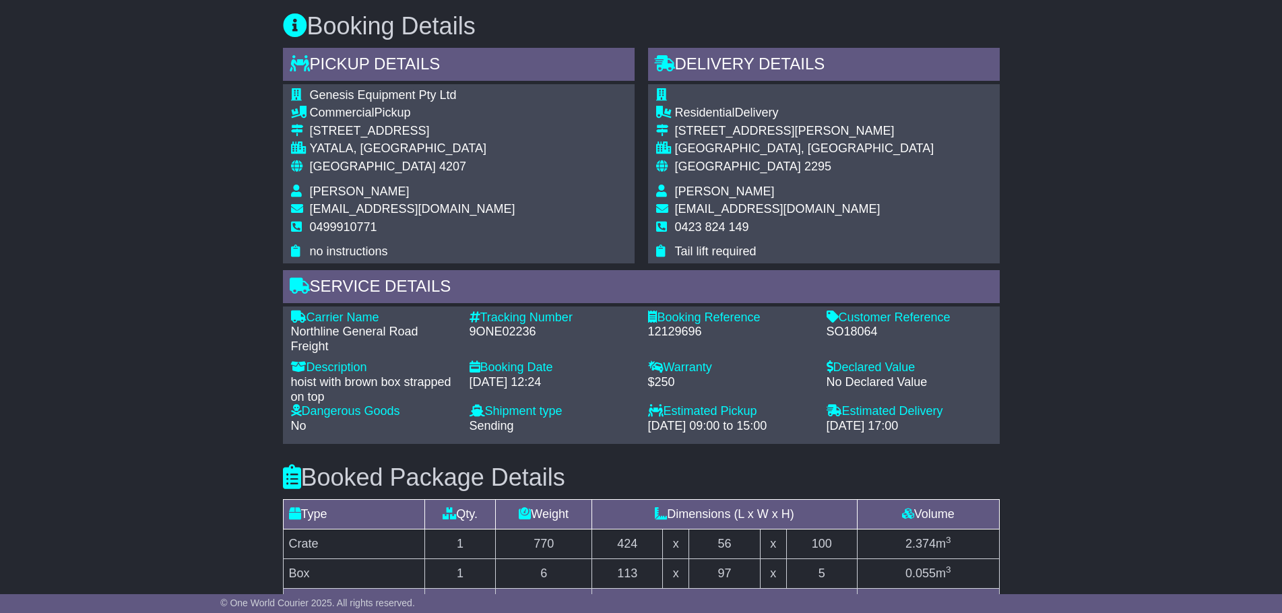
click at [1051, 421] on div "Email Download Tracking Pricing Insurance" at bounding box center [641, 209] width 1282 height 1435
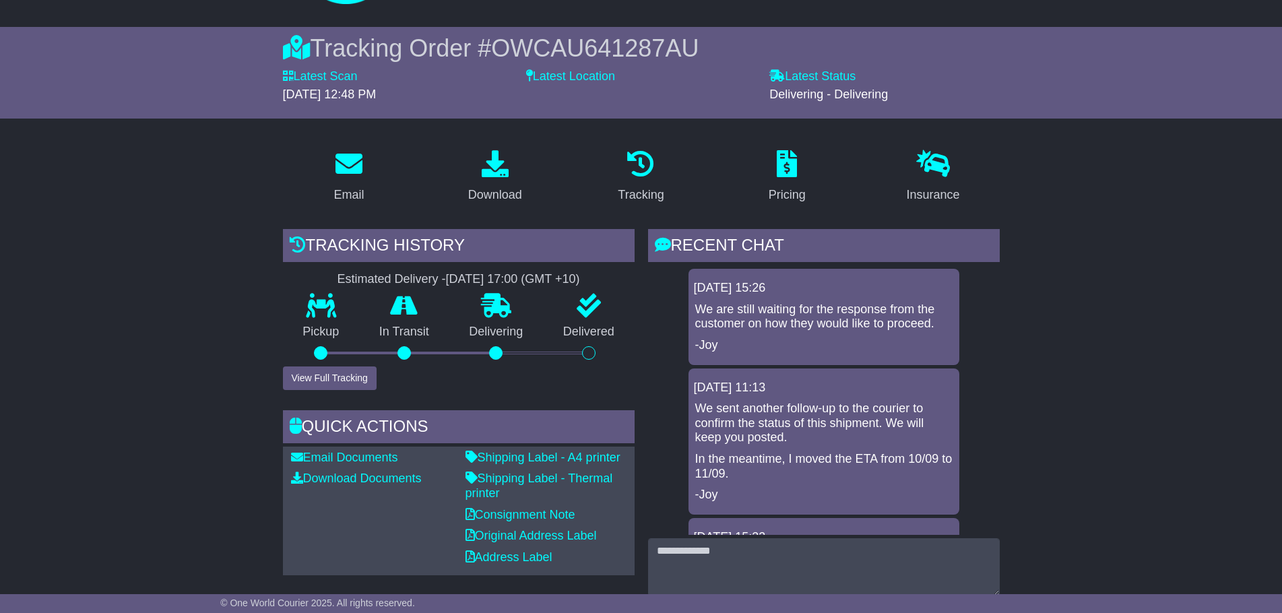
scroll to position [72, 0]
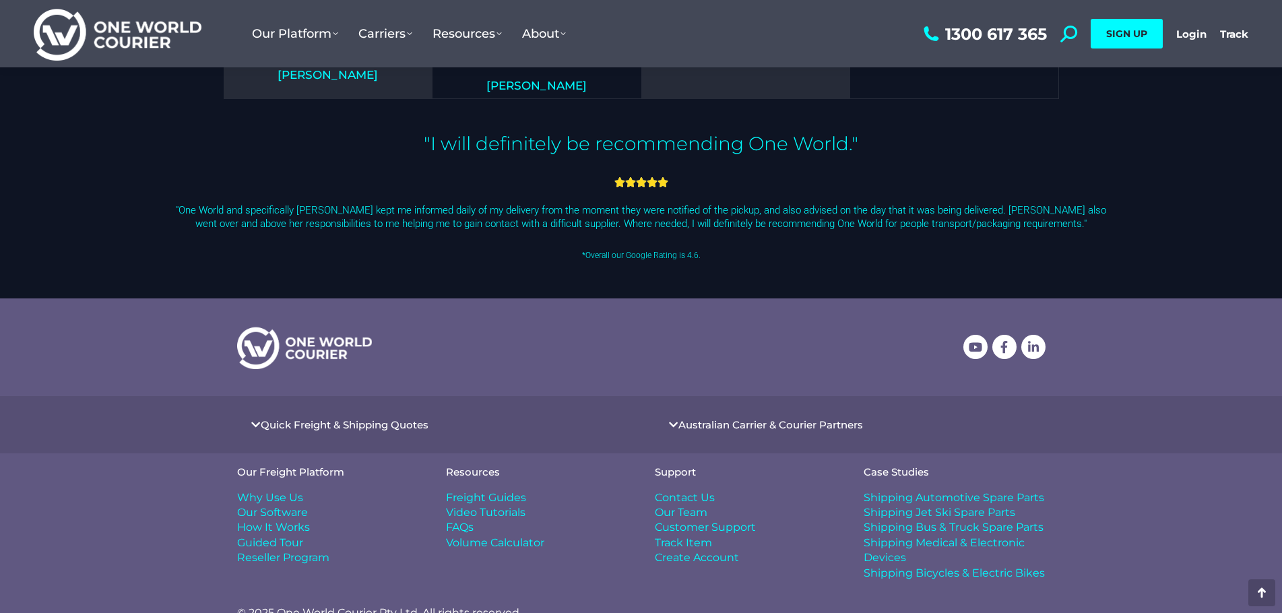
scroll to position [3749, 0]
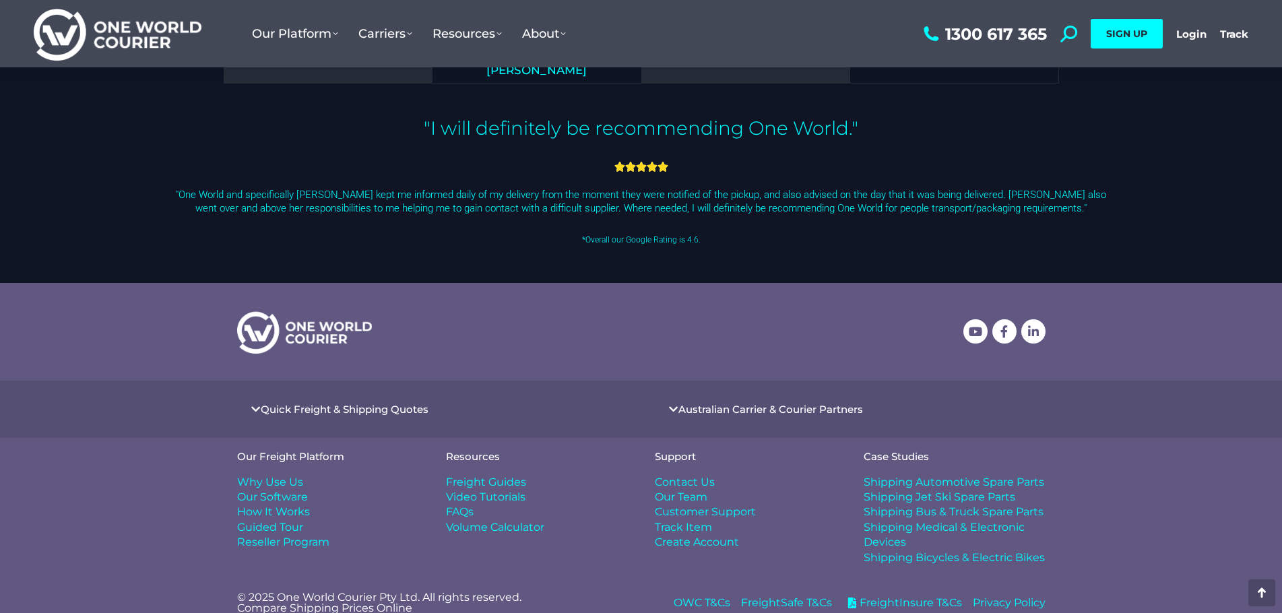
click at [942, 490] on span "Shipping Jet Ski Spare Parts" at bounding box center [939, 497] width 152 height 15
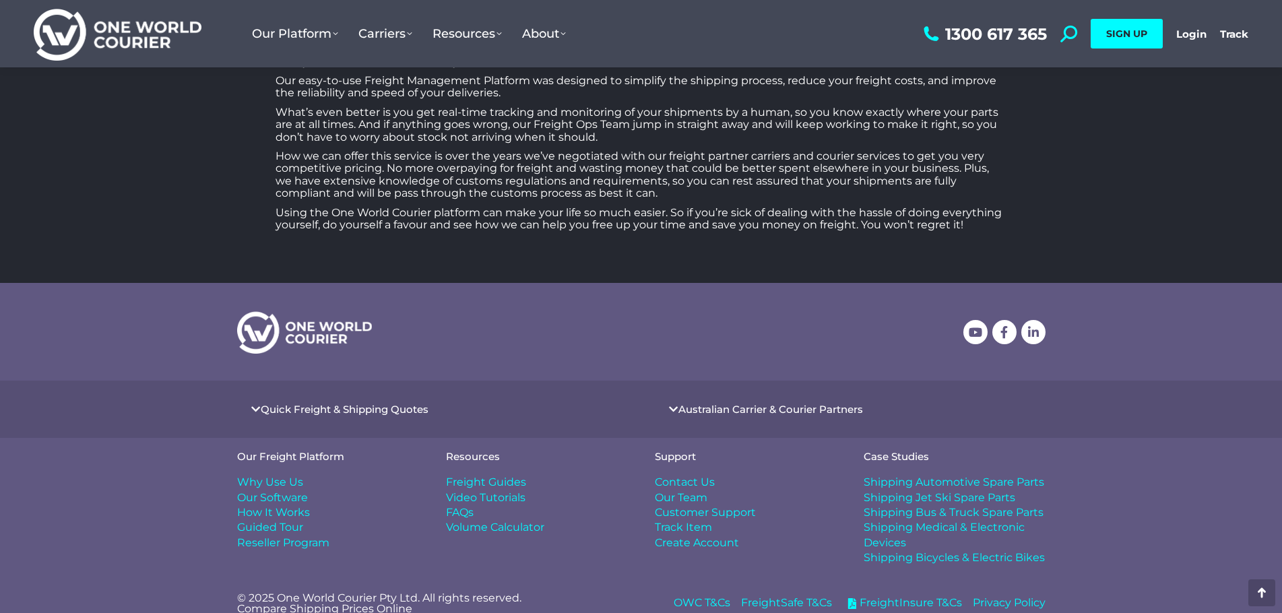
scroll to position [2015, 0]
click at [489, 521] on span "Volume Calculator" at bounding box center [495, 526] width 98 height 15
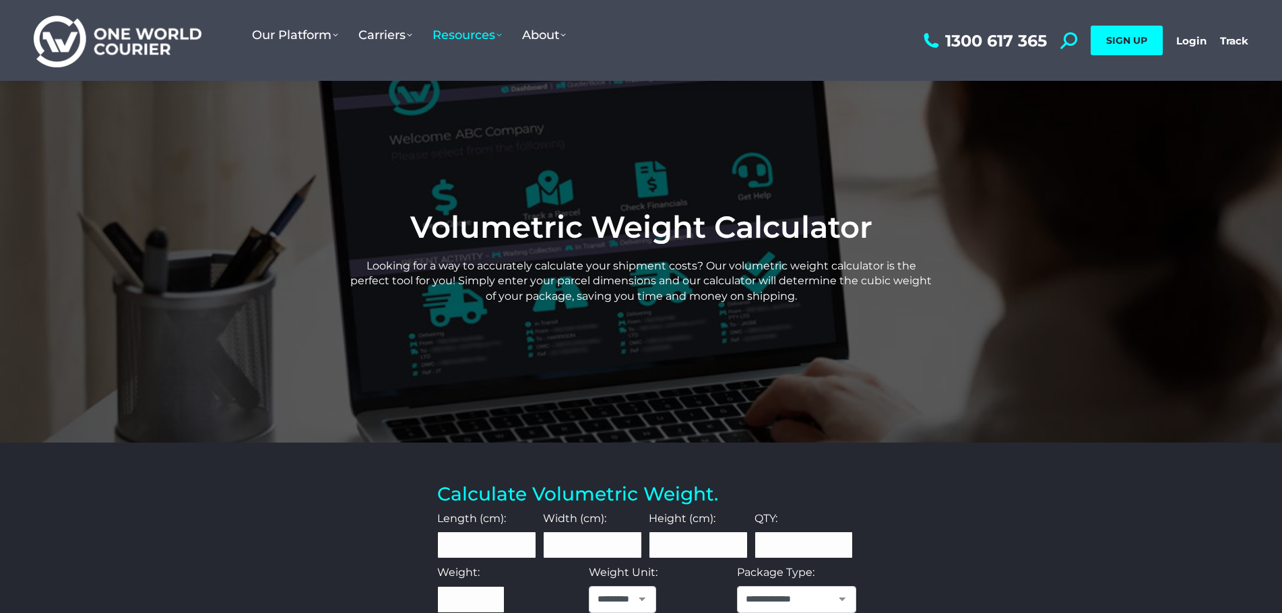
click at [102, 40] on img at bounding box center [118, 40] width 168 height 55
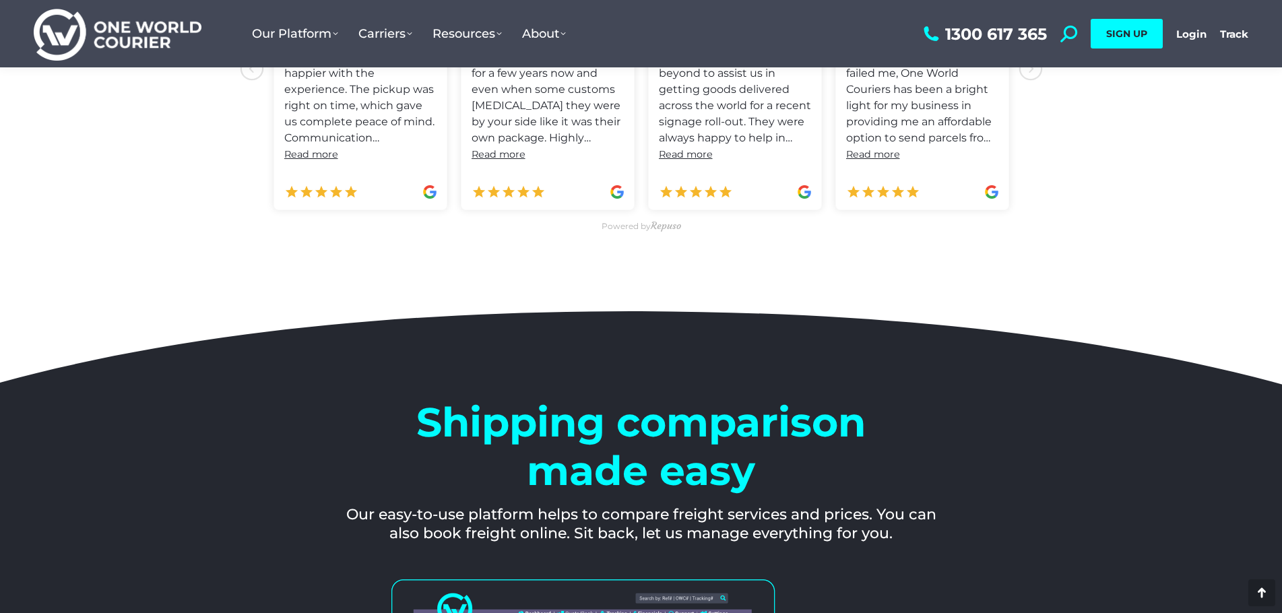
scroll to position [943, 0]
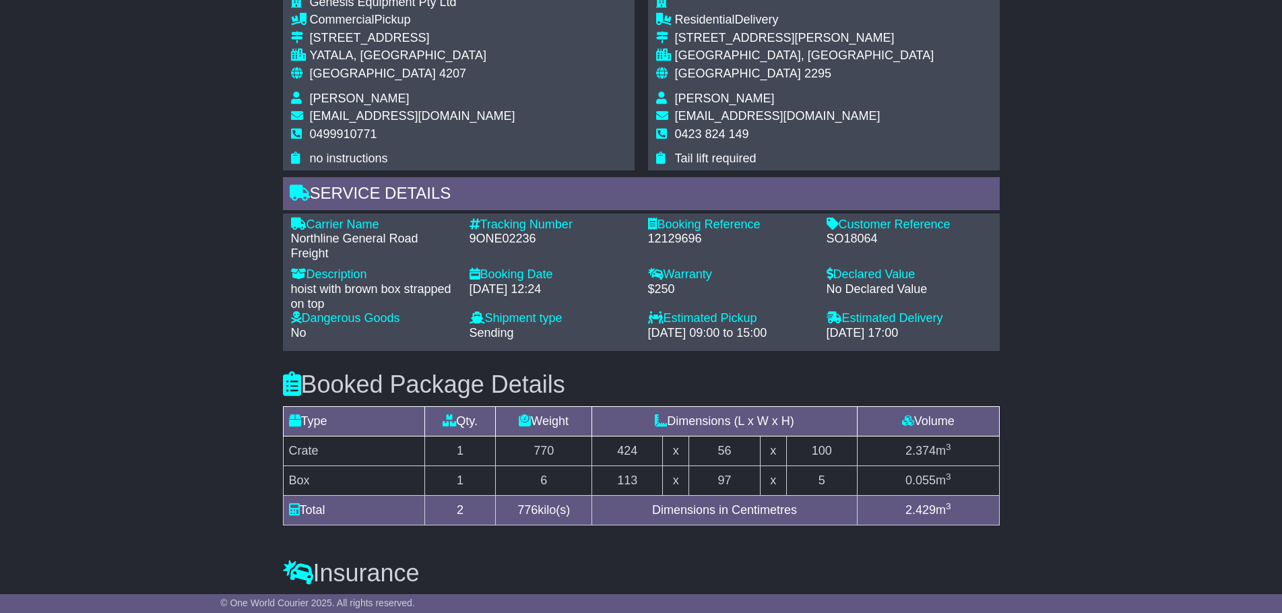
scroll to position [1015, 0]
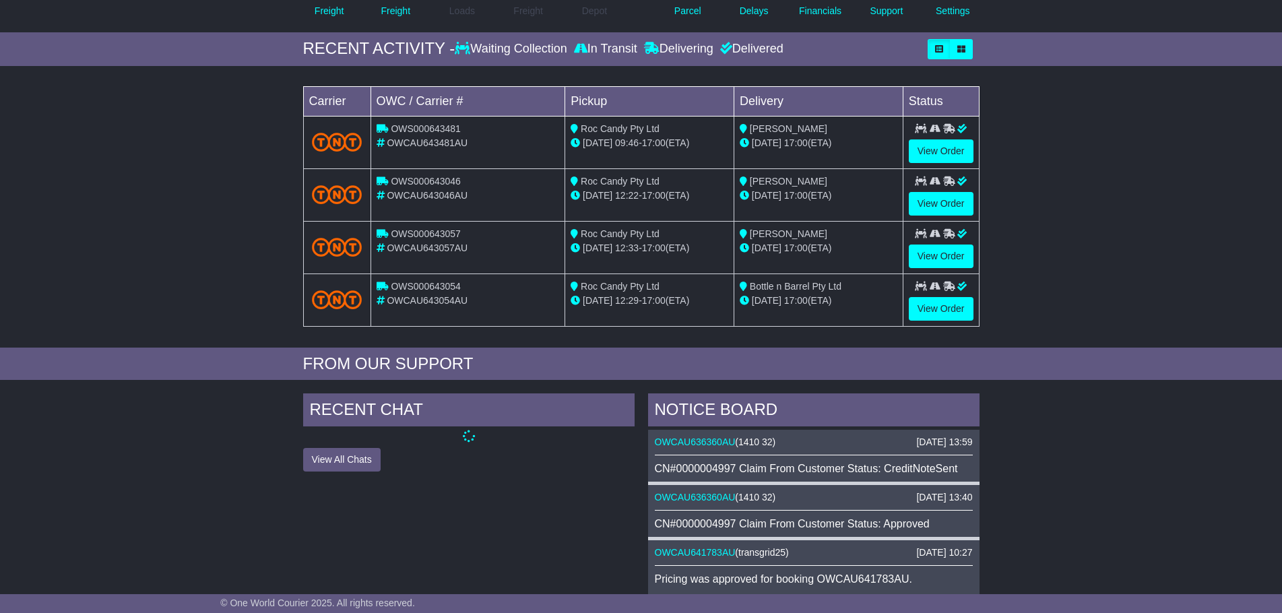
scroll to position [269, 0]
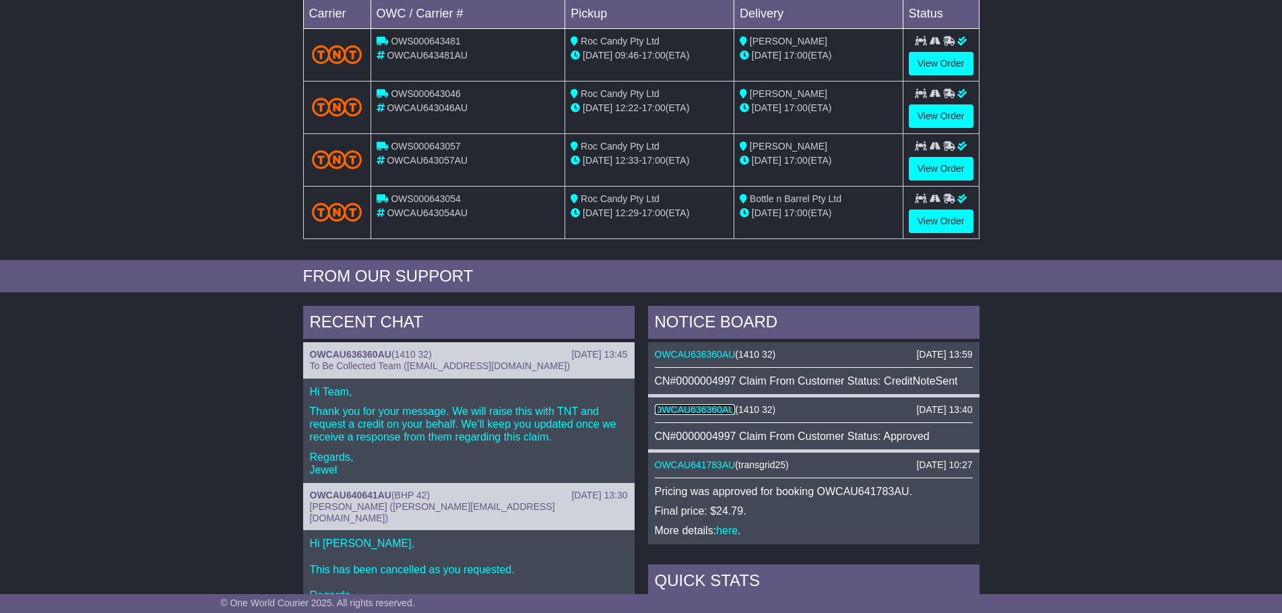
click at [699, 409] on link "OWCAU636360AU" at bounding box center [695, 409] width 81 height 11
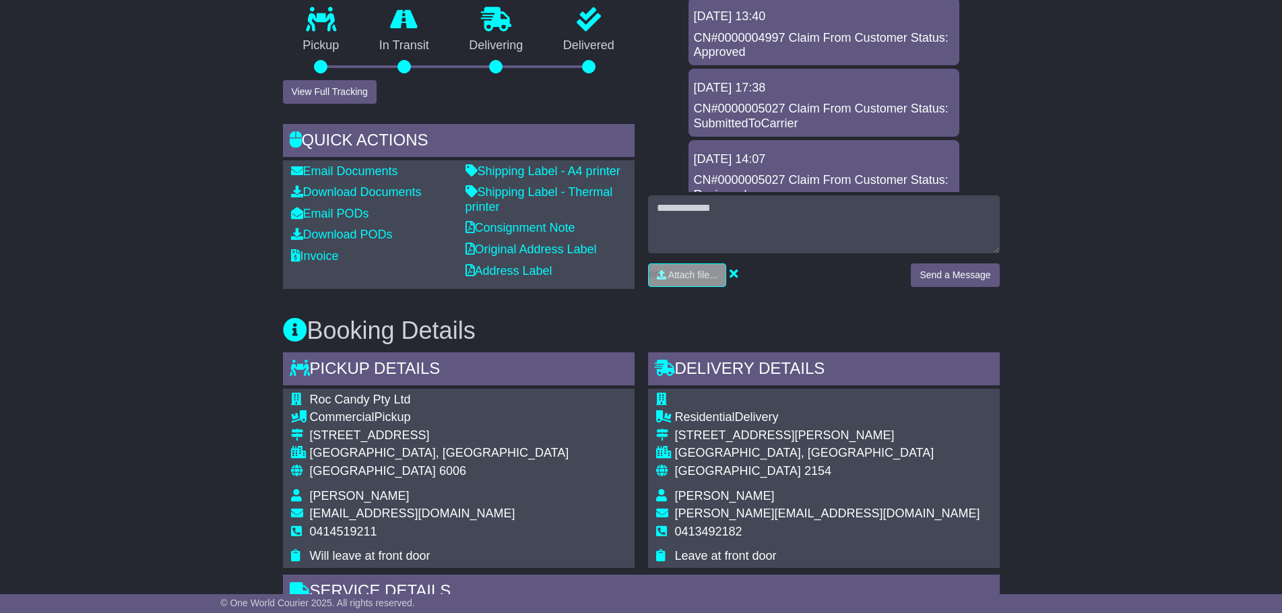
scroll to position [393, 0]
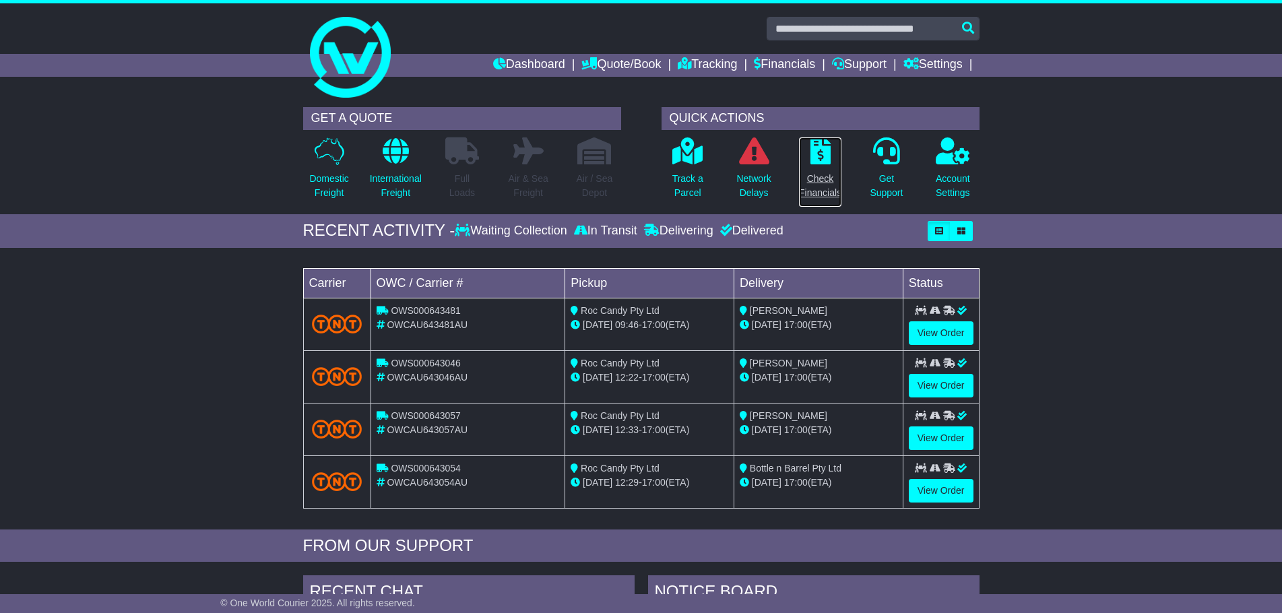
click at [830, 181] on p "Check Financials" at bounding box center [820, 186] width 42 height 28
click at [817, 30] on input "text" at bounding box center [872, 29] width 213 height 24
paste input "**********"
type input "**********"
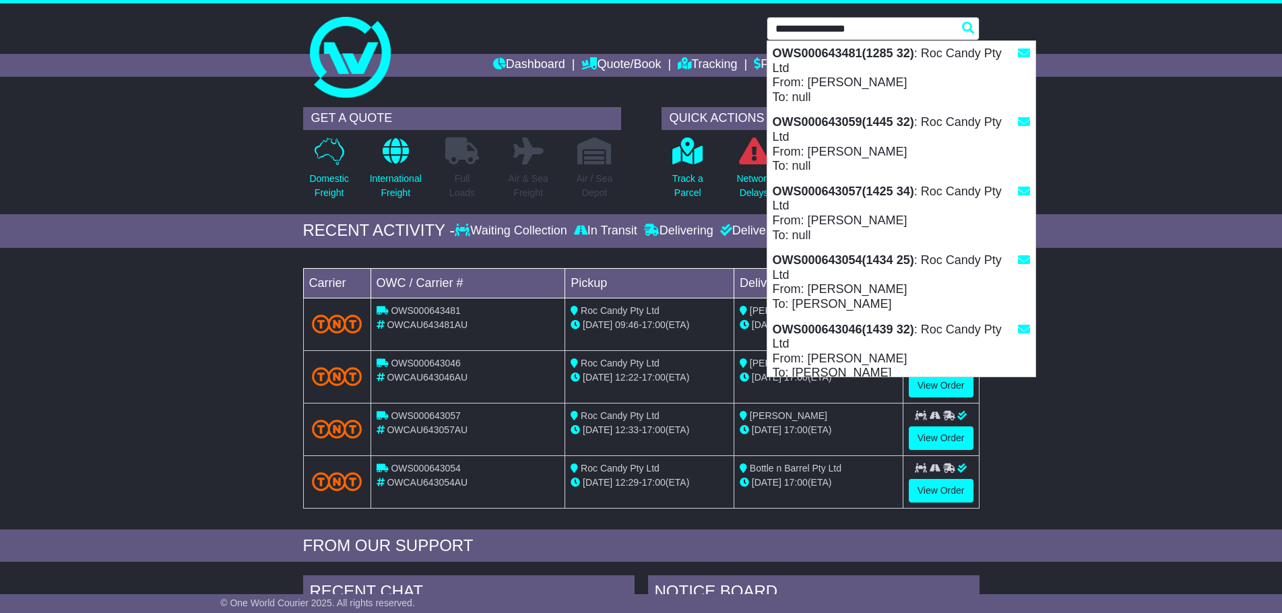
click at [824, 28] on input "**********" at bounding box center [872, 29] width 213 height 24
click at [828, 28] on input "**********" at bounding box center [872, 29] width 213 height 24
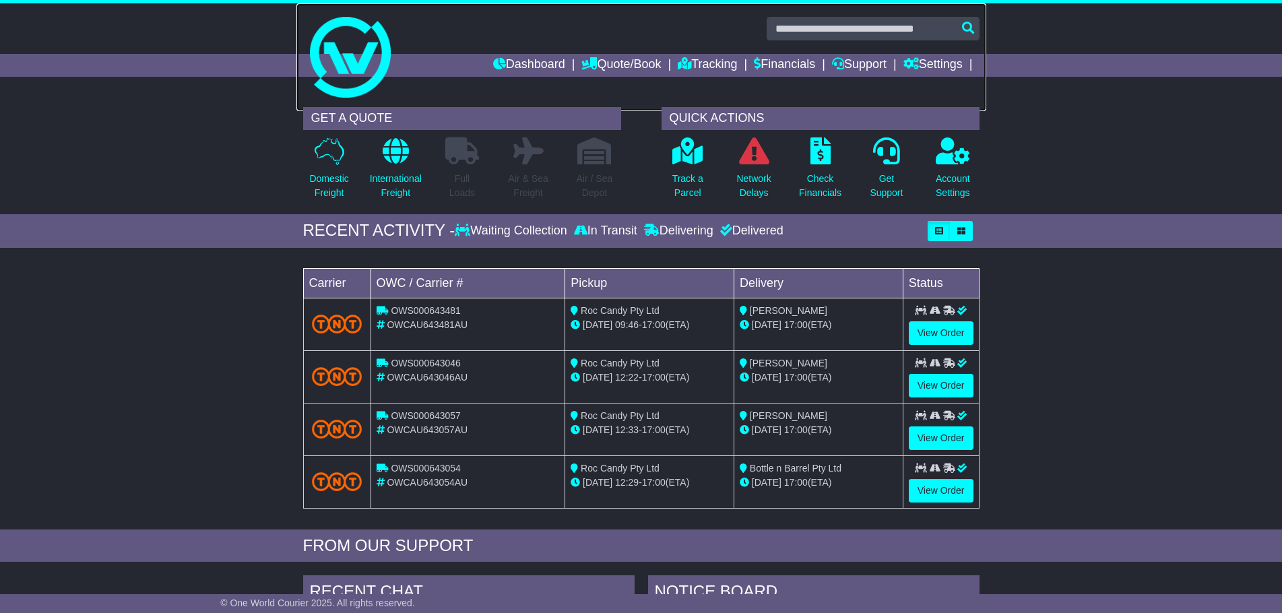
click at [840, 38] on div "Roc Candy Pty Ltd Dashboard Quote/Book Domestic International Saved Quotes Draf…" at bounding box center [641, 51] width 1282 height 97
click at [841, 28] on input "text" at bounding box center [872, 29] width 213 height 24
paste input "**********"
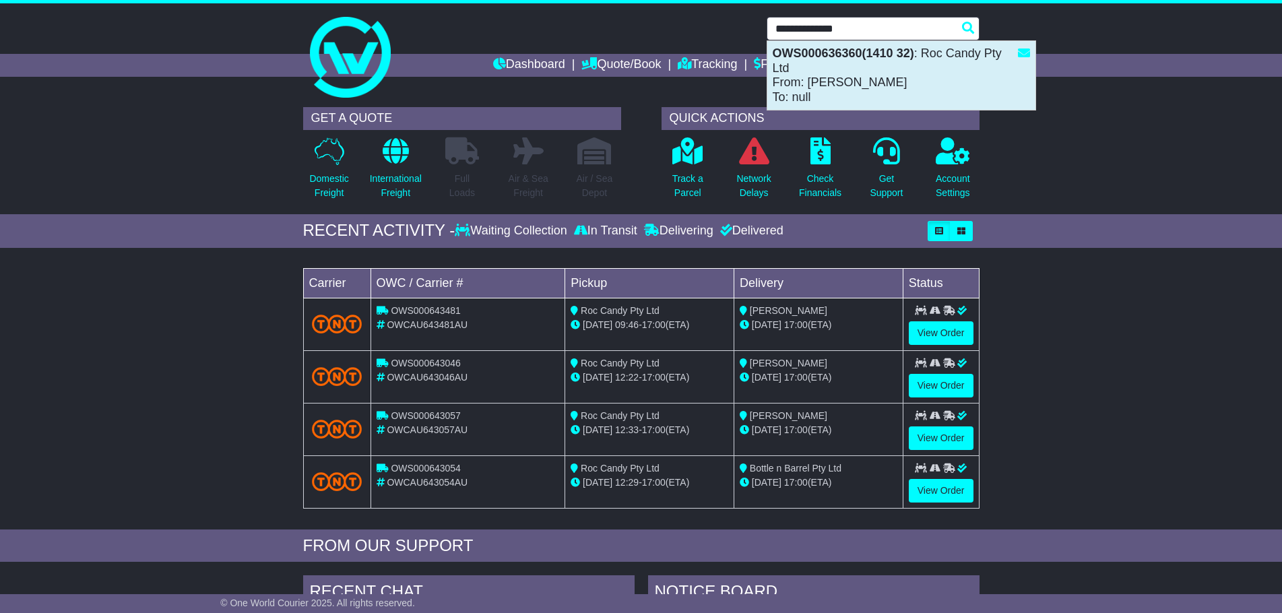
click at [859, 57] on strong "OWS000636360(1410 32)" at bounding box center [842, 52] width 141 height 13
type input "**********"
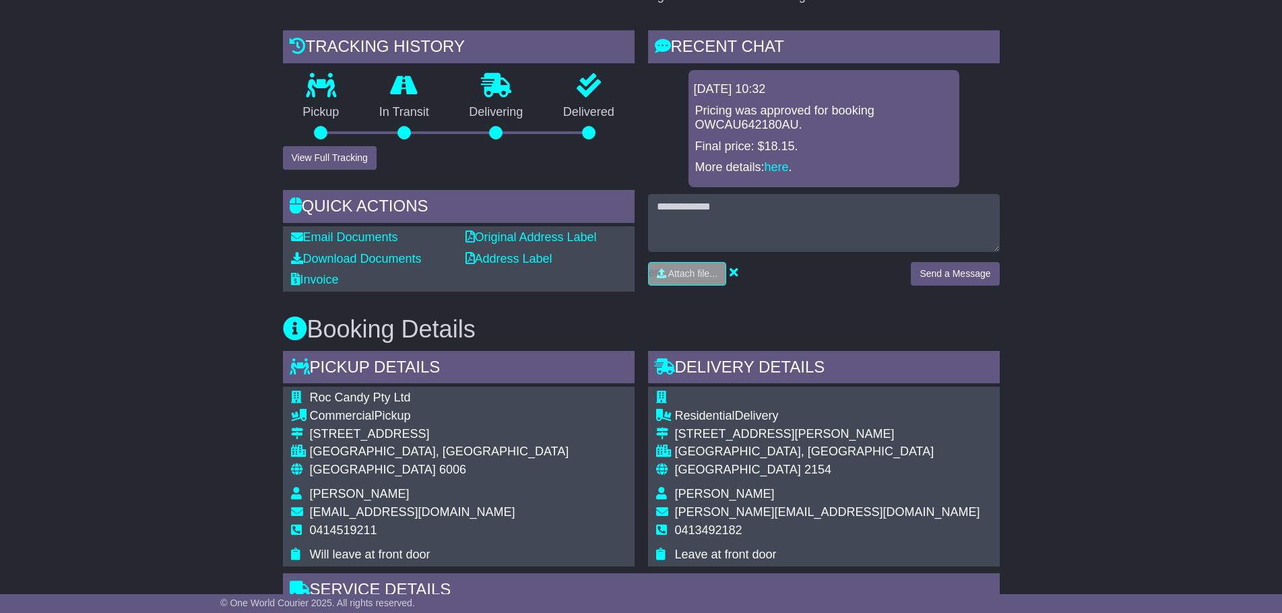
scroll to position [446, 0]
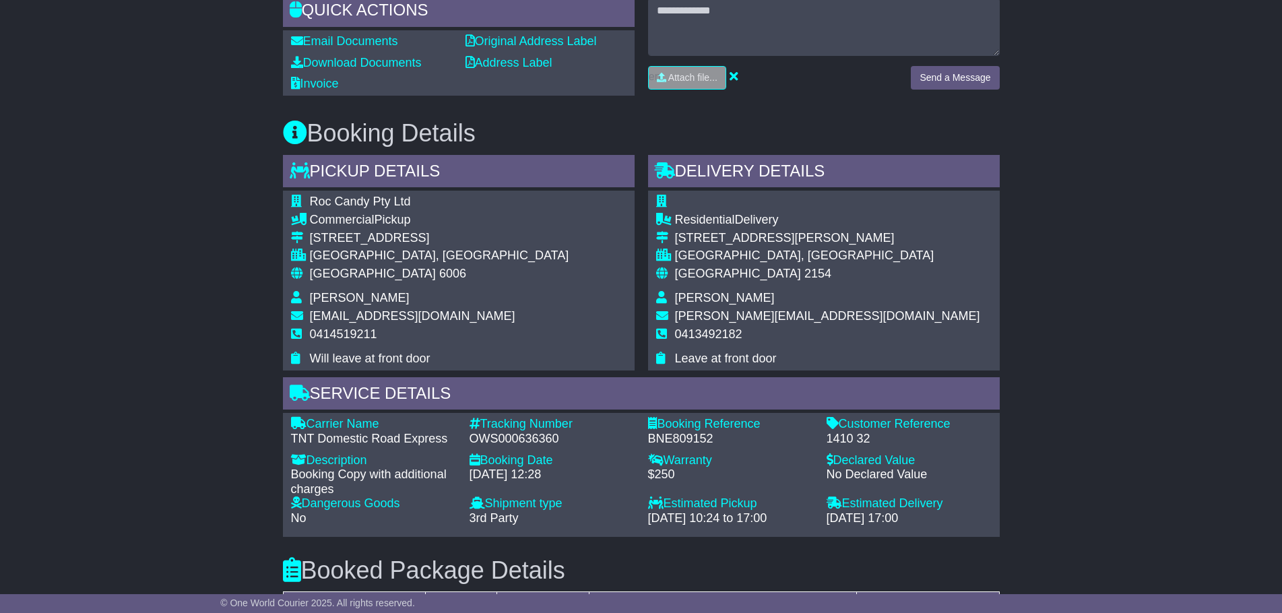
click at [545, 440] on div "OWS000636360" at bounding box center [551, 439] width 165 height 15
copy div "OWS000636360"
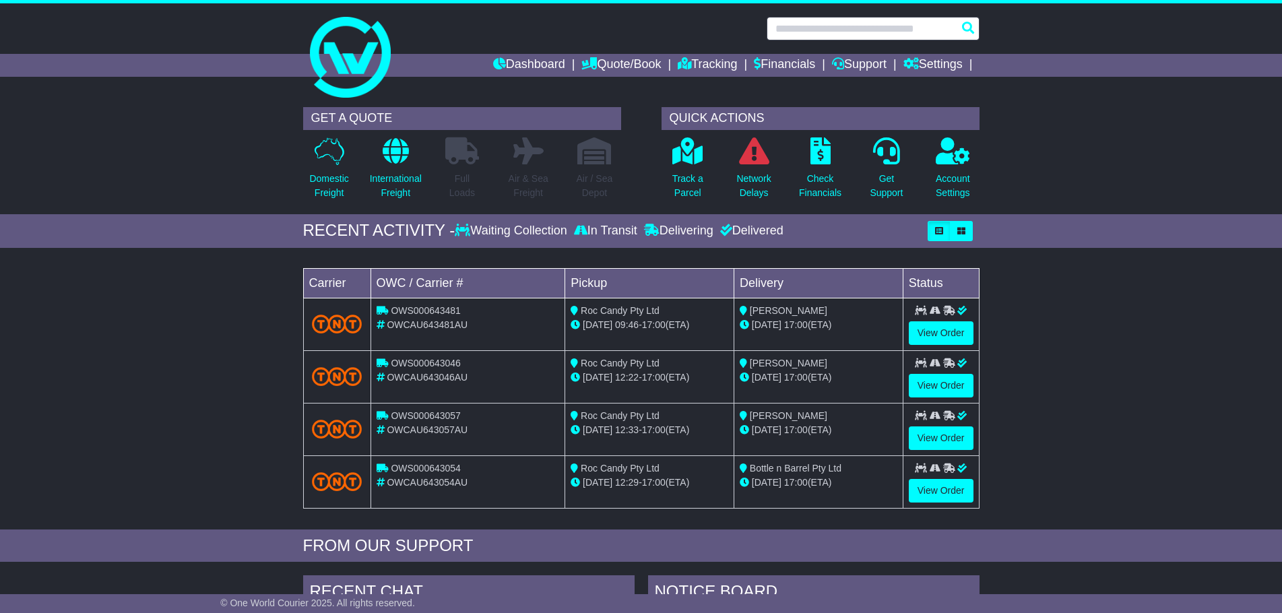
click at [830, 35] on input "text" at bounding box center [872, 29] width 213 height 24
paste input "**********"
type input "**********"
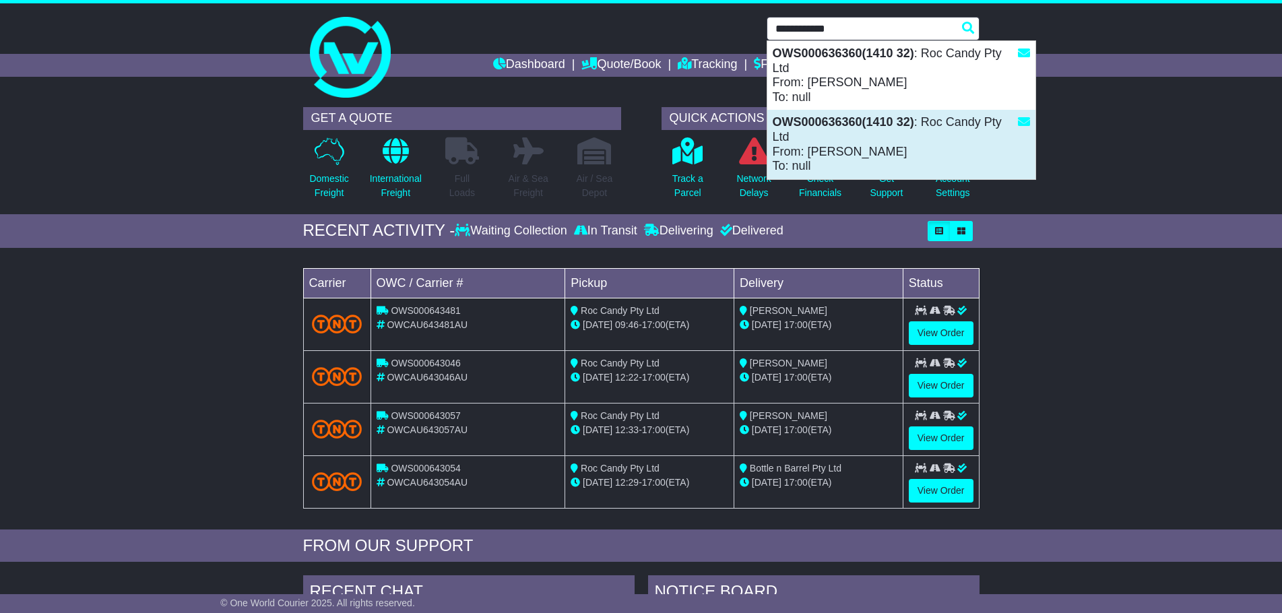
click at [967, 145] on div "OWS000636360(1410 32) : Roc Candy Pty Ltd From: [PERSON_NAME] To: null" at bounding box center [901, 144] width 268 height 69
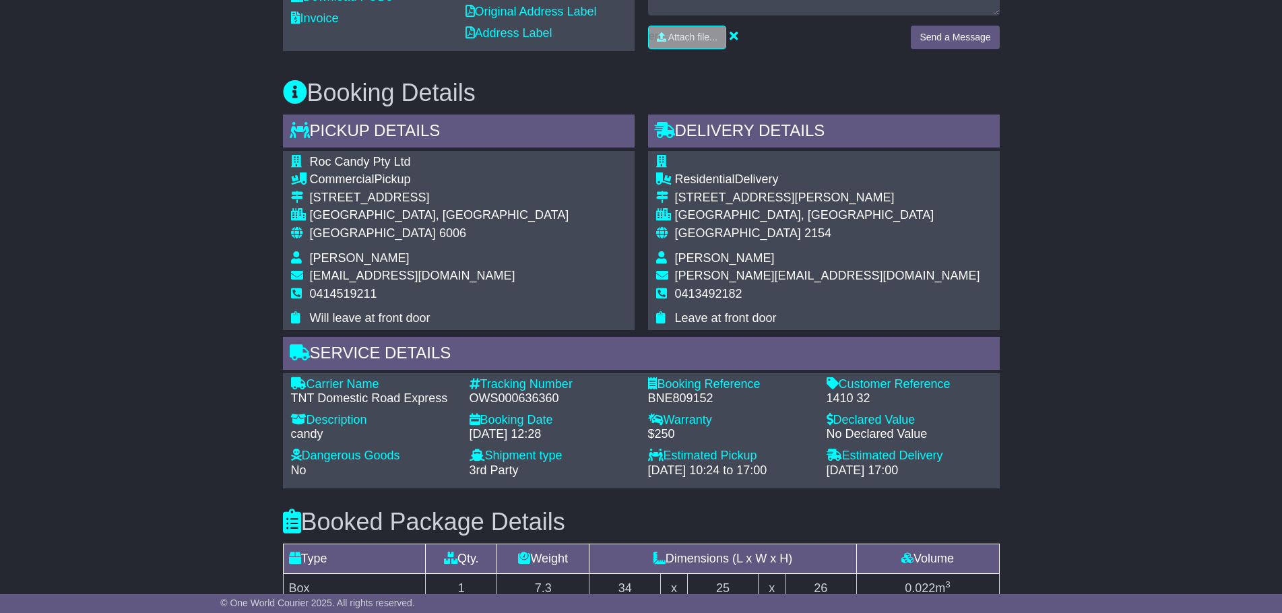
scroll to position [663, 0]
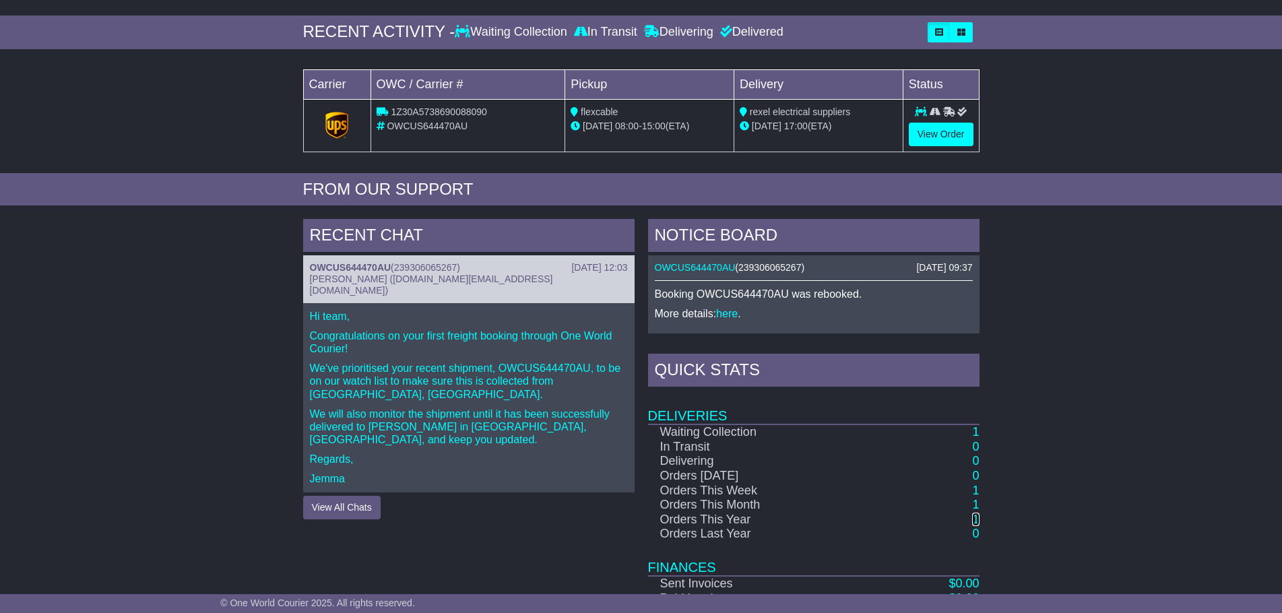
click at [975, 515] on link "1" at bounding box center [975, 519] width 7 height 13
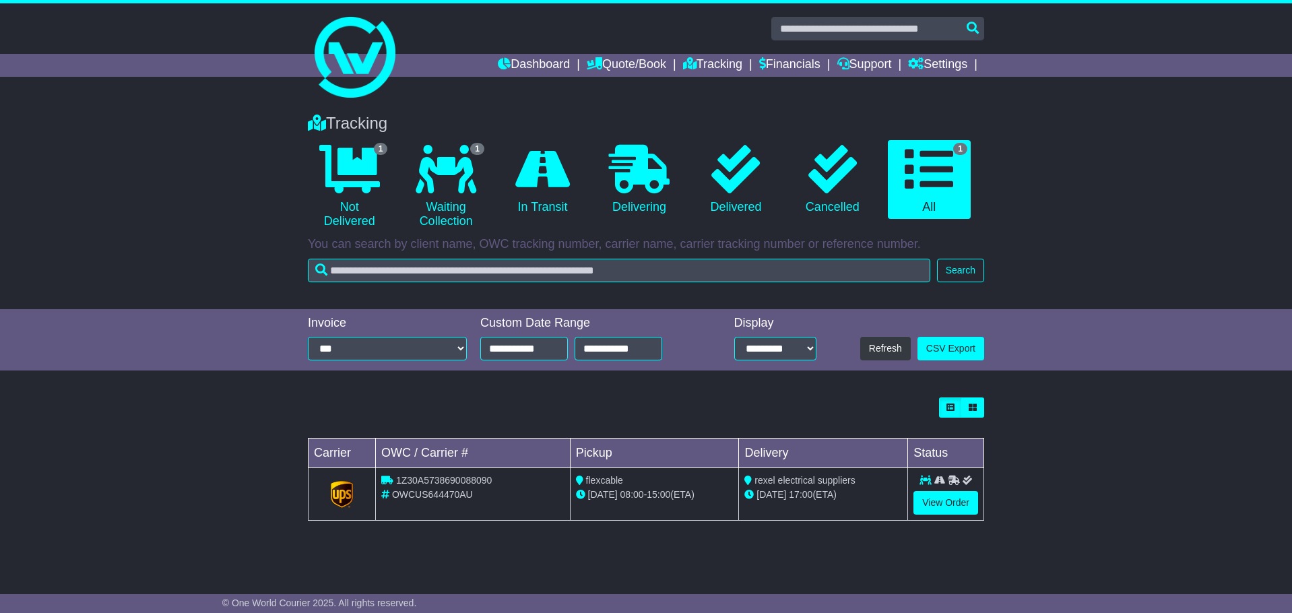
click at [423, 495] on span "OWCUS644470AU" at bounding box center [432, 494] width 81 height 11
copy span "OWCUS644470AU"
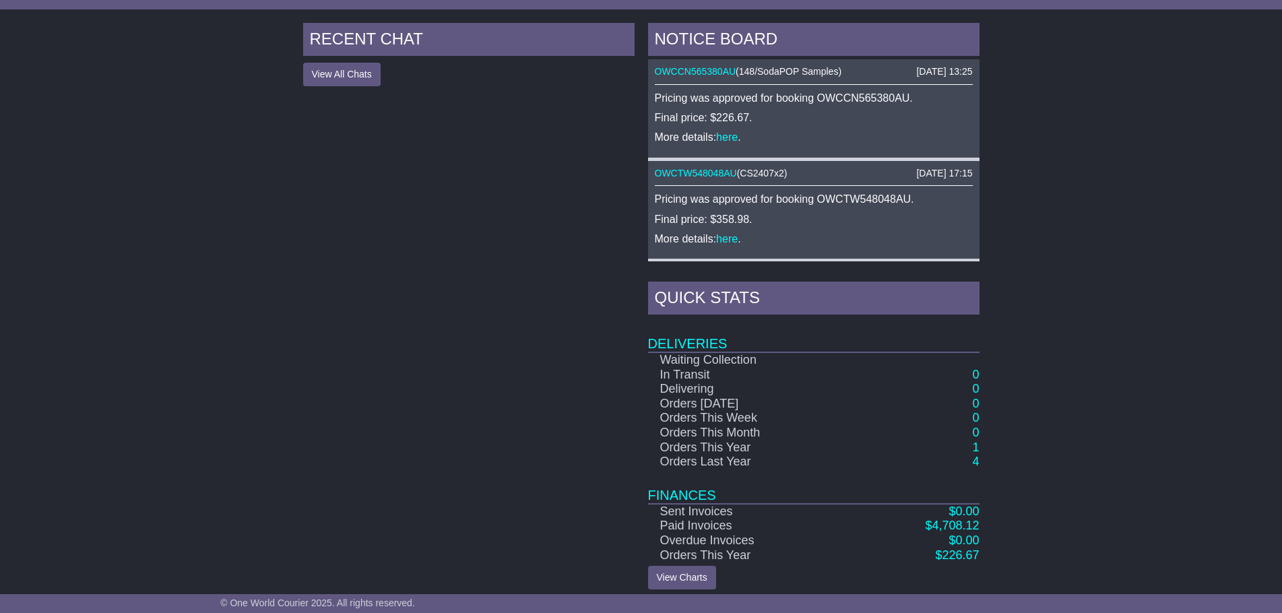
scroll to position [562, 0]
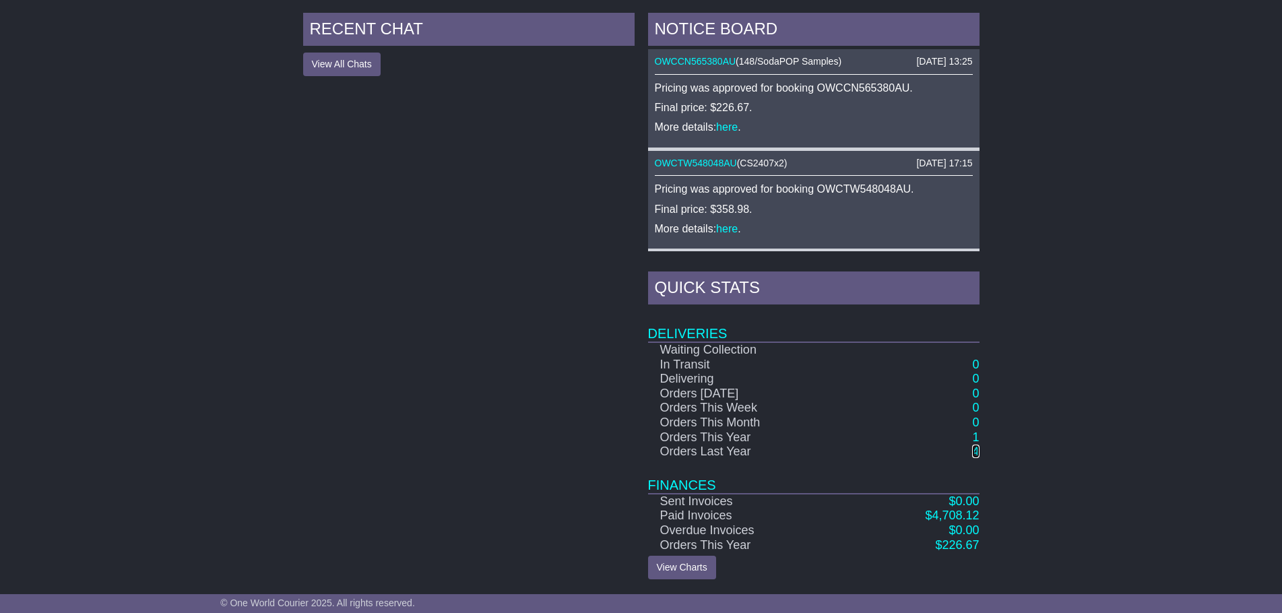
click at [972, 454] on link "4" at bounding box center [975, 450] width 7 height 13
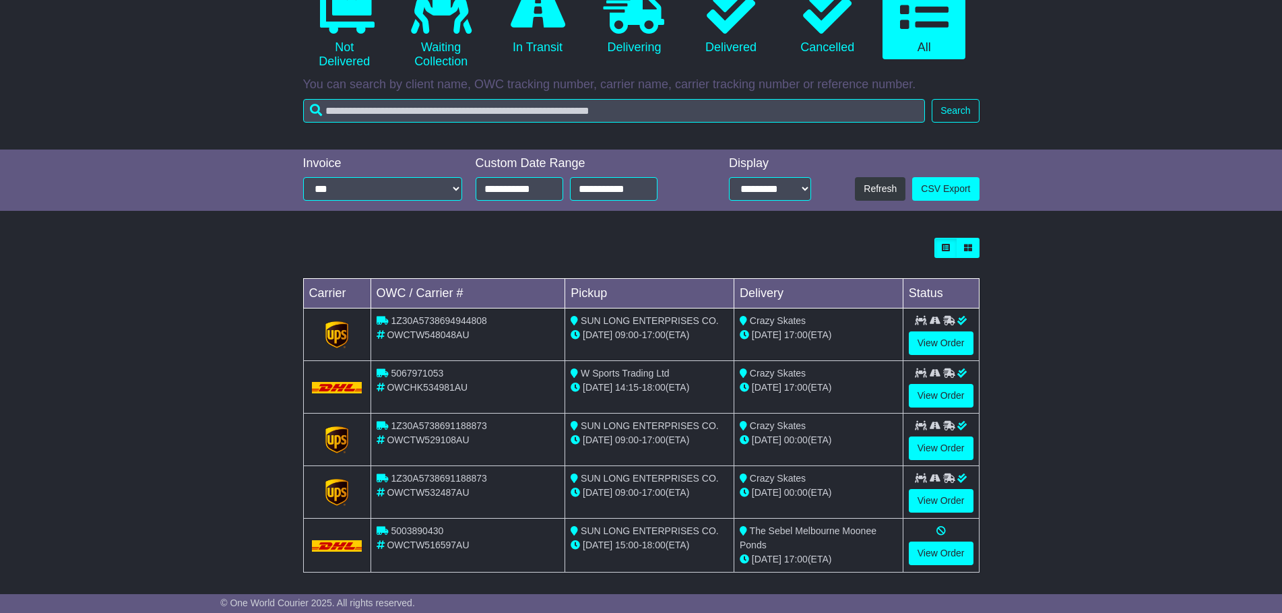
scroll to position [167, 0]
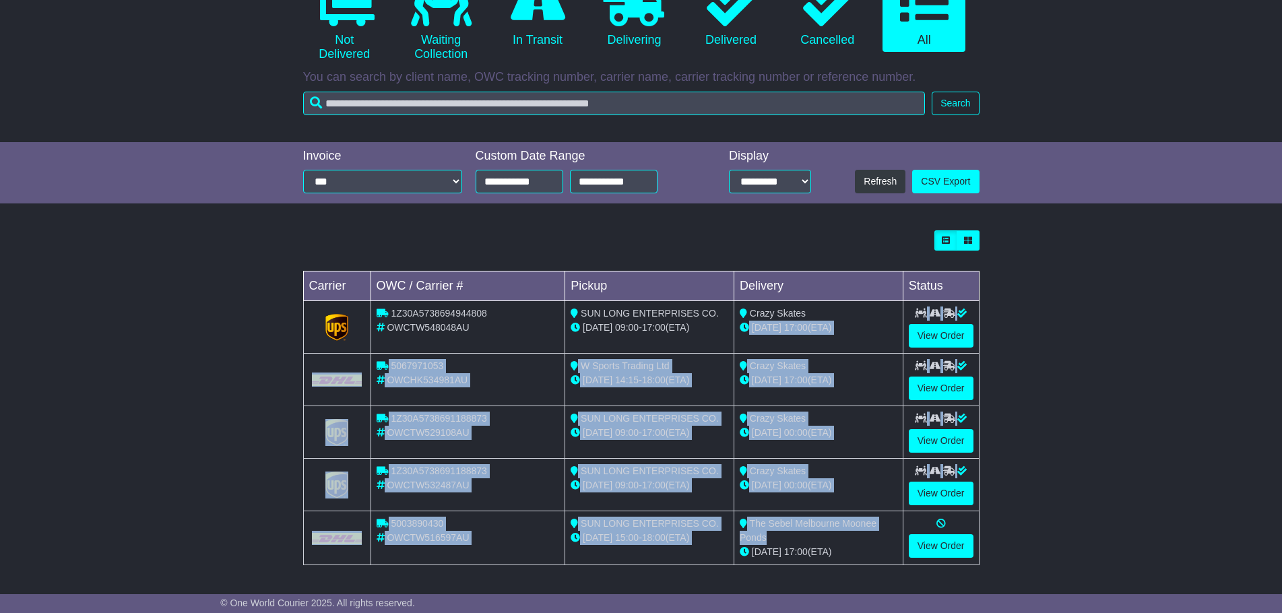
drag, startPoint x: 818, startPoint y: 312, endPoint x: 800, endPoint y: 532, distance: 220.9
click at [800, 532] on tbody "1Z30A5738694944808 OWCTW548048AU SUN LONG ENTERPRISES CO. [DATE] 09:00 - 17:00 …" at bounding box center [640, 433] width 675 height 264
click at [800, 532] on div "The Sebel Melbourne Moonee Ponds" at bounding box center [818, 531] width 158 height 28
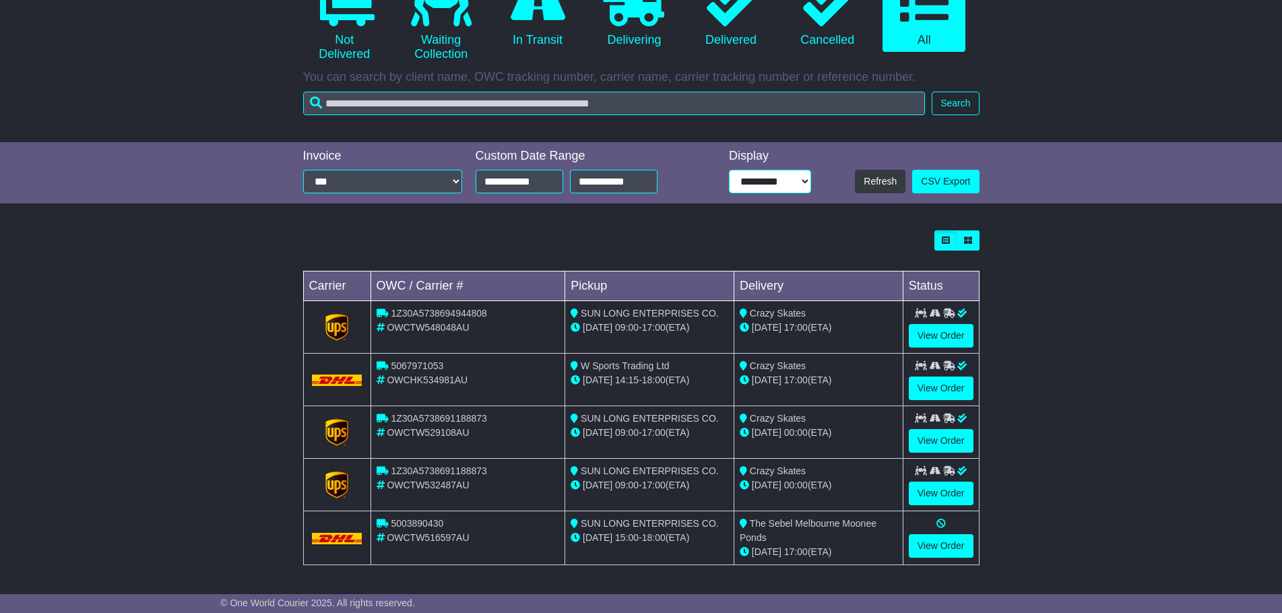
click at [740, 184] on select "**********" at bounding box center [770, 182] width 82 height 24
click at [649, 277] on td "Pickup" at bounding box center [649, 286] width 169 height 30
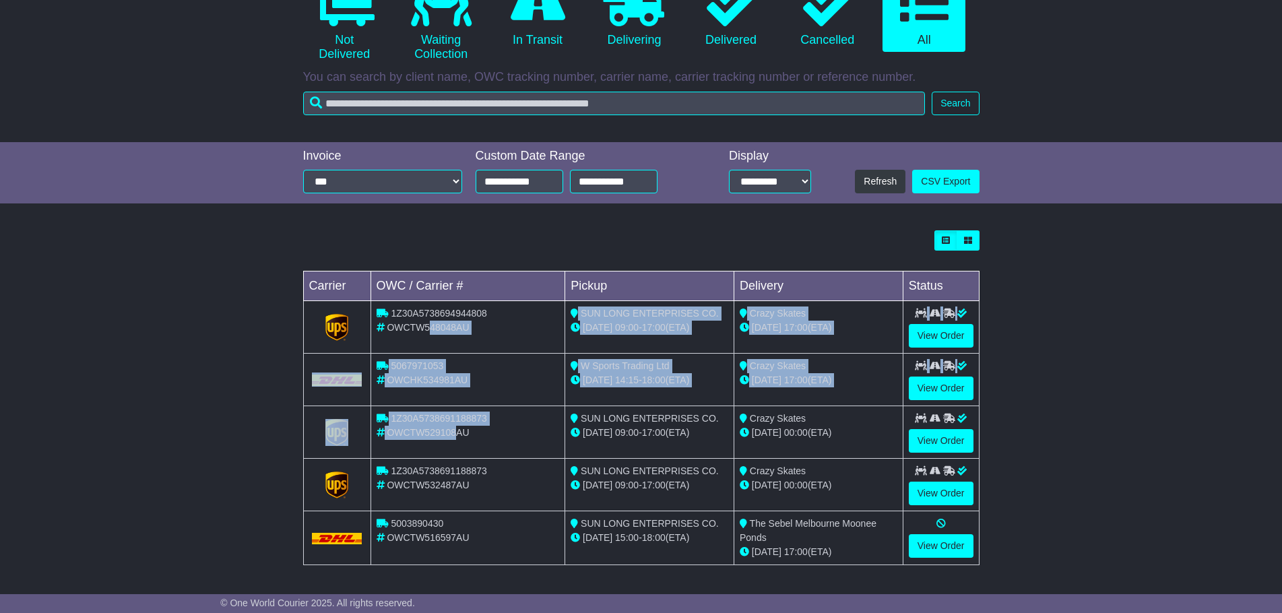
drag, startPoint x: 432, startPoint y: 344, endPoint x: 463, endPoint y: 497, distance: 156.0
click at [460, 481] on tbody "1Z30A5738694944808 OWCTW548048AU SUN LONG ENTERPRISES CO. 16 Dec 09:00 - 17:00 …" at bounding box center [640, 433] width 675 height 264
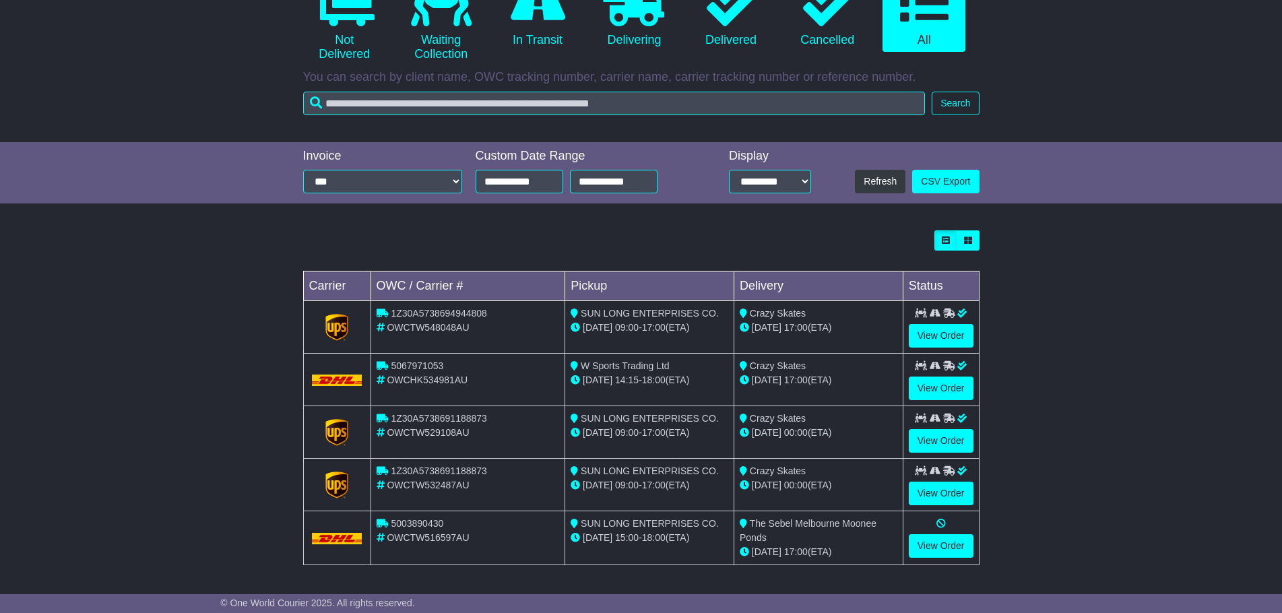
click at [469, 506] on td "1Z30A5738691188873 OWCTW532487AU" at bounding box center [467, 485] width 195 height 53
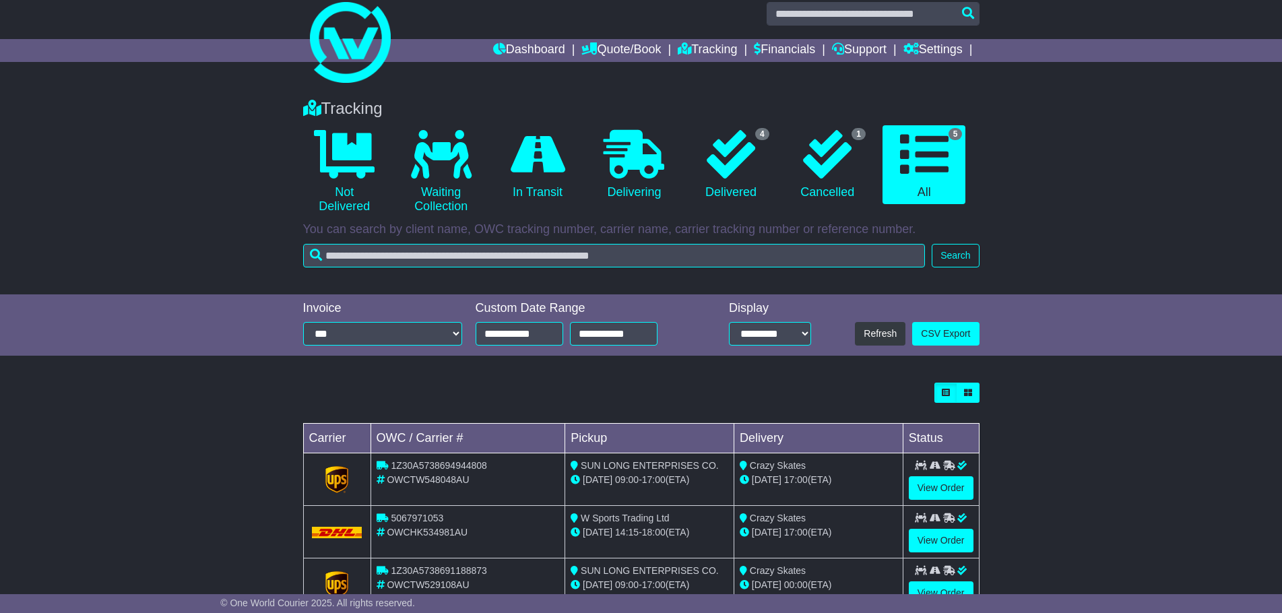
scroll to position [0, 0]
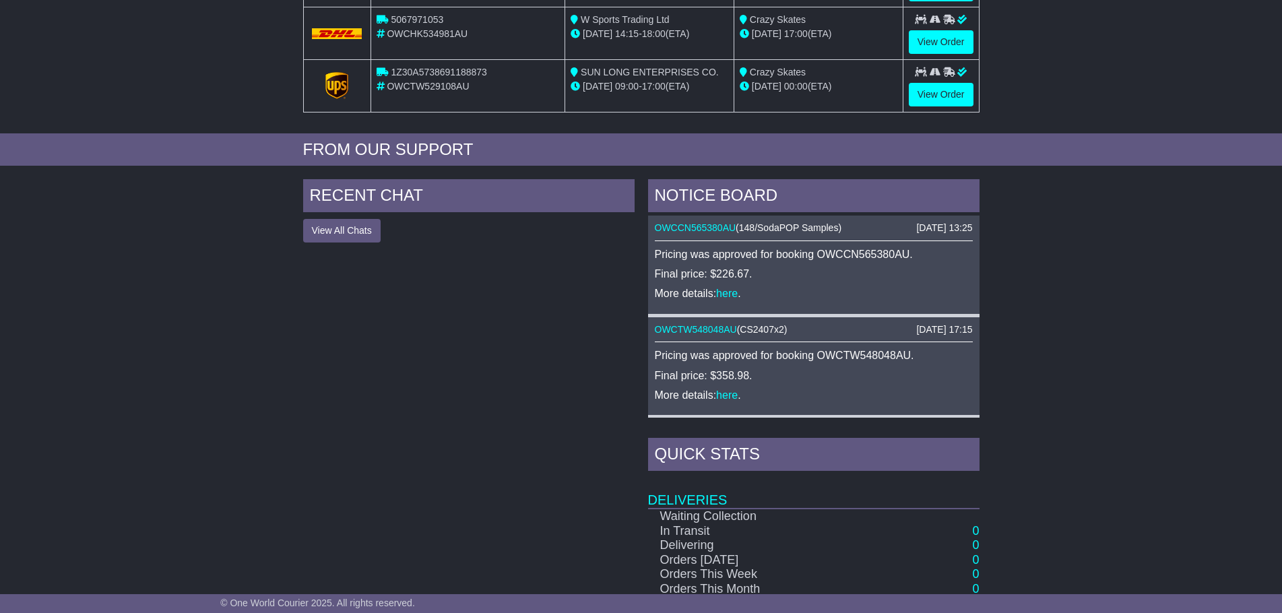
scroll to position [562, 0]
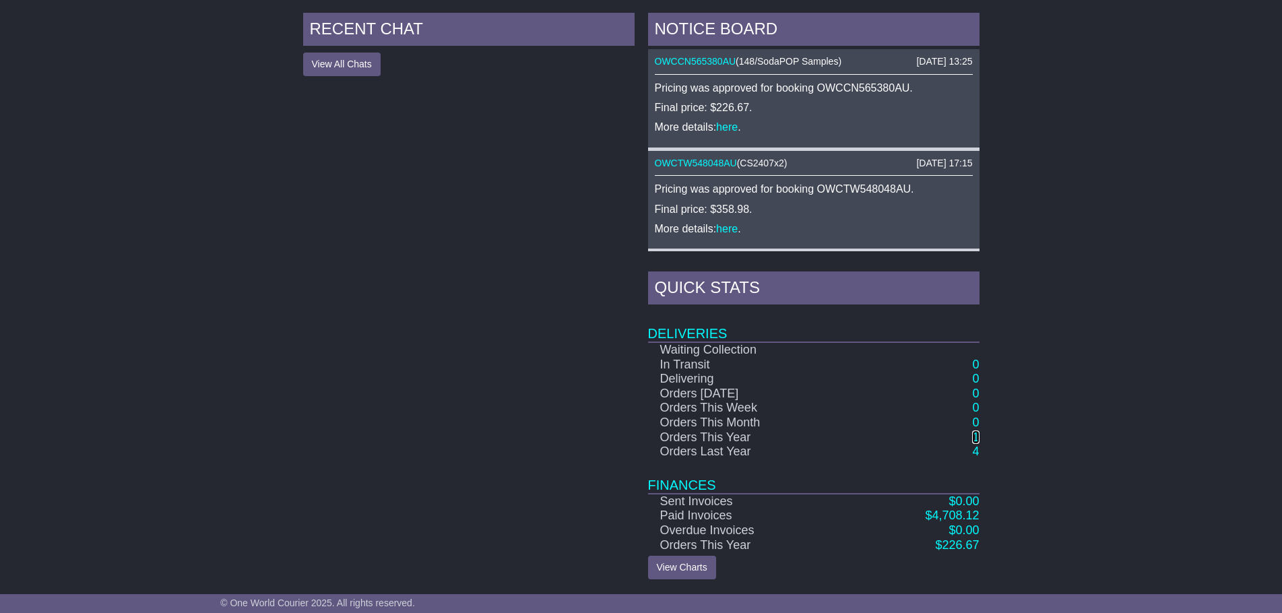
click at [976, 440] on link "1" at bounding box center [975, 436] width 7 height 13
